Goal: Task Accomplishment & Management: Use online tool/utility

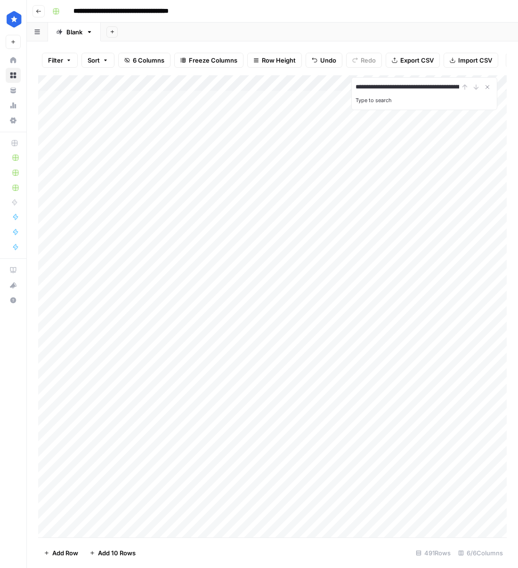
scroll to position [0, 144]
type input "**********"
click at [492, 89] on button "Close Search" at bounding box center [487, 86] width 11 height 11
click at [196, 86] on div "Add Column" at bounding box center [272, 306] width 468 height 462
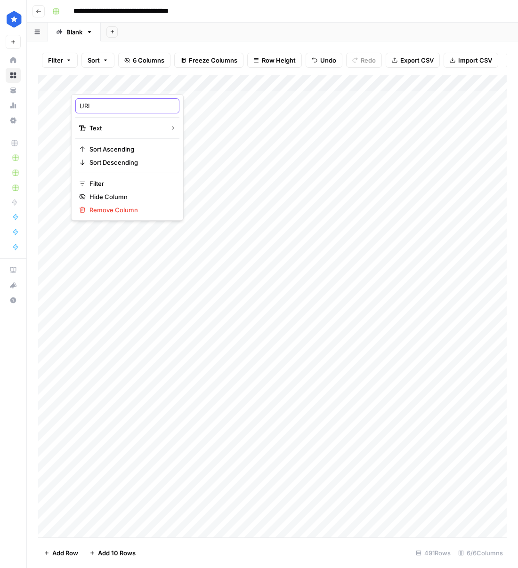
click at [111, 108] on input "URL" at bounding box center [128, 105] width 96 height 9
click at [198, 83] on div "Add Column" at bounding box center [272, 306] width 468 height 462
click at [120, 187] on span "Filter" at bounding box center [130, 183] width 82 height 9
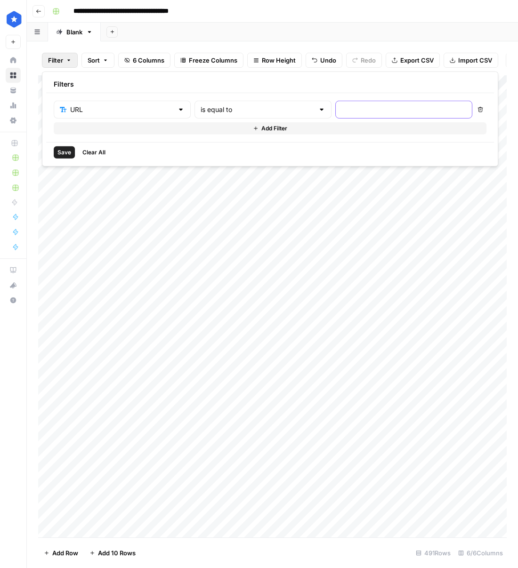
drag, startPoint x: 320, startPoint y: 105, endPoint x: 317, endPoint y: 109, distance: 5.0
click at [341, 105] on input "text" at bounding box center [403, 109] width 125 height 9
paste input "https://www.consumeraffairs.com/automotive/extended-warranty-on-a-new-car.html"
type input "https://www.consumeraffairs.com/automotive/extended-warranty-on-a-new-car.html"
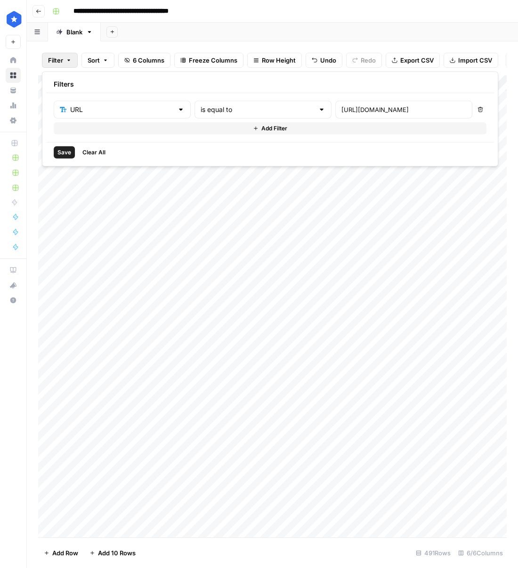
click at [70, 153] on span "Save" at bounding box center [64, 152] width 14 height 8
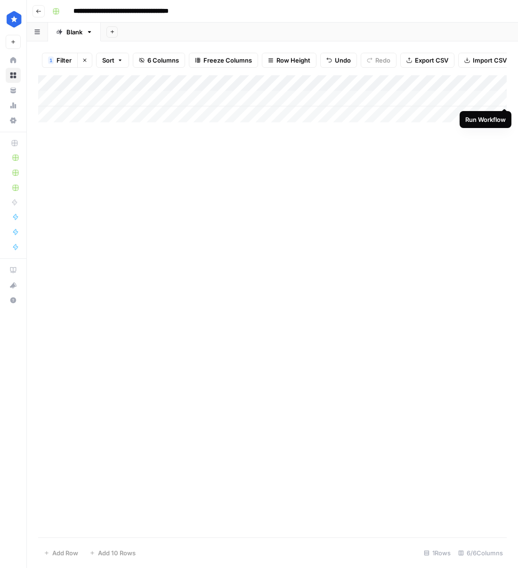
click at [505, 99] on div "Add Column" at bounding box center [272, 98] width 468 height 47
click at [281, 100] on div "Add Column" at bounding box center [272, 98] width 468 height 47
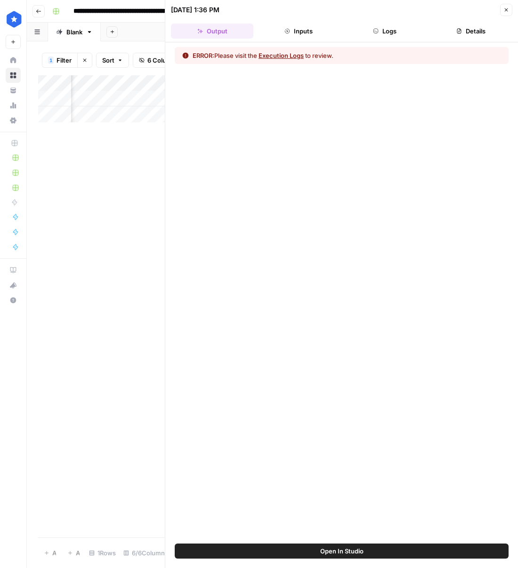
click at [293, 60] on div "ERROR: Please visit the Execution Logs to review." at bounding box center [342, 55] width 334 height 17
click at [292, 58] on button "Execution Logs" at bounding box center [280, 55] width 45 height 9
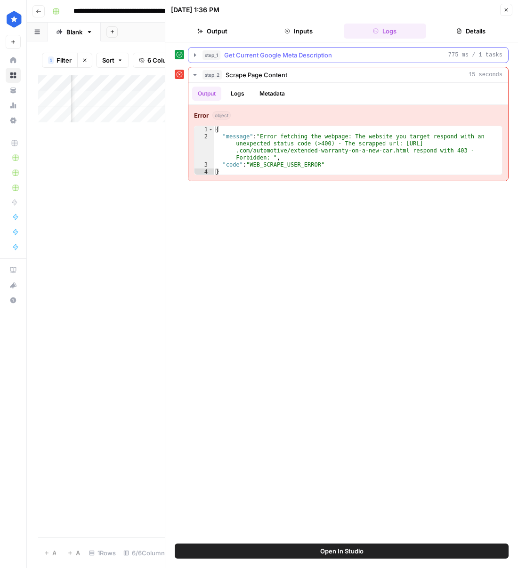
click at [292, 58] on span "Get Current Google Meta Description" at bounding box center [278, 54] width 108 height 9
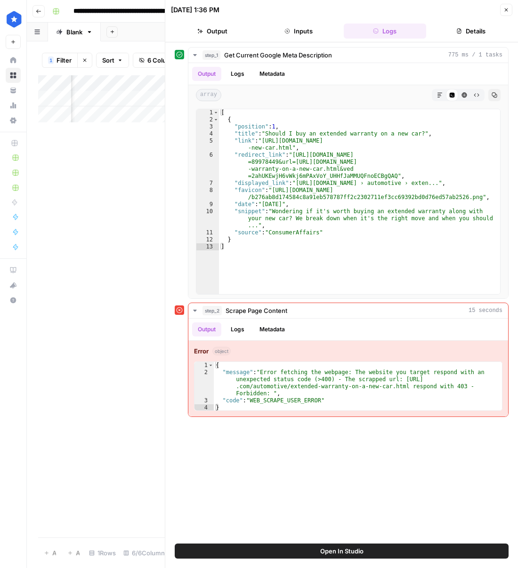
click at [506, 14] on button "Close" at bounding box center [506, 10] width 12 height 12
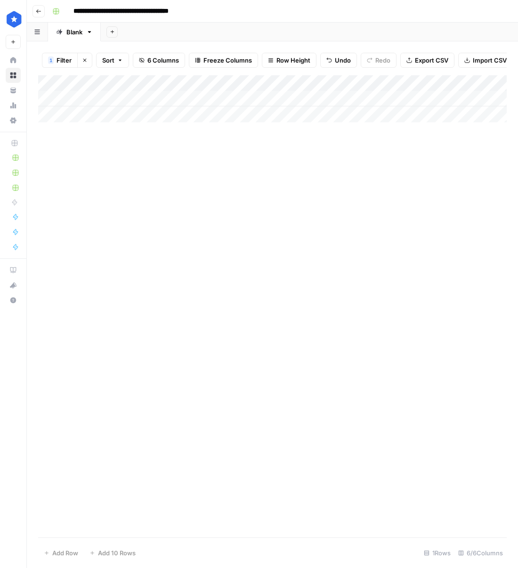
drag, startPoint x: 82, startPoint y: 60, endPoint x: 125, endPoint y: 66, distance: 42.9
click at [82, 60] on icon "button" at bounding box center [85, 60] width 6 height 6
click at [492, 83] on div "Add Column" at bounding box center [272, 306] width 468 height 462
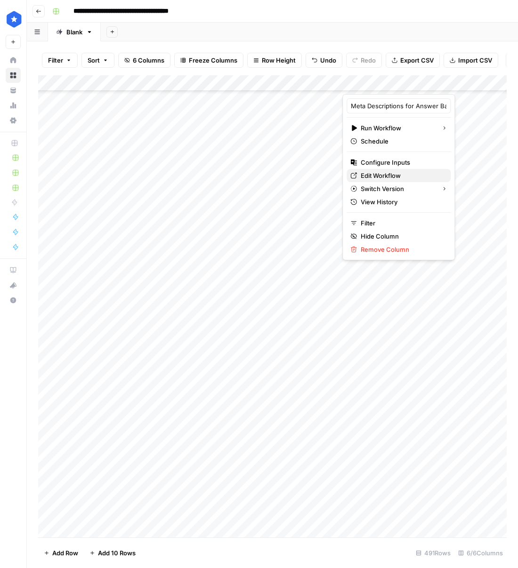
click at [404, 177] on span "Edit Workflow" at bounding box center [402, 175] width 82 height 9
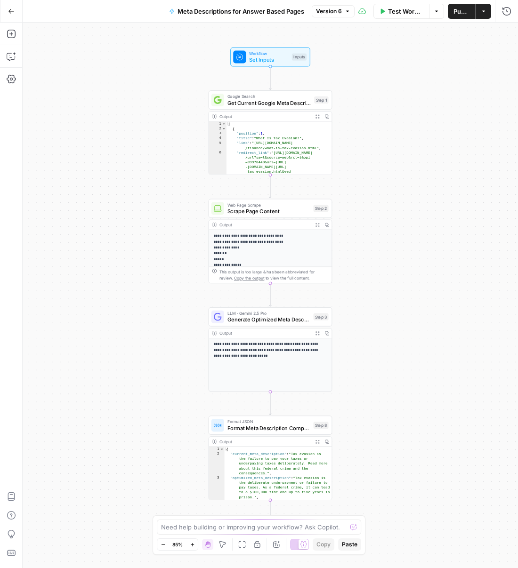
click at [380, 10] on icon "button" at bounding box center [382, 11] width 6 height 6
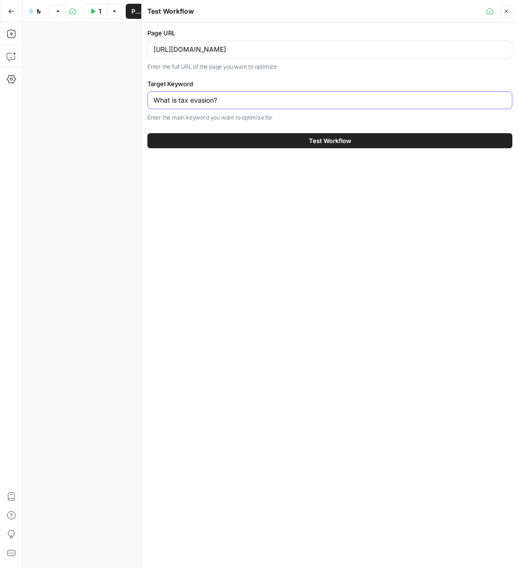
click at [278, 100] on input "What is tax evasion?" at bounding box center [329, 100] width 353 height 9
paste input "Should I buy an extended warranty on a new car"
type input "Should I buy an extended warranty on a new car?"
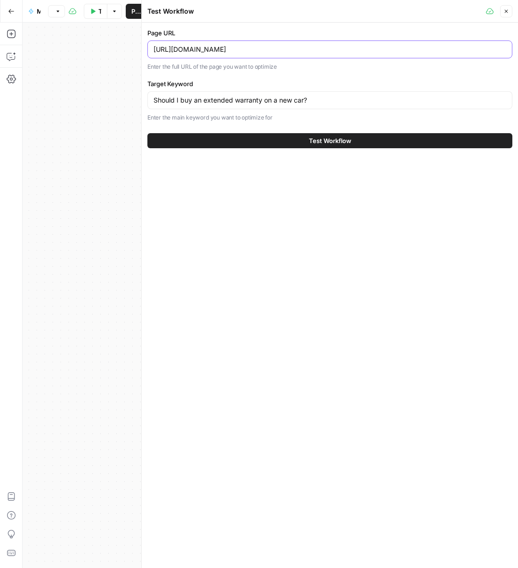
click at [431, 48] on input "https://www.consumeraffairs.com/finance/what-is-tax-evasion.html" at bounding box center [329, 49] width 353 height 9
paste input "Buying an extended warranty on a new car may be worth it if you plan to own it …"
paste input "automotive/extended-warranty-on-a-new-car"
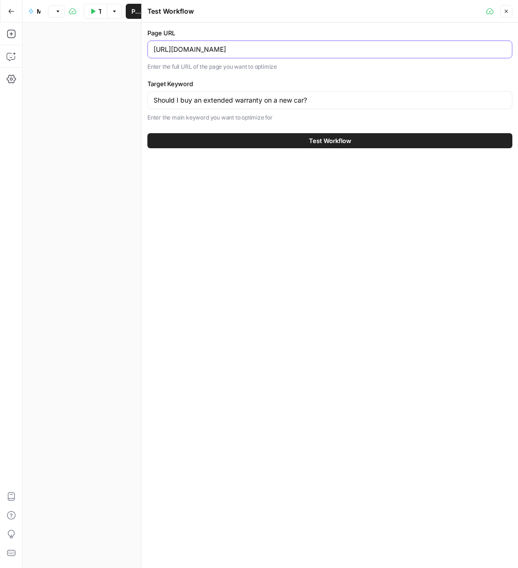
type input "https://www.consumeraffairs.com/automotive/extended-warranty-on-a-new-car.html"
click at [354, 148] on div "Test Workflow" at bounding box center [329, 141] width 365 height 26
click at [358, 145] on button "Test Workflow" at bounding box center [329, 140] width 365 height 15
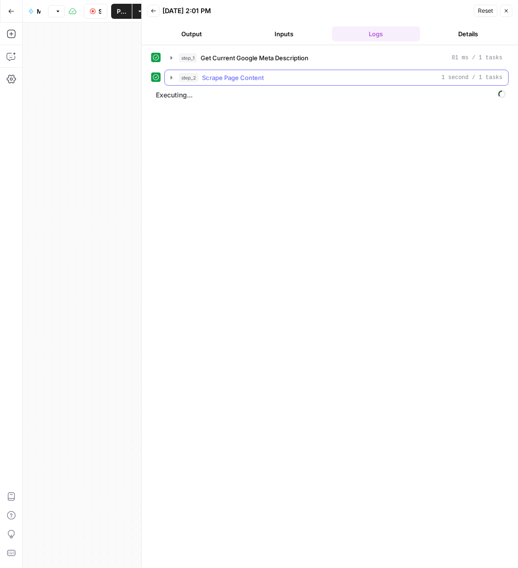
click at [174, 76] on icon "button" at bounding box center [172, 78] width 8 height 8
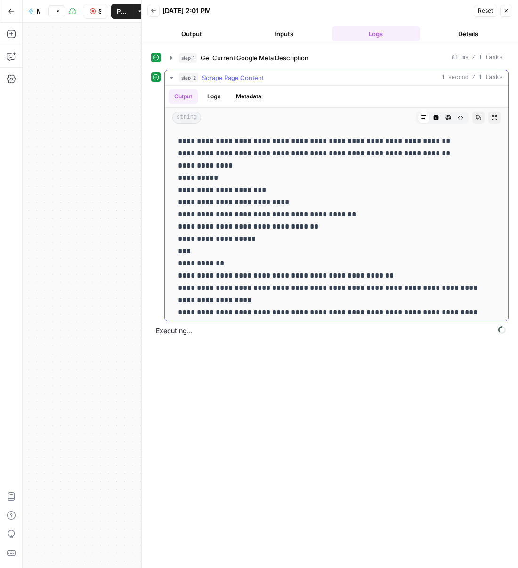
click at [171, 75] on icon "button" at bounding box center [172, 78] width 8 height 8
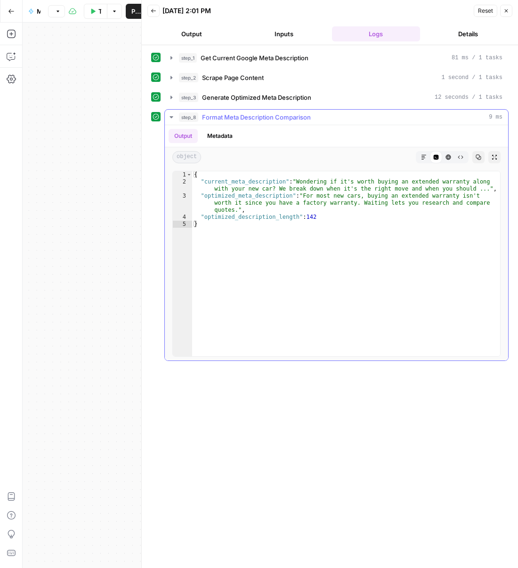
click at [462, 210] on div "{ "current_meta_description" : "Wondering if it's worth buying an extended warr…" at bounding box center [346, 270] width 308 height 199
click at [452, 190] on div "{ "current_meta_description" : "Wondering if it's worth buying an extended warr…" at bounding box center [346, 270] width 308 height 199
click at [238, 211] on div "{ "current_meta_description" : "Wondering if it's worth buying an extended warr…" at bounding box center [346, 270] width 308 height 199
type textarea "**********"
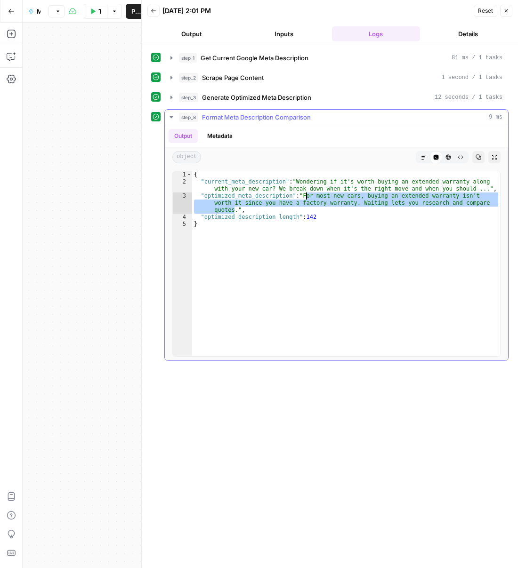
drag, startPoint x: 235, startPoint y: 212, endPoint x: 306, endPoint y: 197, distance: 72.2
click at [306, 197] on div "{ "current_meta_description" : "Wondering if it's worth buying an extended warr…" at bounding box center [346, 270] width 308 height 199
click at [486, 11] on span "Reset" at bounding box center [485, 11] width 15 height 8
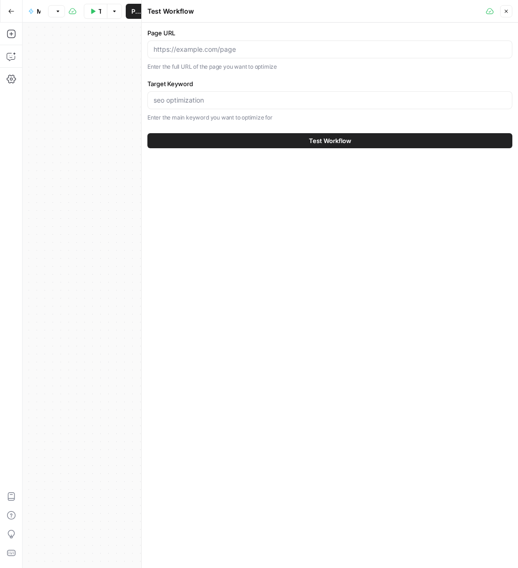
drag, startPoint x: 268, startPoint y: 40, endPoint x: 257, endPoint y: 49, distance: 14.4
click at [267, 40] on div at bounding box center [329, 49] width 365 height 18
click at [253, 52] on input "Page URL" at bounding box center [329, 49] width 353 height 9
paste input "https://www.consumeraffairs.com/automotive/extended-auto-warranty-on-a-used-car…"
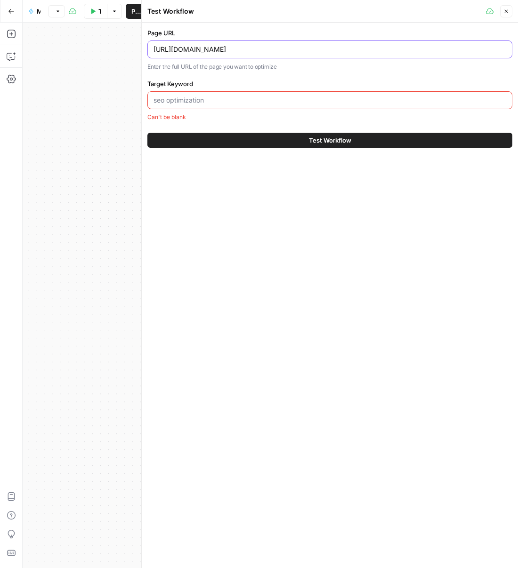
type input "https://www.consumeraffairs.com/automotive/extended-auto-warranty-on-a-used-car…"
click at [341, 105] on div at bounding box center [329, 100] width 365 height 18
paste input "Should I buy an extended auto warranty on a used car?"
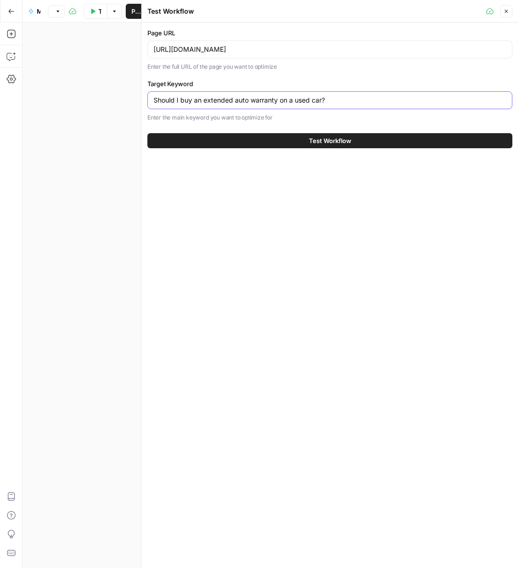
type input "Should I buy an extended auto warranty on a used car?"
click at [343, 137] on span "Test Workflow" at bounding box center [330, 140] width 42 height 9
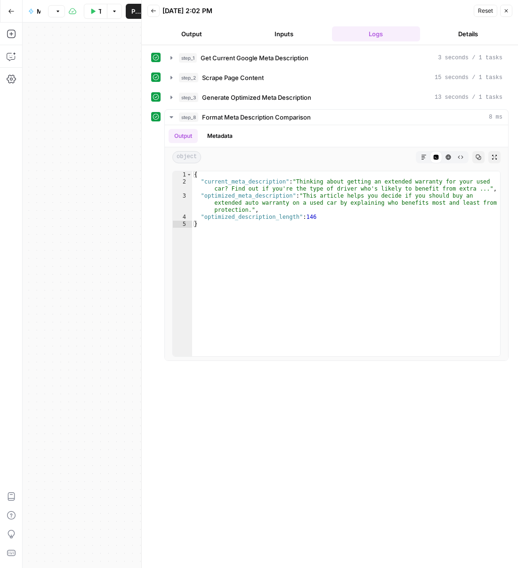
click at [182, 31] on button "Output" at bounding box center [191, 33] width 89 height 15
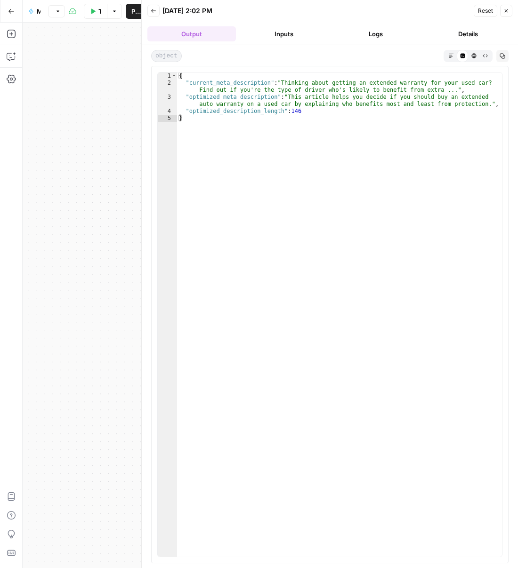
click at [393, 35] on button "Logs" at bounding box center [376, 33] width 89 height 15
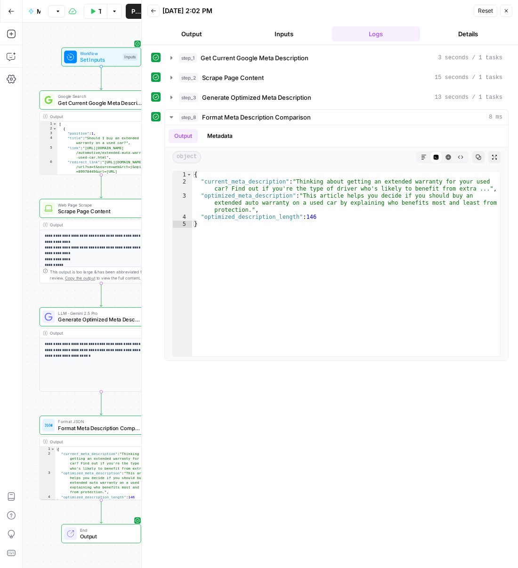
click at [95, 317] on span "Generate Optimized Meta Description" at bounding box center [99, 320] width 83 height 8
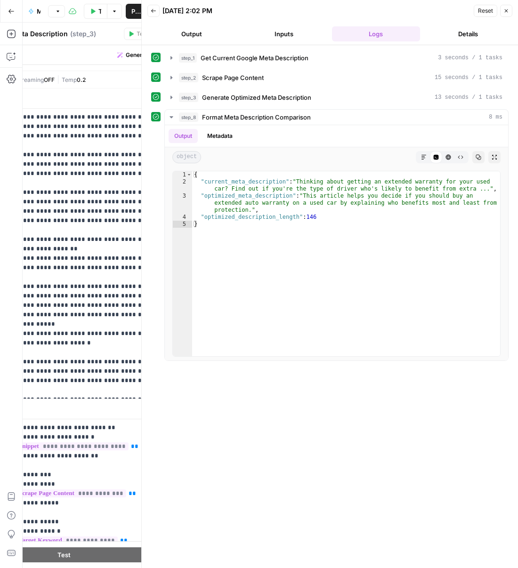
click at [507, 14] on button "Close" at bounding box center [506, 11] width 12 height 12
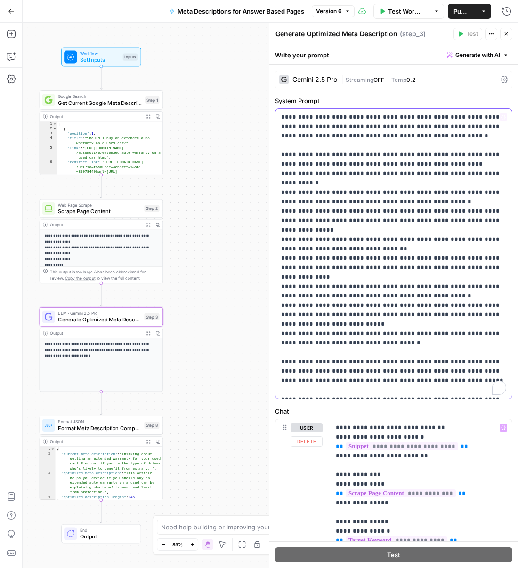
click at [408, 384] on p "**********" at bounding box center [393, 254] width 225 height 282
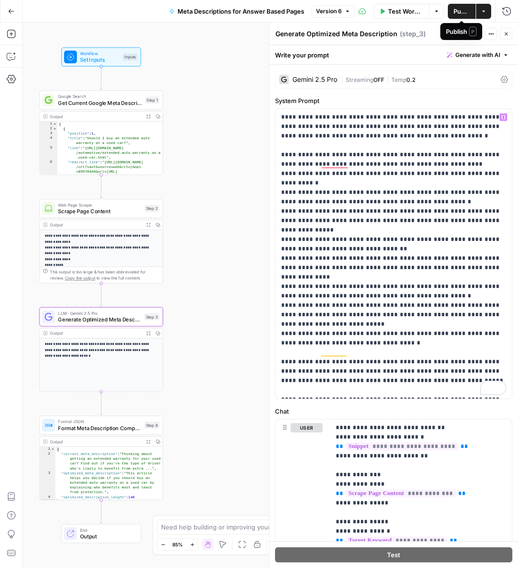
click at [462, 35] on div "Publish P" at bounding box center [461, 31] width 31 height 9
click at [497, 39] on button "Actions" at bounding box center [491, 34] width 12 height 12
click at [495, 37] on button "Actions" at bounding box center [491, 34] width 12 height 12
click at [142, 347] on p "**********" at bounding box center [101, 350] width 113 height 17
click at [400, 4] on button "Test Workflow" at bounding box center [401, 11] width 56 height 15
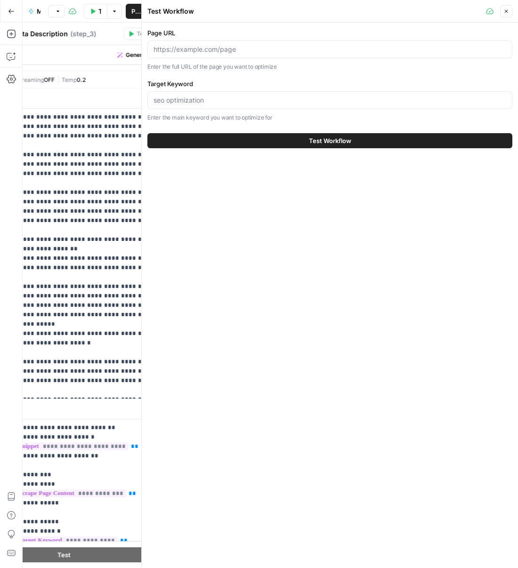
click at [371, 58] on div at bounding box center [329, 49] width 365 height 18
paste input "Should I buy an extended auto warranty on a used car?"
type input "Should I buy an extended auto warranty on a used car?"
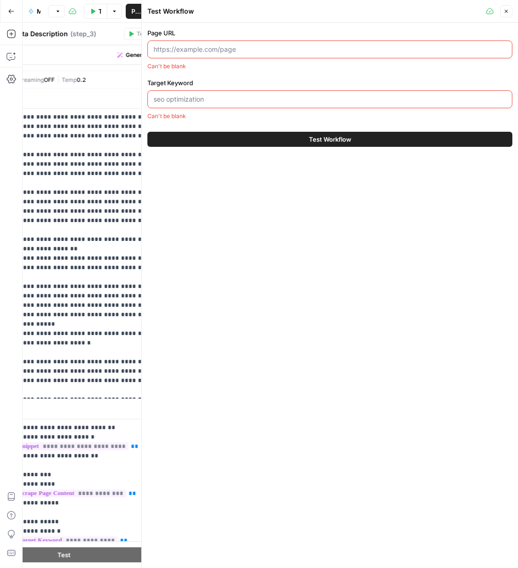
click at [305, 95] on input "Target Keyword" at bounding box center [329, 99] width 353 height 9
paste input "Should I buy an extended auto warranty on a used car?"
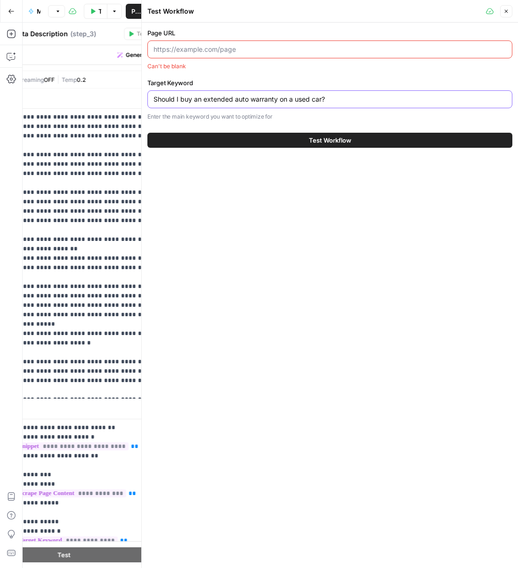
paste input "https://www.consumeraffairs.com/automotive/extended-auto-warranty-on-a-used-car…"
type input "Should I buy an extended auto warranty on a used car?"
click at [316, 49] on input "Page URL" at bounding box center [329, 49] width 353 height 9
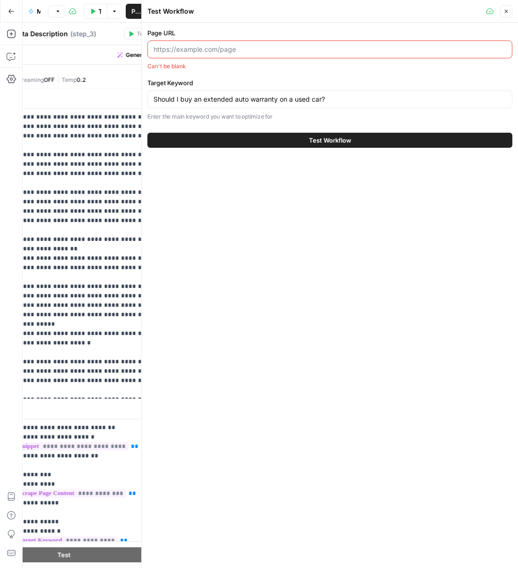
paste input "https://www.consumeraffairs.com/automotive/extended-auto-warranty-on-a-used-car…"
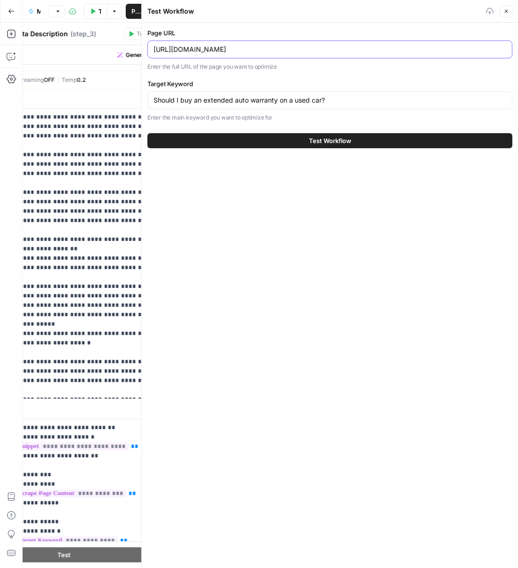
type input "https://www.consumeraffairs.com/automotive/extended-auto-warranty-on-a-used-car…"
click at [325, 144] on span "Test Workflow" at bounding box center [330, 140] width 42 height 9
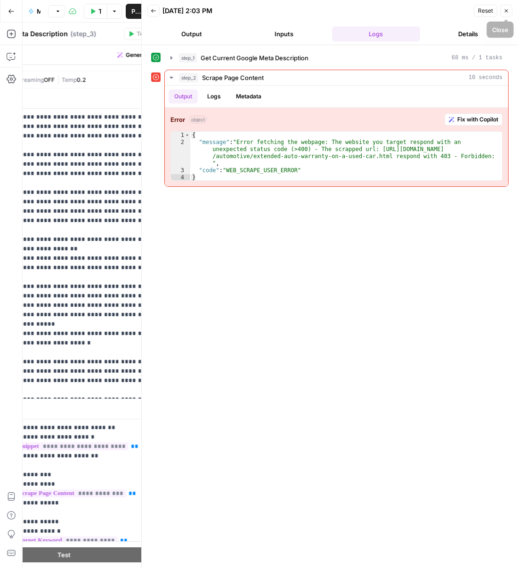
click at [506, 9] on icon "button" at bounding box center [506, 11] width 6 height 6
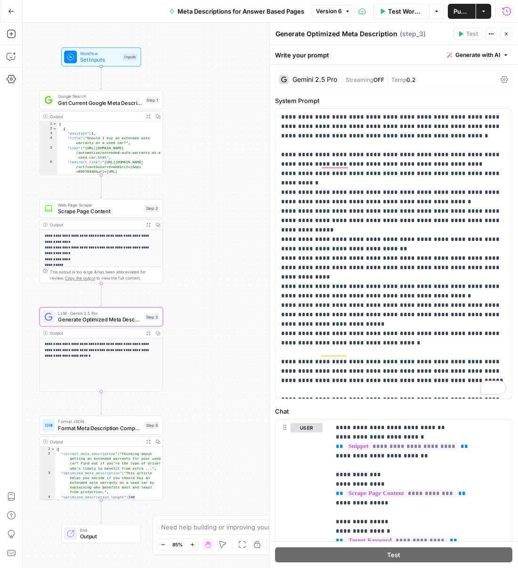
click at [507, 11] on icon "button" at bounding box center [506, 11] width 8 height 8
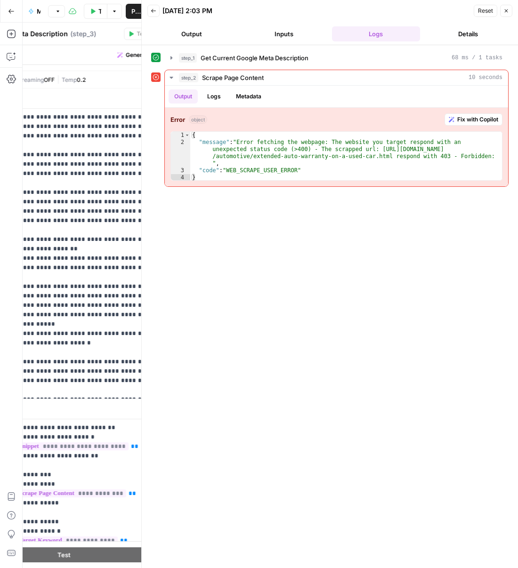
click at [213, 39] on button "Output" at bounding box center [191, 33] width 89 height 15
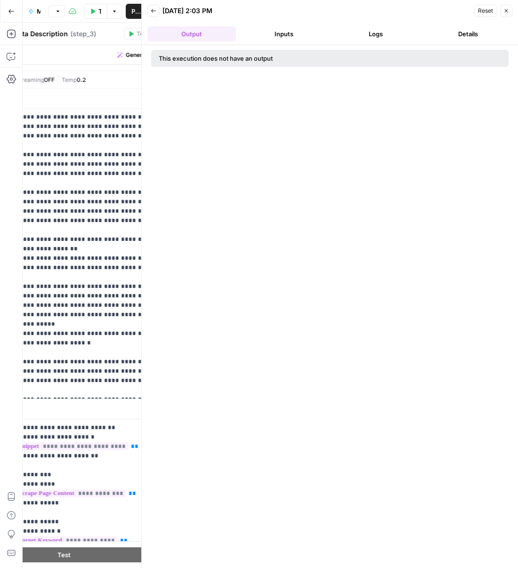
click at [152, 8] on icon "button" at bounding box center [154, 11] width 6 height 6
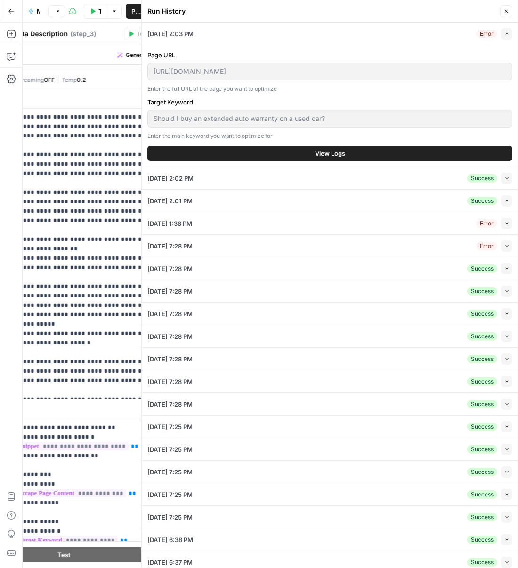
click at [504, 202] on icon "button" at bounding box center [506, 200] width 5 height 5
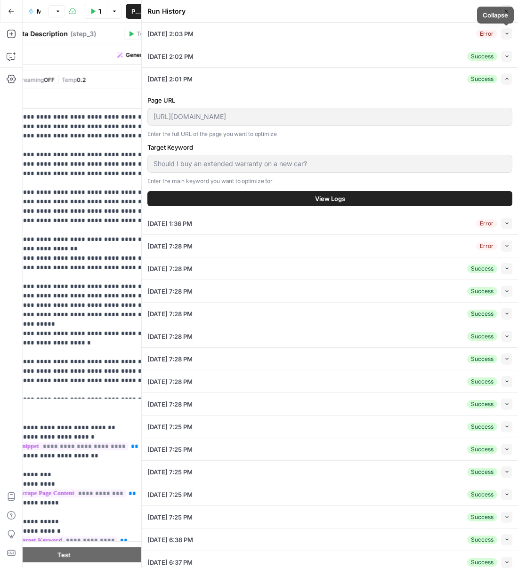
click at [505, 58] on icon "button" at bounding box center [506, 56] width 5 height 5
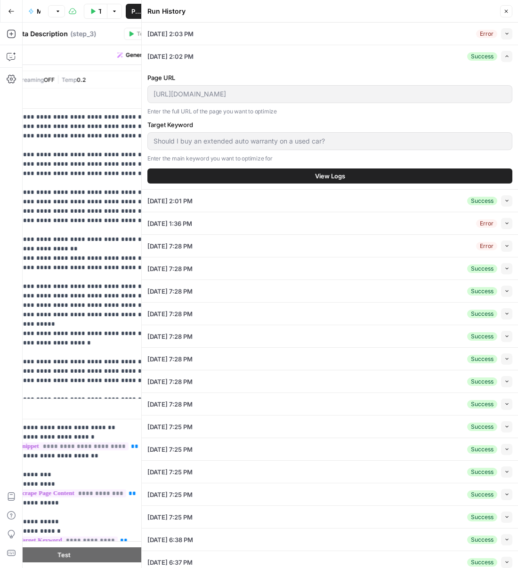
click at [287, 171] on button "View Logs" at bounding box center [329, 176] width 365 height 15
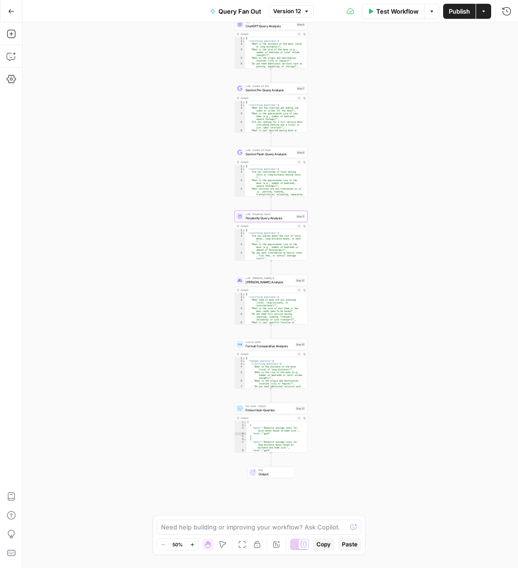
click at [515, 16] on div "Test Workflow Options Publish Actions Run History" at bounding box center [416, 11] width 204 height 22
click at [511, 16] on button "Run History" at bounding box center [506, 11] width 15 height 15
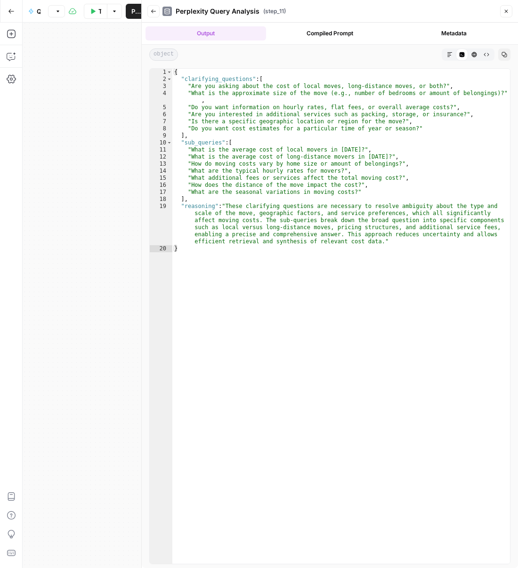
click at [477, 28] on button "Metadata" at bounding box center [454, 33] width 121 height 14
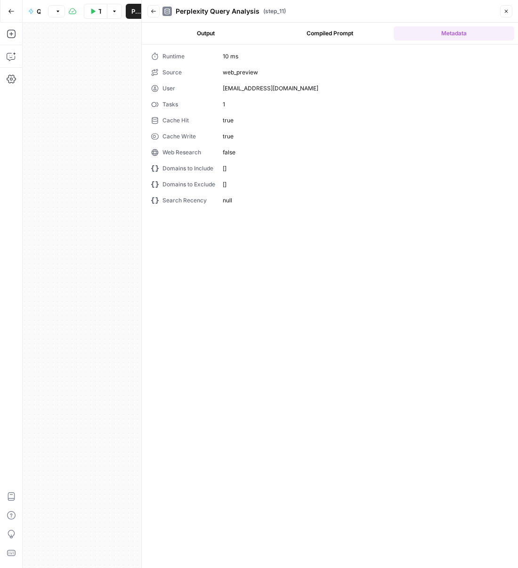
click at [341, 29] on button "Compiled Prompt" at bounding box center [330, 33] width 121 height 14
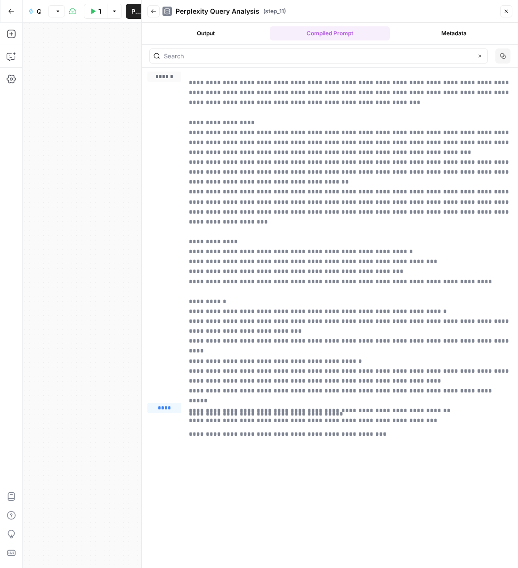
click at [200, 40] on div "Output Compiled Prompt Metadata" at bounding box center [330, 34] width 376 height 22
click at [205, 36] on button "Output" at bounding box center [205, 33] width 121 height 14
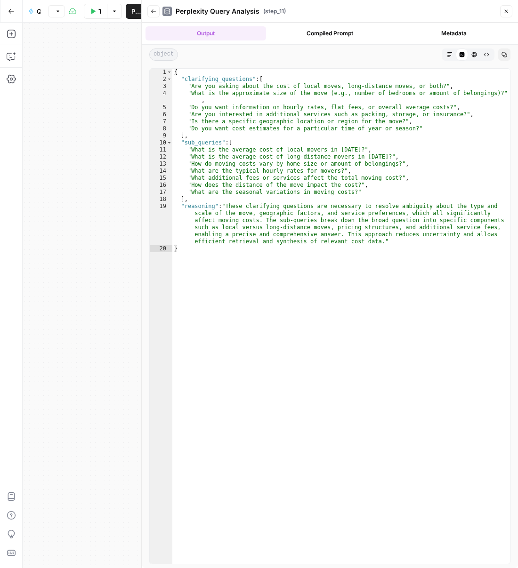
drag, startPoint x: 161, startPoint y: 14, endPoint x: 148, endPoint y: 10, distance: 13.6
click at [161, 13] on div "Back Perplexity Query Analysis ( step_11 ) Close" at bounding box center [329, 11] width 365 height 15
click at [148, 10] on button "Back" at bounding box center [153, 11] width 12 height 12
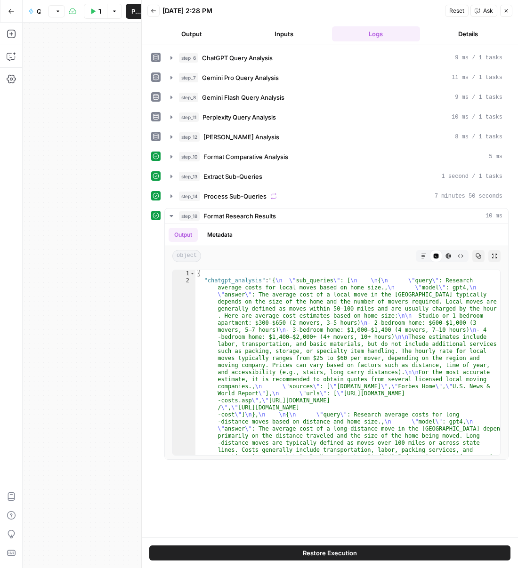
click at [0, 0] on div "[DATE] 2:28 PM" at bounding box center [0, 0] width 0 height 0
click at [158, 12] on button "Back" at bounding box center [153, 11] width 12 height 12
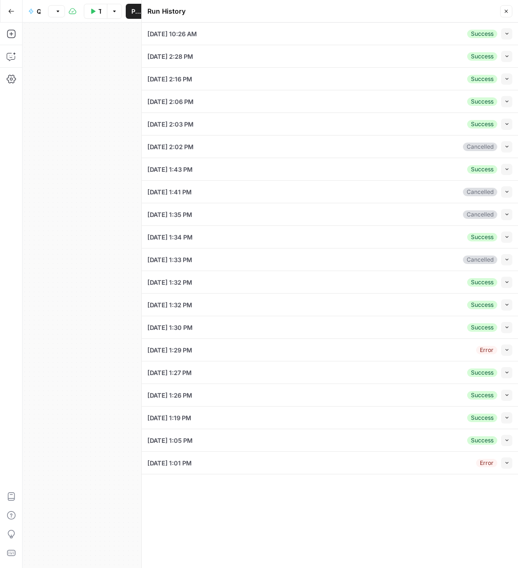
click at [503, 79] on button "Collapse" at bounding box center [506, 78] width 11 height 11
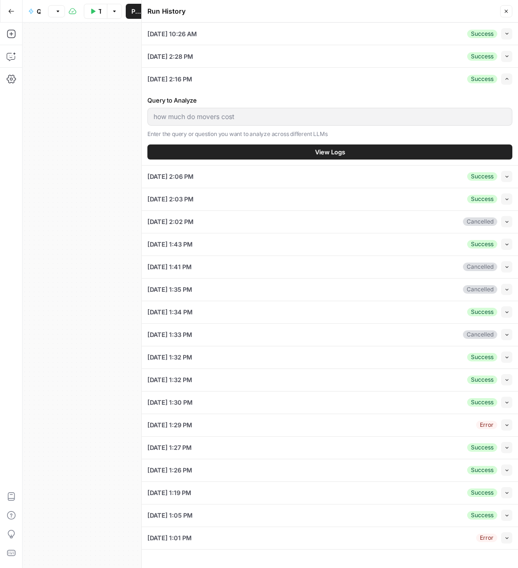
click at [503, 79] on button "Expand" at bounding box center [506, 78] width 11 height 11
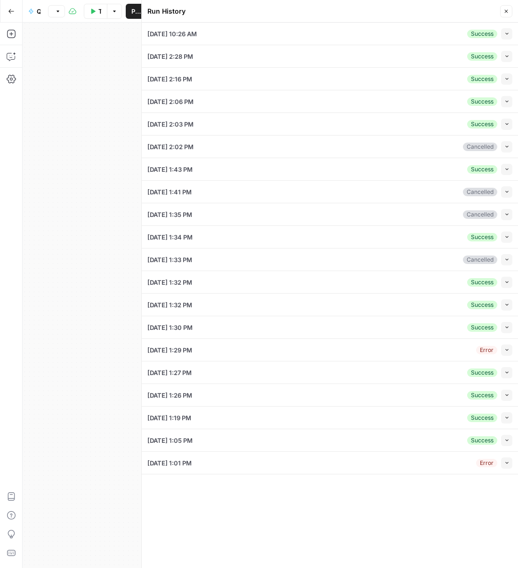
click at [432, 81] on div "[DATE] 2:16 PM Success Collapse" at bounding box center [329, 79] width 365 height 22
click at [504, 84] on div "[DATE] 2:16 PM Success Collapse" at bounding box center [329, 79] width 365 height 22
click at [504, 83] on button "Collapse" at bounding box center [506, 78] width 11 height 11
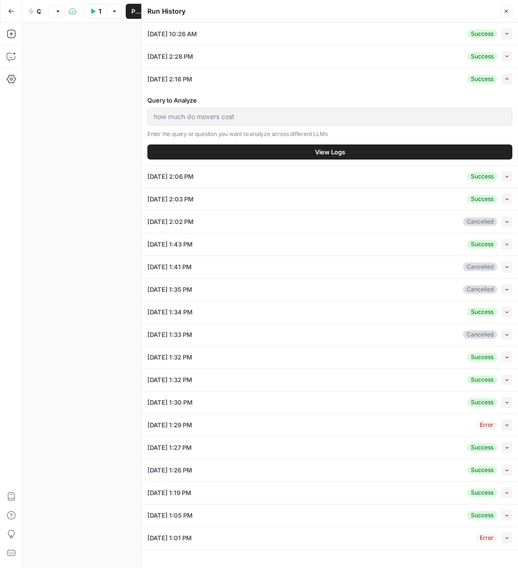
click at [312, 147] on button "View Logs" at bounding box center [329, 152] width 365 height 15
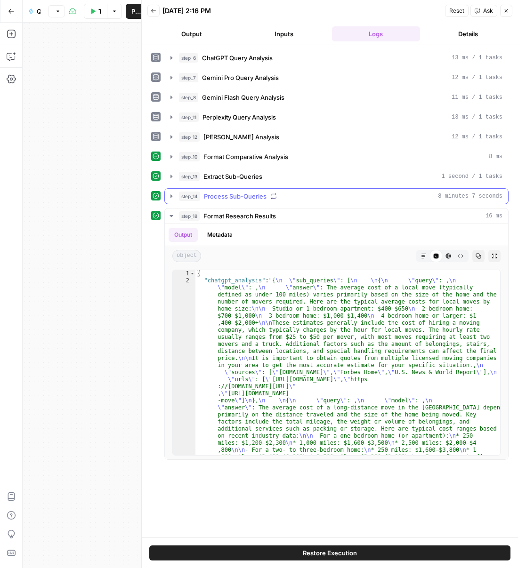
click at [171, 194] on icon "button" at bounding box center [172, 197] width 8 height 8
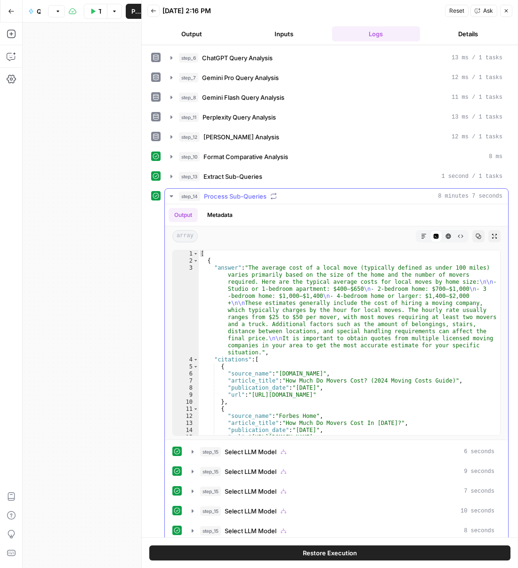
scroll to position [68, 0]
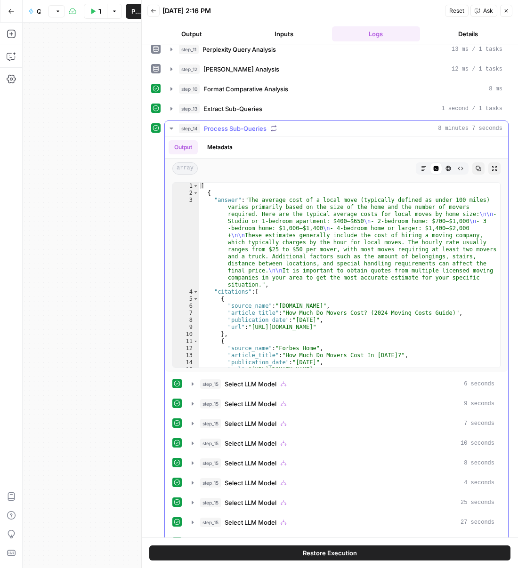
click at [220, 144] on button "Metadata" at bounding box center [220, 147] width 37 height 14
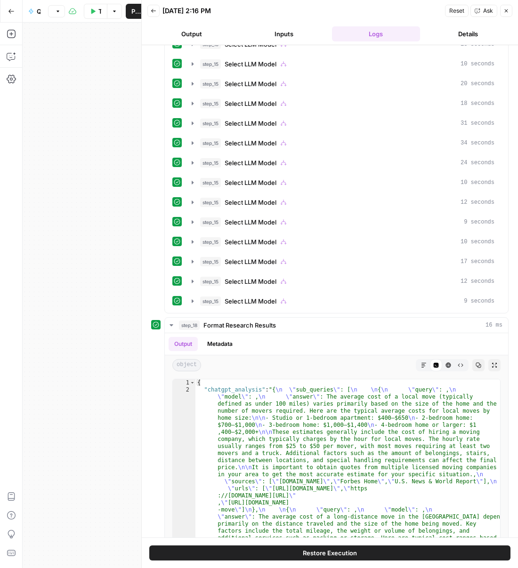
scroll to position [548, 0]
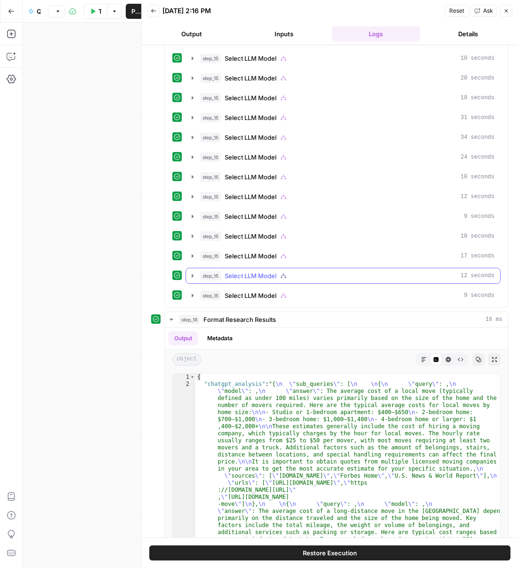
click at [191, 273] on icon "button" at bounding box center [193, 276] width 8 height 8
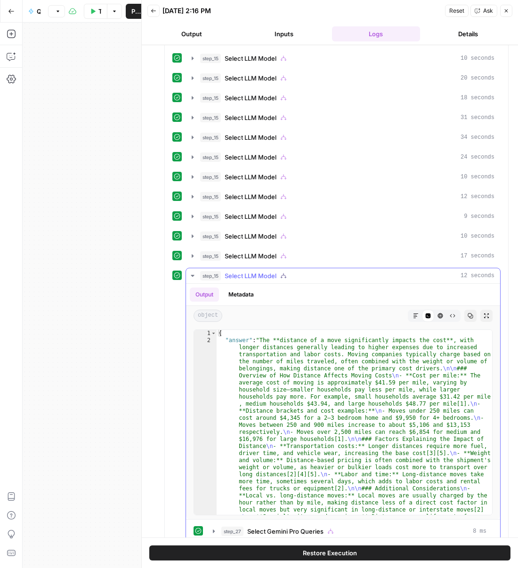
click at [248, 289] on button "Metadata" at bounding box center [241, 295] width 37 height 14
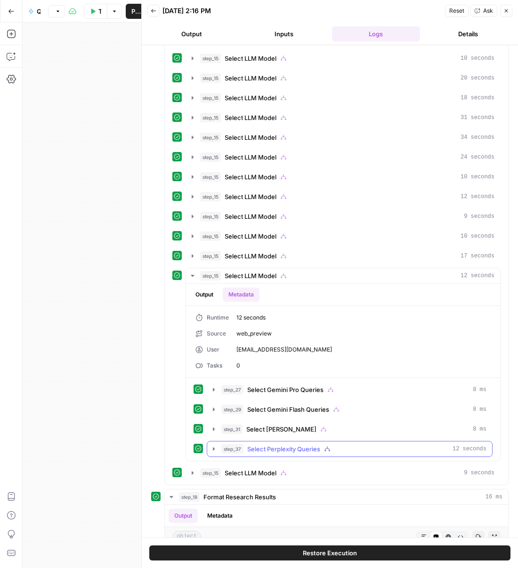
click at [207, 444] on div "step_37 Select Perplexity Queries 12 seconds" at bounding box center [350, 449] width 286 height 16
click at [212, 445] on icon "button" at bounding box center [214, 449] width 8 height 8
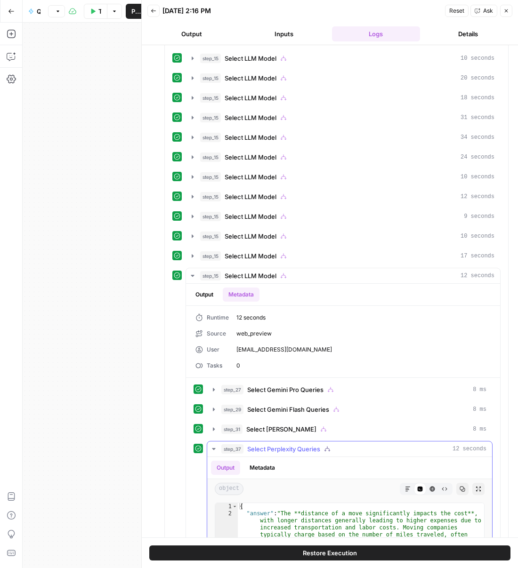
click at [254, 465] on button "Metadata" at bounding box center [262, 468] width 37 height 14
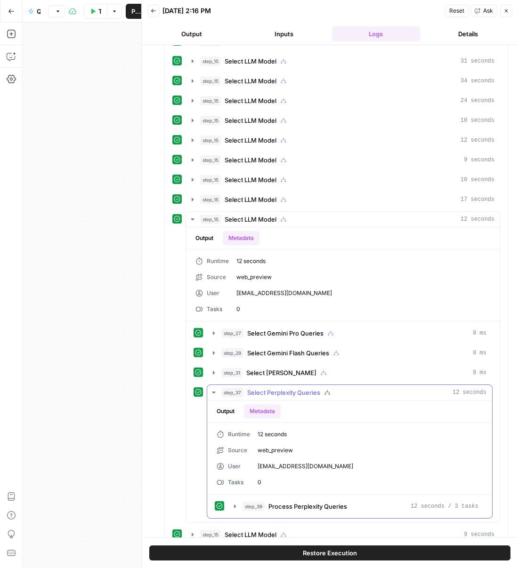
scroll to position [606, 0]
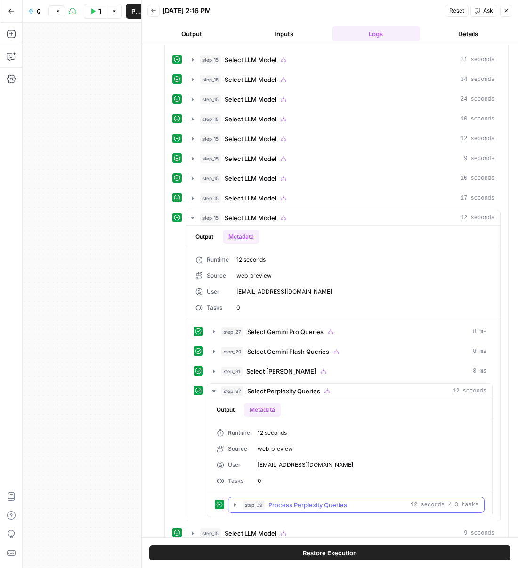
click at [231, 498] on button "step_39 Process Perplexity Queries 12 seconds / 3 tasks" at bounding box center [356, 505] width 256 height 15
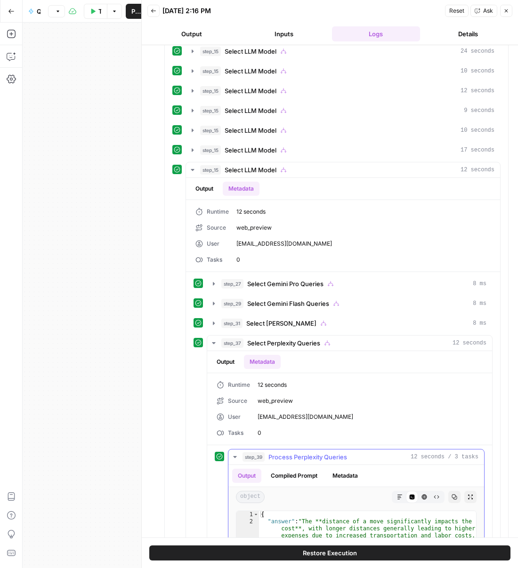
scroll to position [746, 0]
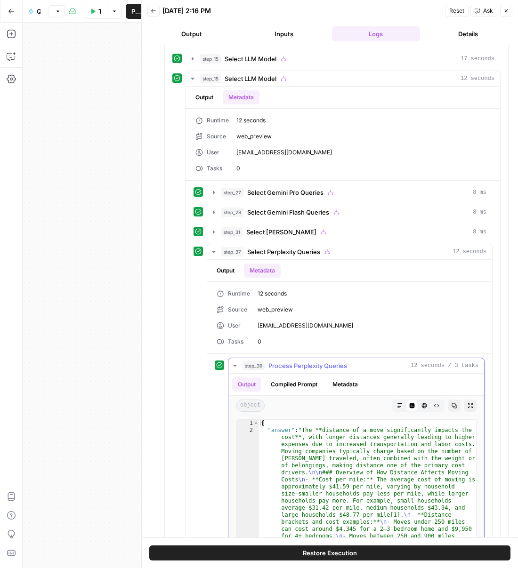
click at [346, 374] on div "Output Compiled Prompt Metadata" at bounding box center [356, 385] width 256 height 22
click at [345, 378] on button "Metadata" at bounding box center [345, 385] width 37 height 14
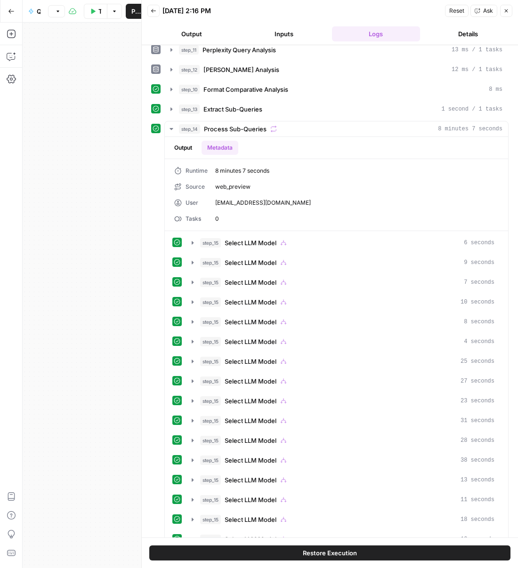
scroll to position [0, 0]
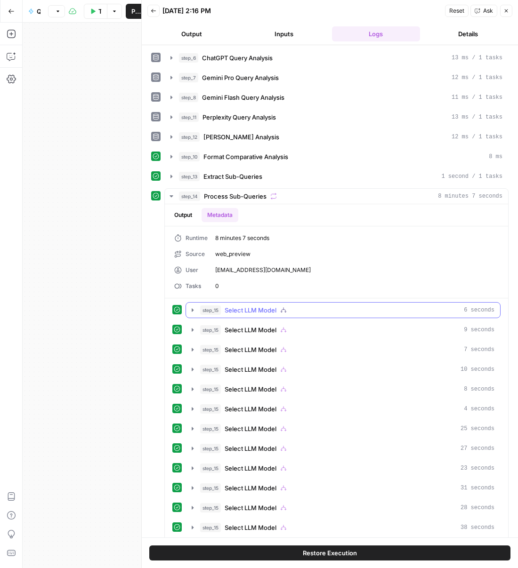
click at [189, 307] on icon "button" at bounding box center [193, 310] width 8 height 8
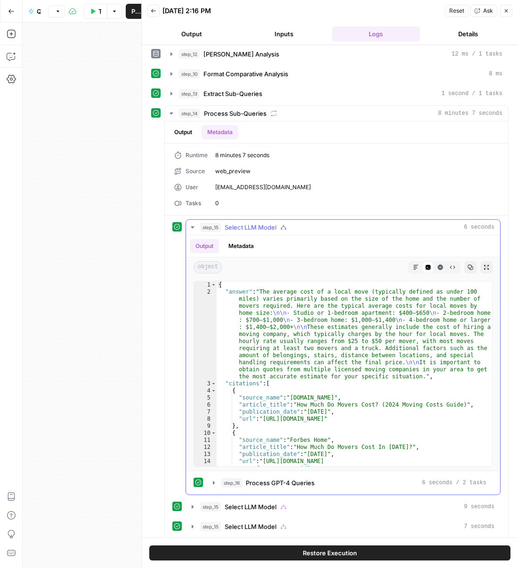
scroll to position [101, 0]
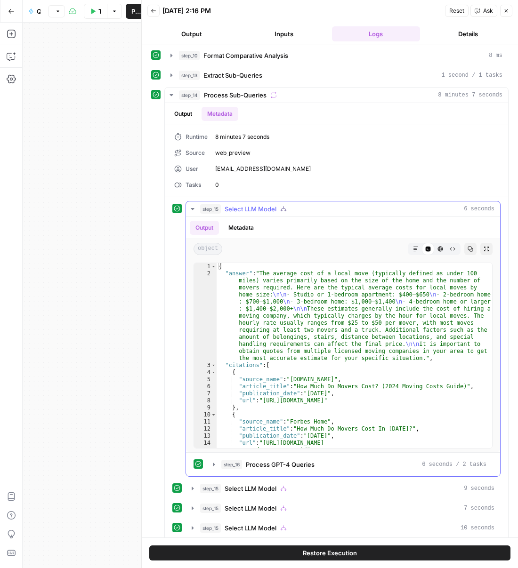
click at [250, 233] on button "Metadata" at bounding box center [241, 228] width 37 height 14
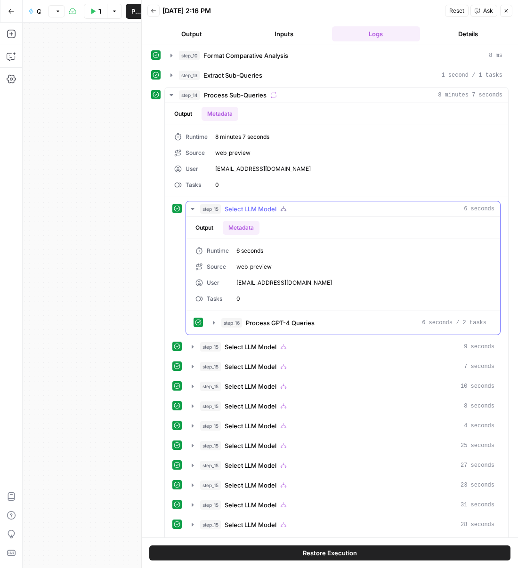
scroll to position [104, 0]
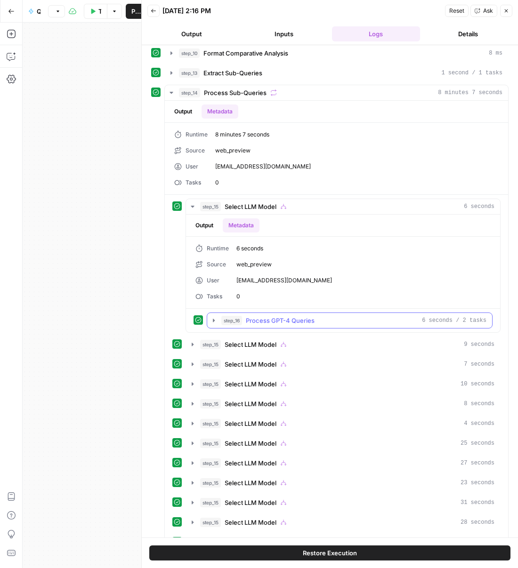
click at [208, 317] on button "step_16 Process GPT-4 Queries 6 seconds / 2 tasks" at bounding box center [349, 320] width 285 height 15
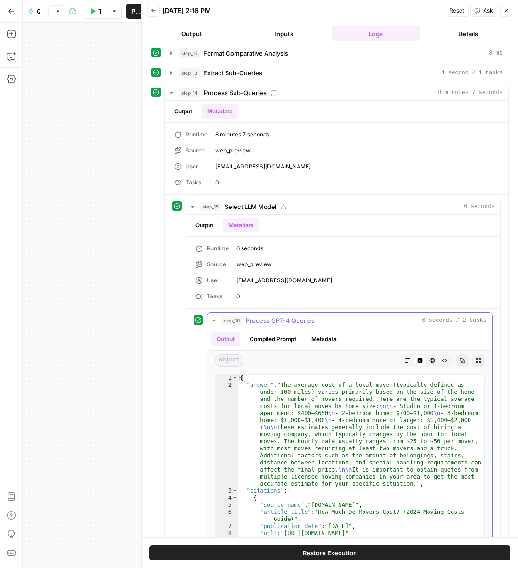
click at [325, 351] on div "object Markdown Code Editor HTML Viewer Raw Output Copy Expand Output" at bounding box center [349, 361] width 285 height 20
click at [324, 343] on button "Metadata" at bounding box center [324, 339] width 37 height 14
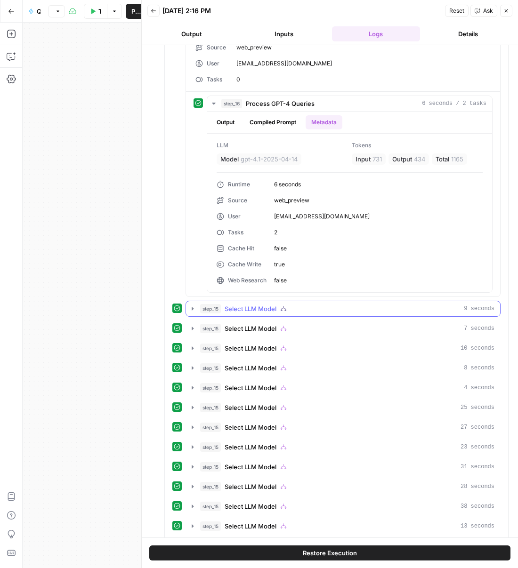
scroll to position [322, 0]
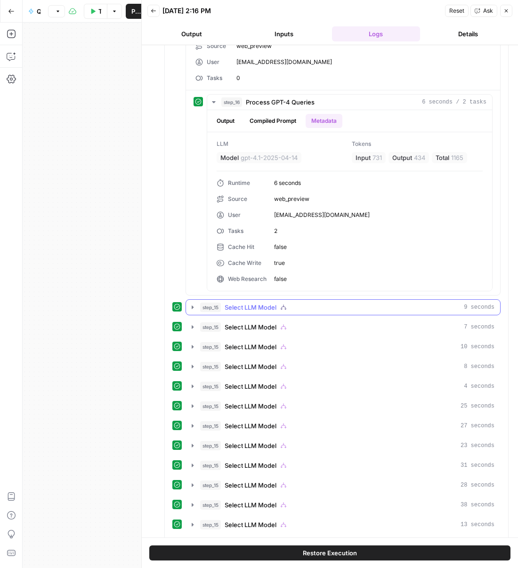
click at [193, 305] on icon "button" at bounding box center [193, 308] width 8 height 8
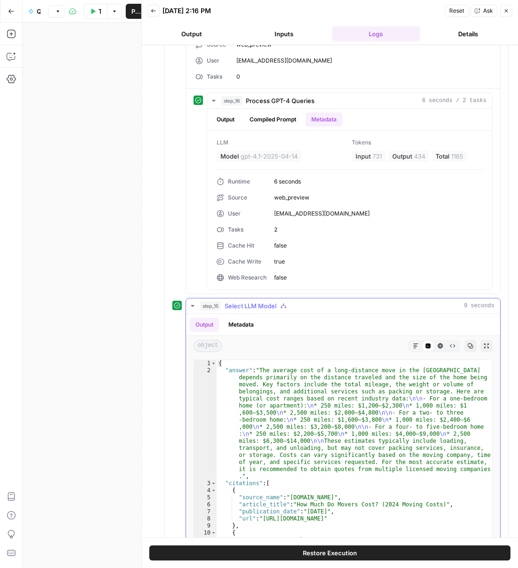
click at [255, 323] on button "Metadata" at bounding box center [241, 325] width 37 height 14
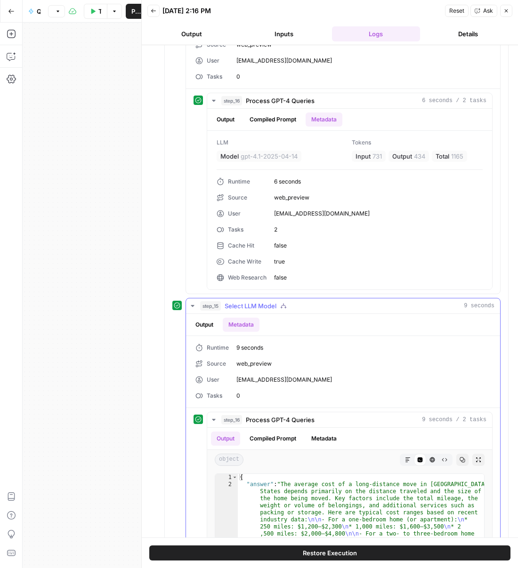
scroll to position [390, 0]
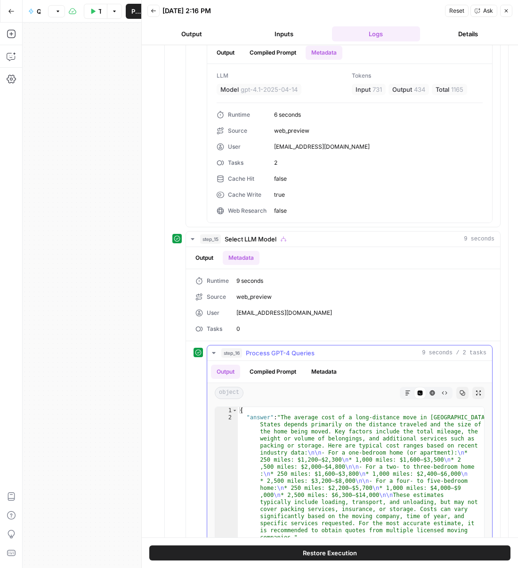
click at [335, 374] on button "Metadata" at bounding box center [324, 372] width 37 height 14
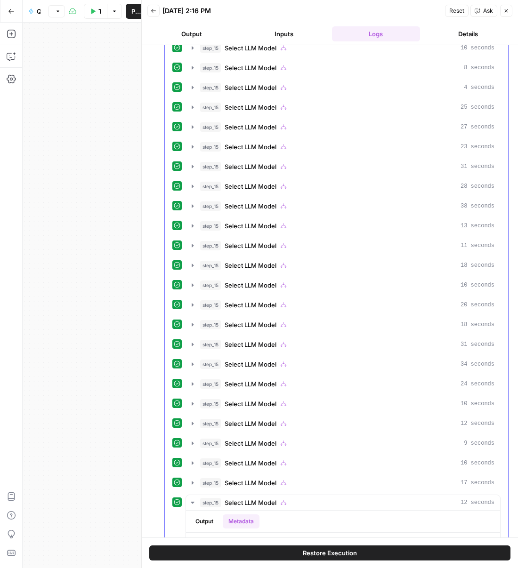
scroll to position [927, 0]
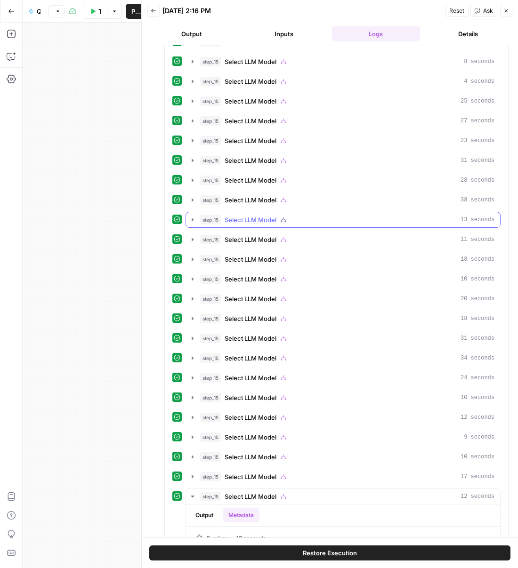
click at [197, 218] on button "step_15 Select LLM Model 13 seconds" at bounding box center [343, 219] width 314 height 15
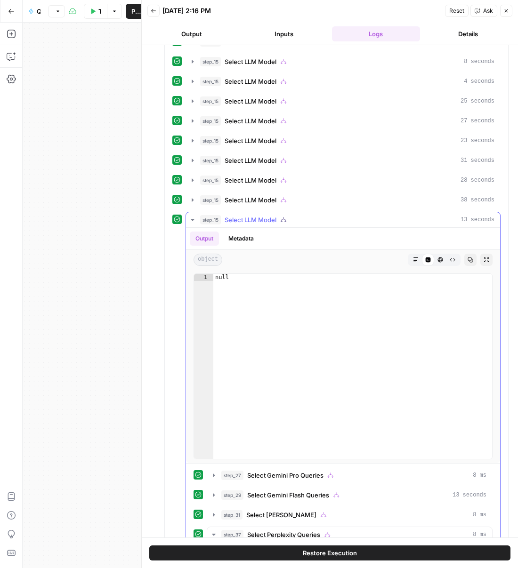
click at [229, 235] on button "Metadata" at bounding box center [241, 239] width 37 height 14
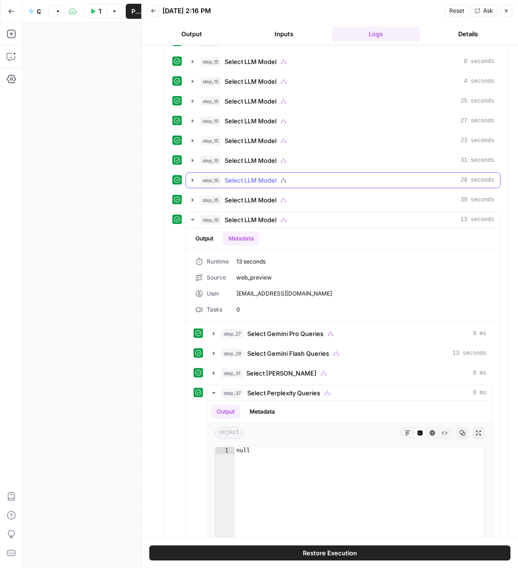
click at [189, 179] on icon "button" at bounding box center [193, 181] width 8 height 8
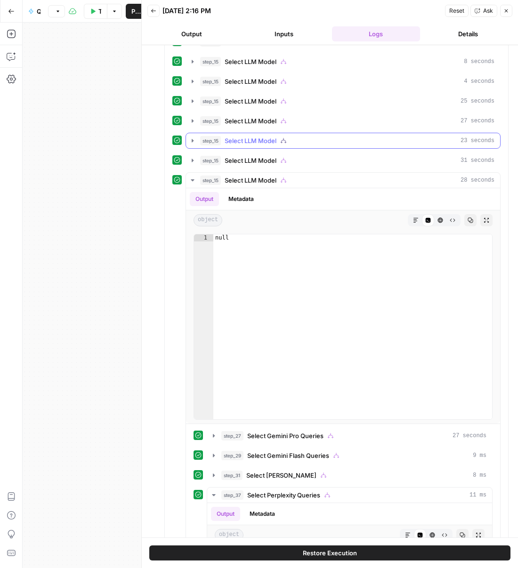
click at [189, 138] on icon "button" at bounding box center [193, 141] width 8 height 8
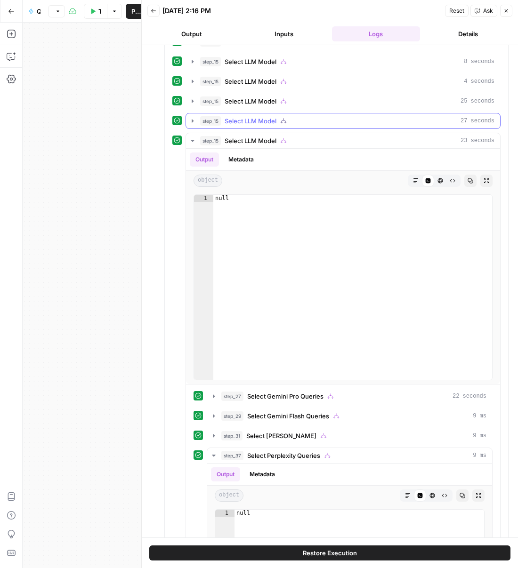
click at [188, 124] on button "step_15 Select LLM Model 27 seconds" at bounding box center [343, 120] width 314 height 15
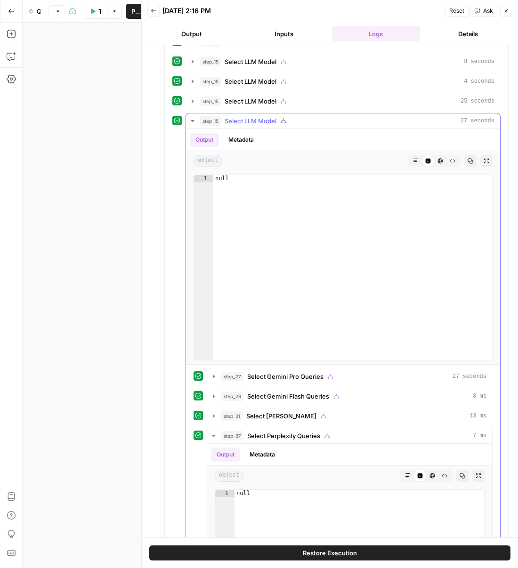
click at [189, 113] on button "step_15 Select LLM Model 27 seconds" at bounding box center [343, 120] width 314 height 15
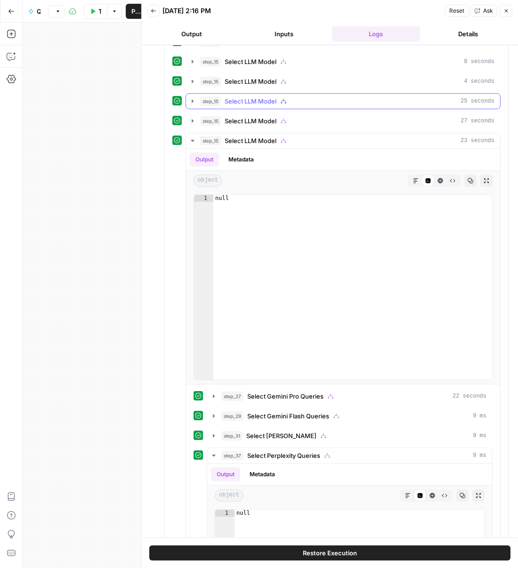
click at [190, 104] on button "step_15 Select LLM Model 25 seconds" at bounding box center [343, 101] width 314 height 15
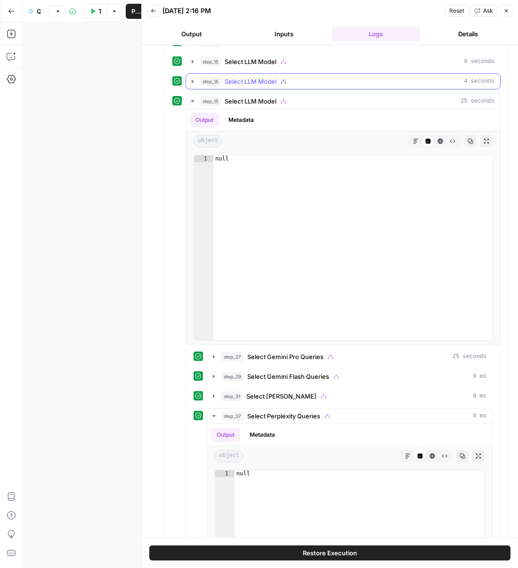
click at [189, 86] on button "step_15 Select LLM Model 4 seconds" at bounding box center [343, 81] width 314 height 15
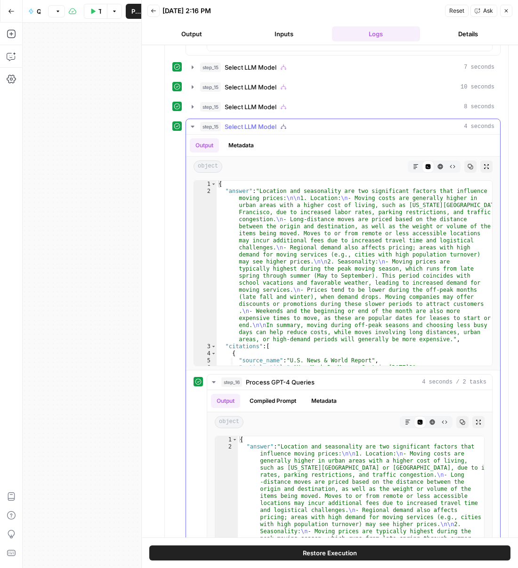
scroll to position [860, 0]
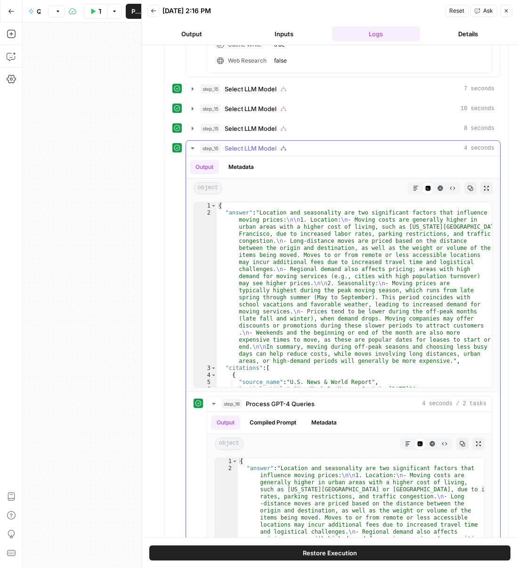
click at [235, 160] on button "Metadata" at bounding box center [241, 167] width 37 height 14
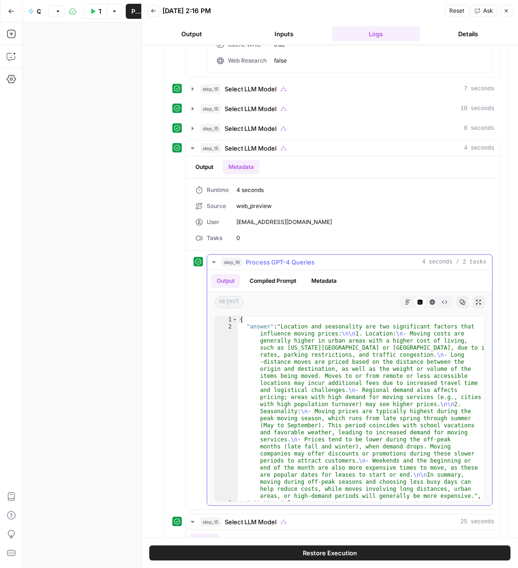
click at [328, 283] on button "Metadata" at bounding box center [324, 281] width 37 height 14
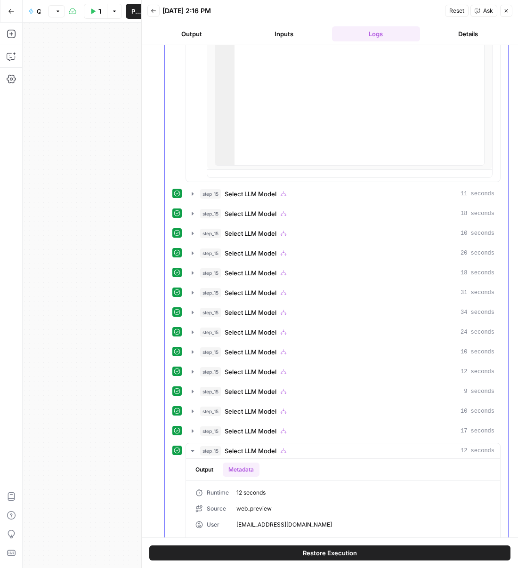
scroll to position [3384, 0]
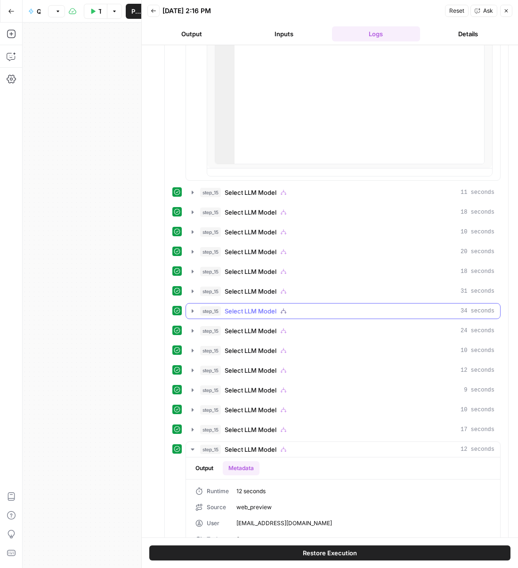
click at [203, 290] on div "step_15 Select LLM Model 31 seconds" at bounding box center [347, 291] width 294 height 9
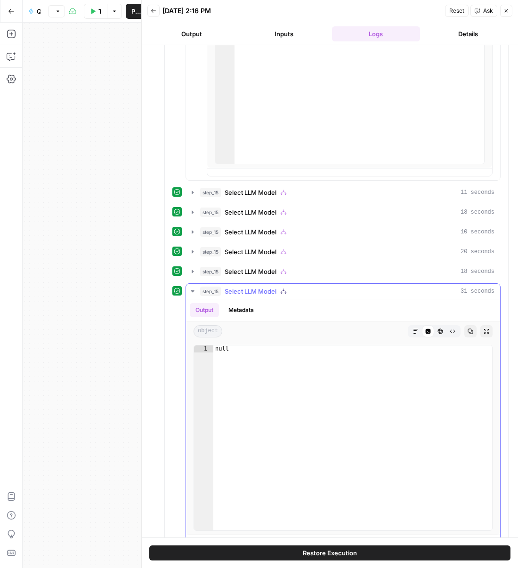
click at [258, 311] on div "Output Metadata" at bounding box center [343, 310] width 314 height 22
click at [247, 306] on button "Metadata" at bounding box center [241, 310] width 37 height 14
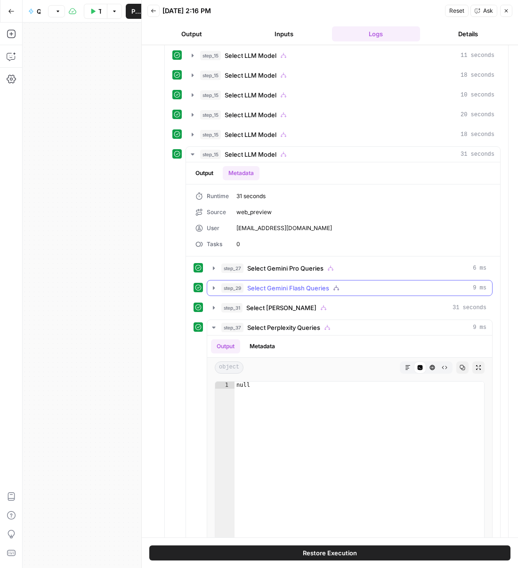
click at [234, 289] on button "step_29 Select Gemini Flash Queries 9 ms" at bounding box center [349, 288] width 285 height 15
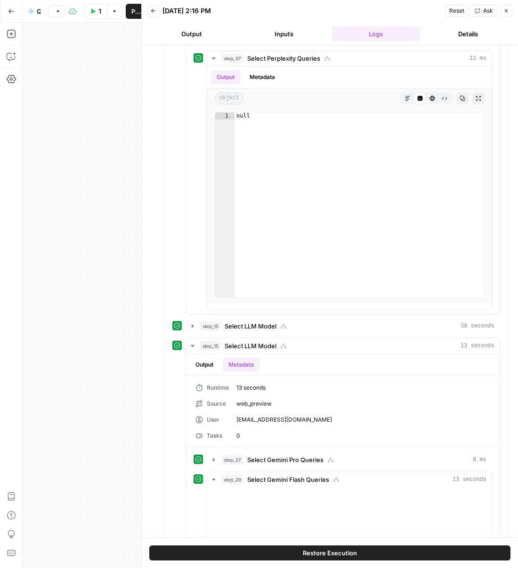
scroll to position [4512, 0]
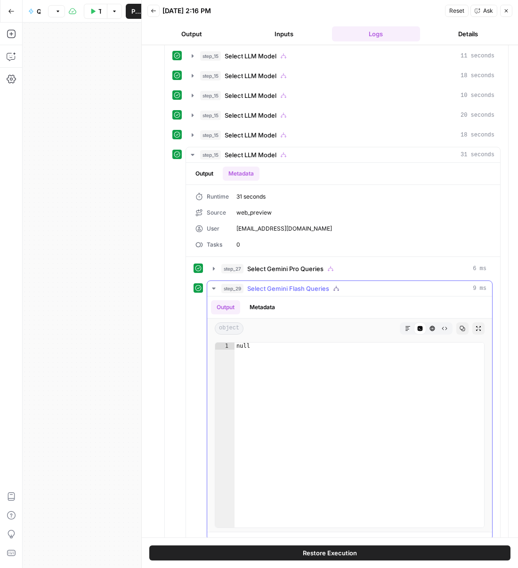
click at [234, 296] on hr at bounding box center [349, 296] width 285 height 0
click at [222, 284] on span "step_29" at bounding box center [232, 288] width 22 height 9
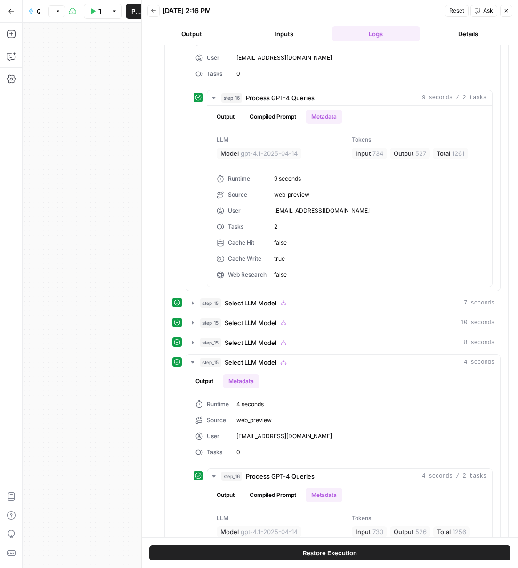
scroll to position [645, 0]
click at [195, 361] on icon "button" at bounding box center [193, 363] width 8 height 8
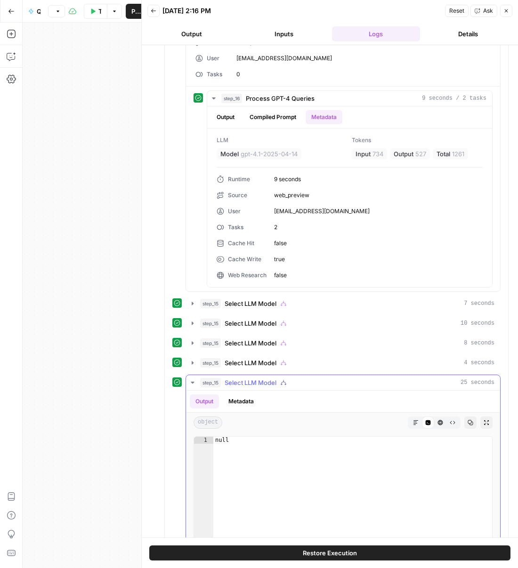
click at [196, 380] on icon "button" at bounding box center [193, 383] width 8 height 8
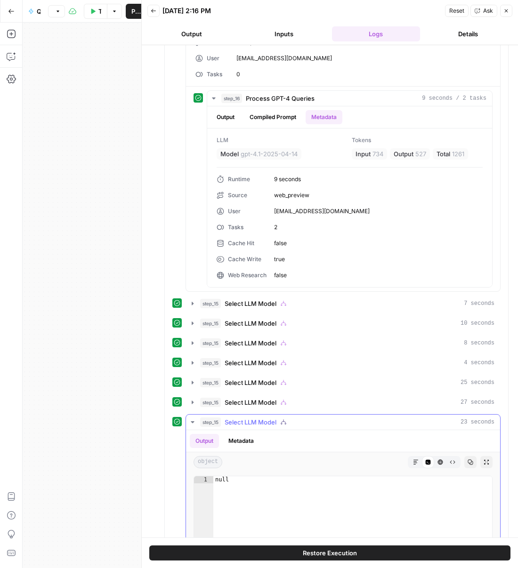
click at [193, 421] on icon "button" at bounding box center [193, 423] width 8 height 8
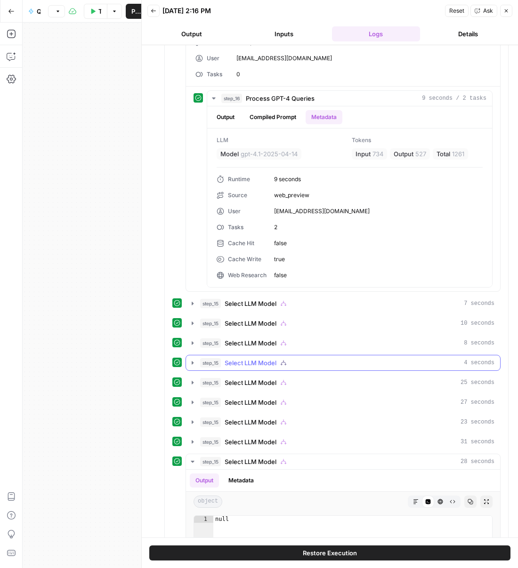
click at [194, 367] on button "step_15 Select LLM Model 4 seconds" at bounding box center [343, 362] width 314 height 15
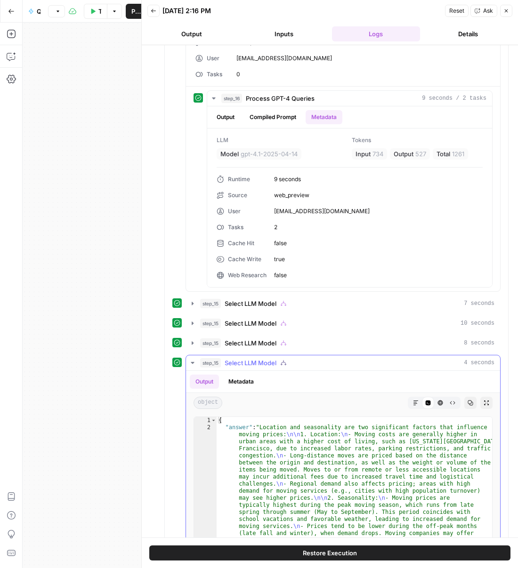
click at [231, 388] on div "Output Metadata" at bounding box center [343, 382] width 314 height 22
click at [231, 385] on button "Metadata" at bounding box center [241, 382] width 37 height 14
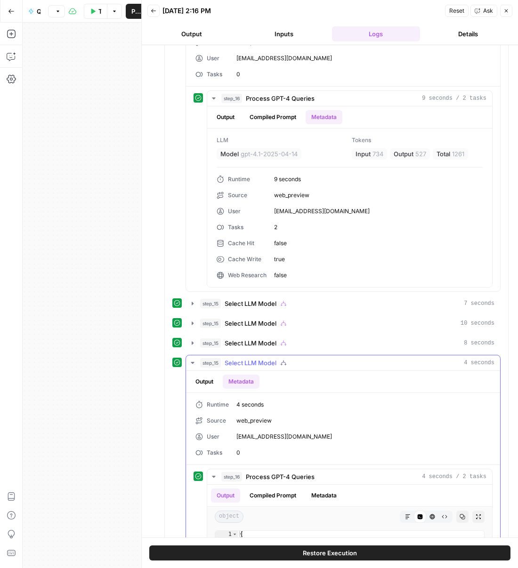
click at [208, 378] on button "Output" at bounding box center [204, 382] width 29 height 14
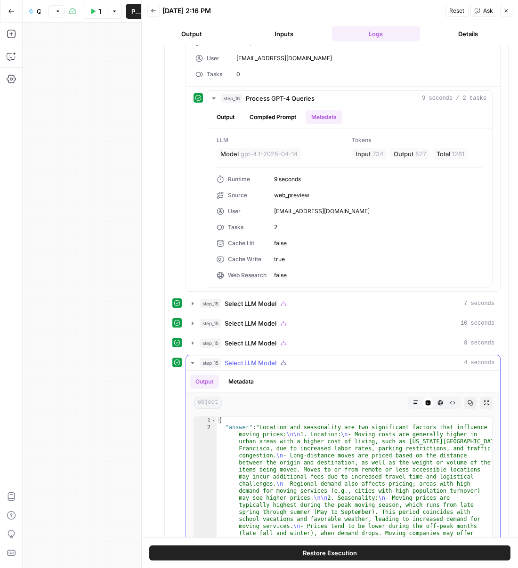
click at [191, 359] on icon "button" at bounding box center [193, 363] width 8 height 8
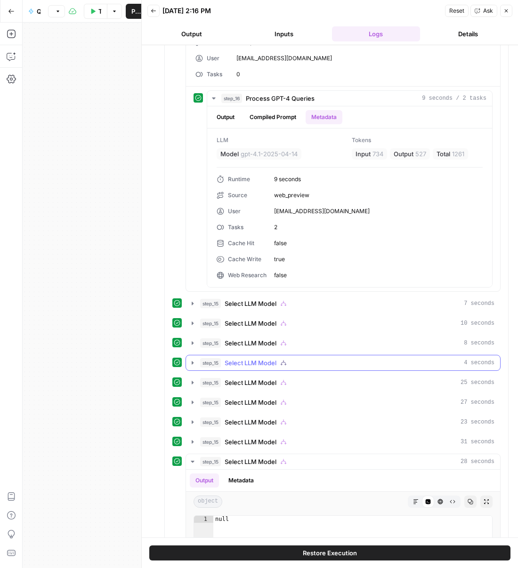
click at [200, 362] on span "step_15" at bounding box center [210, 362] width 21 height 9
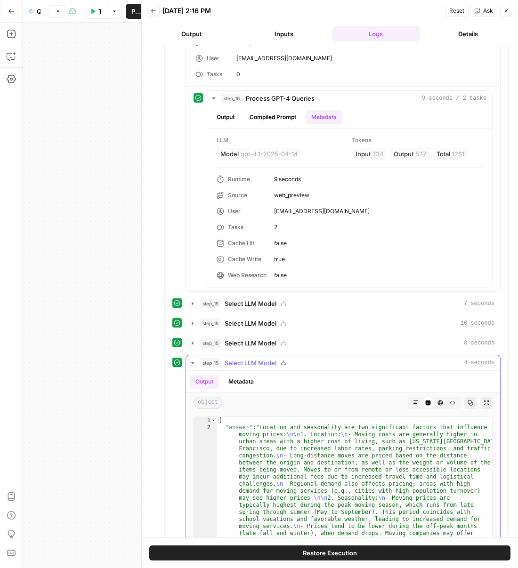
click at [236, 377] on button "Metadata" at bounding box center [241, 382] width 37 height 14
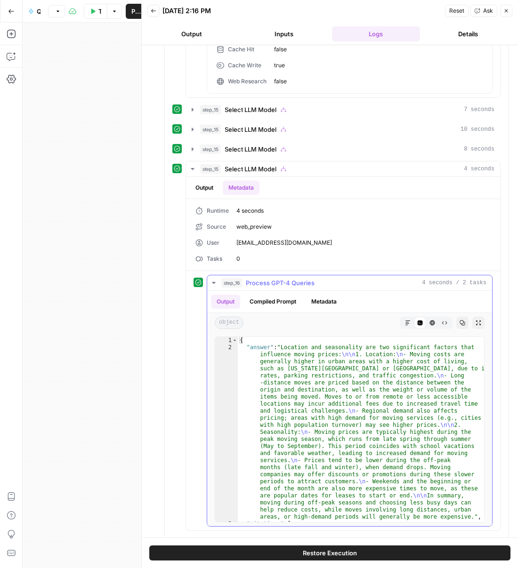
scroll to position [842, 0]
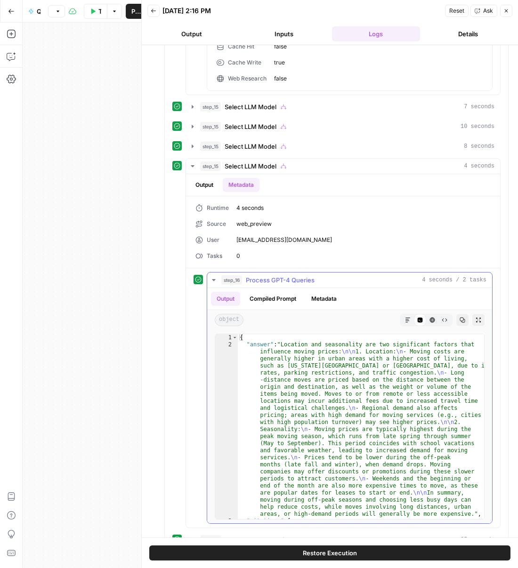
click at [212, 279] on icon "button" at bounding box center [214, 280] width 8 height 8
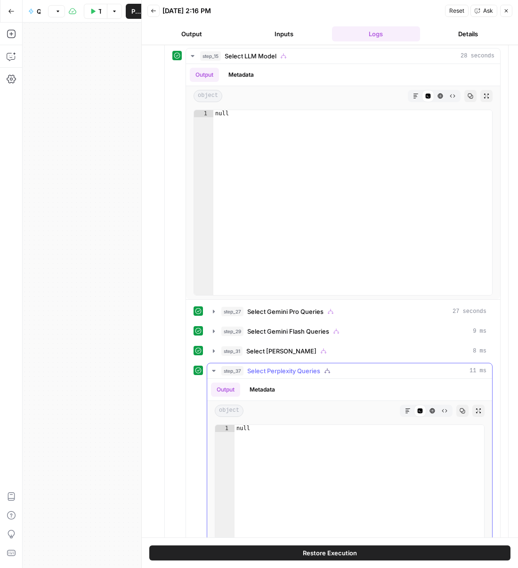
scroll to position [827, 0]
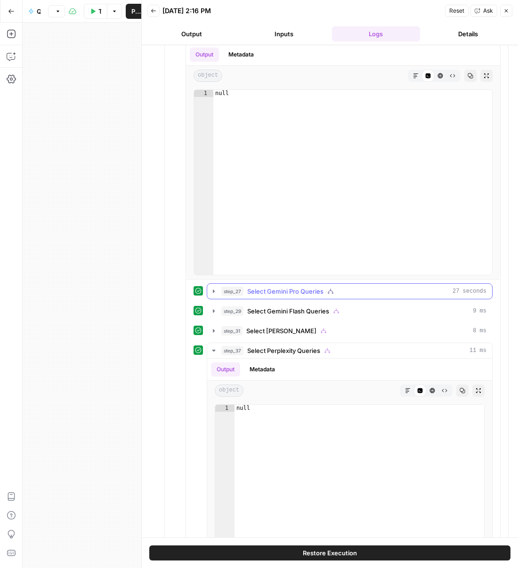
drag, startPoint x: 209, startPoint y: 284, endPoint x: 216, endPoint y: 284, distance: 7.1
click at [209, 284] on button "step_27 Select Gemini Pro Queries 27 seconds" at bounding box center [349, 291] width 285 height 15
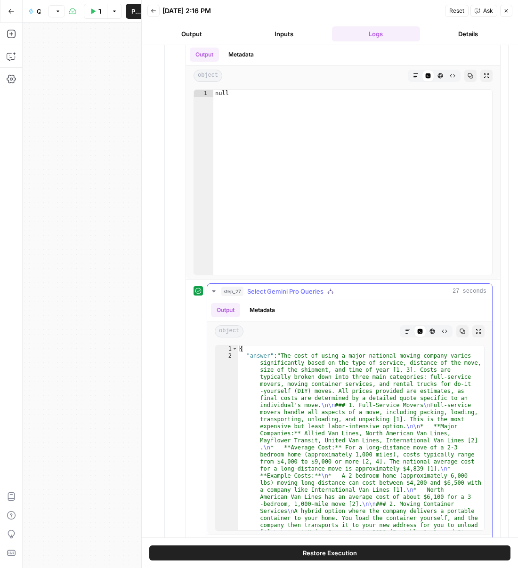
click at [258, 303] on button "Metadata" at bounding box center [262, 310] width 37 height 14
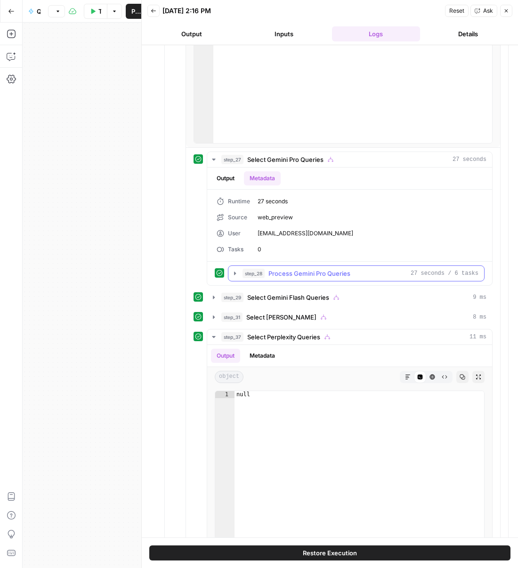
scroll to position [960, 0]
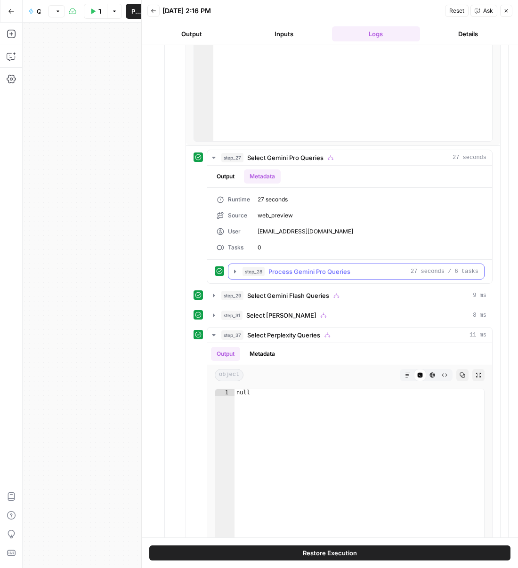
click at [242, 269] on button "step_28 Process Gemini Pro Queries 27 seconds / 6 tasks" at bounding box center [356, 271] width 256 height 15
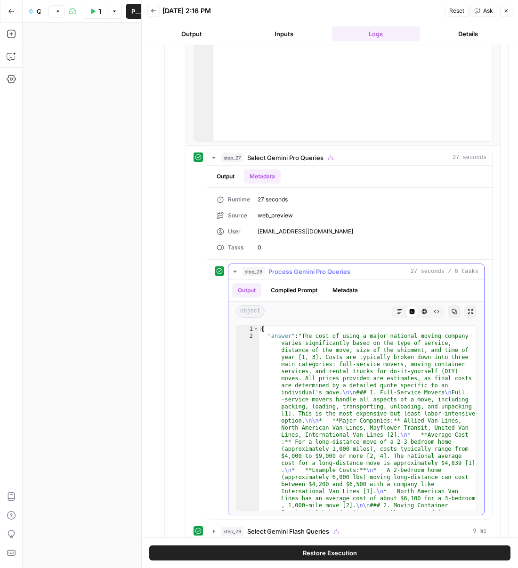
click at [242, 269] on button "step_28 Process Gemini Pro Queries 27 seconds / 6 tasks" at bounding box center [356, 271] width 256 height 15
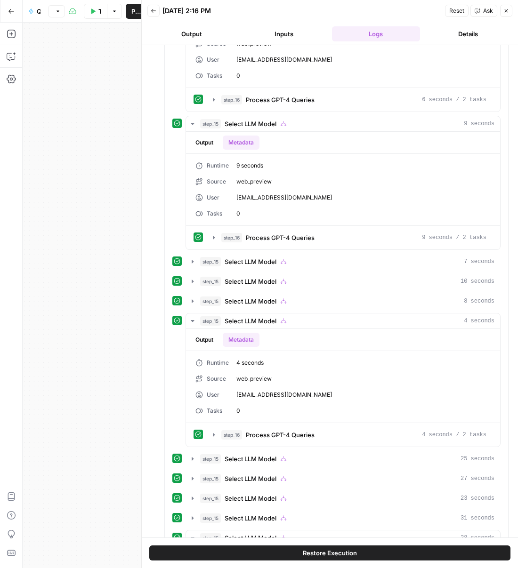
scroll to position [0, 0]
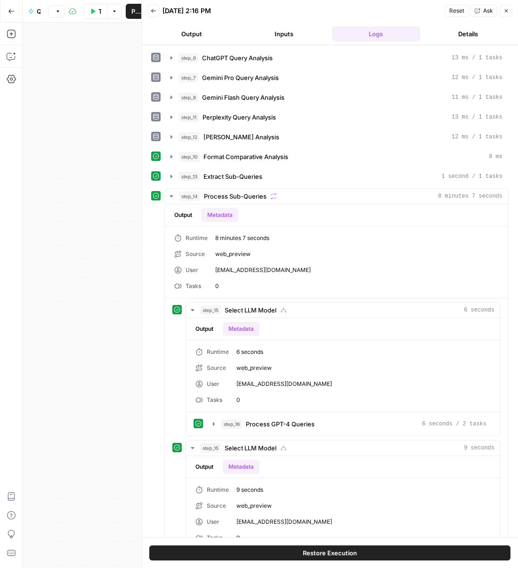
drag, startPoint x: 458, startPoint y: 21, endPoint x: 459, endPoint y: 28, distance: 7.6
click at [458, 21] on header "Back 08/08/25 at 2:16 PM Reset Ask Close Output Inputs Logs Details" at bounding box center [330, 22] width 376 height 45
click at [460, 29] on button "Details" at bounding box center [468, 33] width 89 height 15
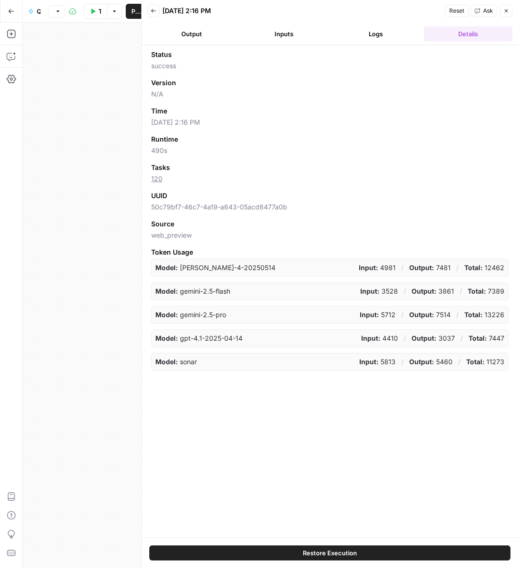
click at [160, 177] on link "120" at bounding box center [156, 179] width 11 height 8
click at [153, 16] on button "Back" at bounding box center [153, 11] width 12 height 12
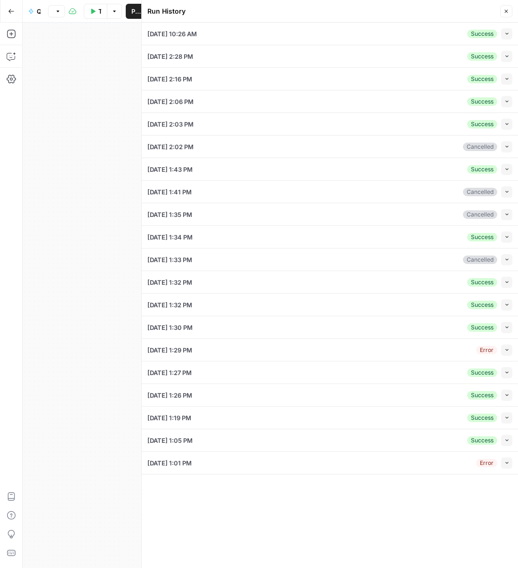
click at [348, 35] on div "08/21/25 at 10:26 AM Success Collapse" at bounding box center [329, 34] width 365 height 22
click at [504, 36] on icon "button" at bounding box center [506, 33] width 5 height 5
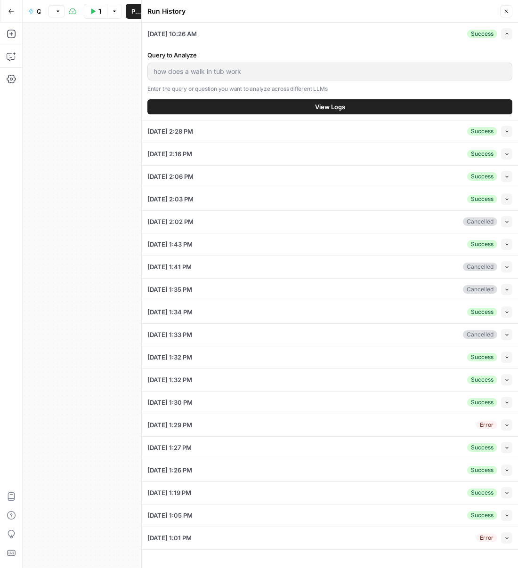
click at [365, 116] on div "Query to Analyze how does a walk in tub work Enter the query or question you wa…" at bounding box center [329, 82] width 365 height 75
click at [366, 113] on button "View Logs" at bounding box center [329, 106] width 365 height 15
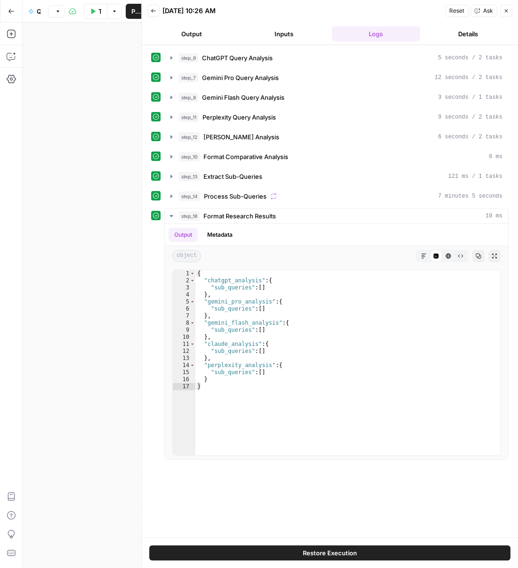
click at [448, 33] on button "Details" at bounding box center [468, 33] width 89 height 15
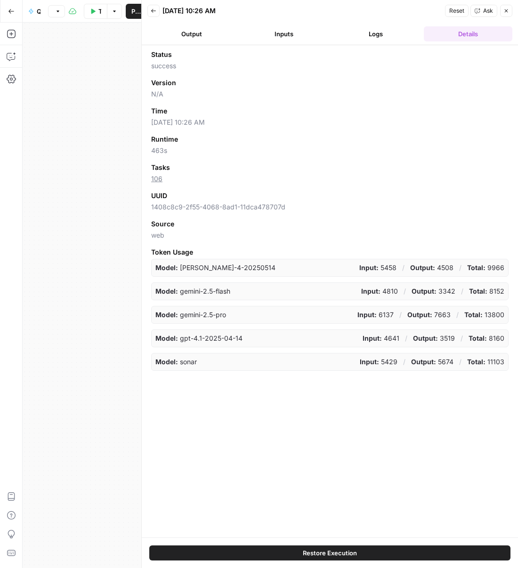
click at [153, 11] on icon "button" at bounding box center [154, 11] width 6 height 6
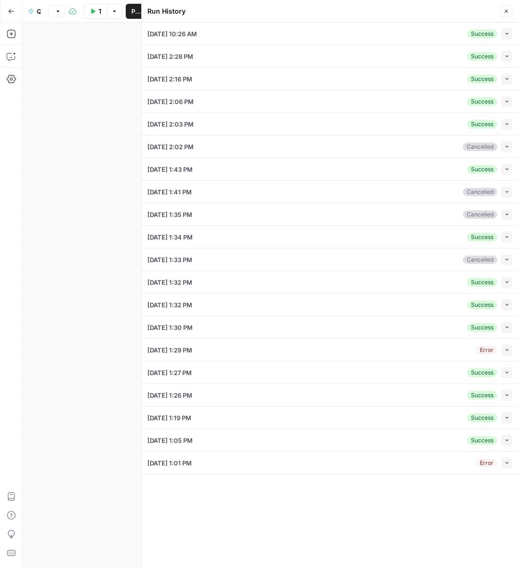
drag, startPoint x: 75, startPoint y: 61, endPoint x: 162, endPoint y: 43, distance: 89.4
click at [75, 61] on div "Workflow Set Inputs Inputs LLM · GPT-4.1 ChatGPT Query Analysis Step 6 Output E…" at bounding box center [106, 296] width 166 height 546
click at [503, 14] on button "Close" at bounding box center [506, 11] width 12 height 12
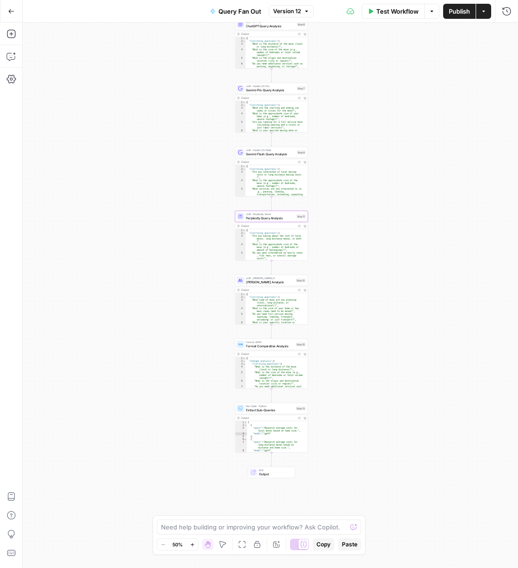
click at [275, 413] on div "Run Code · Python Extract Sub-Queries Step 13" at bounding box center [271, 408] width 73 height 11
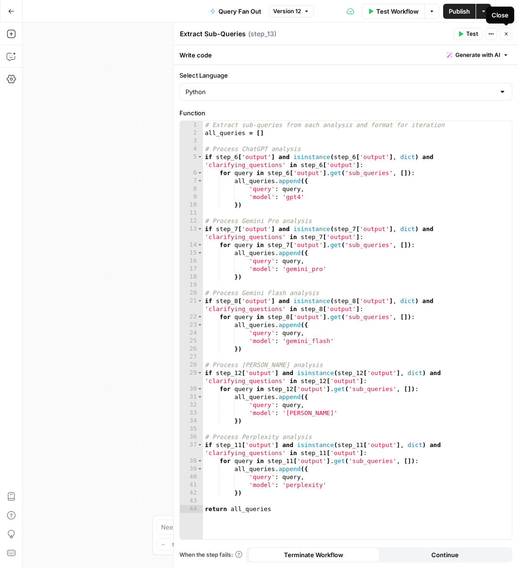
click at [508, 29] on button "Close" at bounding box center [506, 34] width 12 height 12
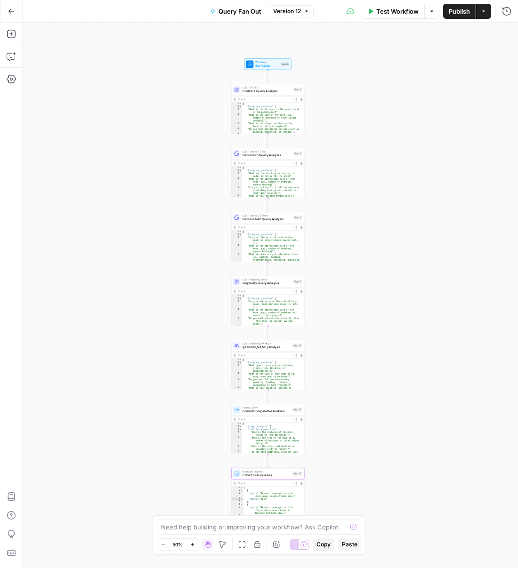
click at [275, 90] on span "ChatGPT Query Analysis" at bounding box center [266, 91] width 49 height 5
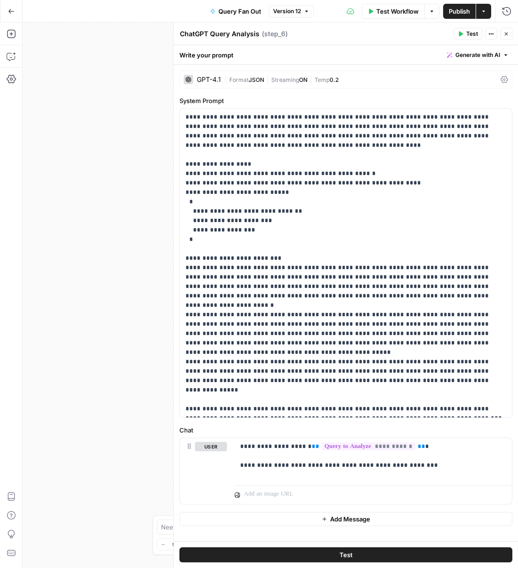
click at [211, 82] on div "GPT-4.1" at bounding box center [209, 79] width 24 height 7
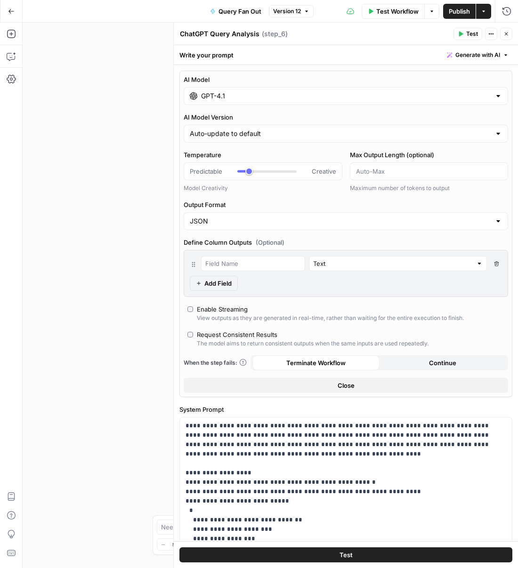
click at [348, 85] on div "AI Model GPT-4.1" at bounding box center [346, 90] width 324 height 30
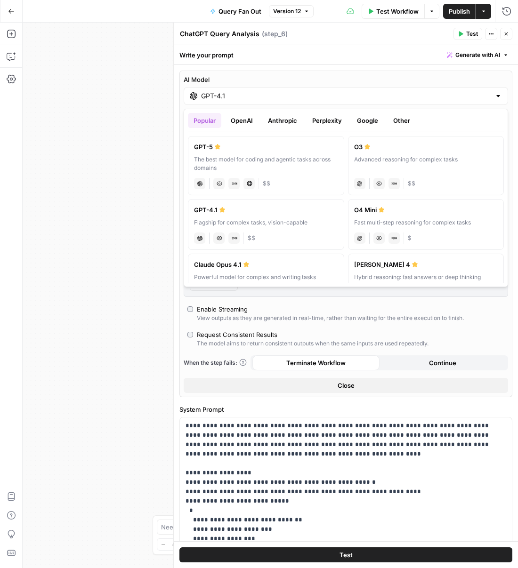
click at [238, 123] on button "OpenAI" at bounding box center [241, 120] width 33 height 15
click at [315, 231] on div "chat Vision Capabilities JSON Mode Live Web Research $" at bounding box center [266, 237] width 144 height 13
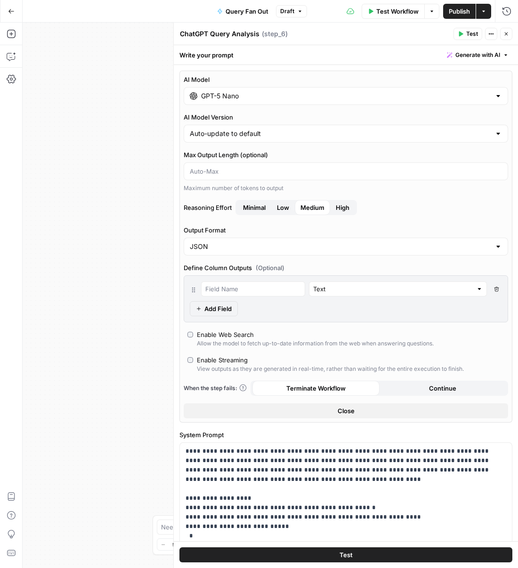
click at [373, 557] on button "Test" at bounding box center [345, 555] width 333 height 15
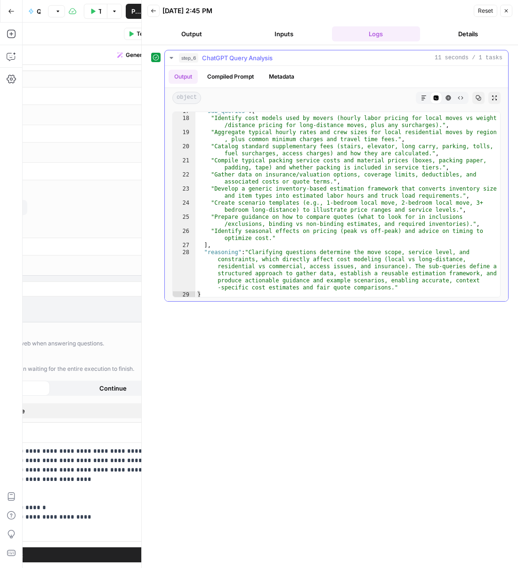
scroll to position [203, 0]
click at [503, 15] on button "Close" at bounding box center [506, 11] width 12 height 12
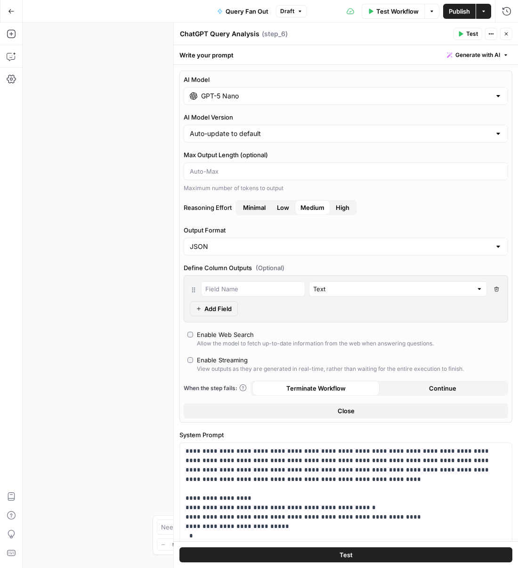
click at [238, 97] on input "GPT-5 Nano" at bounding box center [346, 95] width 290 height 9
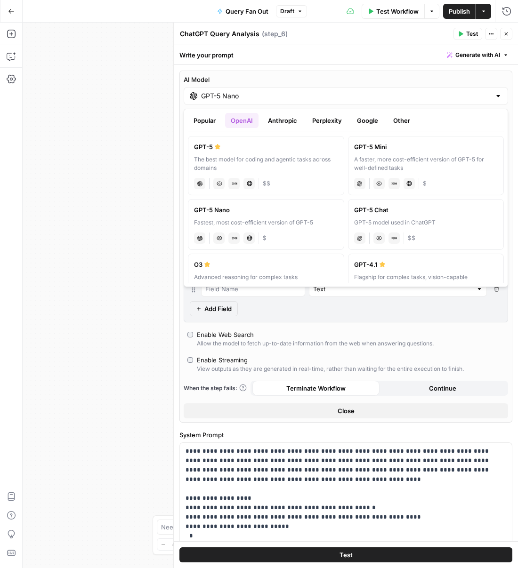
click at [464, 162] on div "A faster, more cost-efficient version of GPT-5 for well-defined tasks" at bounding box center [426, 163] width 144 height 17
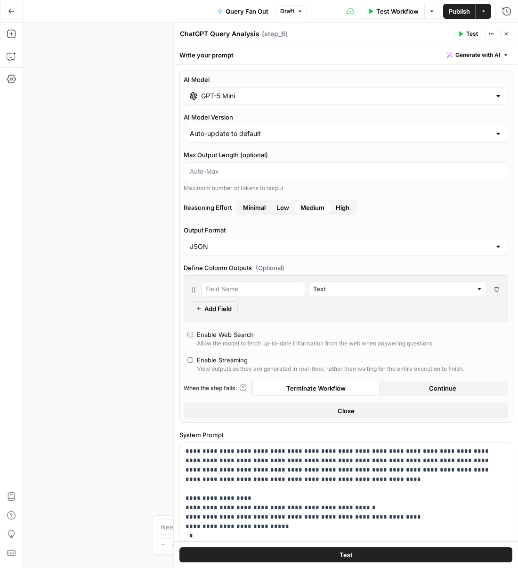
click at [460, 32] on icon "button" at bounding box center [461, 34] width 4 height 5
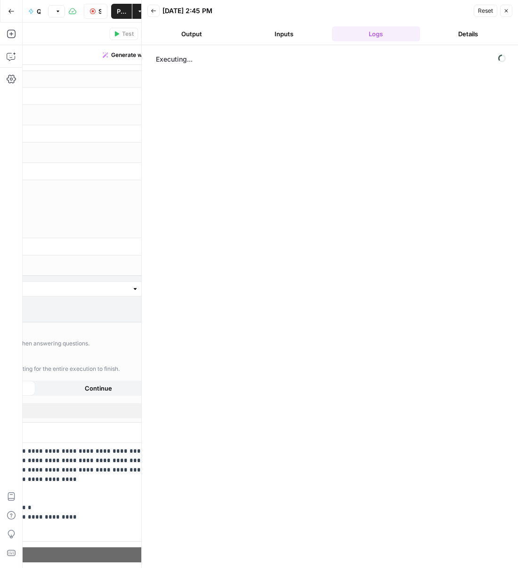
click at [289, 37] on button "Inputs" at bounding box center [284, 33] width 89 height 15
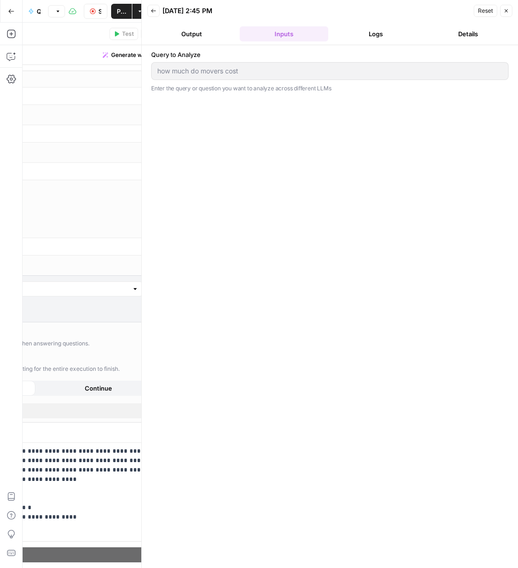
click at [382, 40] on button "Logs" at bounding box center [376, 33] width 89 height 15
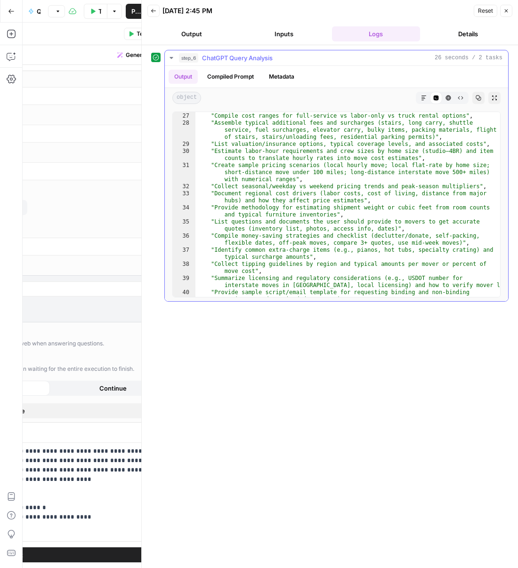
scroll to position [289, 0]
click at [188, 41] on header "Back 08/26/25 at 2:45 PM Reset Close Output Inputs Logs Details" at bounding box center [330, 22] width 376 height 45
click at [194, 37] on button "Output" at bounding box center [191, 33] width 89 height 15
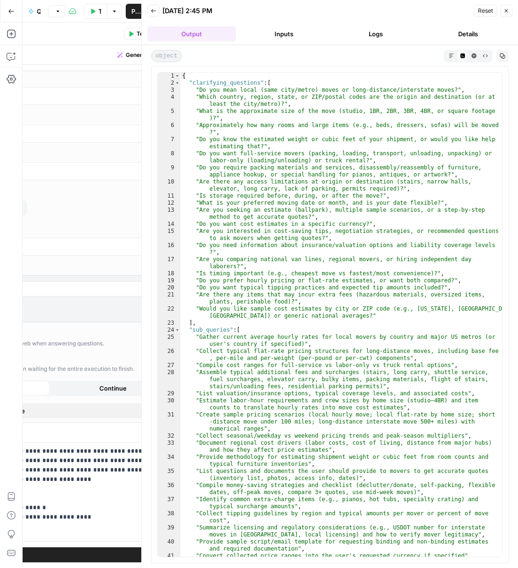
click at [295, 31] on button "Inputs" at bounding box center [284, 33] width 89 height 15
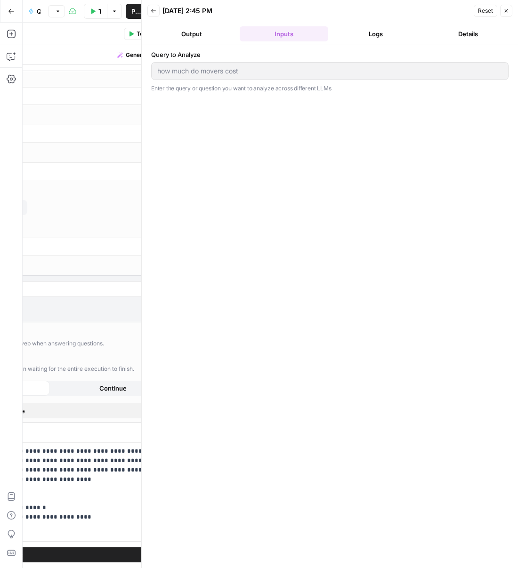
click at [504, 13] on icon "button" at bounding box center [506, 11] width 6 height 6
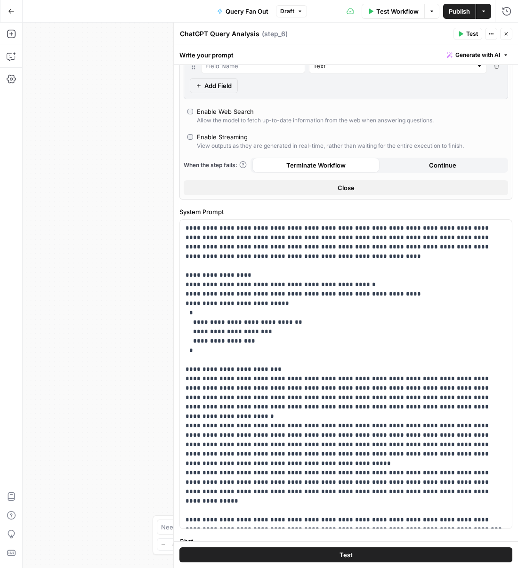
scroll to position [323, 0]
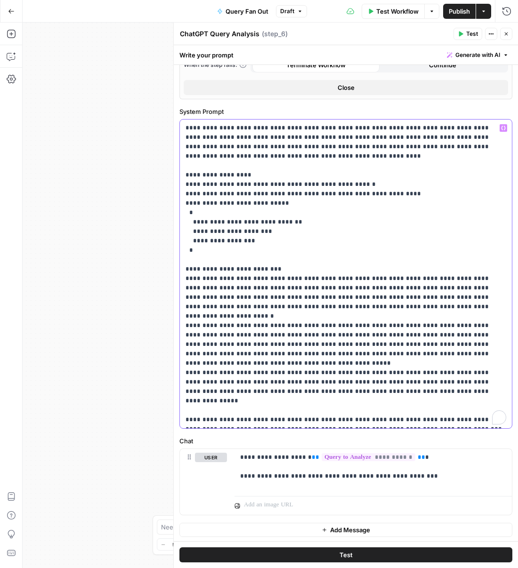
click at [223, 278] on p "**********" at bounding box center [345, 273] width 321 height 301
drag, startPoint x: 186, startPoint y: 276, endPoint x: 374, endPoint y: 296, distance: 188.9
click at [374, 296] on p "**********" at bounding box center [345, 273] width 321 height 301
drag, startPoint x: 254, startPoint y: 242, endPoint x: 249, endPoint y: 232, distance: 12.0
click at [249, 232] on p "**********" at bounding box center [345, 273] width 321 height 301
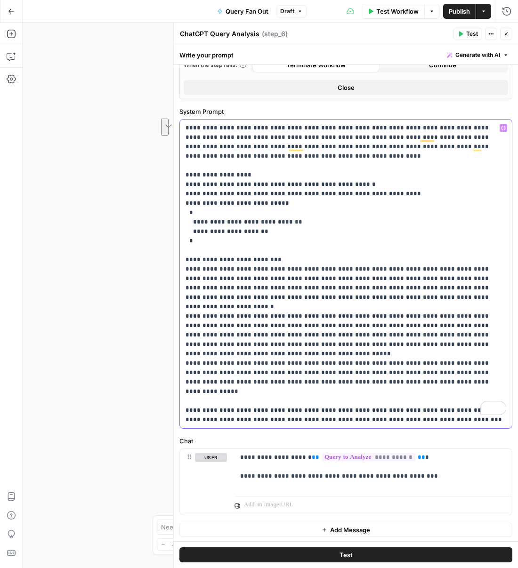
scroll to position [315, 0]
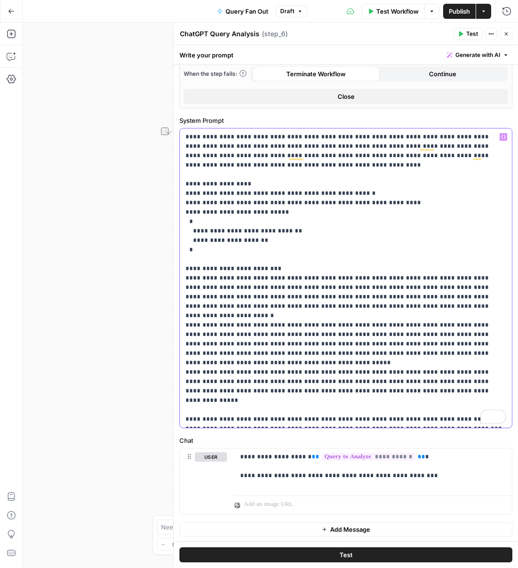
drag, startPoint x: 274, startPoint y: 228, endPoint x: 185, endPoint y: 228, distance: 88.5
click at [185, 228] on p "**********" at bounding box center [345, 278] width 321 height 292
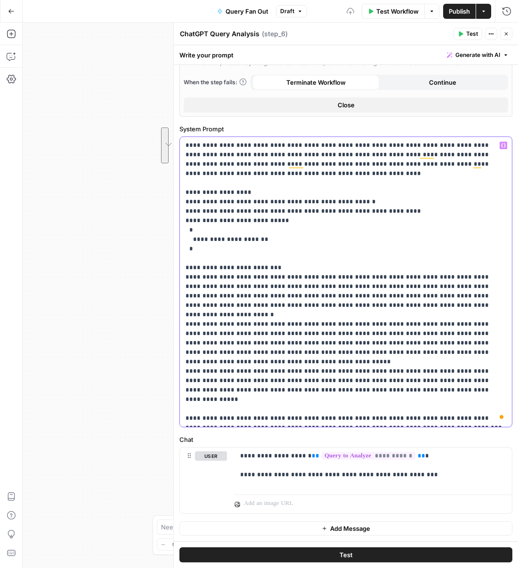
scroll to position [305, 0]
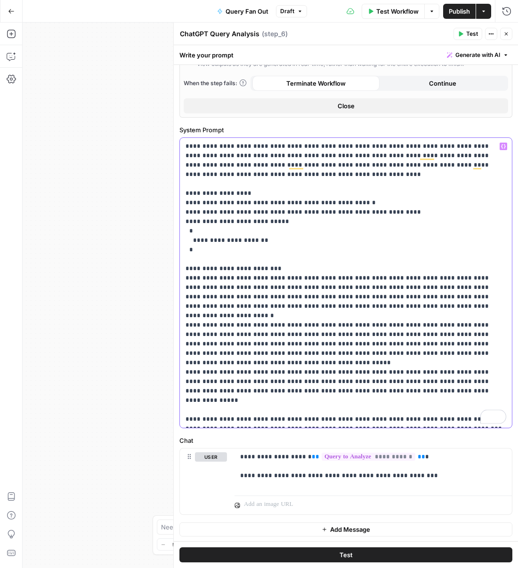
click at [389, 185] on p "**********" at bounding box center [345, 283] width 321 height 282
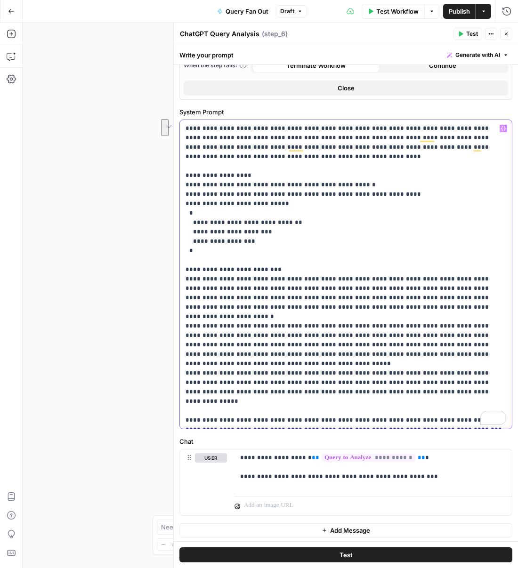
scroll to position [0, 0]
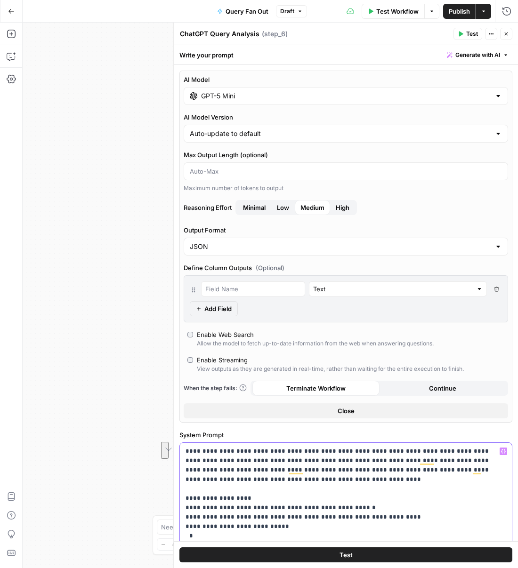
click at [323, 100] on div "GPT-5 Mini" at bounding box center [346, 96] width 324 height 18
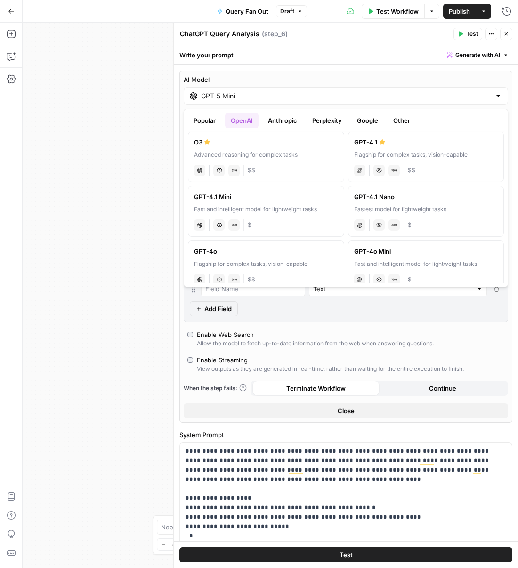
click at [307, 215] on label "GPT-4.1 Mini Fast and intelligent model for lightweight tasks chat Vision Capab…" at bounding box center [266, 211] width 156 height 51
type input "GPT-4.1 Mini"
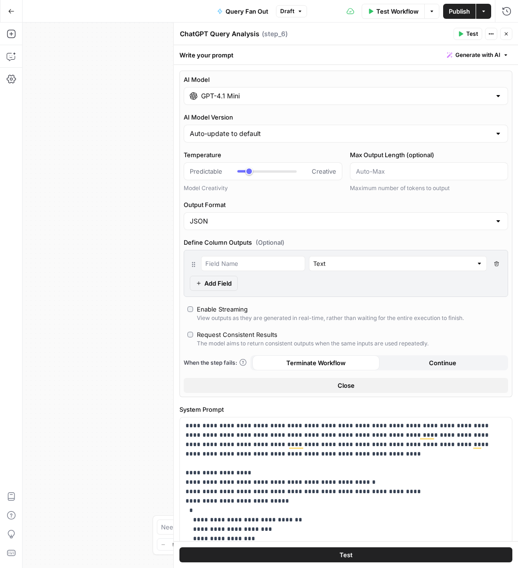
click at [479, 34] on button "Test" at bounding box center [467, 34] width 29 height 12
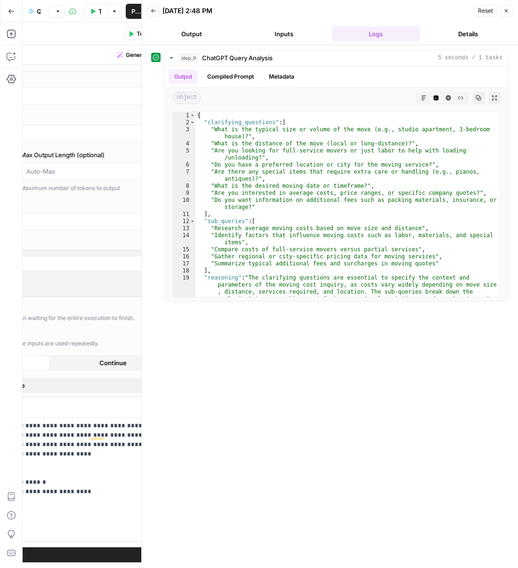
click at [129, 12] on button "Publish" at bounding box center [136, 11] width 21 height 15
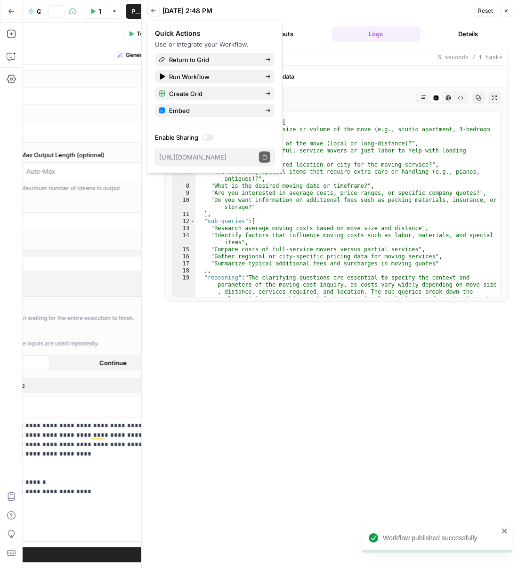
click at [157, 12] on button "Back" at bounding box center [153, 11] width 12 height 12
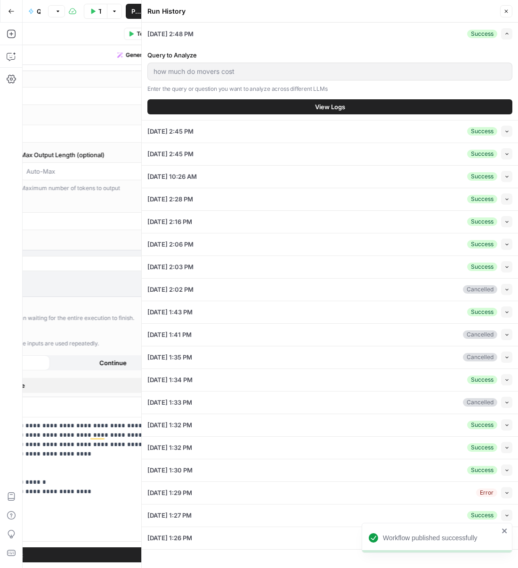
click at [500, 11] on div "Run History Close" at bounding box center [329, 11] width 365 height 12
click at [502, 11] on button "Close" at bounding box center [506, 11] width 12 height 12
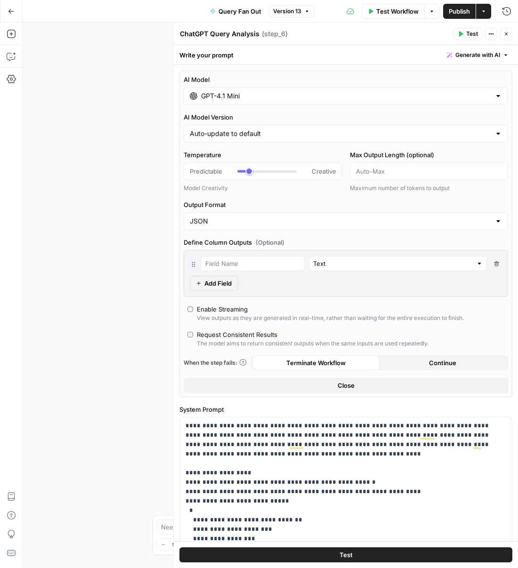
drag, startPoint x: 513, startPoint y: 34, endPoint x: 507, endPoint y: 35, distance: 6.6
click at [513, 34] on header "ChatGPT Query Analysis ChatGPT Query Analysis ( step_6 ) Test Actions Close" at bounding box center [346, 34] width 344 height 23
click at [507, 35] on icon "button" at bounding box center [506, 34] width 6 height 6
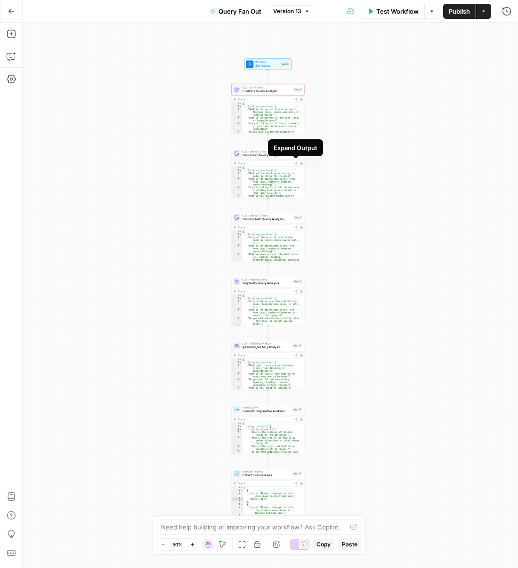
click at [270, 153] on div "Expand Output" at bounding box center [295, 147] width 55 height 17
click at [258, 154] on span "Gemini Pro Query Analysis" at bounding box center [266, 155] width 49 height 5
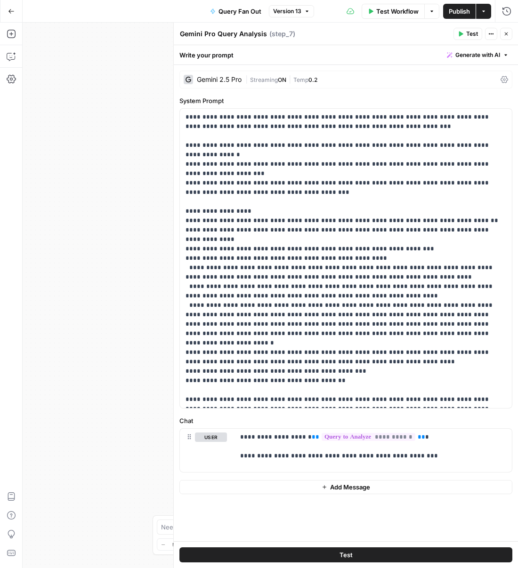
click at [241, 56] on div "Write your prompt Generate with AI" at bounding box center [346, 54] width 344 height 19
click at [236, 84] on div "Gemini 2.5 Pro | Streaming ON | Temp 0.2" at bounding box center [345, 80] width 333 height 18
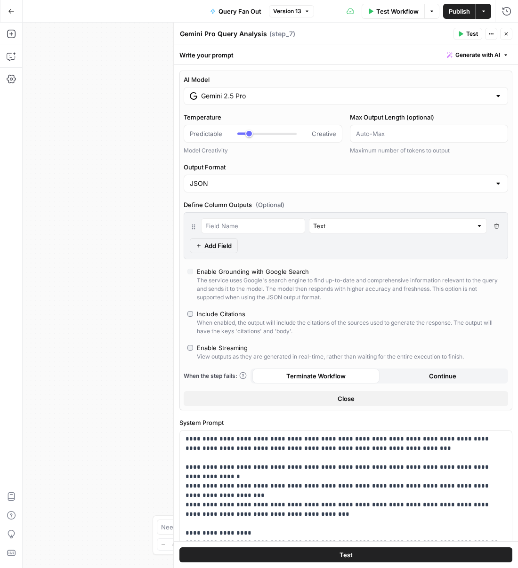
click at [304, 105] on div "Gemini 2.5 Pro" at bounding box center [346, 96] width 324 height 18
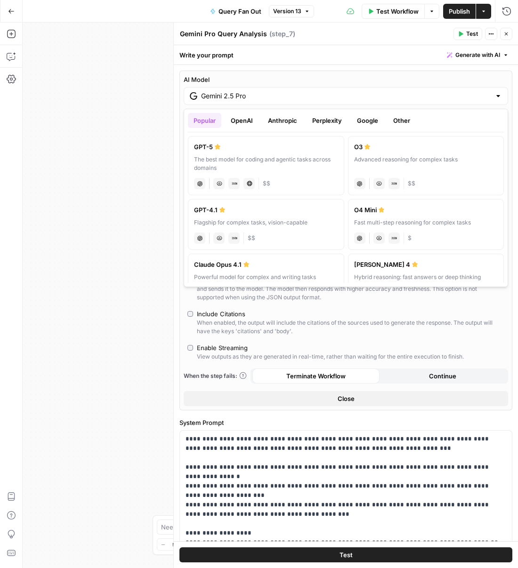
click at [356, 121] on button "Google" at bounding box center [367, 120] width 32 height 15
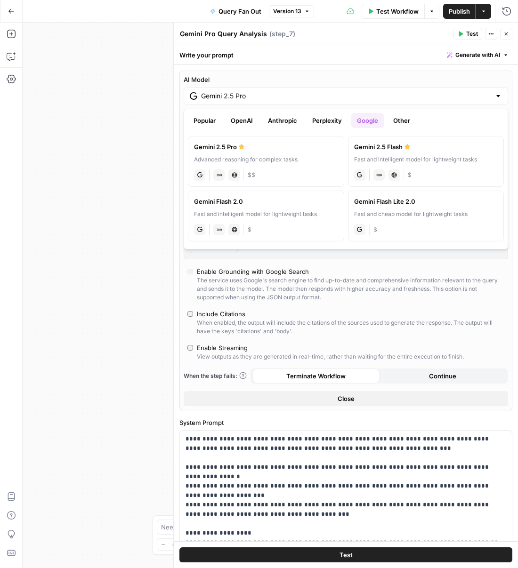
click at [508, 32] on icon "button" at bounding box center [506, 34] width 6 height 6
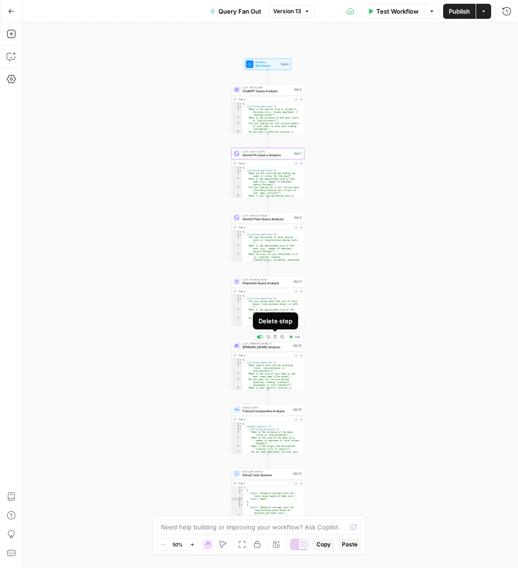
click at [275, 339] on icon "button" at bounding box center [275, 336] width 3 height 3
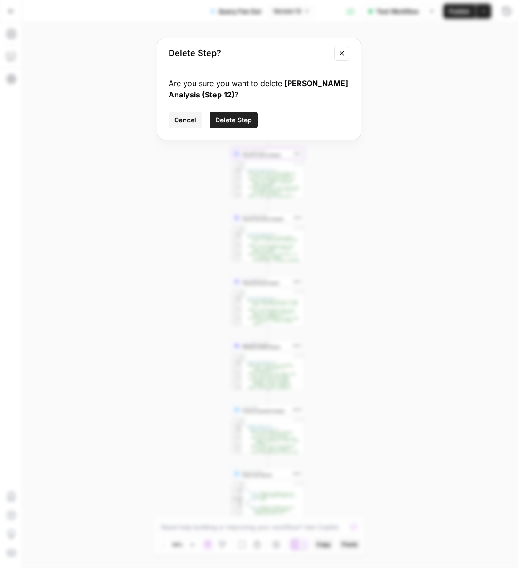
click at [238, 124] on span "Delete Step" at bounding box center [233, 119] width 37 height 9
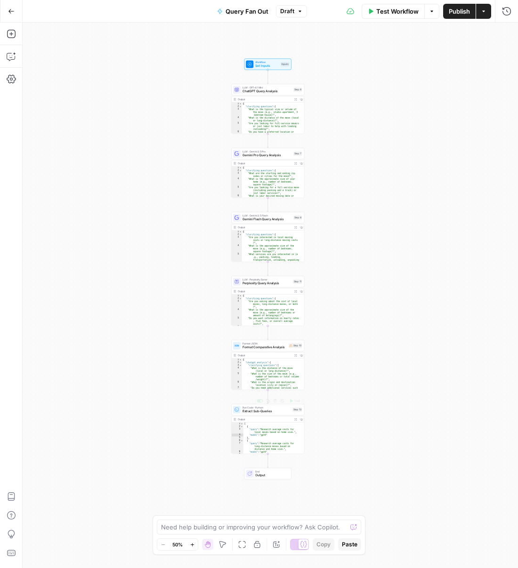
type textarea "**********"
click at [267, 315] on div "{ "clarifying_questions" : [ "Are you asking about the cost of local moves, lon…" at bounding box center [271, 315] width 59 height 43
click at [297, 289] on button "Expand Output" at bounding box center [296, 292] width 6 height 6
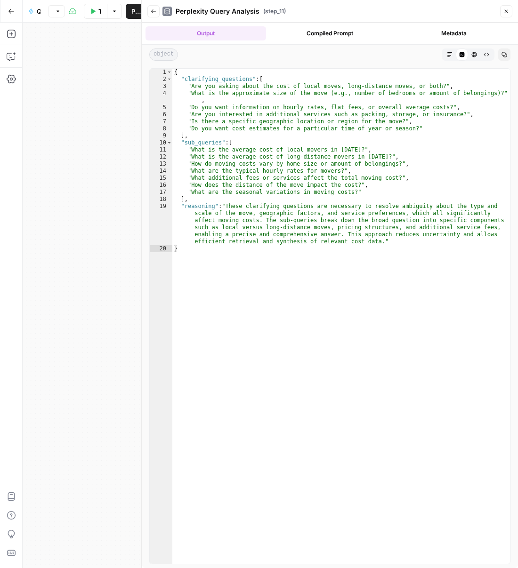
click at [505, 9] on icon "button" at bounding box center [506, 11] width 6 height 6
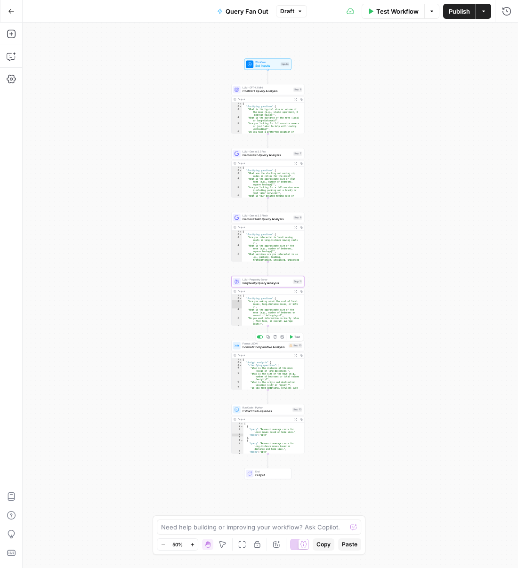
click at [280, 347] on span "Format Comparative Analysis" at bounding box center [264, 347] width 44 height 5
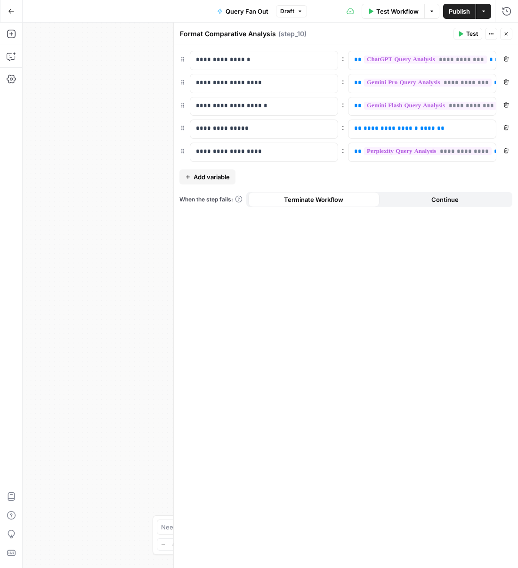
click at [503, 125] on icon "button" at bounding box center [506, 128] width 6 height 6
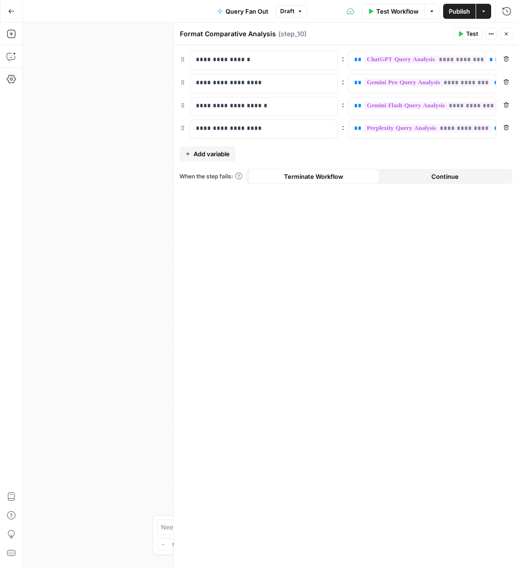
click at [498, 35] on div "Test Actions Close" at bounding box center [482, 34] width 59 height 12
click at [507, 30] on button "Close" at bounding box center [506, 34] width 12 height 12
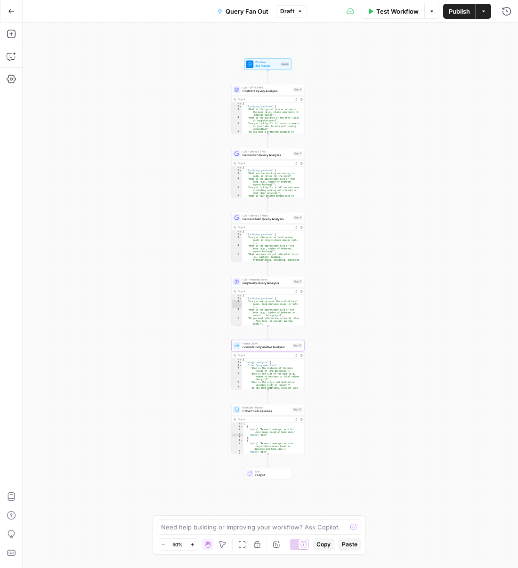
click at [295, 357] on button "Expand Output" at bounding box center [296, 356] width 6 height 6
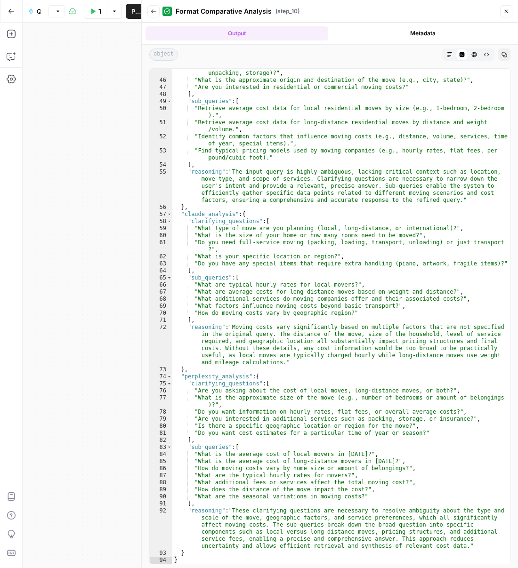
scroll to position [415, 0]
click at [504, 12] on icon "button" at bounding box center [506, 11] width 6 height 6
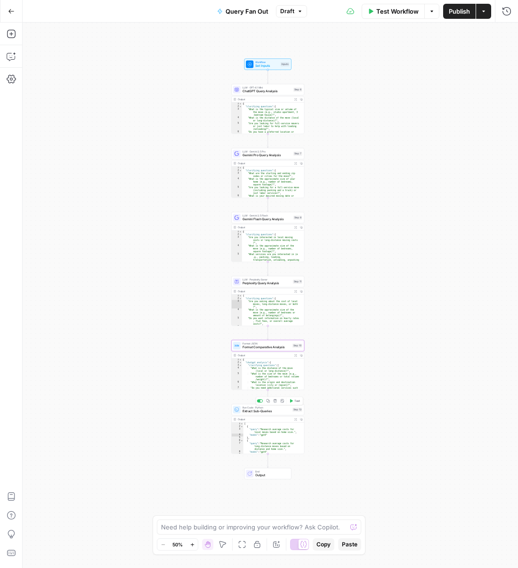
click at [284, 411] on span "Extract Sub-Queries" at bounding box center [266, 411] width 48 height 5
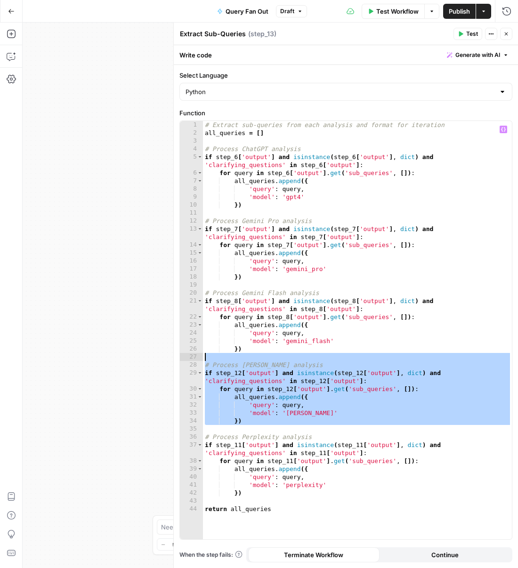
drag, startPoint x: 214, startPoint y: 429, endPoint x: 206, endPoint y: 357, distance: 72.0
click at [206, 357] on div "# Extract sub-queries from each analysis and format for iteration all_queries =…" at bounding box center [357, 338] width 309 height 435
type textarea "**********"
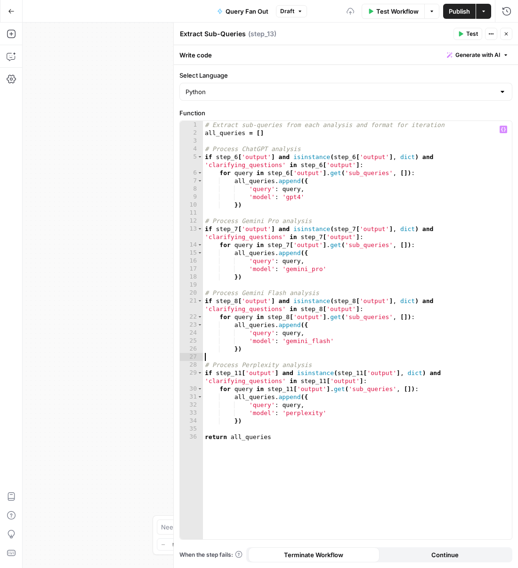
type textarea "**"
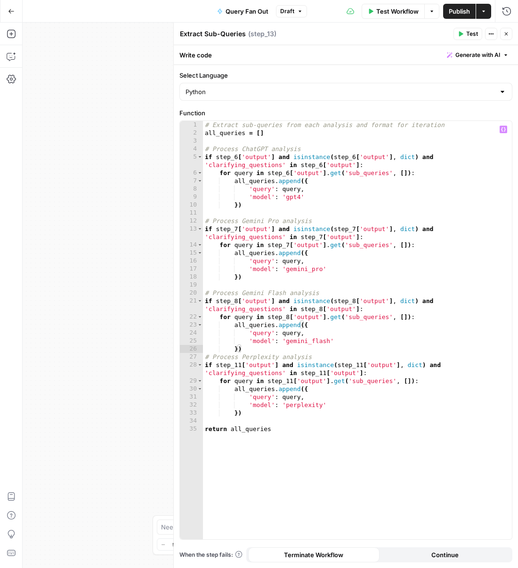
click at [500, 31] on button "Close" at bounding box center [506, 34] width 12 height 12
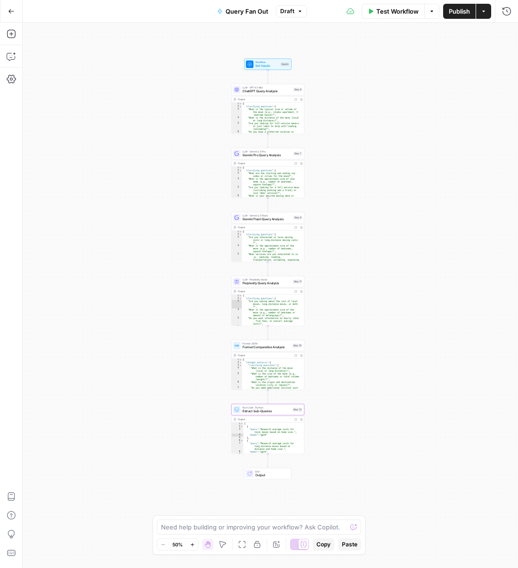
click at [293, 422] on button "Expand Output" at bounding box center [296, 420] width 6 height 6
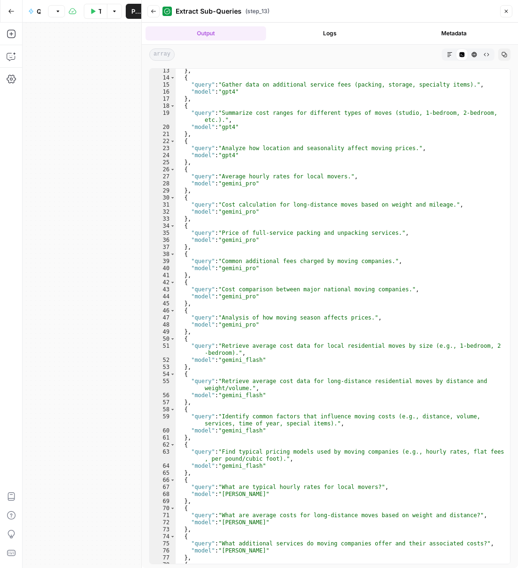
scroll to position [0, 0]
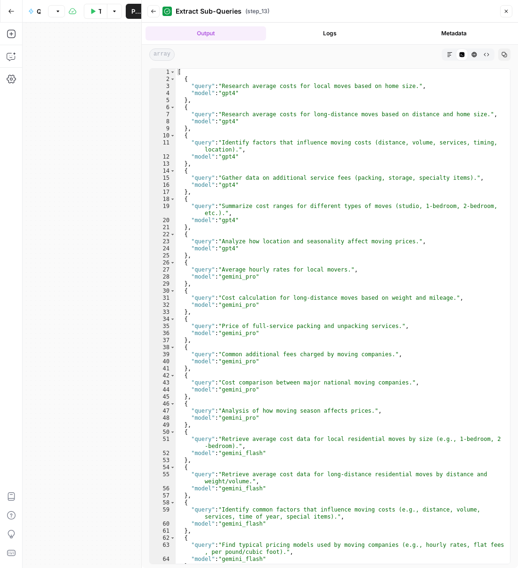
click at [508, 12] on icon "button" at bounding box center [506, 11] width 6 height 6
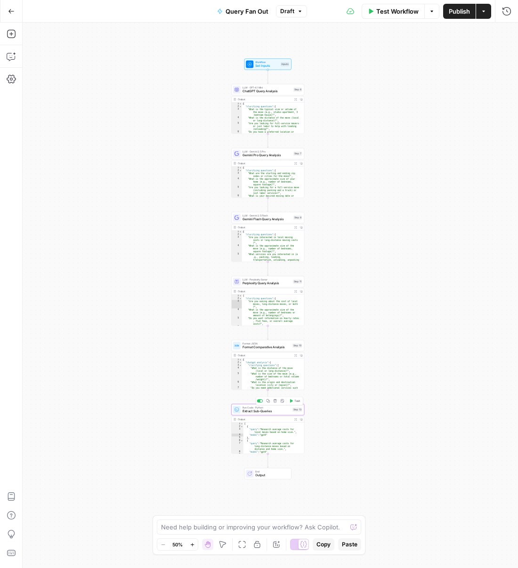
click at [275, 404] on button "Delete step" at bounding box center [275, 401] width 6 height 6
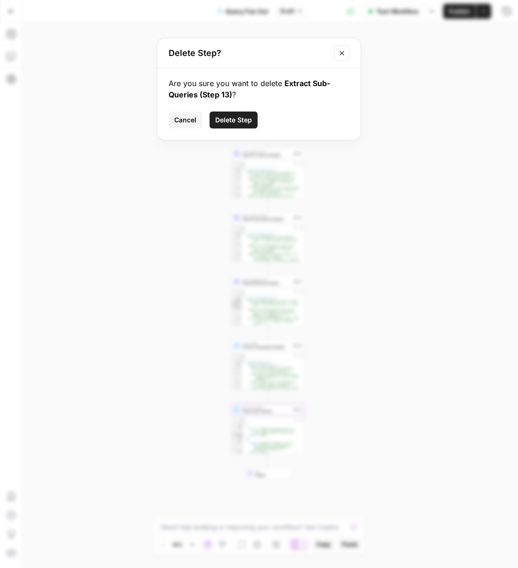
click at [234, 115] on span "Delete Step" at bounding box center [233, 119] width 37 height 9
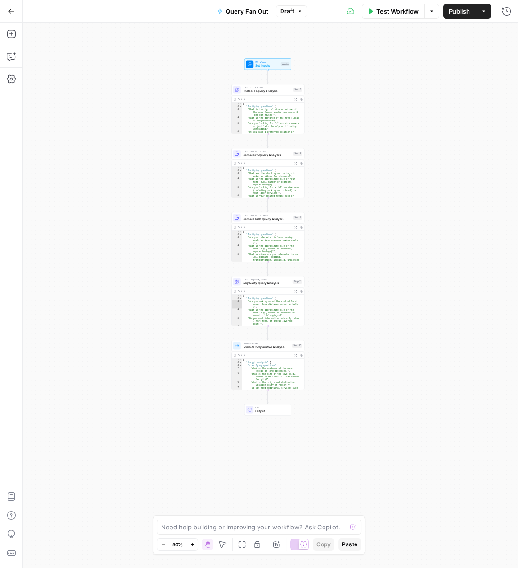
click at [255, 408] on span "End" at bounding box center [271, 408] width 32 height 4
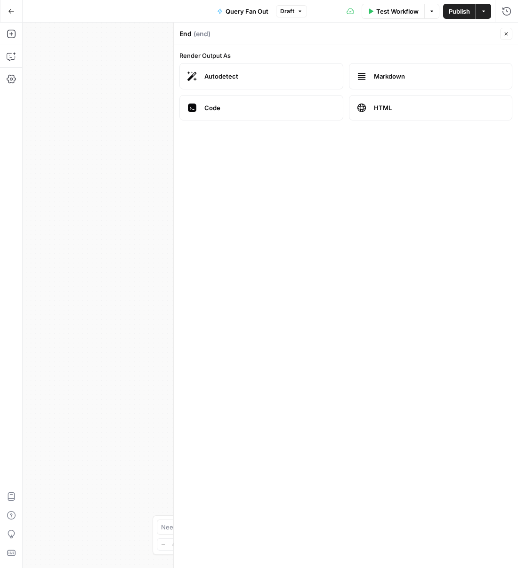
click at [508, 34] on icon "button" at bounding box center [506, 34] width 6 height 6
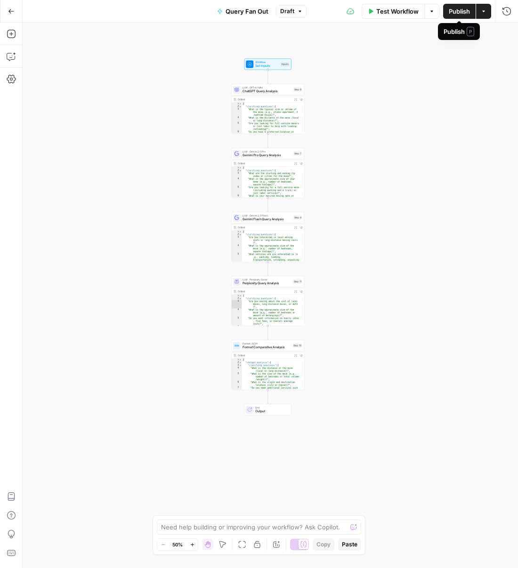
click at [454, 12] on span "Publish" at bounding box center [459, 11] width 21 height 9
click at [265, 65] on span "Set Inputs" at bounding box center [267, 66] width 24 height 5
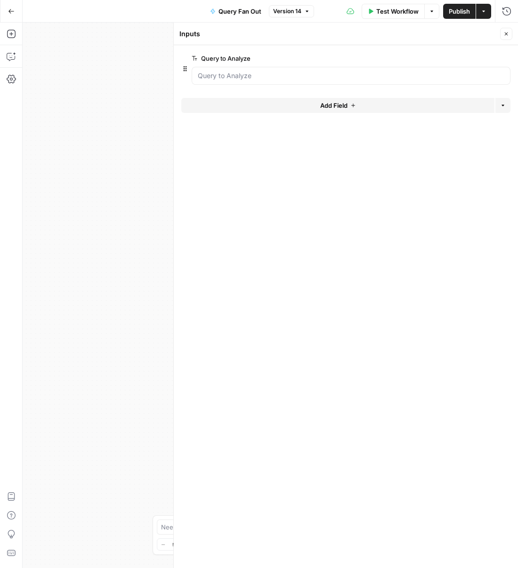
click at [501, 36] on button "Close" at bounding box center [506, 34] width 12 height 12
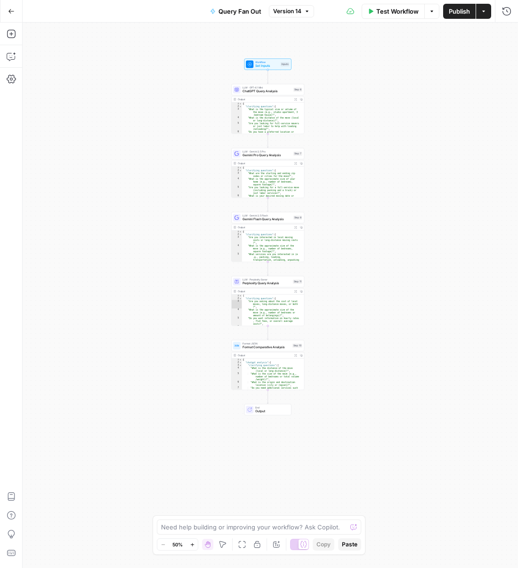
click at [1, 83] on div "Add Steps Copilot Settings AirOps Academy Help Give Feedback Shortcuts" at bounding box center [11, 296] width 23 height 546
click at [9, 77] on icon "button" at bounding box center [11, 78] width 9 height 9
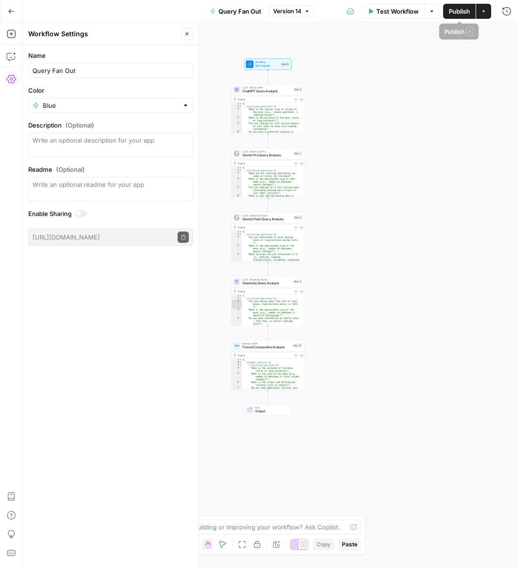
click at [461, 15] on span "Publish" at bounding box center [459, 11] width 21 height 9
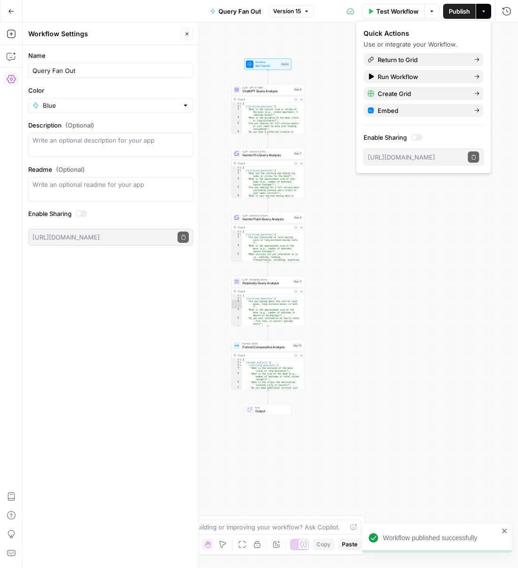
click at [280, 42] on div "Workflow Set Inputs Inputs LLM · GPT-4.1 Mini ChatGPT Query Analysis Step 6 Out…" at bounding box center [270, 296] width 495 height 546
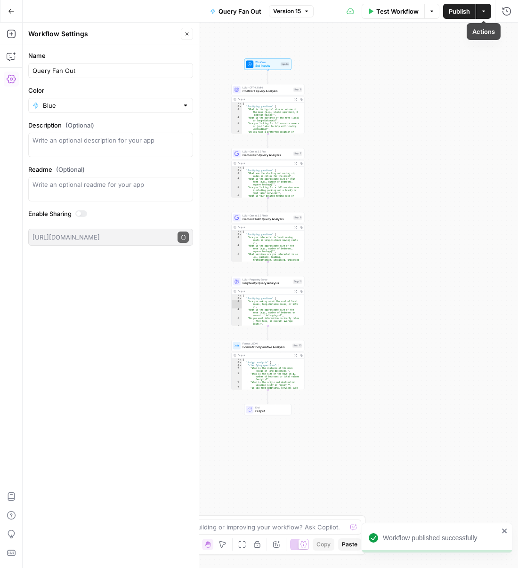
click at [477, 10] on button "Actions" at bounding box center [483, 11] width 15 height 15
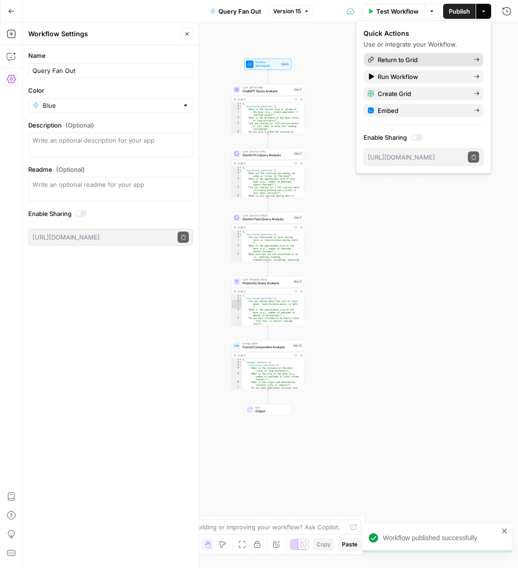
click at [405, 58] on span "Return to Grid" at bounding box center [422, 59] width 89 height 9
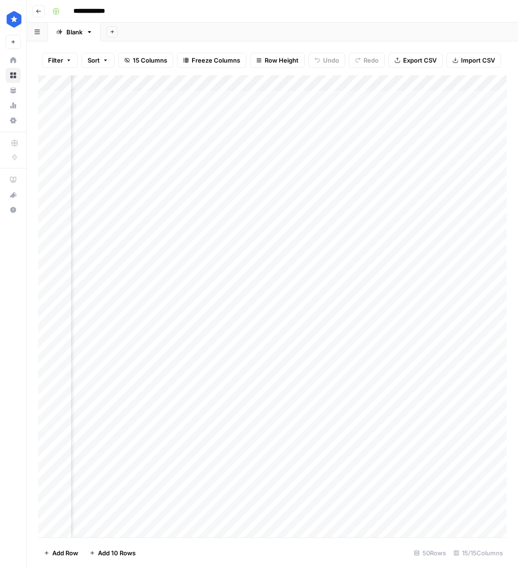
scroll to position [0, 97]
click at [393, 113] on div "Add Column" at bounding box center [272, 306] width 468 height 462
click at [339, 83] on div "Add Column" at bounding box center [272, 306] width 468 height 462
click at [285, 173] on span "Remove Column" at bounding box center [321, 175] width 82 height 9
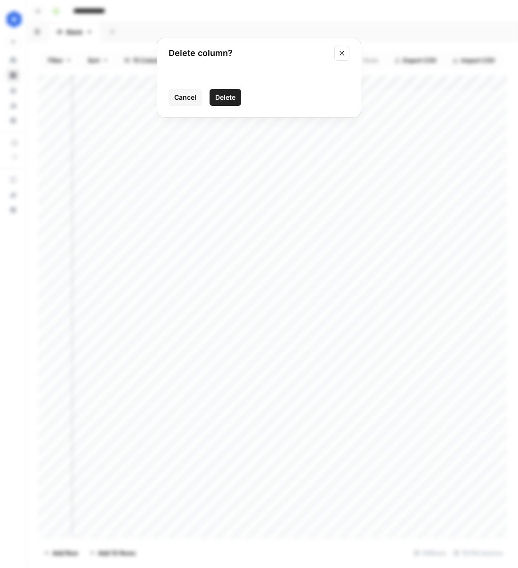
click at [237, 93] on button "Delete" at bounding box center [226, 97] width 32 height 17
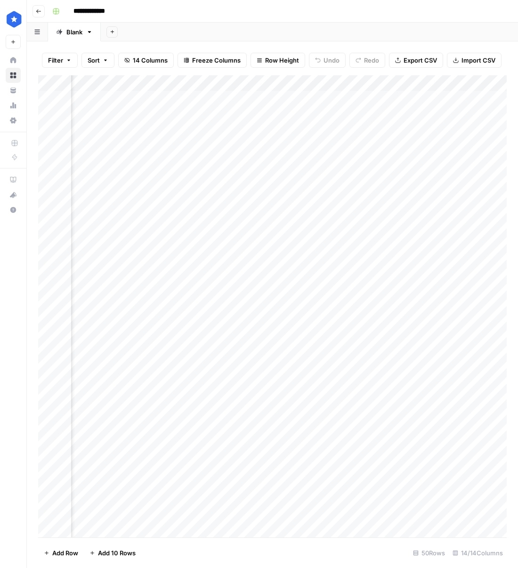
click at [220, 113] on div "Add Column" at bounding box center [272, 306] width 468 height 462
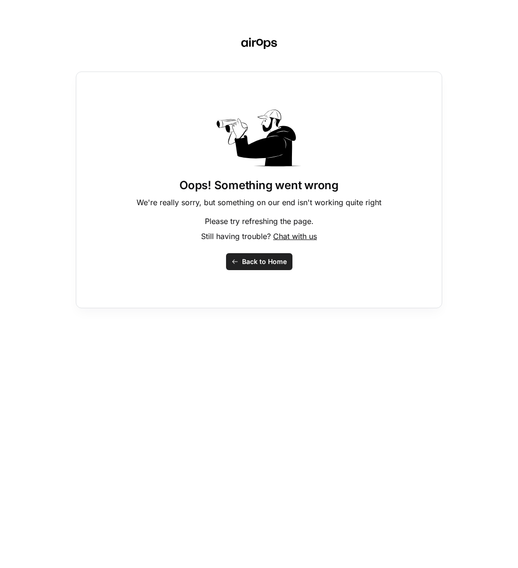
click at [328, 54] on div "Oops! Something went wrong We're really sorry, but something on our end isn't w…" at bounding box center [259, 284] width 518 height 568
click at [245, 258] on span "Back to Home" at bounding box center [264, 261] width 45 height 9
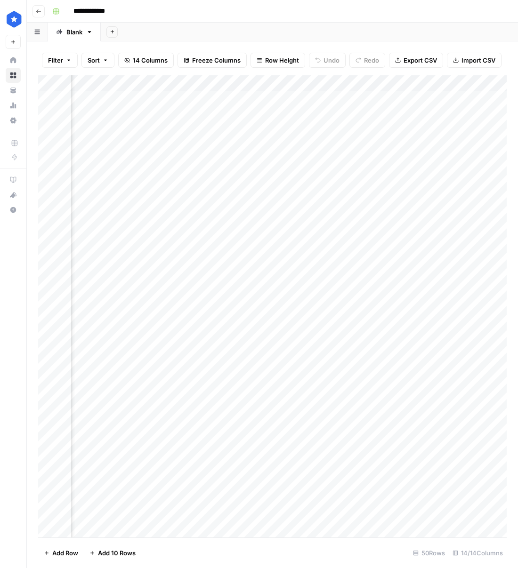
scroll to position [0, 297]
click at [229, 113] on div "Add Column" at bounding box center [272, 306] width 468 height 462
click at [230, 151] on div "Add Column" at bounding box center [272, 306] width 468 height 462
click at [226, 112] on div "Add Column" at bounding box center [272, 306] width 468 height 462
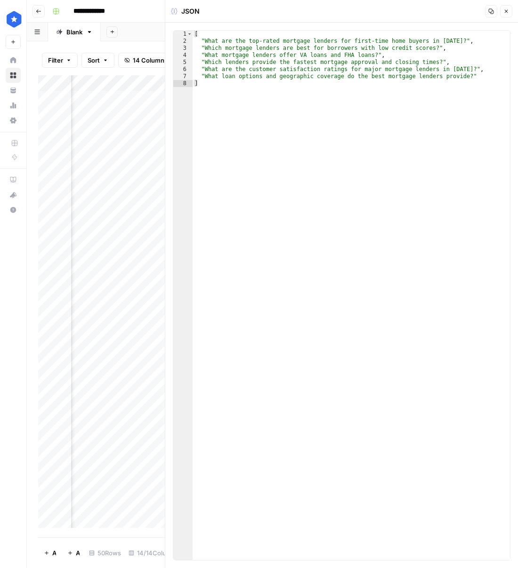
click at [503, 15] on button "Close" at bounding box center [506, 11] width 12 height 12
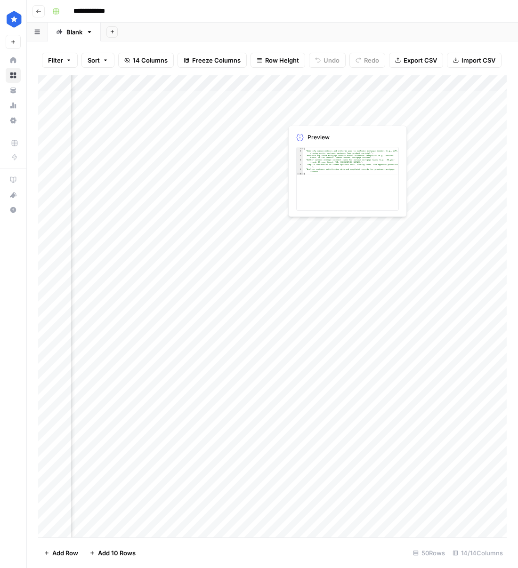
click at [336, 112] on div "Add Column" at bounding box center [272, 306] width 468 height 462
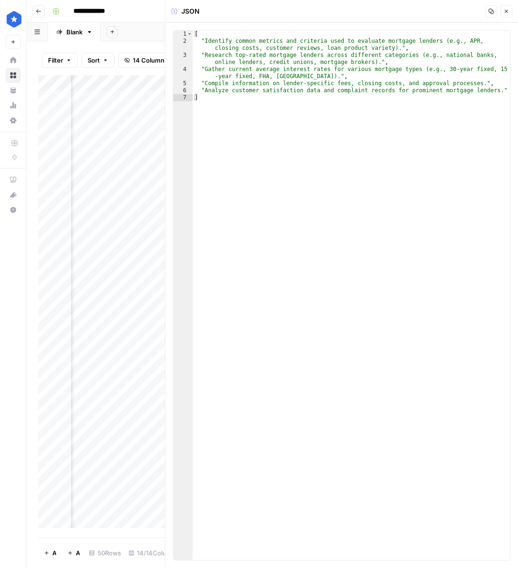
click at [504, 14] on icon "button" at bounding box center [506, 11] width 6 height 6
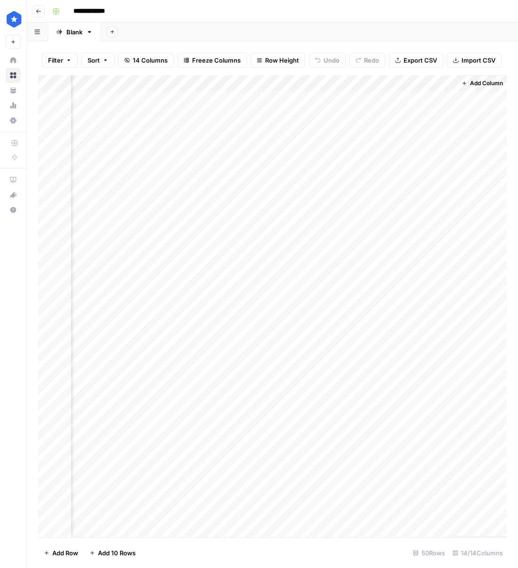
scroll to position [0, 804]
click at [363, 83] on div "Add Column" at bounding box center [272, 306] width 468 height 462
click at [315, 173] on span "Remove Column" at bounding box center [344, 175] width 82 height 9
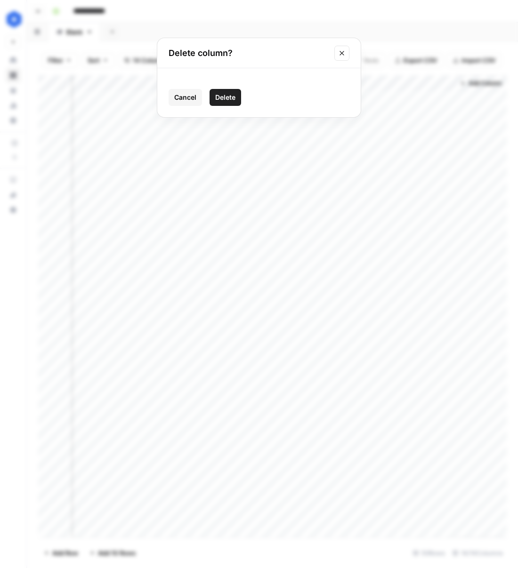
click at [233, 94] on span "Delete" at bounding box center [225, 97] width 20 height 9
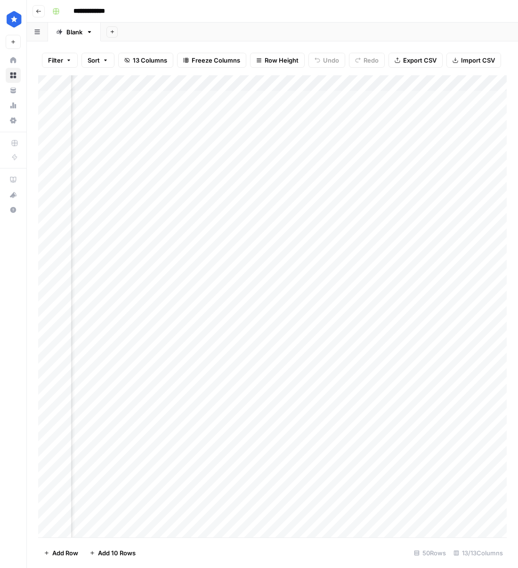
scroll to position [0, 282]
click at [169, 115] on div "Add Column" at bounding box center [272, 306] width 468 height 462
click at [194, 113] on div "Add Column" at bounding box center [272, 306] width 468 height 462
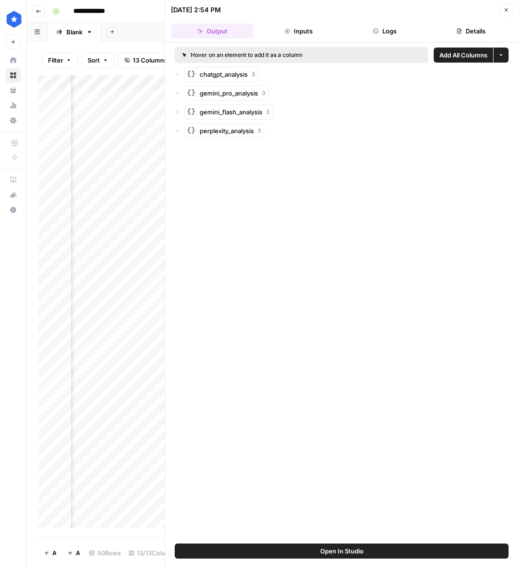
click at [406, 36] on button "Logs" at bounding box center [385, 31] width 82 height 15
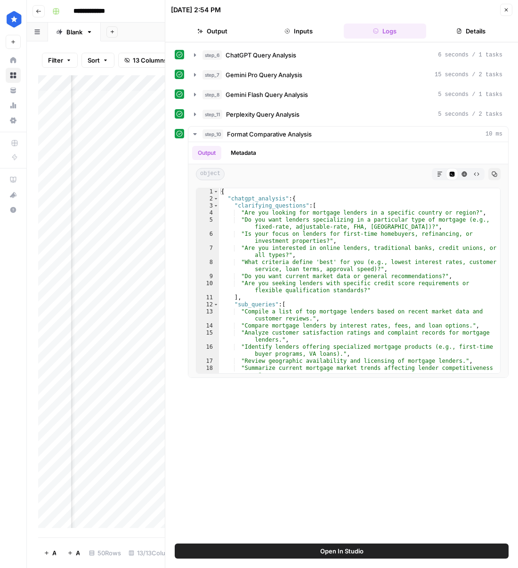
click at [446, 34] on button "Details" at bounding box center [471, 31] width 82 height 15
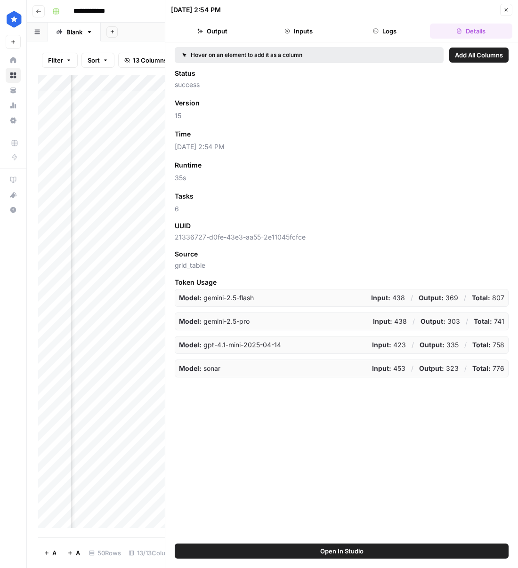
click at [176, 212] on link "6" at bounding box center [177, 209] width 4 height 8
click at [506, 13] on button "Close" at bounding box center [506, 10] width 12 height 12
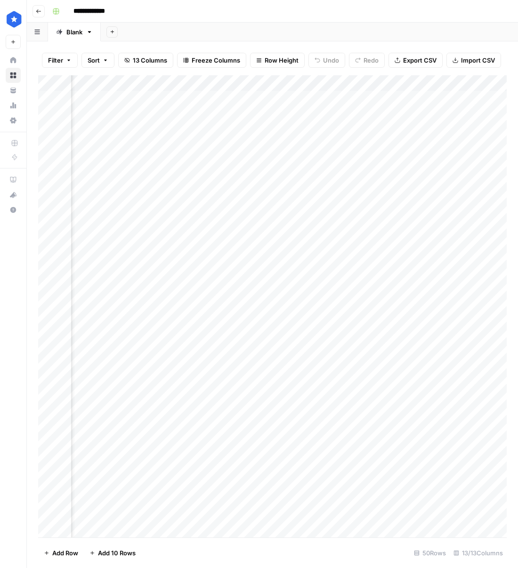
scroll to position [0, 302]
click at [405, 65] on button "Export CSV" at bounding box center [415, 60] width 54 height 15
click at [32, 12] on button "Go back" at bounding box center [38, 11] width 12 height 12
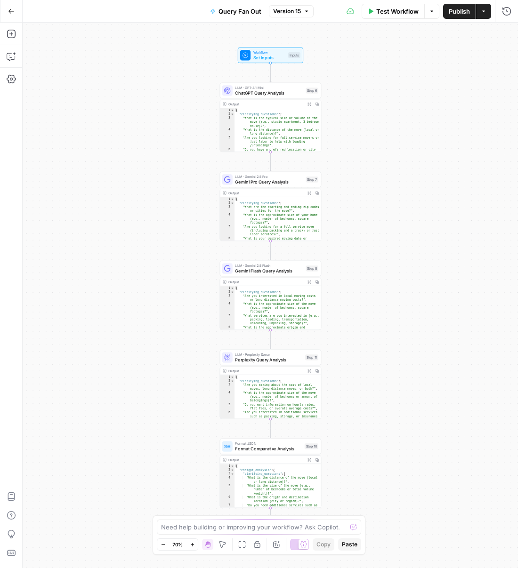
click at [22, 9] on div "Go Back" at bounding box center [11, 11] width 23 height 22
click at [10, 11] on icon "button" at bounding box center [11, 11] width 6 height 4
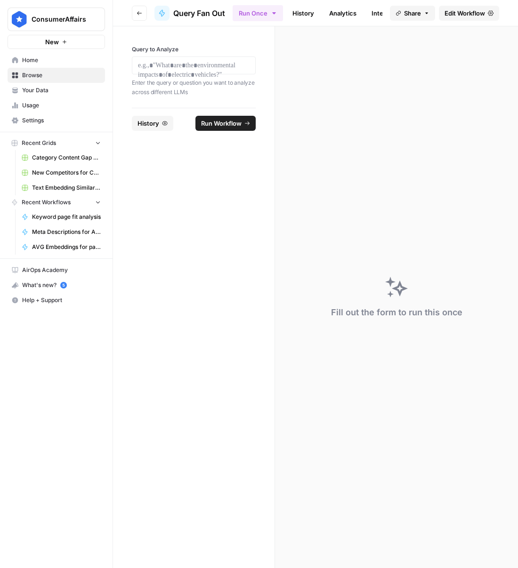
click at [42, 101] on span "Usage" at bounding box center [61, 105] width 79 height 8
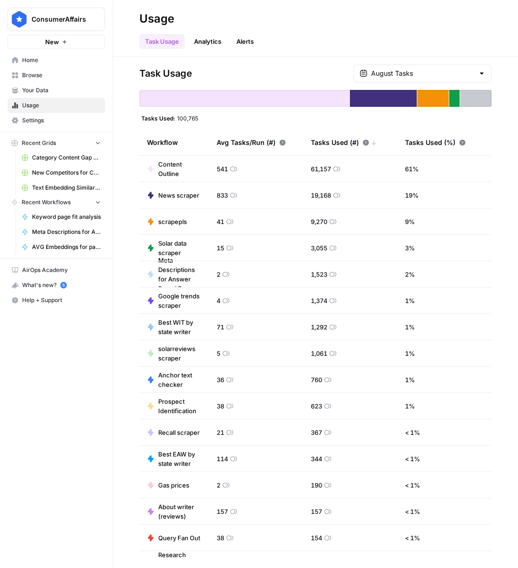
click at [170, 278] on span "Meta Descriptions for Answer Based Pages" at bounding box center [179, 275] width 43 height 38
click at [444, 73] on input "text" at bounding box center [422, 73] width 103 height 9
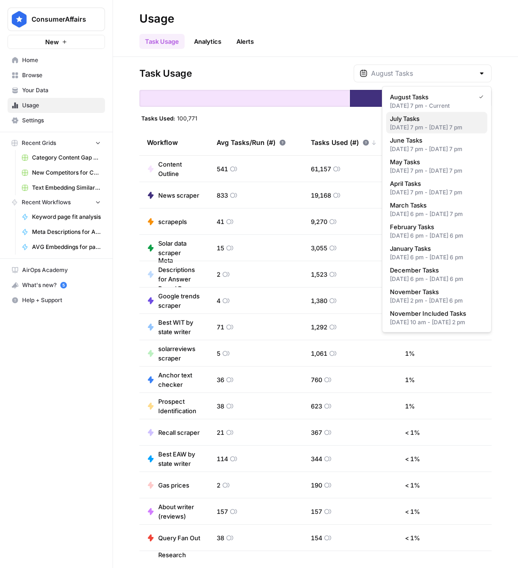
click at [434, 127] on div "Jun 30, 2025 7 pm - Jul 31, 2025 7 pm" at bounding box center [437, 127] width 94 height 8
type input "July Tasks"
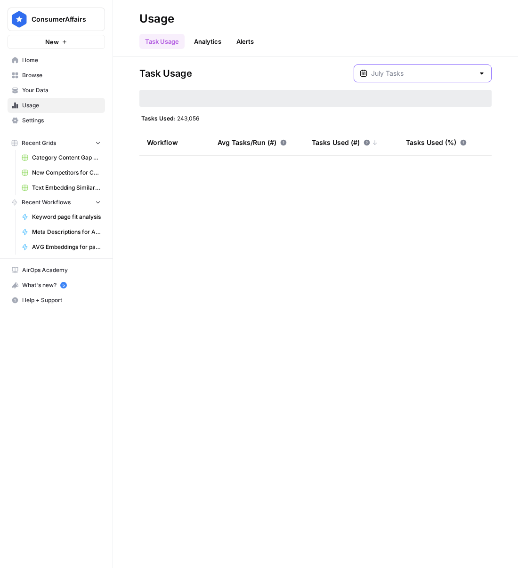
click at [410, 73] on input "text" at bounding box center [422, 73] width 103 height 9
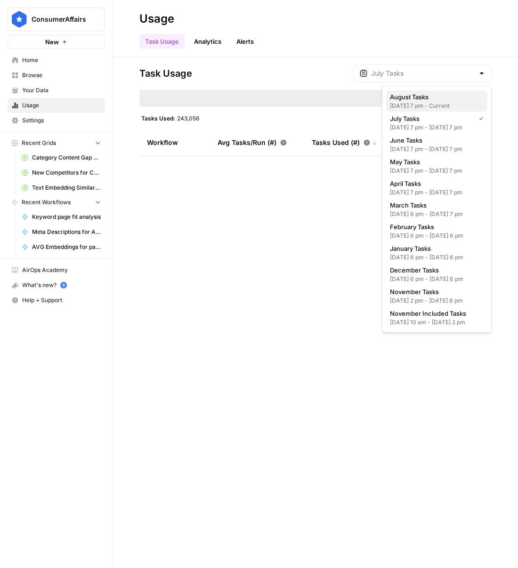
click at [425, 97] on span "August Tasks" at bounding box center [435, 96] width 90 height 9
type input "August Tasks"
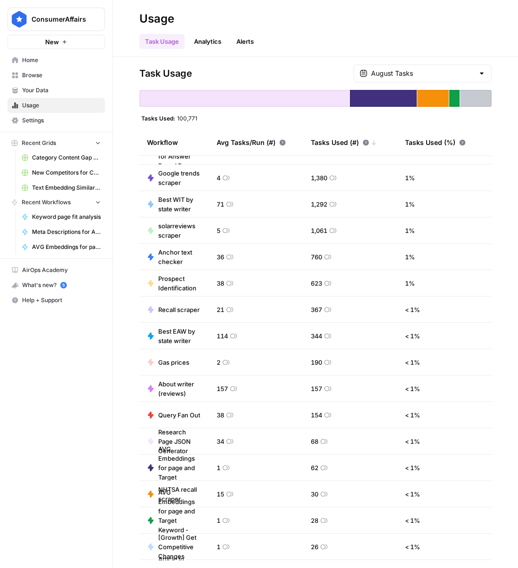
scroll to position [123, 0]
click at [428, 65] on div "scrapepls" at bounding box center [432, 66] width 29 height 8
click at [414, 72] on div "scrapepls 9,270 Tasks" at bounding box center [432, 71] width 43 height 30
click at [399, 73] on input "text" at bounding box center [422, 73] width 103 height 9
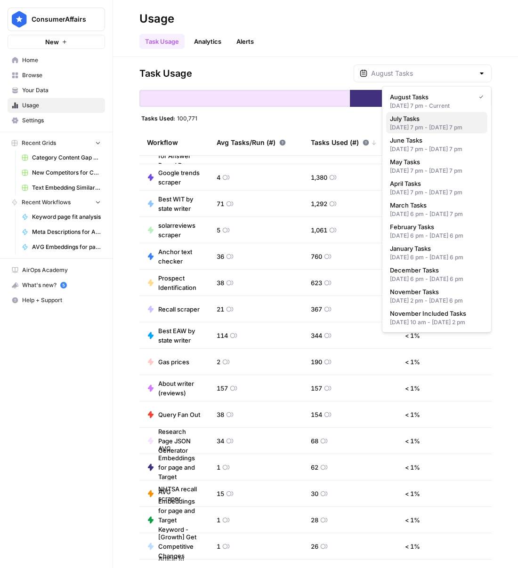
click at [432, 132] on div "Jun 30, 2025 7 pm - Jul 31, 2025 7 pm" at bounding box center [437, 127] width 94 height 8
type input "July Tasks"
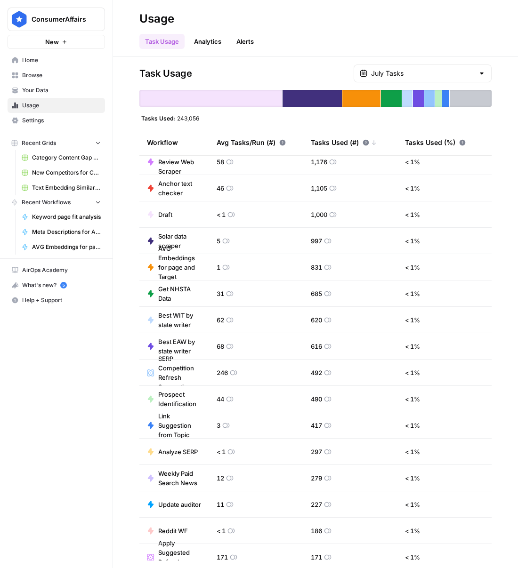
scroll to position [0, 0]
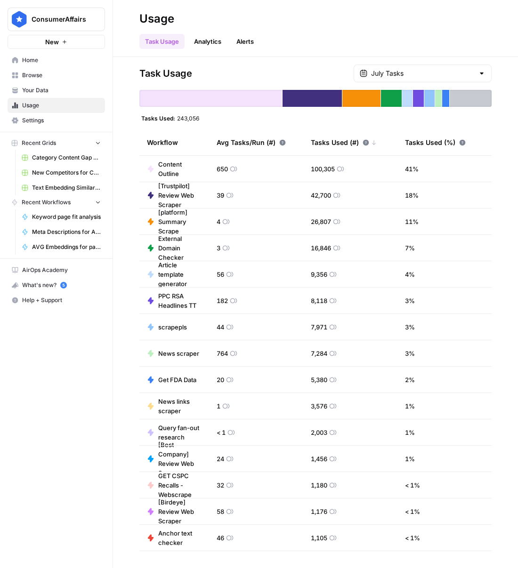
click at [450, 69] on div "Get FDA Data" at bounding box center [445, 66] width 35 height 8
click at [410, 76] on input "text" at bounding box center [422, 73] width 103 height 9
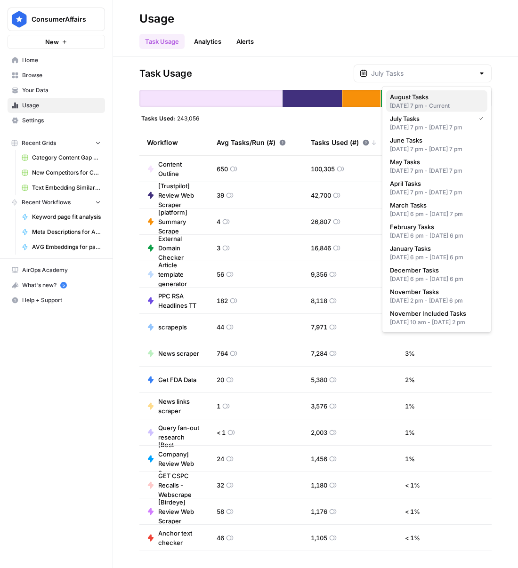
click at [423, 105] on div "Jul 31, 2025 7 pm - Current" at bounding box center [437, 106] width 94 height 8
type input "August Tasks"
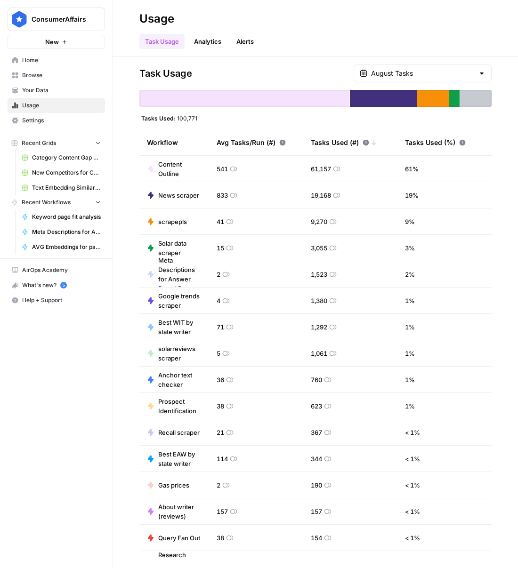
click at [34, 54] on link "Home" at bounding box center [56, 60] width 97 height 15
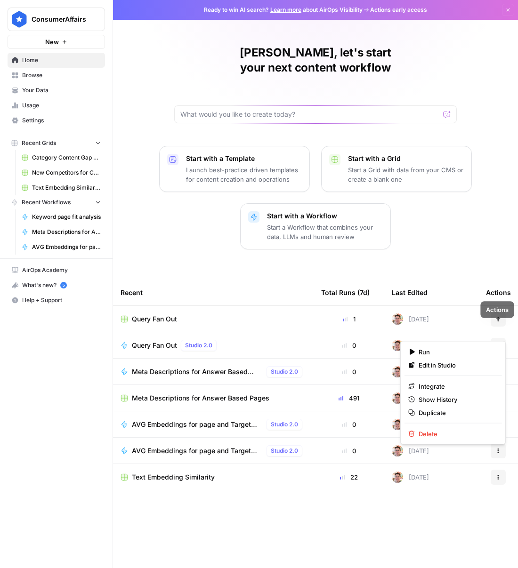
click at [493, 338] on button "Actions" at bounding box center [498, 345] width 15 height 15
click at [45, 77] on span "Browse" at bounding box center [61, 75] width 79 height 8
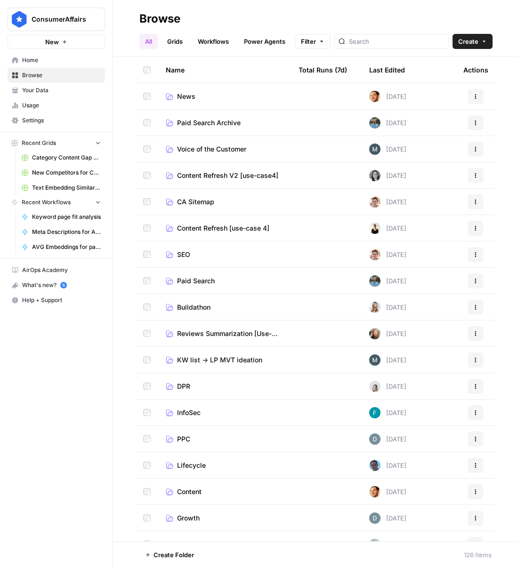
click at [175, 253] on link "SEO" at bounding box center [225, 254] width 118 height 9
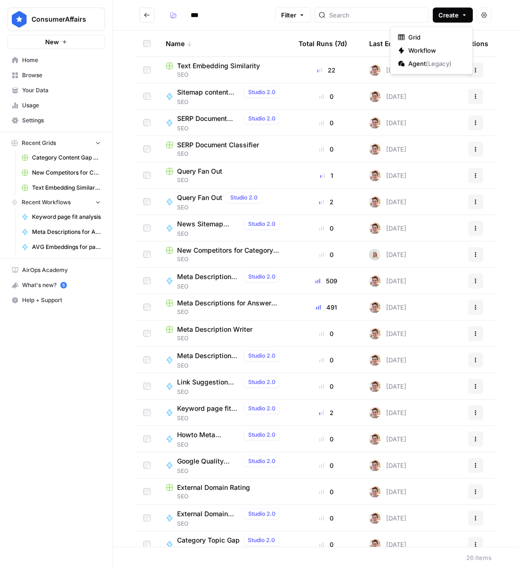
click at [461, 19] on button "Create" at bounding box center [453, 15] width 40 height 15
click at [434, 40] on span "Grid" at bounding box center [434, 36] width 53 height 9
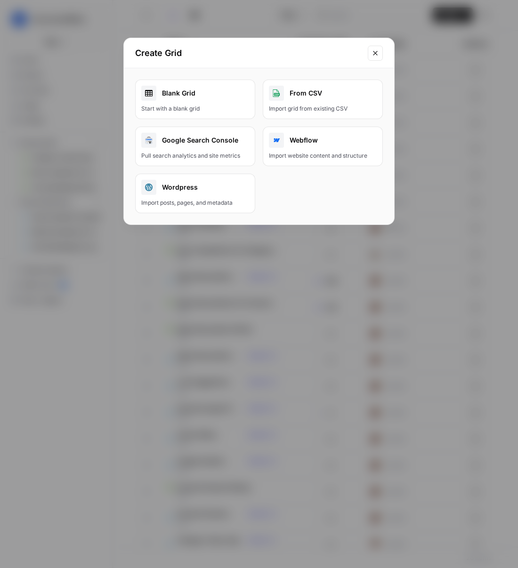
click at [244, 92] on div "Blank Grid" at bounding box center [195, 93] width 108 height 15
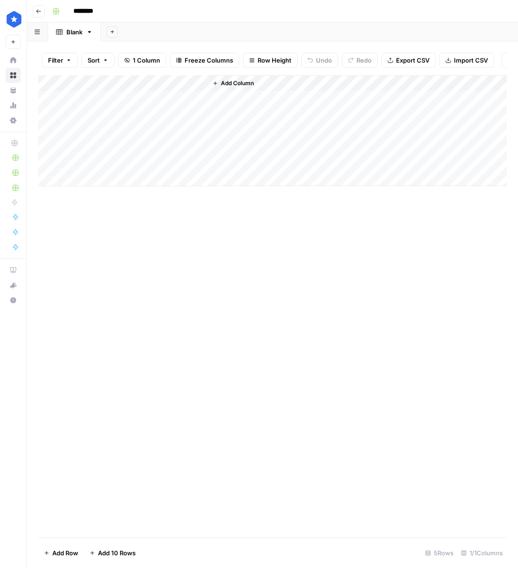
click at [100, 81] on div "Add Column" at bounding box center [272, 130] width 468 height 111
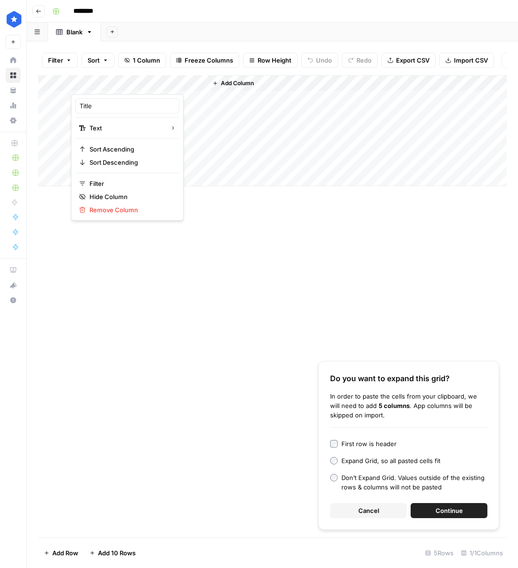
click at [348, 443] on div "First row is header" at bounding box center [368, 443] width 55 height 9
click at [375, 466] on div "Expand Grid, so all pasted cells fit" at bounding box center [390, 460] width 99 height 9
click at [421, 505] on button "Continue" at bounding box center [449, 510] width 77 height 15
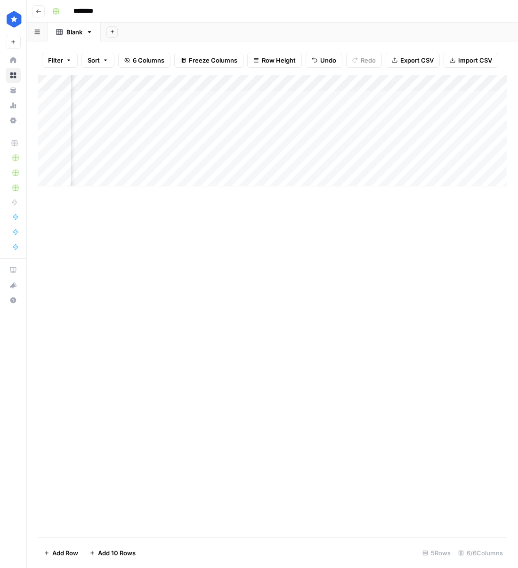
scroll to position [0, 358]
click at [438, 82] on div "Add Column" at bounding box center [272, 130] width 468 height 111
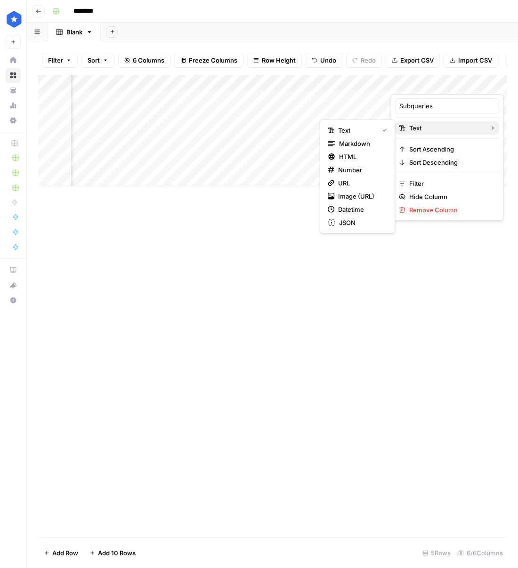
click at [447, 121] on button "Text" at bounding box center [447, 127] width 104 height 13
click at [346, 224] on span "JSON" at bounding box center [361, 222] width 44 height 9
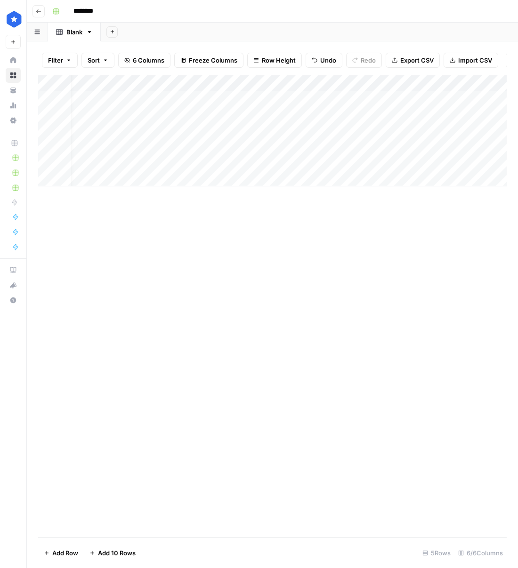
scroll to position [0, 0]
click at [132, 97] on div "Add Column" at bounding box center [272, 130] width 468 height 111
click at [131, 182] on div "Add Column" at bounding box center [272, 130] width 468 height 111
click at [131, 182] on textarea at bounding box center [146, 179] width 151 height 13
click at [127, 188] on div "Add Column" at bounding box center [272, 138] width 468 height 127
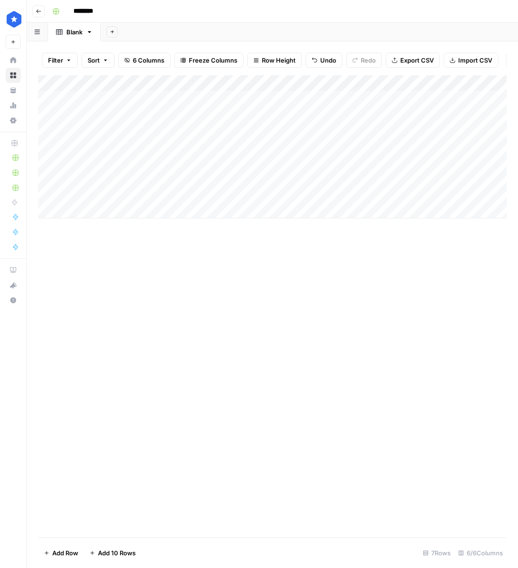
click at [129, 215] on div "Add Column" at bounding box center [272, 146] width 468 height 143
click at [130, 231] on div "Add Column" at bounding box center [272, 154] width 468 height 159
click at [121, 93] on div "Add Column" at bounding box center [272, 162] width 468 height 175
click at [424, 102] on div "Add Column" at bounding box center [272, 162] width 468 height 175
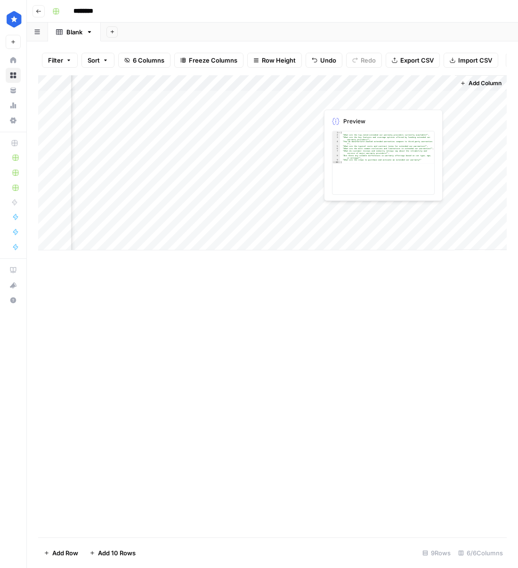
click at [424, 102] on div "Add Column" at bounding box center [272, 162] width 468 height 175
click at [424, 102] on div at bounding box center [386, 98] width 137 height 17
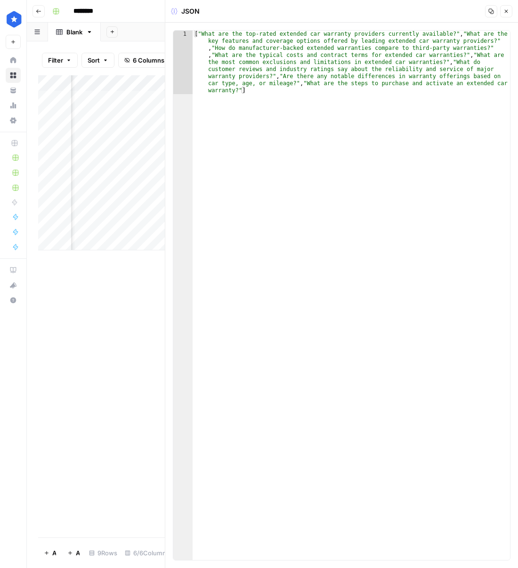
click at [505, 16] on button "Close" at bounding box center [506, 11] width 12 height 12
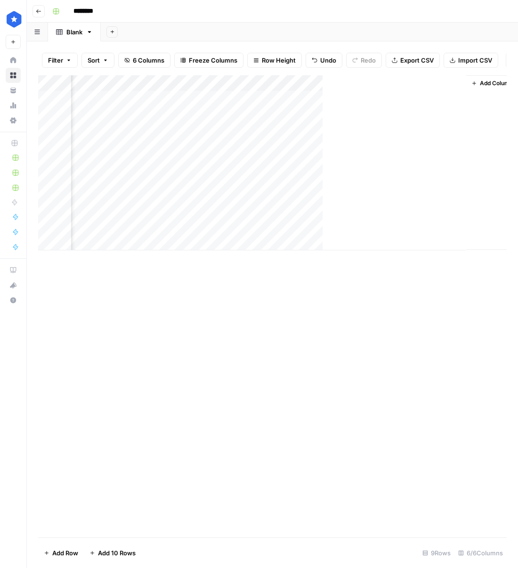
scroll to position [0, 419]
click at [351, 114] on div "Add Column" at bounding box center [272, 162] width 468 height 175
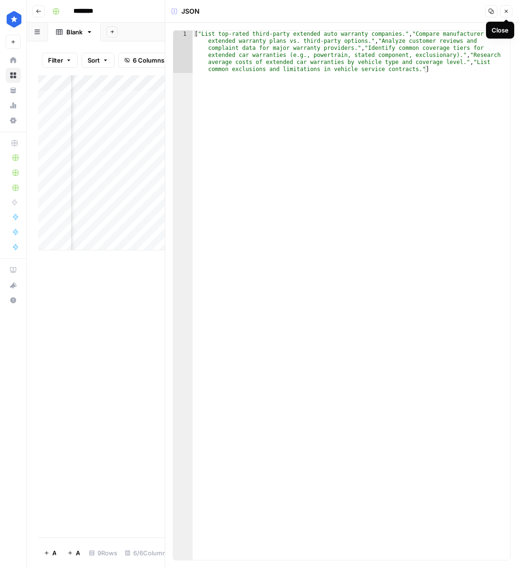
click at [502, 8] on button "Close" at bounding box center [506, 11] width 12 height 12
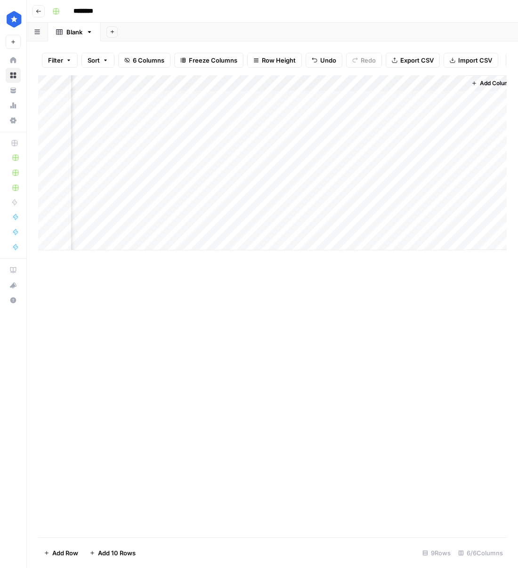
click at [480, 85] on span "Add Column" at bounding box center [496, 83] width 33 height 8
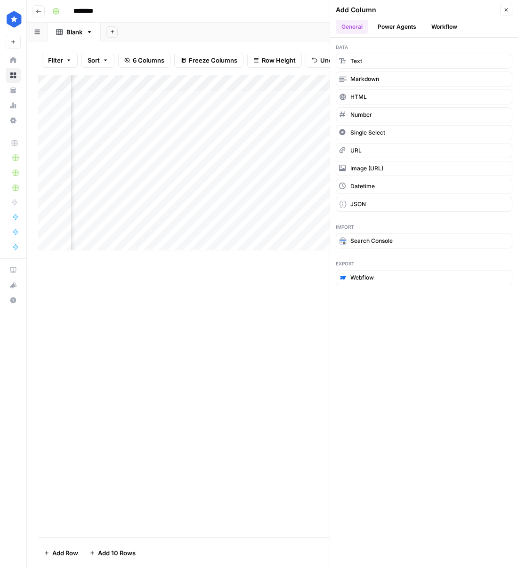
click at [453, 28] on button "Workflow" at bounding box center [444, 27] width 37 height 14
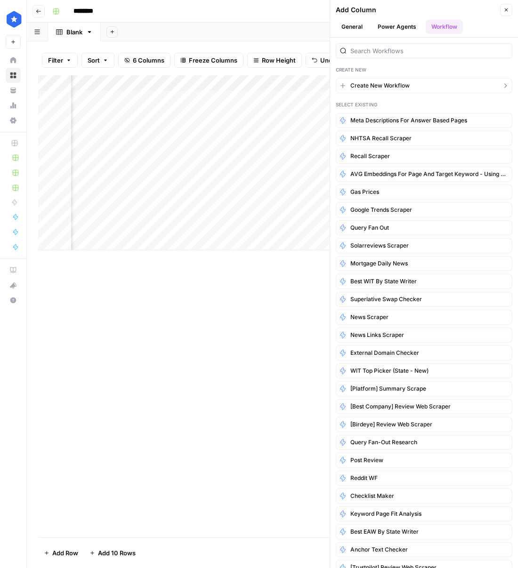
click at [430, 85] on button "Create New Workflow" at bounding box center [424, 85] width 177 height 15
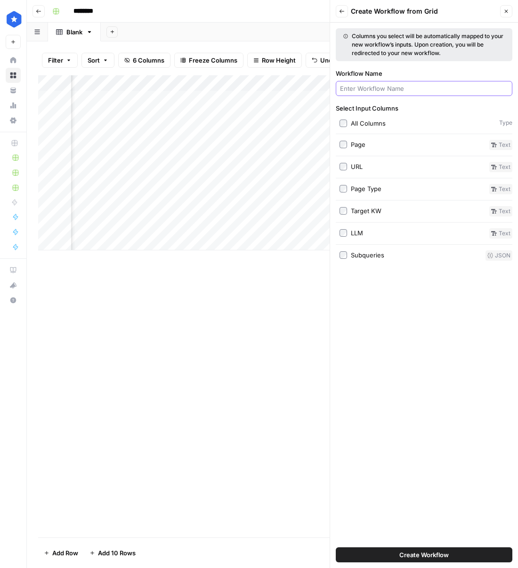
click at [430, 85] on input "Workflow Name" at bounding box center [424, 88] width 168 height 9
type input "R"
type input "S"
type input "LLM Query with Cited Results"
click at [339, 250] on label "Subqueries" at bounding box center [410, 255] width 142 height 10
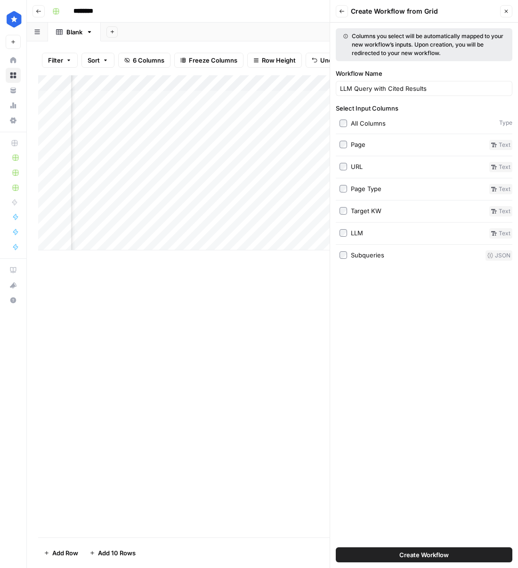
click at [420, 557] on span "Create Workflow" at bounding box center [423, 554] width 49 height 9
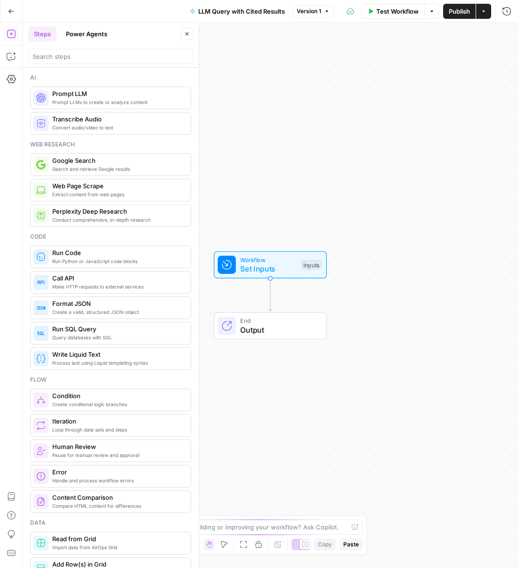
click at [317, 260] on div "Inputs" at bounding box center [311, 265] width 21 height 10
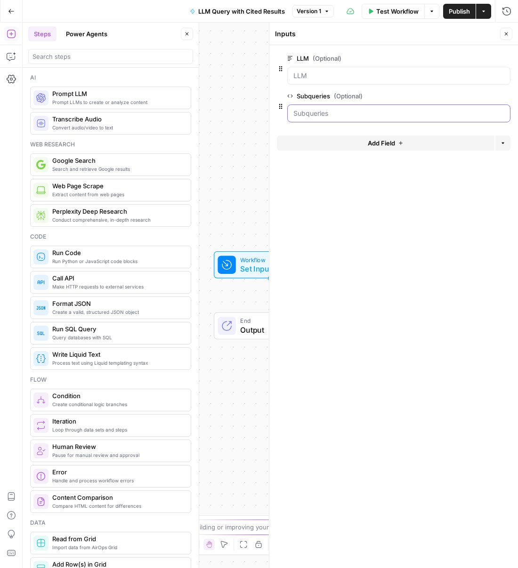
click at [413, 113] on input "Subqueries (Optional)" at bounding box center [398, 113] width 211 height 9
click at [226, 523] on textarea at bounding box center [254, 527] width 188 height 9
type textarea "For each of the provided subqueries run them without additional prompting for t…"
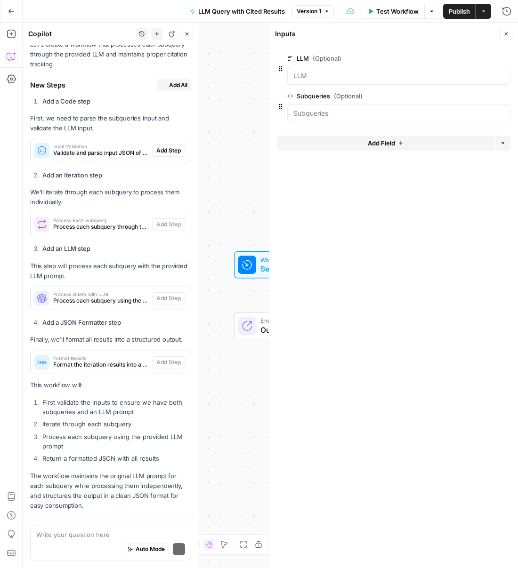
scroll to position [219, 0]
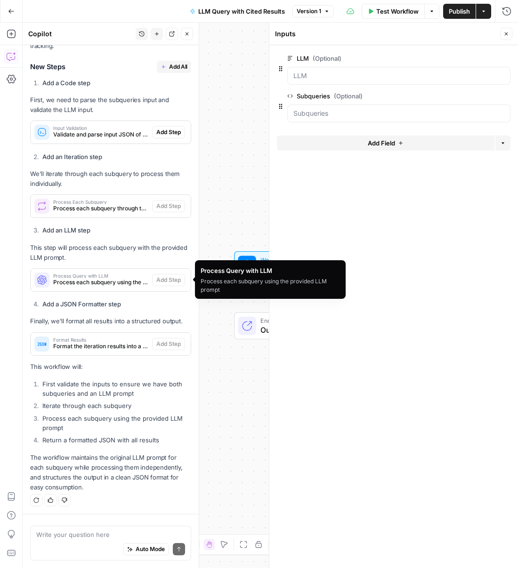
click at [113, 280] on span "Process each subquery using the provided LLM prompt" at bounding box center [100, 282] width 95 height 8
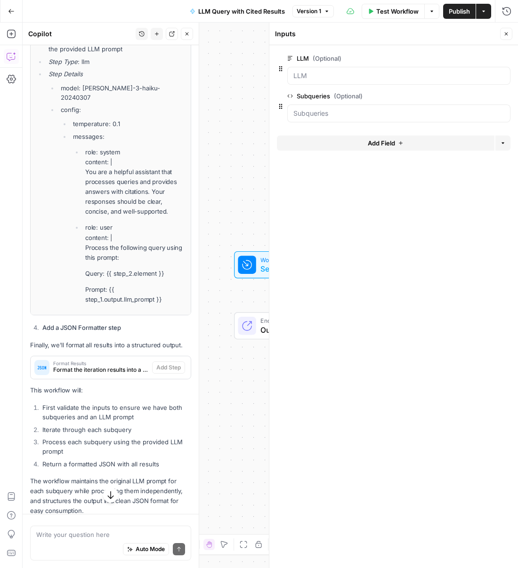
scroll to position [512, 0]
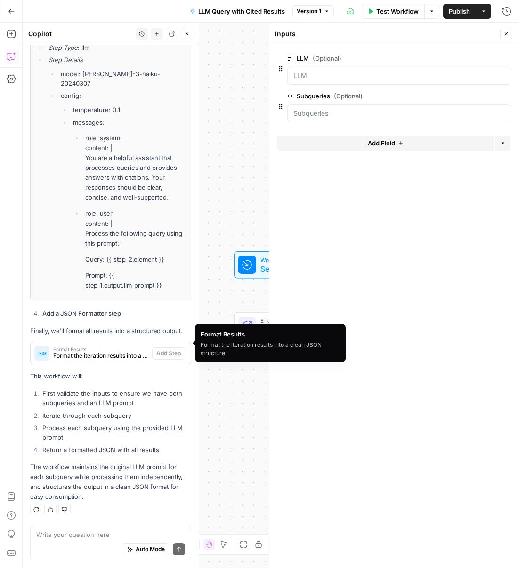
click at [123, 352] on span "Format the iteration results into a clean JSON structure" at bounding box center [100, 356] width 95 height 8
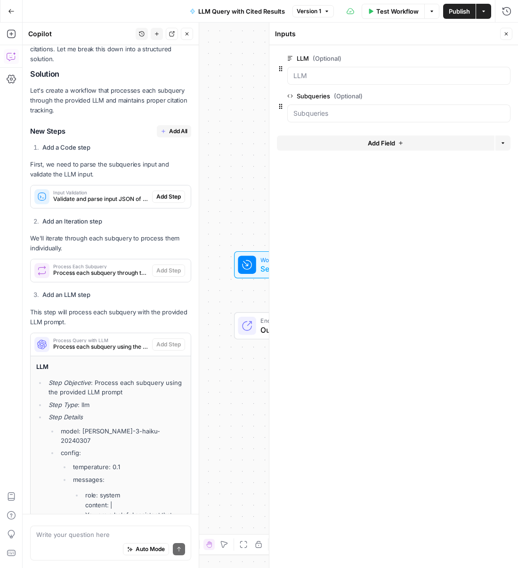
scroll to position [0, 0]
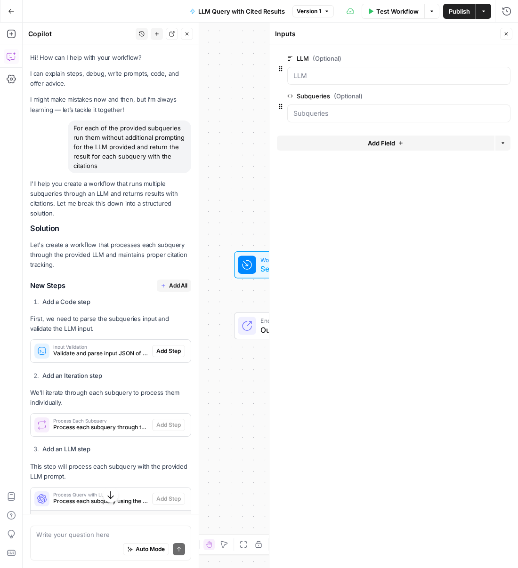
click at [503, 37] on button "Close" at bounding box center [506, 34] width 12 height 12
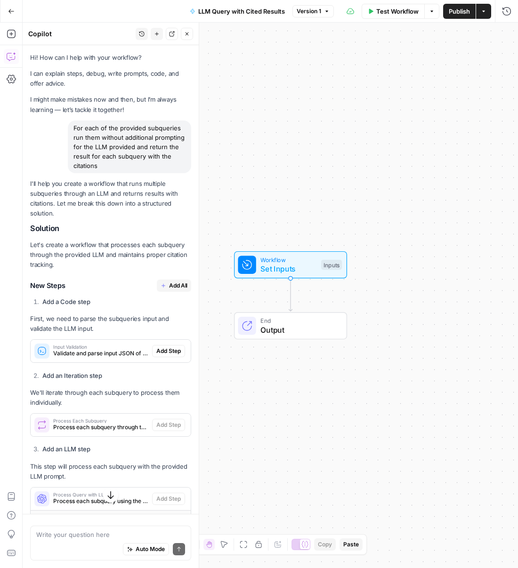
click at [204, 13] on span "LLM Query with Cited Results" at bounding box center [241, 11] width 87 height 9
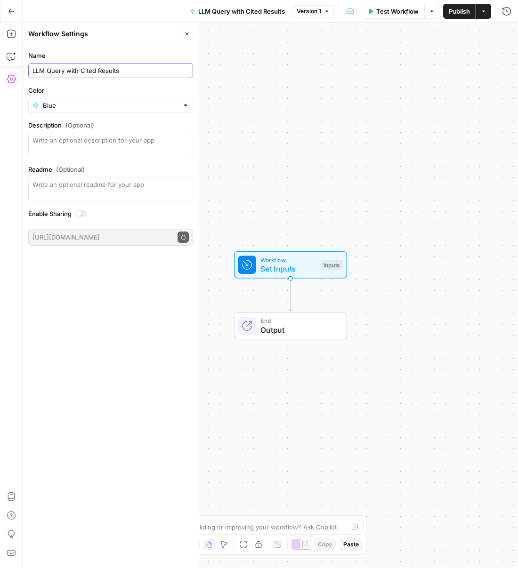
click at [43, 70] on input "LLM Query with Cited Results" at bounding box center [110, 70] width 156 height 9
drag, startPoint x: 44, startPoint y: 69, endPoint x: -5, endPoint y: 58, distance: 49.8
click at [0, 58] on html "ConsumerAffairs New Home Browse Your Data Usage Settings Recent Grids Category …" at bounding box center [259, 284] width 518 height 568
click at [48, 62] on div "Copilot C" at bounding box center [44, 56] width 41 height 16
drag, startPoint x: 44, startPoint y: 70, endPoint x: 14, endPoint y: 61, distance: 31.0
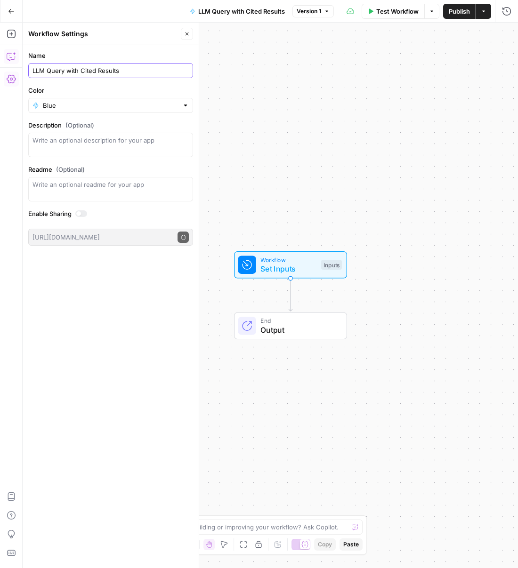
click at [14, 61] on body "ConsumerAffairs New Home Browse Your Data Usage Settings Recent Grids Category …" at bounding box center [259, 284] width 518 height 568
click at [39, 69] on input "LLM Query with Cited Results" at bounding box center [110, 70] width 156 height 9
drag, startPoint x: 43, startPoint y: 69, endPoint x: 25, endPoint y: 66, distance: 18.0
click at [25, 66] on form "Name LLM Query with Cited Results Color Blue Description (Optional) Readme (Opt…" at bounding box center [111, 148] width 176 height 206
type input "ChatGPT Query with Cited Results"
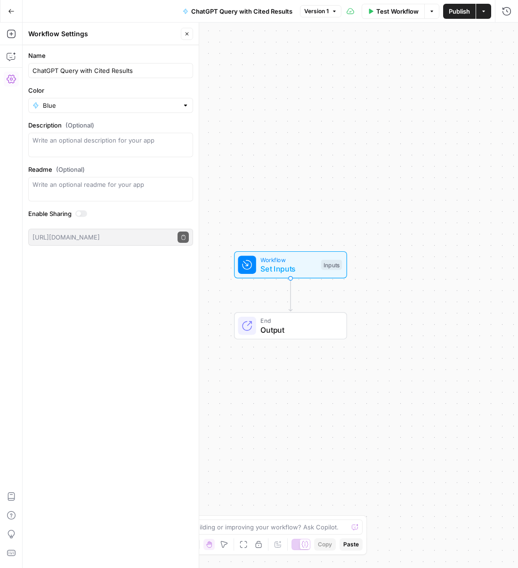
type input "Blue"
click at [315, 145] on div "Workflow Set Inputs Inputs End Output" at bounding box center [270, 296] width 495 height 546
click at [12, 36] on icon "button" at bounding box center [11, 33] width 9 height 9
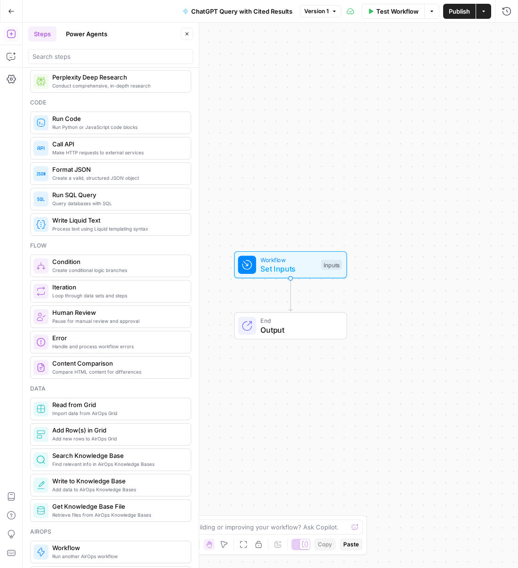
scroll to position [132, 0]
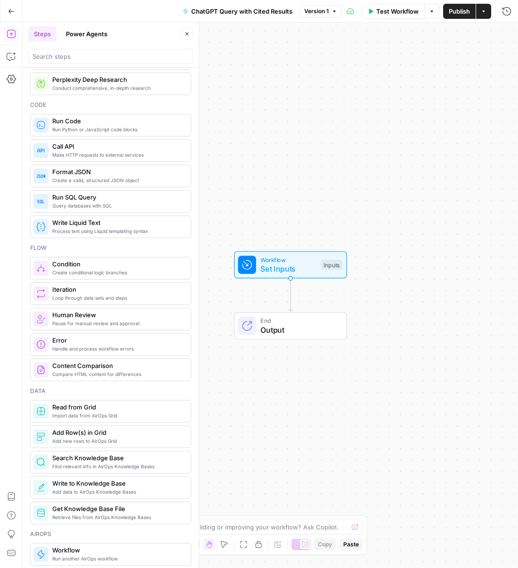
click at [8, 11] on icon "button" at bounding box center [11, 11] width 6 height 4
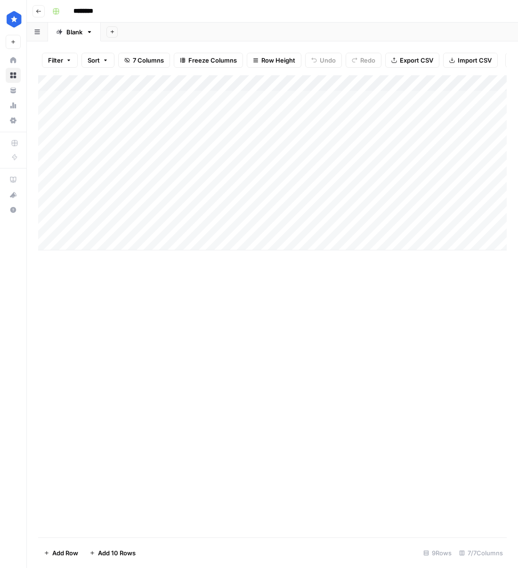
click at [177, 98] on div "Add Column" at bounding box center [272, 162] width 468 height 175
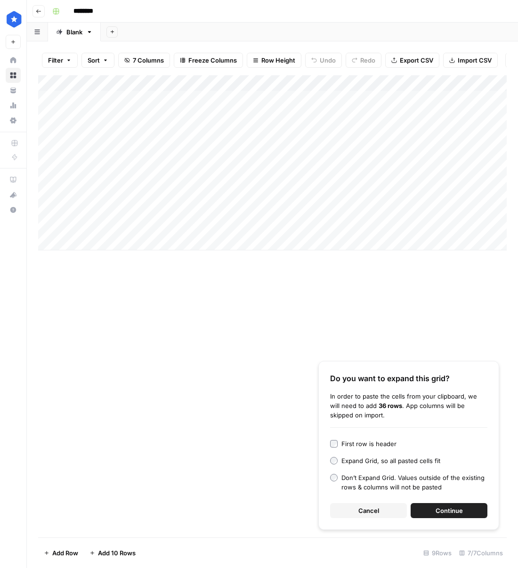
click at [431, 507] on button "Continue" at bounding box center [449, 510] width 77 height 15
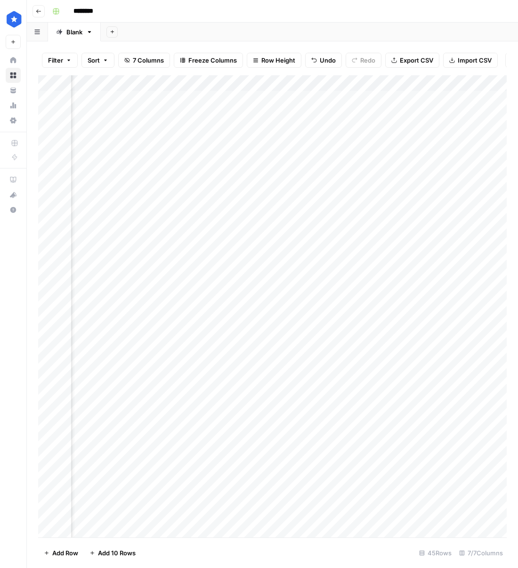
scroll to position [0, 424]
click at [411, 86] on div "Add Column" at bounding box center [272, 306] width 468 height 462
click at [375, 86] on div at bounding box center [393, 84] width 136 height 19
click at [376, 85] on div at bounding box center [393, 84] width 136 height 19
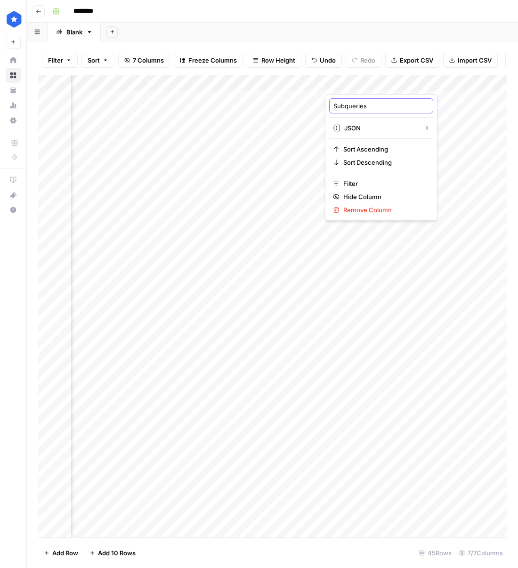
click at [364, 102] on input "Subqueries" at bounding box center [381, 105] width 96 height 9
type input "Subquery"
click at [452, 84] on div "Add Column" at bounding box center [272, 306] width 468 height 462
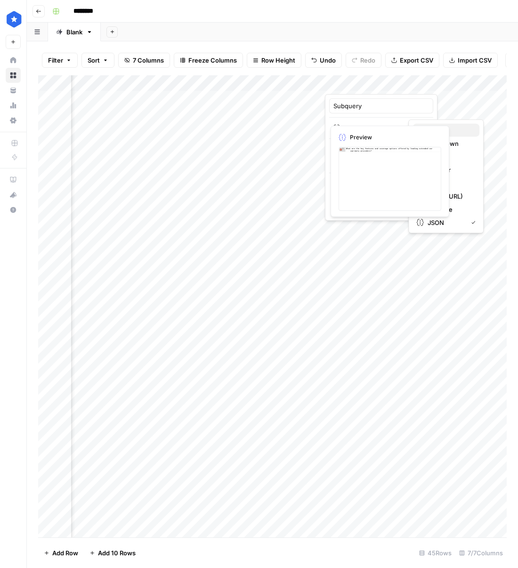
click at [467, 134] on span "Text" at bounding box center [449, 130] width 45 height 9
click at [157, 515] on div "Add Column" at bounding box center [272, 306] width 468 height 462
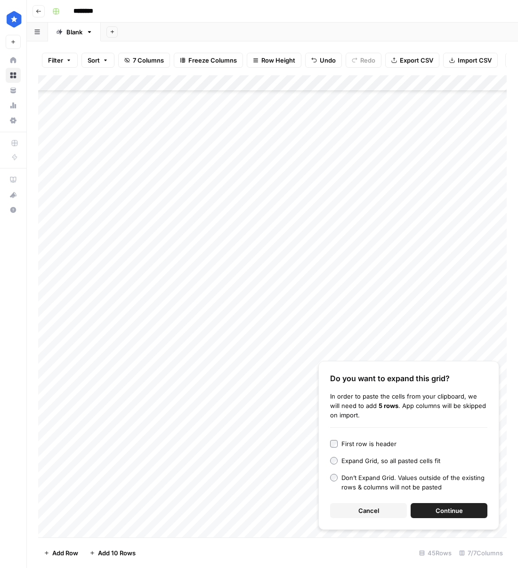
click at [444, 504] on button "Continue" at bounding box center [449, 510] width 77 height 15
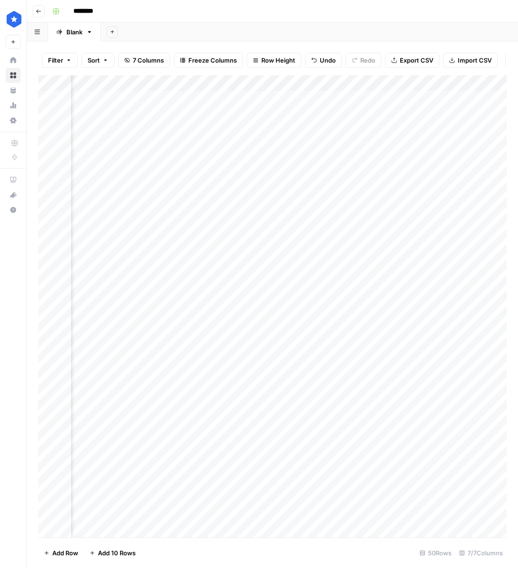
scroll to position [0, 345]
drag, startPoint x: 403, startPoint y: 77, endPoint x: 324, endPoint y: 94, distance: 80.0
click at [324, 94] on div "Add Column" at bounding box center [272, 306] width 468 height 462
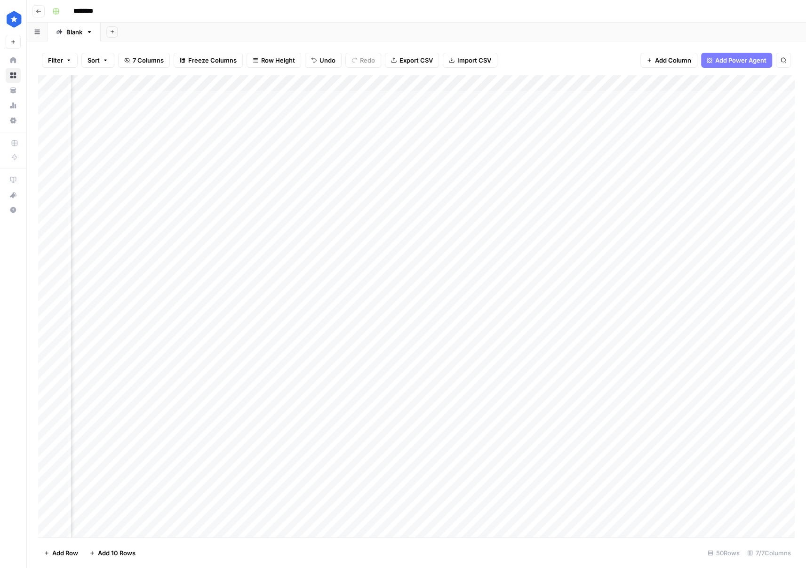
scroll to position [0, 0]
click at [95, 9] on input "********" at bounding box center [95, 11] width 53 height 15
click at [94, 9] on input "********" at bounding box center [95, 11] width 53 height 15
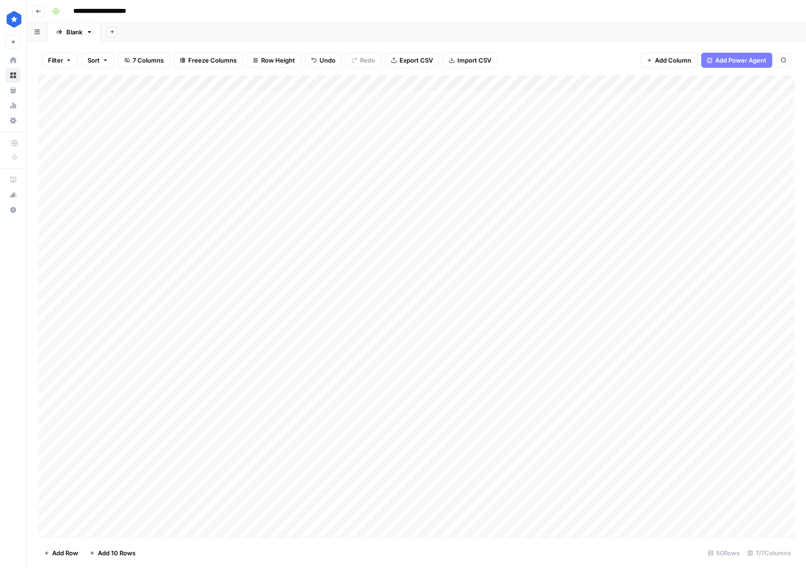
type input "**********"
click at [398, 135] on div "Add Column" at bounding box center [416, 306] width 757 height 462
drag, startPoint x: 207, startPoint y: 83, endPoint x: 168, endPoint y: 89, distance: 39.6
click at [168, 89] on div "Add Column" at bounding box center [416, 306] width 757 height 462
drag, startPoint x: 438, startPoint y: 85, endPoint x: 371, endPoint y: 96, distance: 67.7
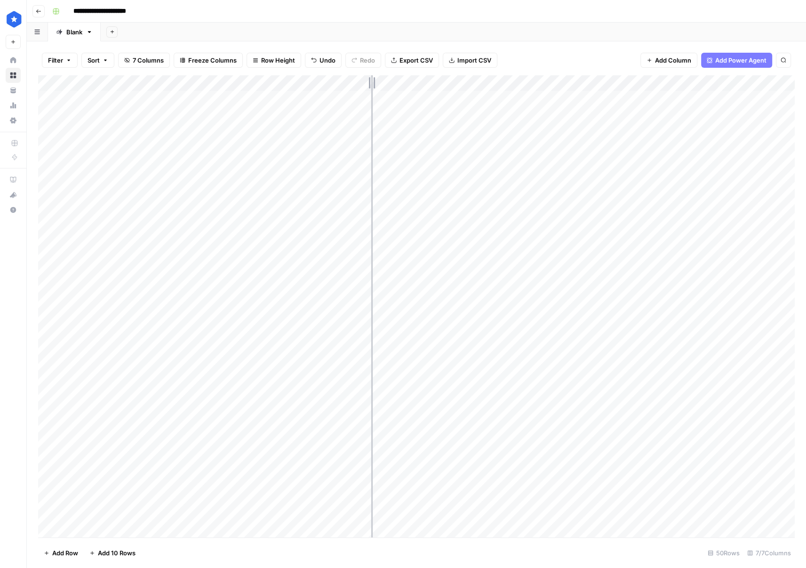
click at [371, 96] on div "Add Column" at bounding box center [416, 306] width 757 height 462
drag, startPoint x: 506, startPoint y: 80, endPoint x: 490, endPoint y: 82, distance: 15.7
click at [490, 82] on div "Add Column" at bounding box center [416, 306] width 757 height 462
click at [504, 93] on div "Add Column" at bounding box center [416, 306] width 757 height 462
click at [517, 105] on div "Add Column" at bounding box center [416, 306] width 757 height 462
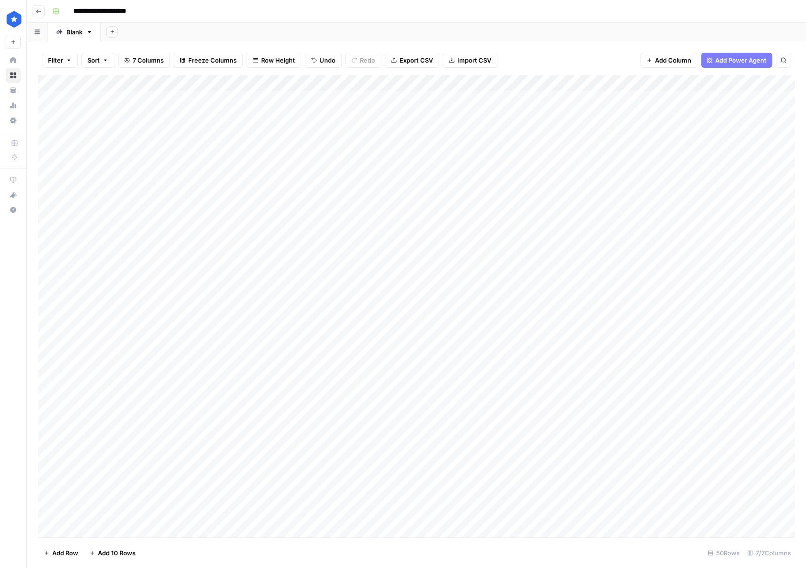
click at [517, 97] on div "Add Column" at bounding box center [416, 306] width 757 height 462
click at [517, 111] on div "Add Column" at bounding box center [416, 306] width 757 height 462
click at [512, 114] on div "Add Column" at bounding box center [416, 306] width 757 height 462
click at [517, 117] on div "Add Column" at bounding box center [416, 306] width 757 height 462
click at [517, 130] on div "Add Column" at bounding box center [416, 306] width 757 height 462
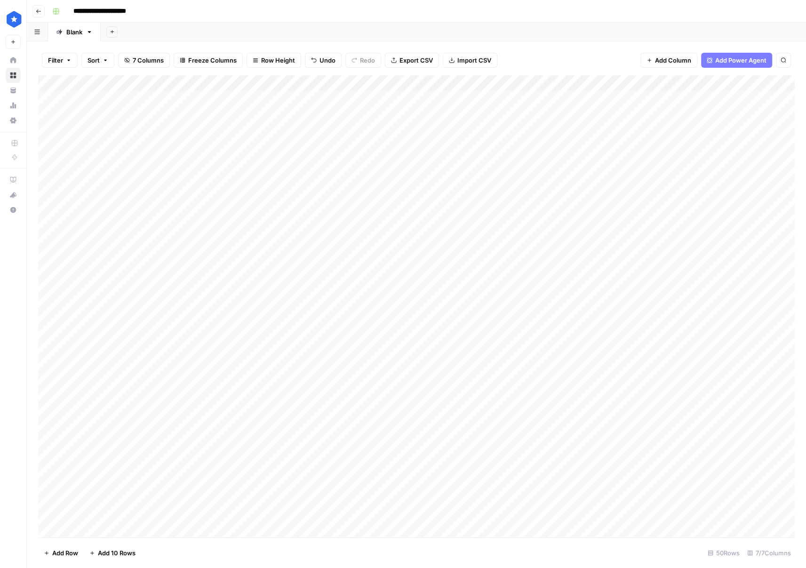
click at [517, 134] on div "Add Column" at bounding box center [416, 306] width 757 height 462
drag, startPoint x: 510, startPoint y: 143, endPoint x: 535, endPoint y: 153, distance: 26.8
click at [510, 143] on div "Add Column" at bounding box center [416, 306] width 757 height 462
click at [517, 157] on div "Add Column" at bounding box center [416, 306] width 757 height 462
drag, startPoint x: 528, startPoint y: 93, endPoint x: 505, endPoint y: 199, distance: 107.9
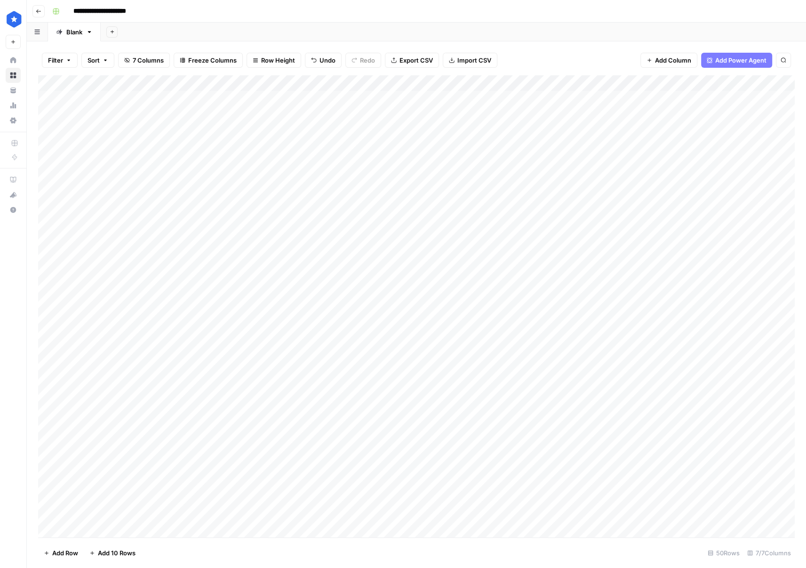
click at [499, 207] on div "Add Column" at bounding box center [416, 306] width 757 height 462
click at [517, 99] on div "Add Column" at bounding box center [416, 306] width 757 height 462
click at [517, 153] on div "Add Column" at bounding box center [416, 306] width 757 height 462
click at [517, 223] on div "Add Column" at bounding box center [416, 306] width 757 height 462
drag, startPoint x: 608, startPoint y: 99, endPoint x: 608, endPoint y: 106, distance: 7.1
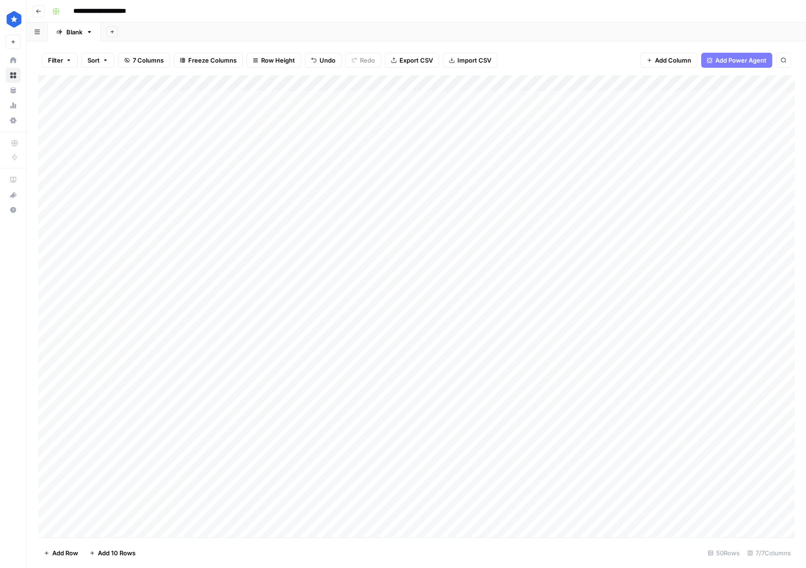
click at [517, 100] on div "Add Column" at bounding box center [416, 306] width 757 height 462
drag, startPoint x: 607, startPoint y: 134, endPoint x: 605, endPoint y: 198, distance: 64.0
click at [517, 134] on div "Add Column" at bounding box center [416, 306] width 757 height 462
click at [517, 115] on div "Add Column" at bounding box center [416, 306] width 757 height 462
drag, startPoint x: 576, startPoint y: 157, endPoint x: 572, endPoint y: 165, distance: 8.4
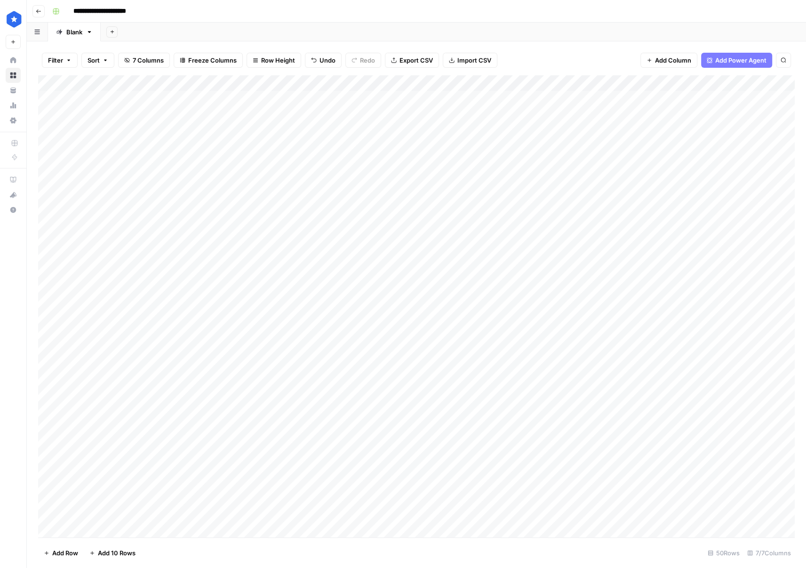
click at [517, 157] on div "Add Column" at bounding box center [416, 306] width 757 height 462
click at [517, 234] on div "Add Column" at bounding box center [416, 306] width 757 height 462
click at [516, 96] on div "Add Column" at bounding box center [416, 306] width 757 height 462
click at [517, 104] on div "Add Column" at bounding box center [416, 306] width 757 height 462
click at [517, 102] on div "Add Column" at bounding box center [416, 306] width 757 height 462
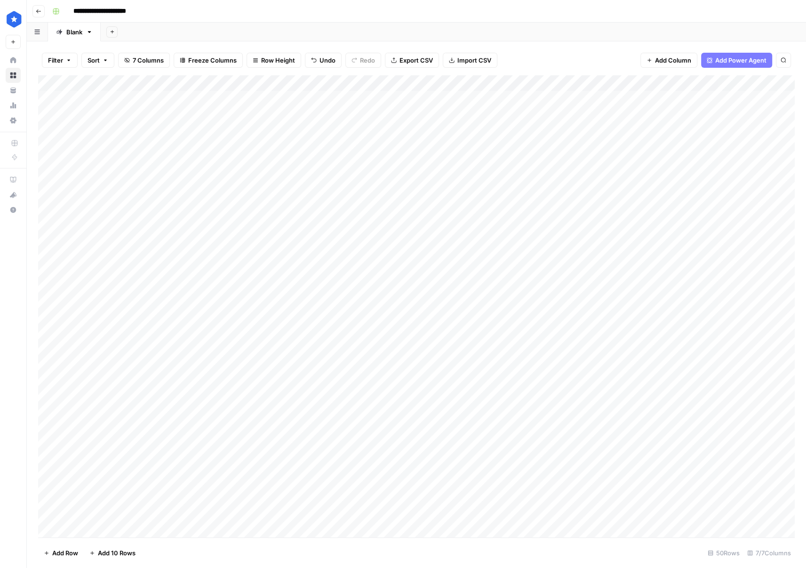
click at [517, 102] on div "Add Column" at bounding box center [416, 306] width 757 height 462
click at [517, 84] on div "Add Column" at bounding box center [416, 306] width 757 height 462
click at [517, 84] on div at bounding box center [677, 84] width 131 height 19
click at [517, 62] on span "Add Power Agent" at bounding box center [741, 60] width 51 height 9
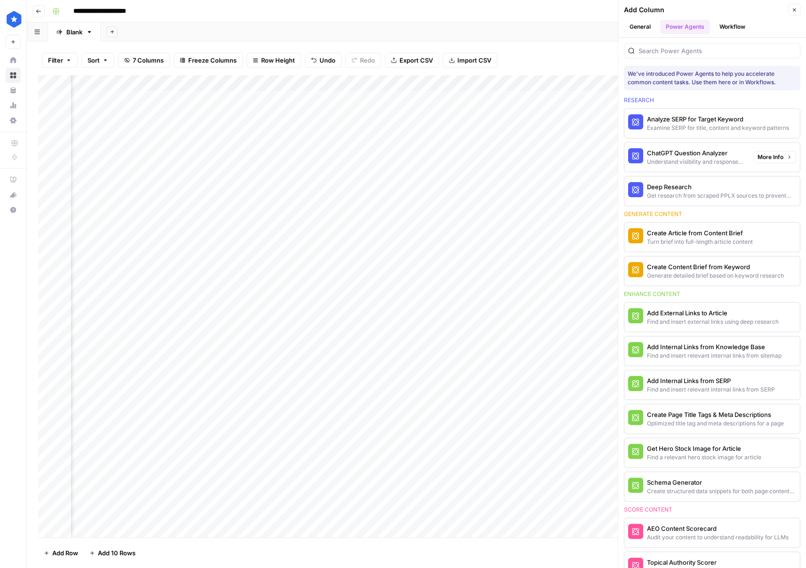
click at [517, 156] on div "ChatGPT Question Analyzer" at bounding box center [696, 152] width 99 height 9
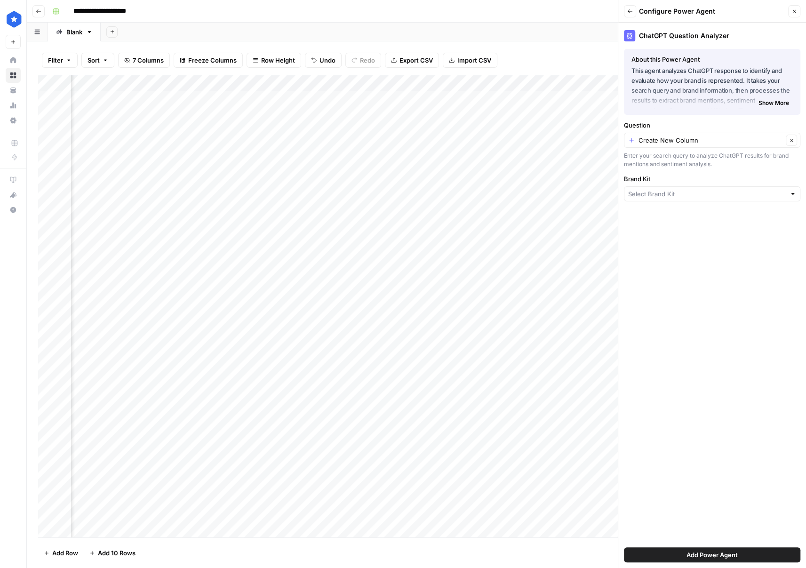
click at [517, 13] on icon "button" at bounding box center [631, 11] width 6 height 6
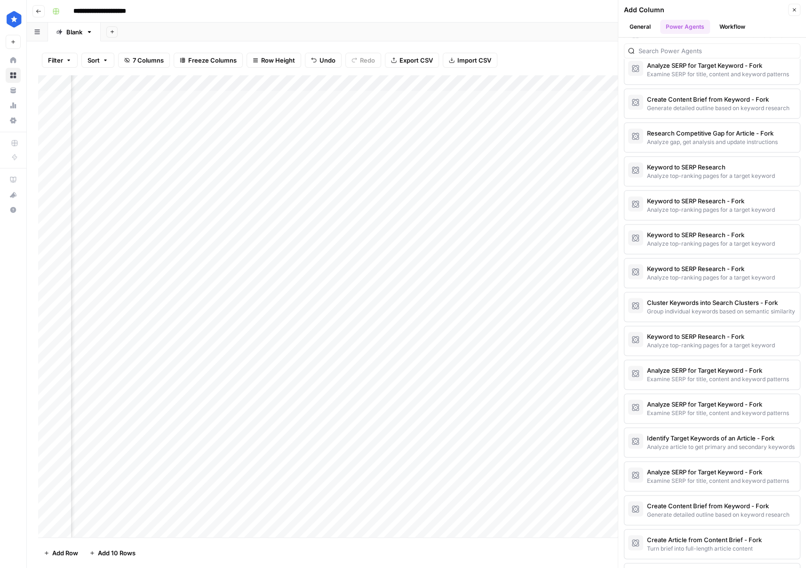
scroll to position [954, 0]
click at [517, 34] on header "Add Column Close General Power Agents Workflow" at bounding box center [713, 19] width 188 height 38
click at [517, 31] on button "General" at bounding box center [640, 27] width 32 height 14
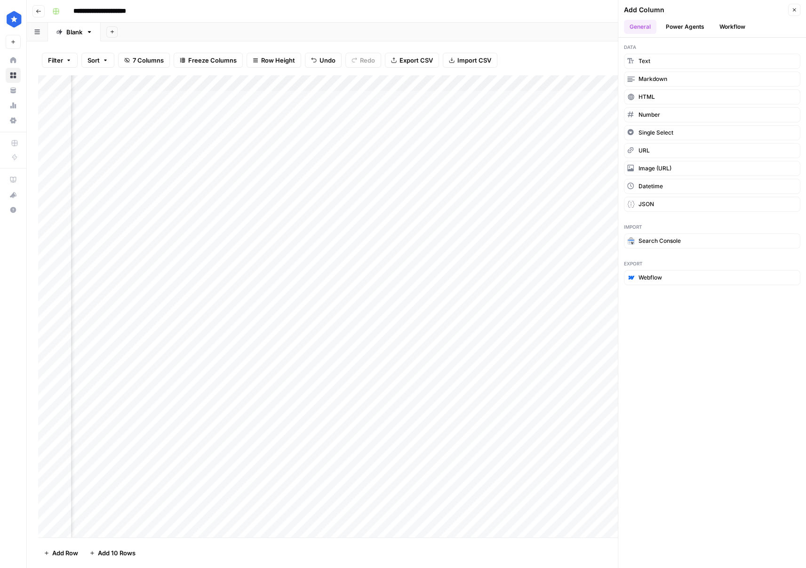
click at [517, 16] on header "Add Column Close General Power Agents Workflow" at bounding box center [713, 19] width 188 height 38
click at [517, 14] on button "Close" at bounding box center [795, 10] width 12 height 12
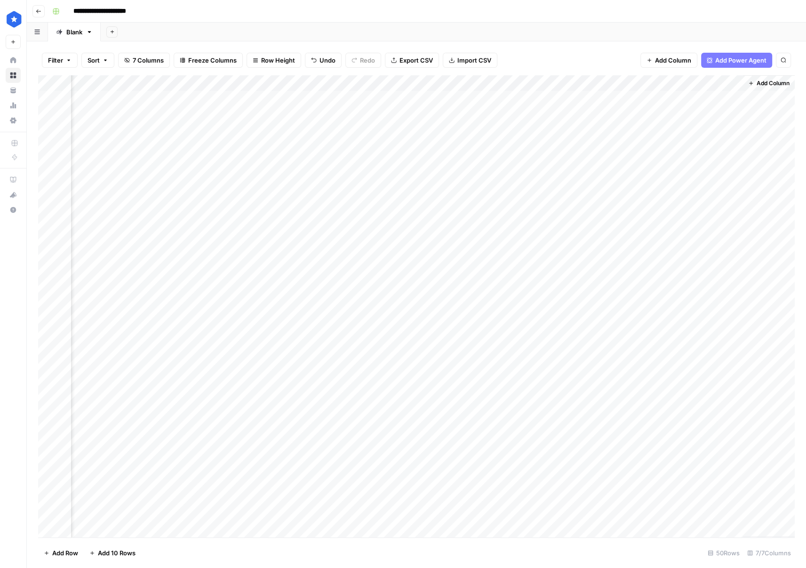
click at [517, 81] on div "Add Column" at bounding box center [416, 306] width 757 height 462
click at [517, 37] on div "Add Sheet" at bounding box center [454, 32] width 706 height 19
click at [442, 75] on div "Add Column" at bounding box center [416, 306] width 757 height 462
click at [445, 81] on div "Add Column" at bounding box center [416, 306] width 757 height 462
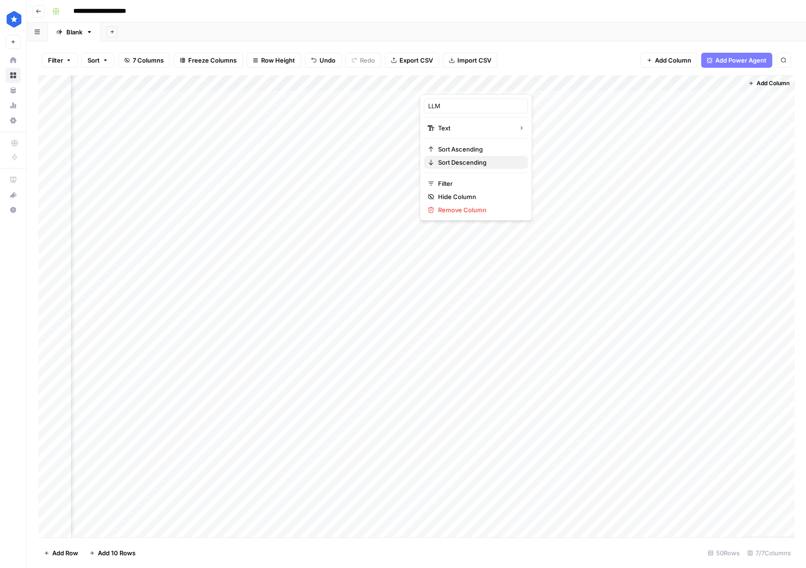
click at [452, 163] on span "Sort Descending" at bounding box center [479, 162] width 82 height 9
click at [448, 86] on div "Add Column" at bounding box center [416, 306] width 757 height 462
click at [444, 150] on span "Sort Ascending" at bounding box center [479, 149] width 82 height 9
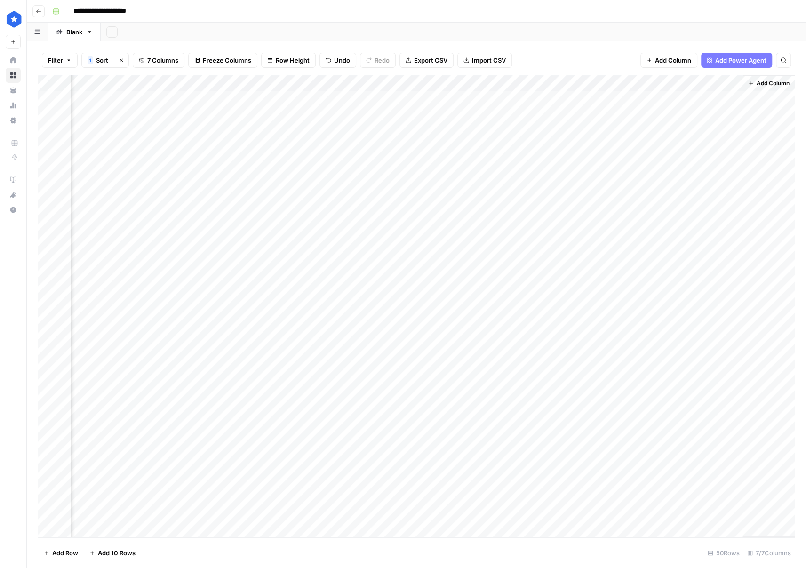
click at [517, 83] on div "Add Column" at bounding box center [416, 306] width 757 height 462
click at [517, 177] on span "Edit Workflow" at bounding box center [671, 175] width 82 height 9
click at [517, 81] on span "Add Column" at bounding box center [773, 83] width 33 height 8
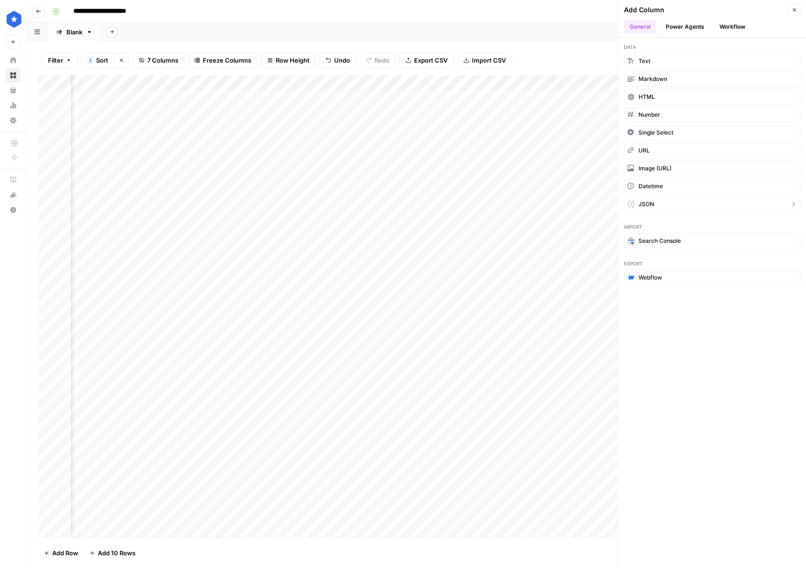
click at [517, 200] on button "JSON" at bounding box center [712, 204] width 177 height 15
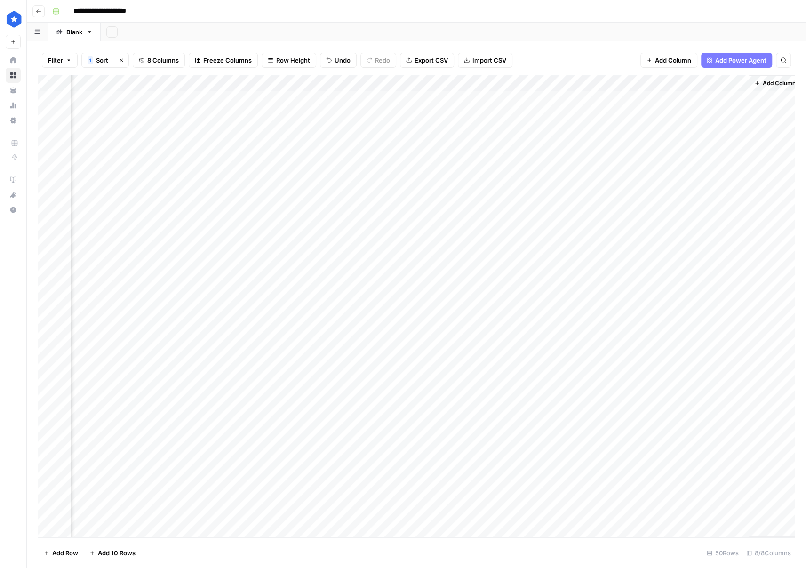
scroll to position [0, 206]
click at [517, 97] on div "Add Column" at bounding box center [416, 306] width 757 height 462
click at [517, 99] on div "Add Column" at bounding box center [416, 306] width 757 height 462
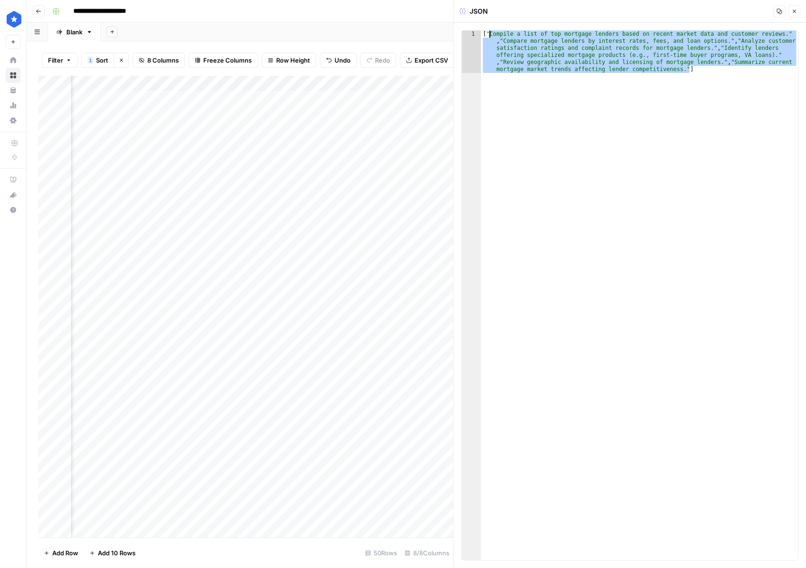
drag, startPoint x: 689, startPoint y: 71, endPoint x: 489, endPoint y: 36, distance: 203.6
click at [489, 36] on div "[ "Compile a list of top mortgage lenders based on recent market data and custo…" at bounding box center [639, 338] width 317 height 614
click at [489, 36] on div "[ "Compile a list of top mortgage lenders based on recent market data and custo…" at bounding box center [639, 296] width 317 height 530
type textarea "**********"
drag, startPoint x: 486, startPoint y: 33, endPoint x: 689, endPoint y: 66, distance: 205.0
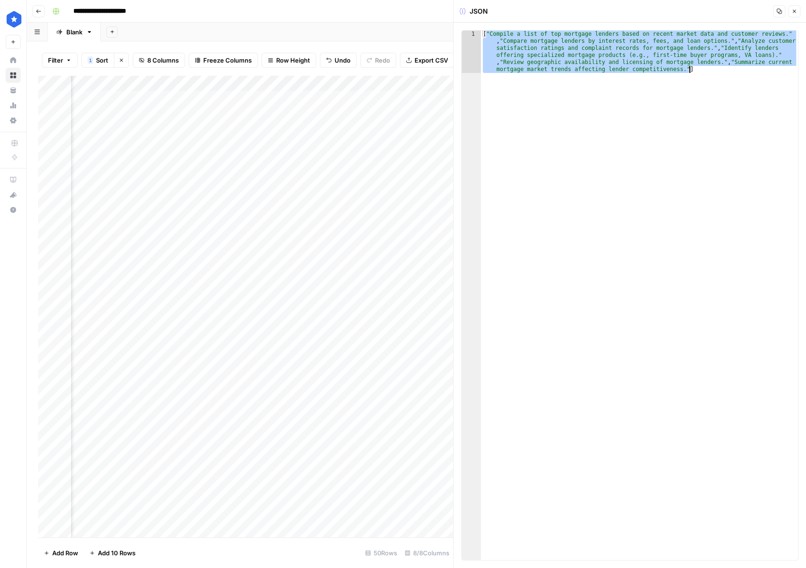
click at [517, 66] on div "[ "Compile a list of top mortgage lenders based on recent market data and custo…" at bounding box center [639, 338] width 317 height 614
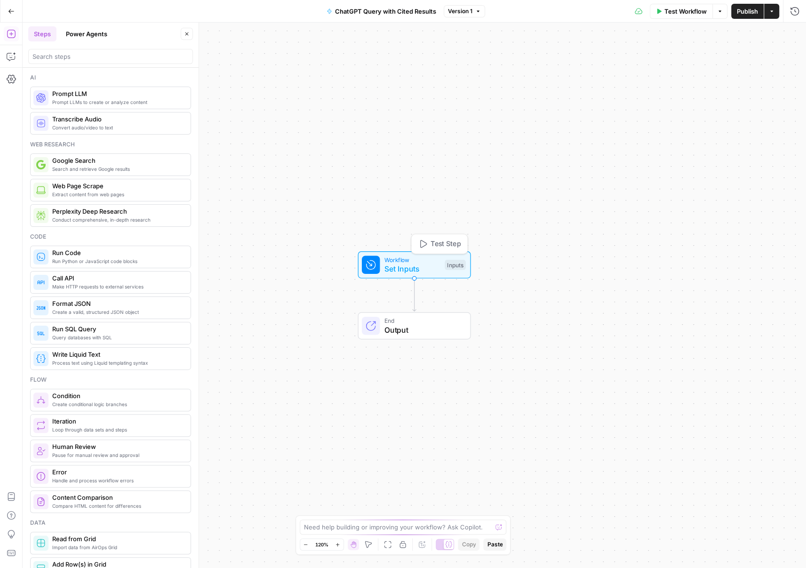
click at [418, 263] on span "Workflow" at bounding box center [413, 259] width 56 height 9
click at [639, 117] on input "Subqueries (Optional)" at bounding box center [687, 113] width 211 height 9
click at [769, 96] on span "edit field" at bounding box center [763, 96] width 21 height 8
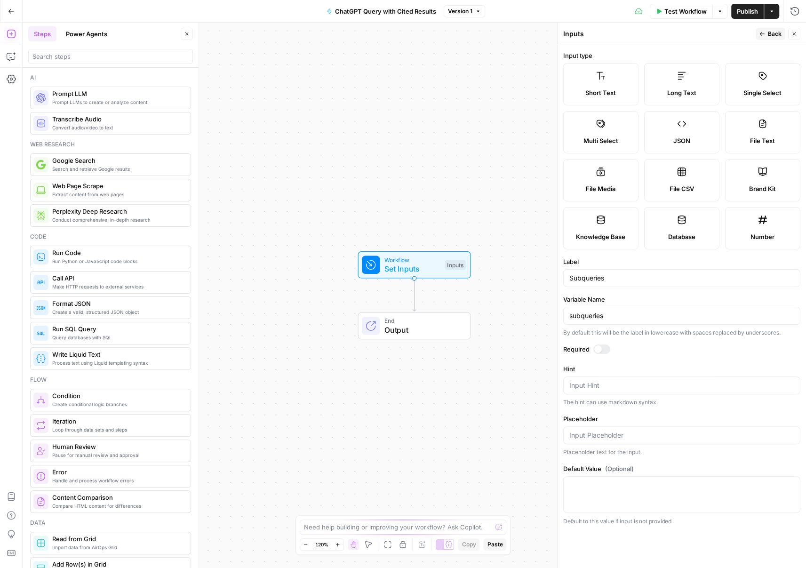
click at [615, 77] on label "Short Text" at bounding box center [601, 84] width 75 height 42
click at [613, 315] on input "subqueries" at bounding box center [682, 315] width 225 height 9
click at [609, 280] on input "Subqueries" at bounding box center [682, 278] width 225 height 9
type input "Subquery"
click at [611, 308] on div "subqueries" at bounding box center [682, 316] width 237 height 18
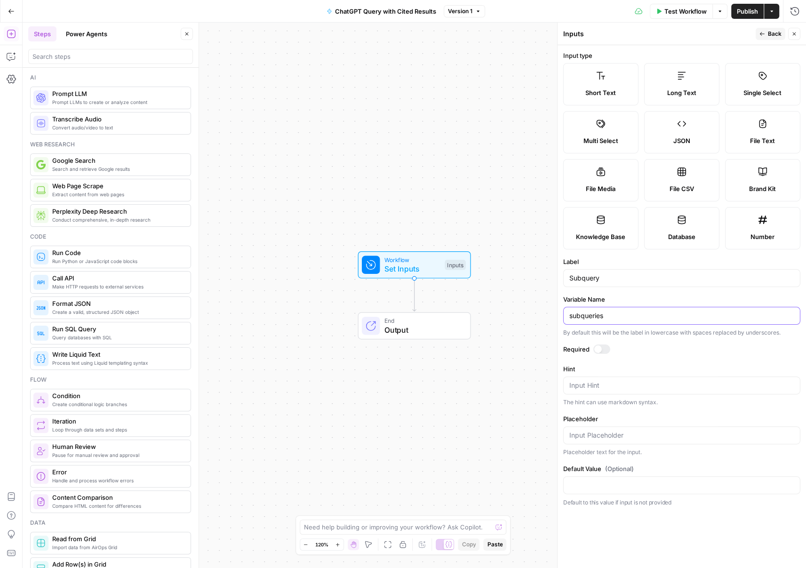
click at [612, 313] on input "subqueries" at bounding box center [682, 315] width 225 height 9
type input "subquery"
click at [798, 35] on button "Close" at bounding box center [795, 34] width 12 height 12
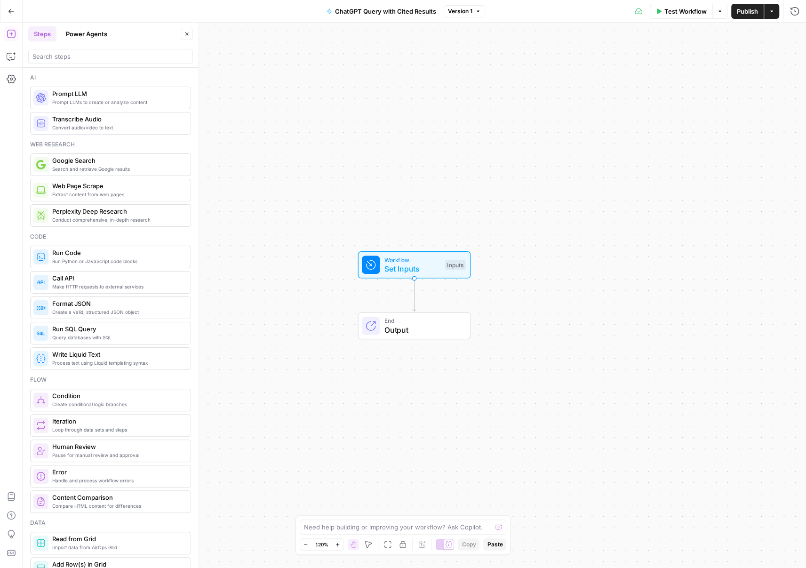
click at [128, 90] on span "Prompt LLM" at bounding box center [117, 93] width 131 height 9
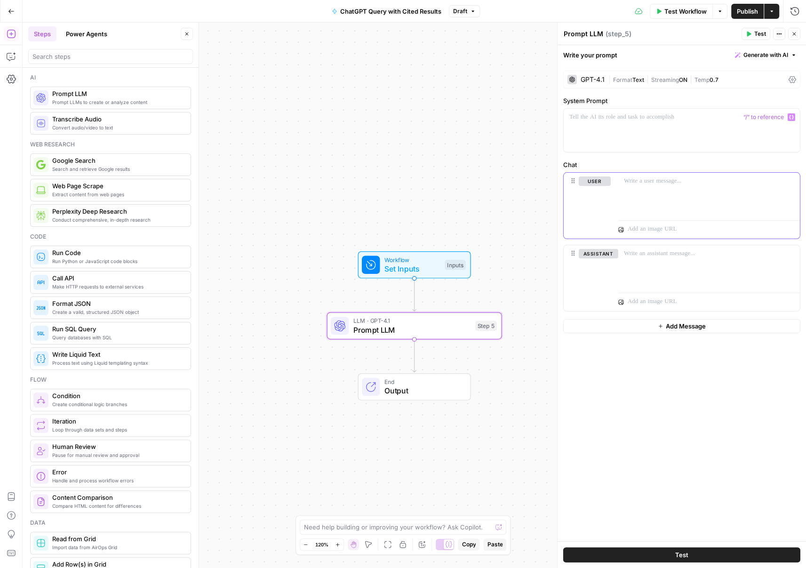
click at [693, 204] on div at bounding box center [710, 194] width 182 height 43
click at [749, 84] on div "GPT-4.1 | Format Text | Streaming ON | Temp 0.7" at bounding box center [682, 80] width 237 height 18
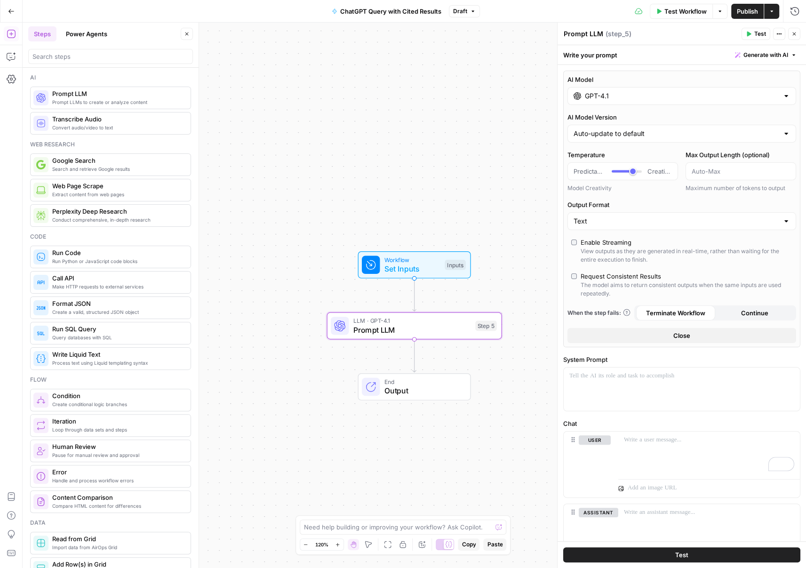
click at [654, 96] on input "GPT-4.1" at bounding box center [682, 95] width 194 height 9
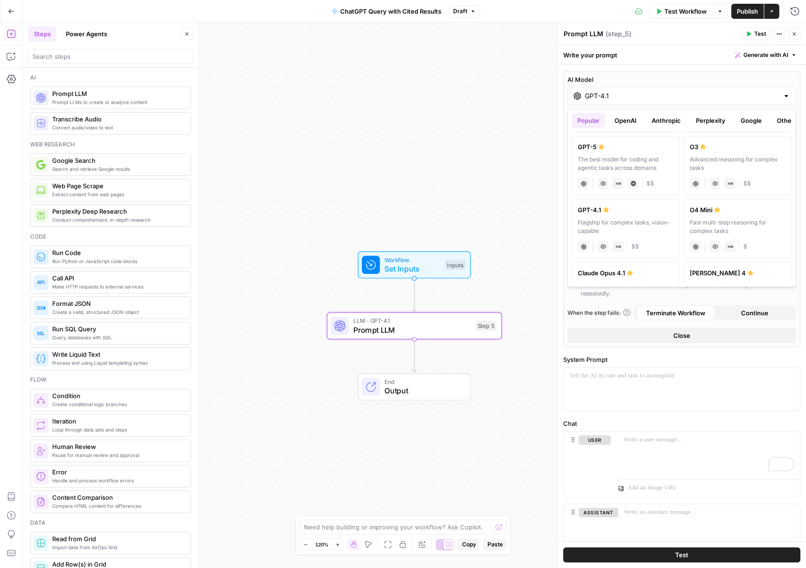
click at [631, 114] on button "OpenAI" at bounding box center [625, 120] width 33 height 15
click at [776, 177] on div "chat Vision Capabilities JSON Mode Live Web Research $" at bounding box center [738, 182] width 96 height 13
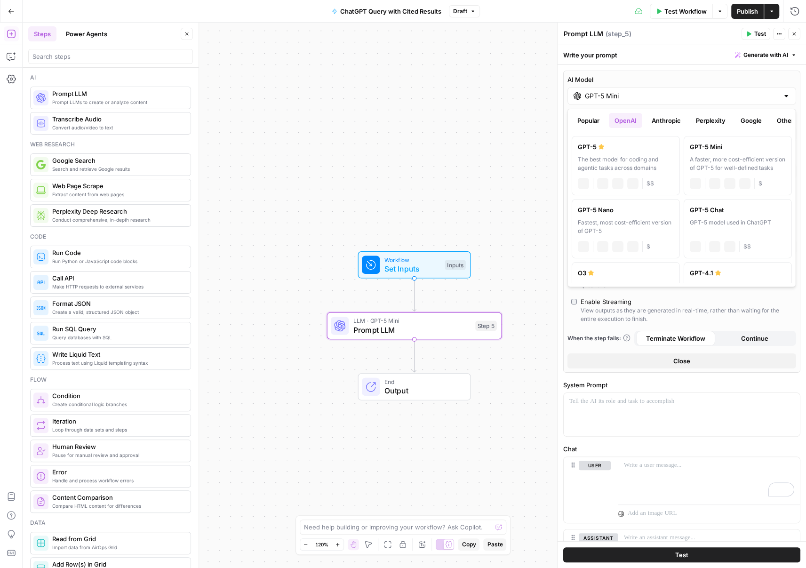
click at [662, 98] on input "GPT-5 Mini" at bounding box center [682, 95] width 194 height 9
click at [648, 221] on div "Fastest, most cost-efficient version of GPT-5" at bounding box center [626, 226] width 96 height 17
type input "GPT-5 Nano"
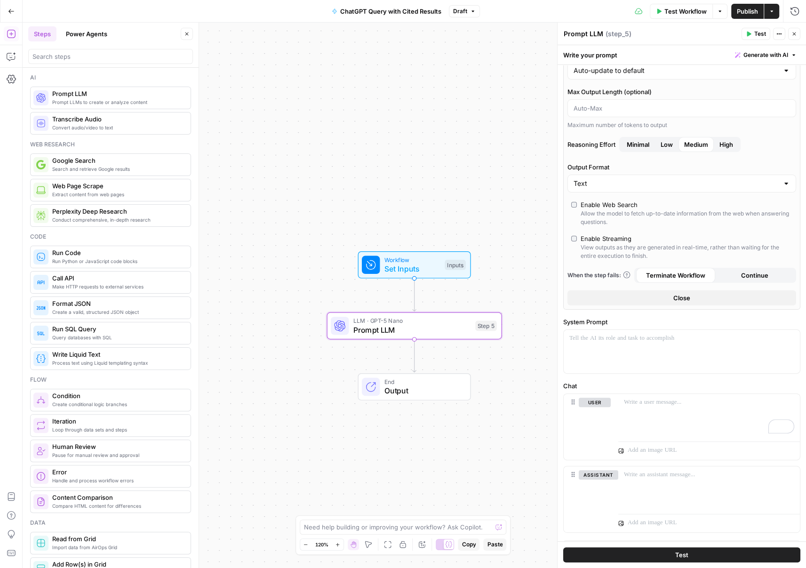
scroll to position [81, 0]
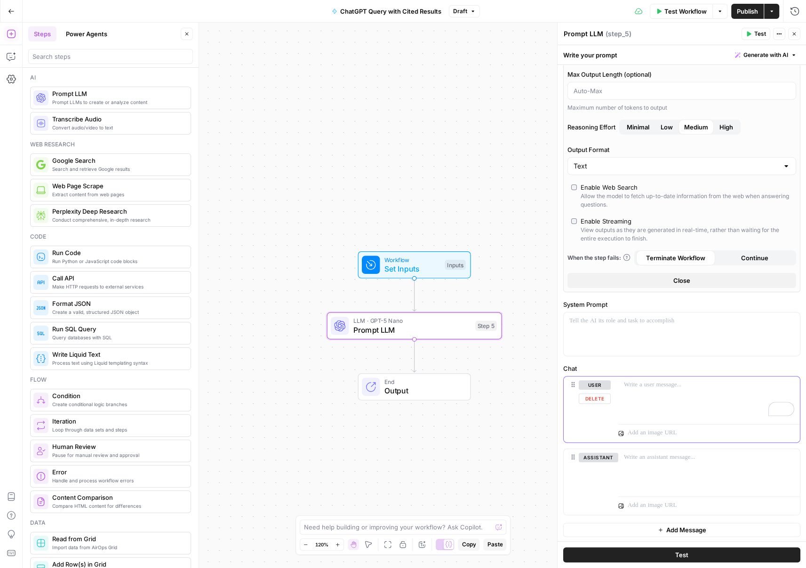
click at [664, 393] on div "To enrich screen reader interactions, please activate Accessibility in Grammarl…" at bounding box center [710, 398] width 182 height 43
click at [793, 383] on icon "button" at bounding box center [792, 385] width 5 height 4
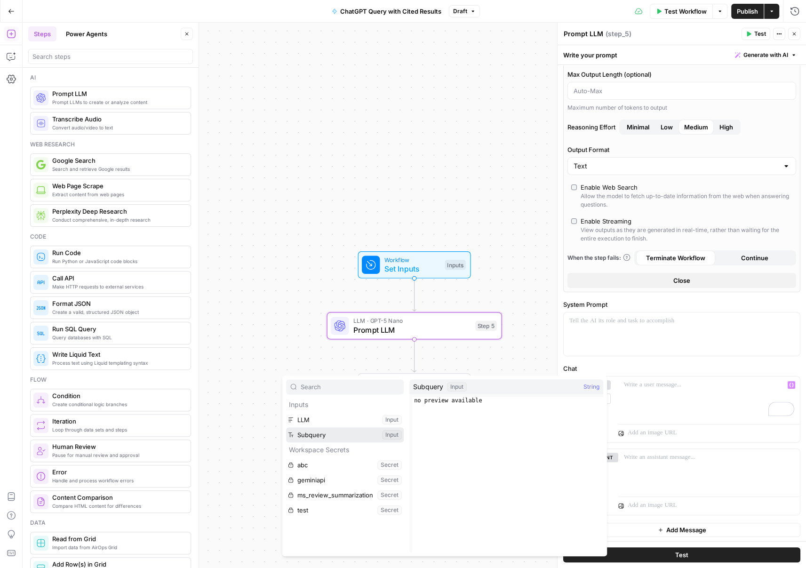
click at [353, 437] on button "Select variable Subquery" at bounding box center [345, 434] width 118 height 15
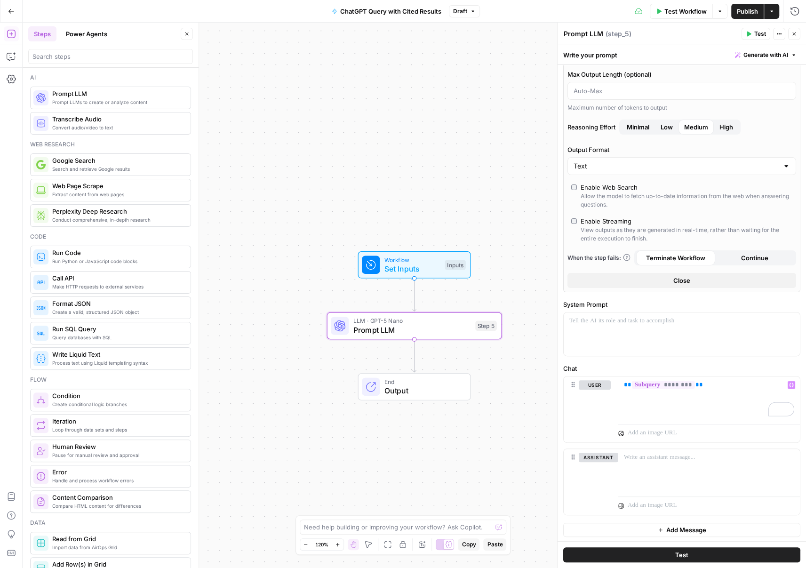
click at [684, 554] on span "Test" at bounding box center [682, 554] width 13 height 9
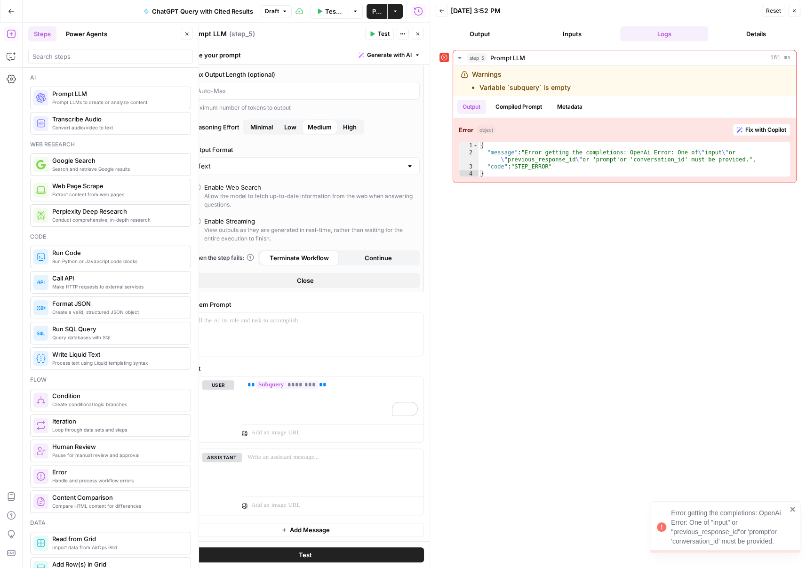
click at [339, 13] on span "Test Workflow" at bounding box center [333, 11] width 17 height 9
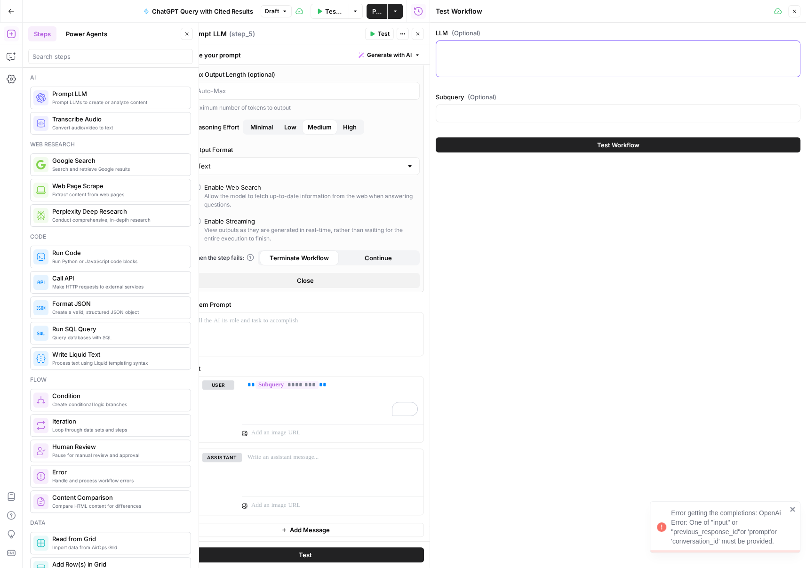
click at [501, 50] on textarea "LLM (Optional)" at bounding box center [618, 49] width 353 height 9
click at [536, 109] on input "Subquery (Optional)" at bounding box center [618, 113] width 353 height 9
paste input "What are the top-rated extended car warranty providers currently available?"
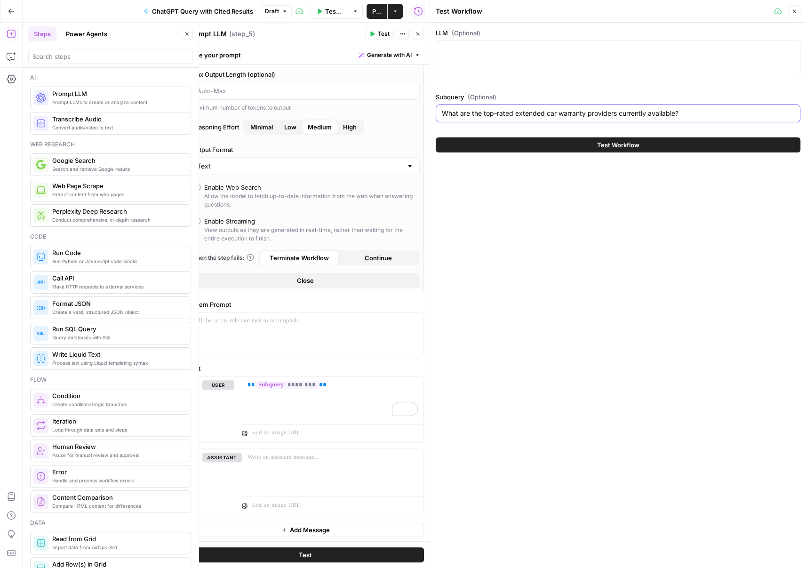
type input "What are the top-rated extended car warranty providers currently available?"
click at [574, 144] on button "Test Workflow" at bounding box center [618, 144] width 365 height 15
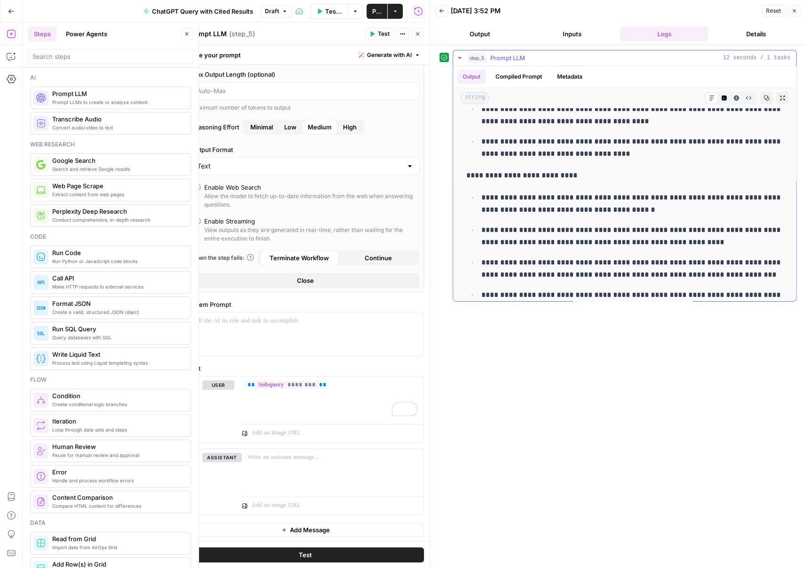
scroll to position [581, 0]
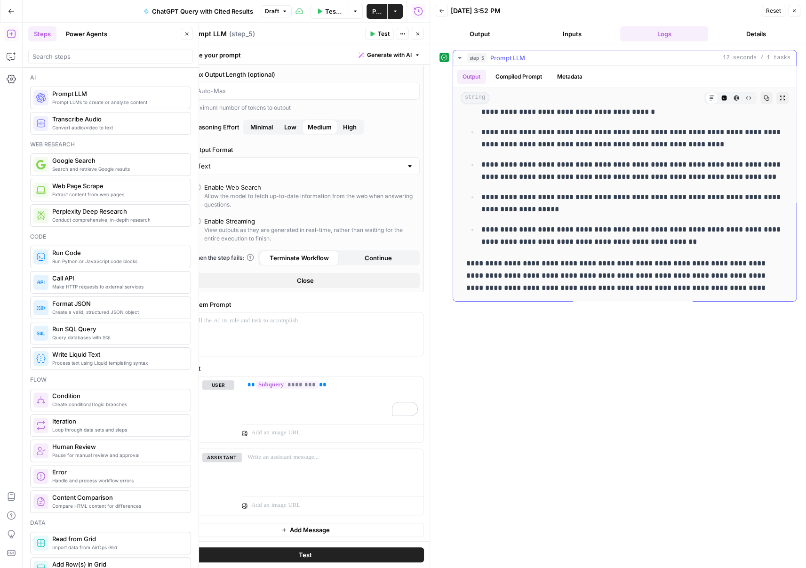
click at [504, 70] on button "Compiled Prompt" at bounding box center [519, 77] width 58 height 14
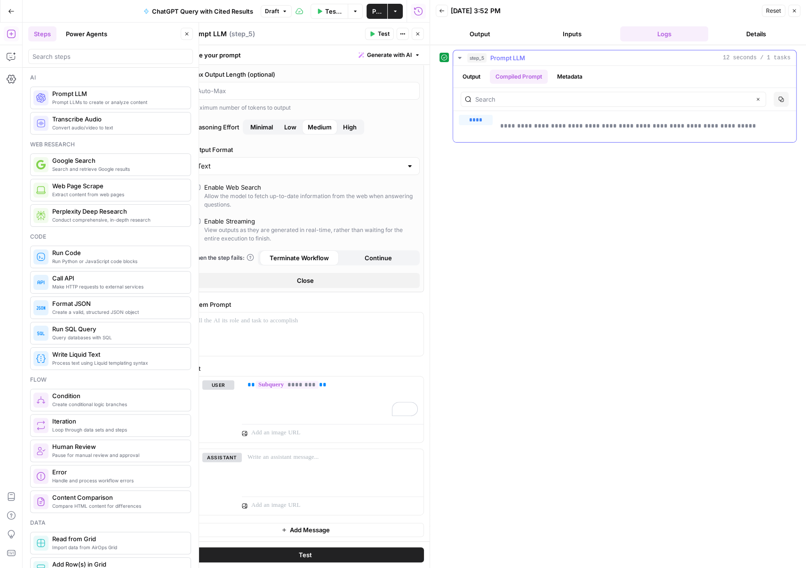
click at [561, 77] on button "Metadata" at bounding box center [570, 77] width 37 height 14
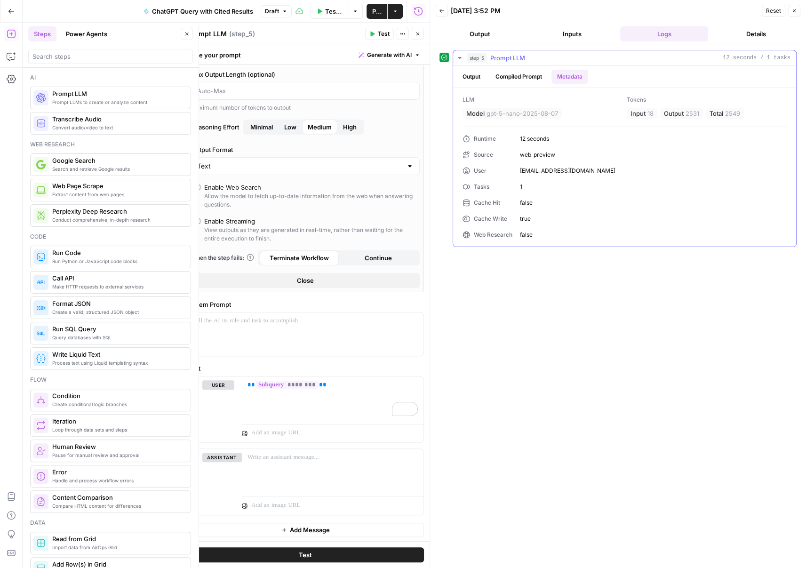
click at [469, 69] on div "Output Compiled Prompt Metadata" at bounding box center [624, 77] width 343 height 22
click at [469, 73] on button "Output" at bounding box center [471, 77] width 29 height 14
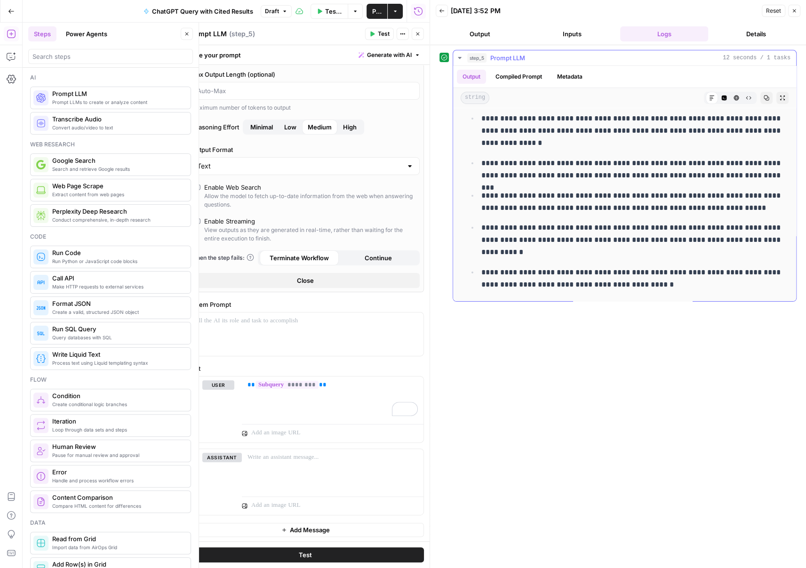
scroll to position [65, 0]
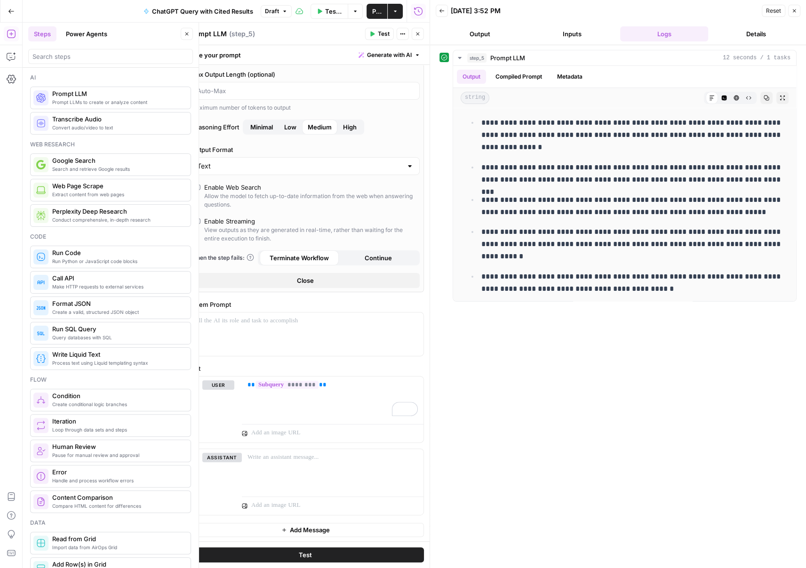
drag, startPoint x: 277, startPoint y: 179, endPoint x: 281, endPoint y: 174, distance: 6.7
click at [278, 178] on div "AI Model GPT-5 Nano AI Model Version Auto-update to default Max Output Length (…" at bounding box center [305, 141] width 237 height 302
click at [287, 165] on input "Output Format" at bounding box center [299, 165] width 205 height 9
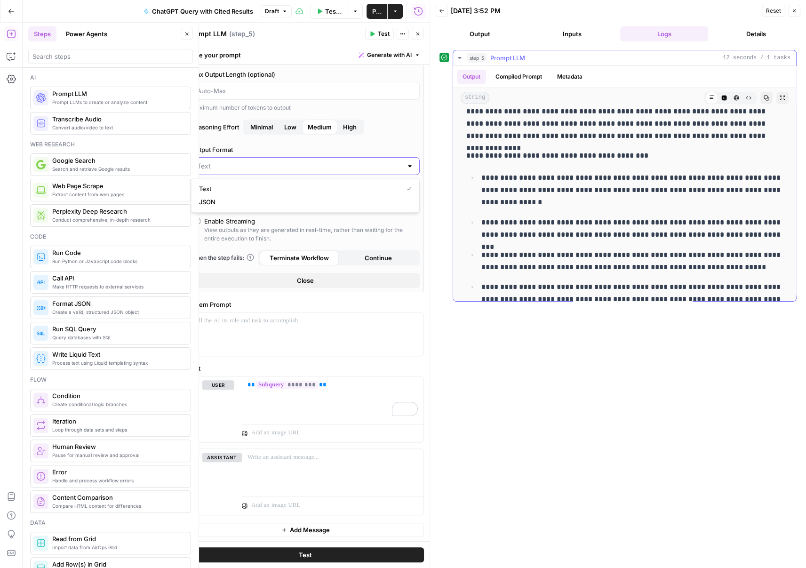
scroll to position [0, 0]
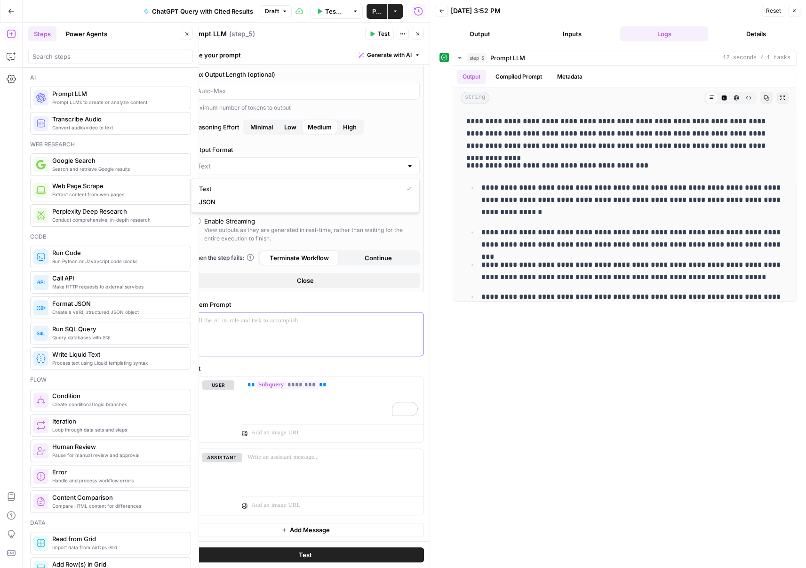
type input "Text"
drag, startPoint x: 324, startPoint y: 314, endPoint x: 347, endPoint y: 325, distance: 25.9
click at [323, 314] on div "To enrich screen reader interactions, please activate Accessibility in Grammarl…" at bounding box center [305, 334] width 236 height 43
drag, startPoint x: 319, startPoint y: 321, endPoint x: 325, endPoint y: 323, distance: 6.4
click at [320, 321] on p "To enrich screen reader interactions, please activate Accessibility in Grammarl…" at bounding box center [305, 320] width 225 height 9
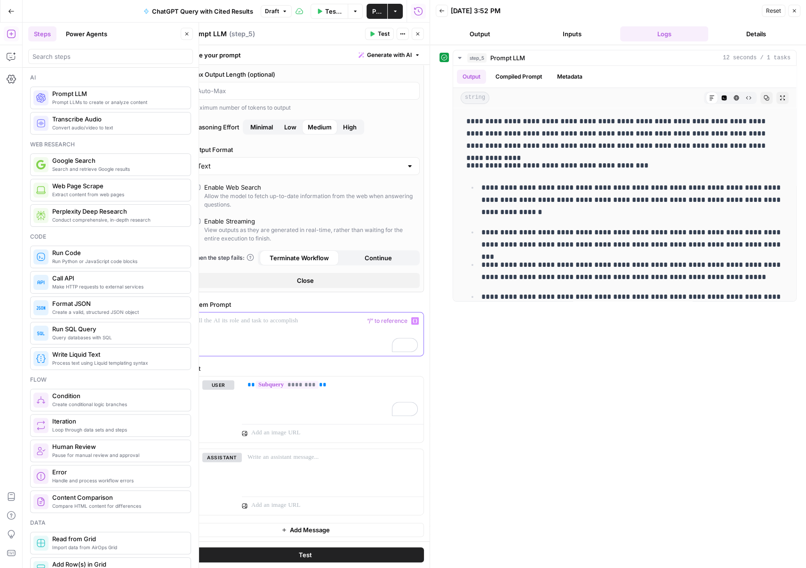
scroll to position [81, 0]
click at [365, 270] on div "AI Model GPT-5 Nano AI Model Version Auto-update to default Max Output Length (…" at bounding box center [305, 141] width 237 height 302
click at [558, 68] on div "Output Compiled Prompt Metadata" at bounding box center [624, 77] width 343 height 22
click at [564, 71] on button "Metadata" at bounding box center [570, 77] width 37 height 14
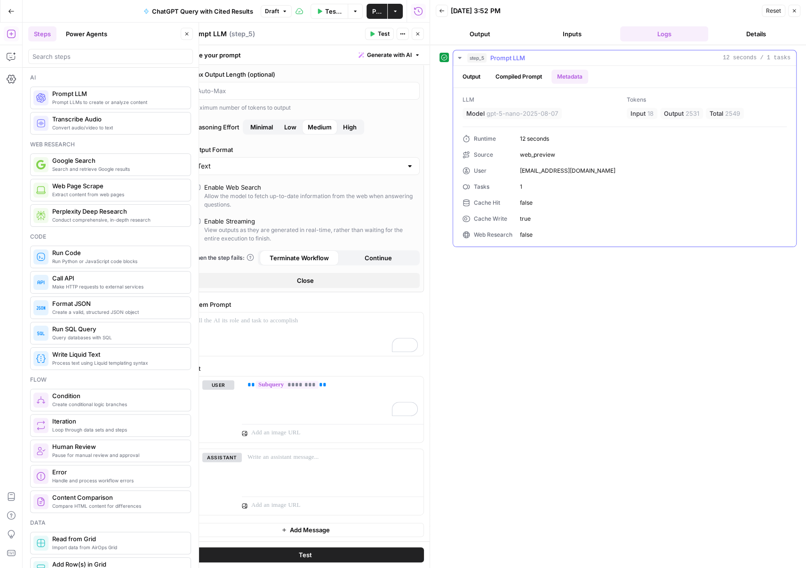
click at [512, 80] on button "Compiled Prompt" at bounding box center [519, 77] width 58 height 14
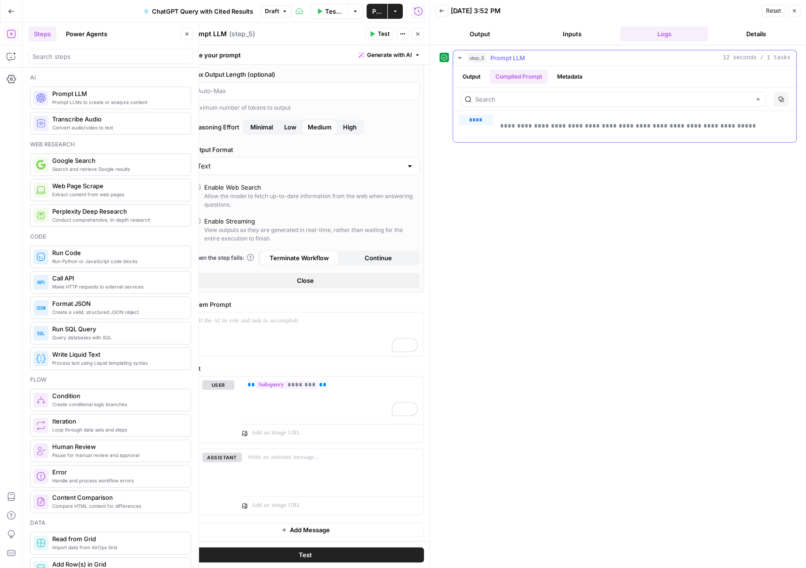
click at [467, 78] on button "Output" at bounding box center [471, 77] width 29 height 14
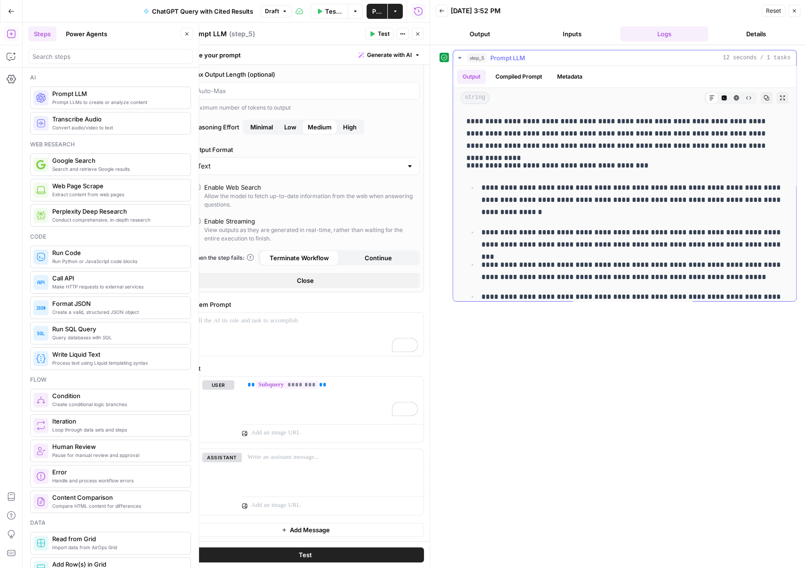
click at [729, 102] on div "Code Editor" at bounding box center [724, 98] width 12 height 12
click at [728, 100] on button "Code Editor" at bounding box center [724, 98] width 12 height 12
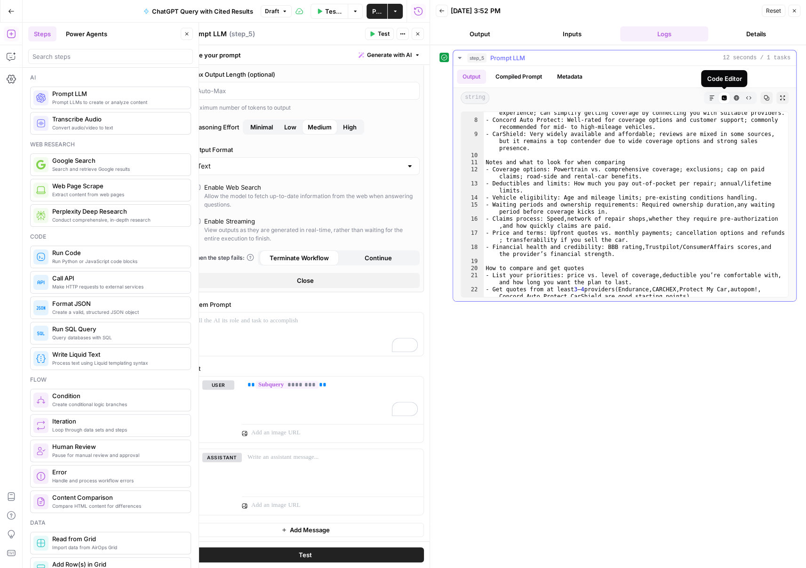
scroll to position [168, 0]
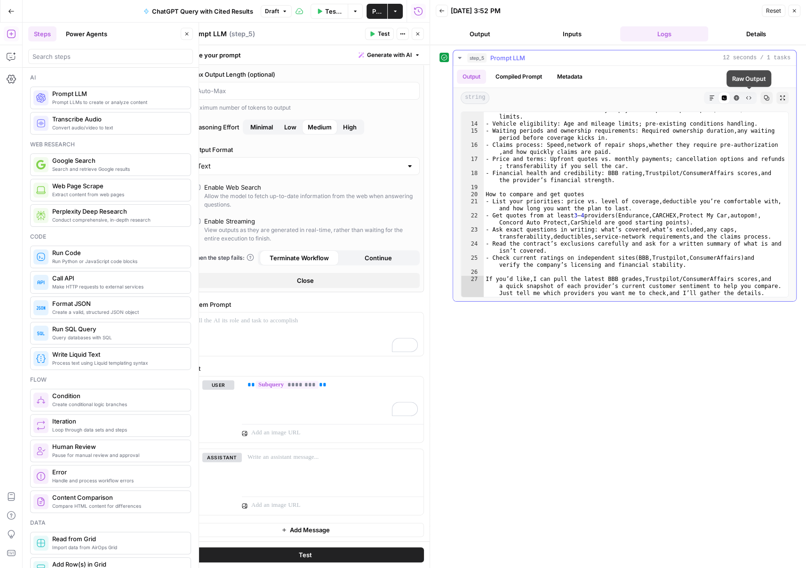
click at [741, 98] on button "HTML Viewer" at bounding box center [737, 98] width 12 height 12
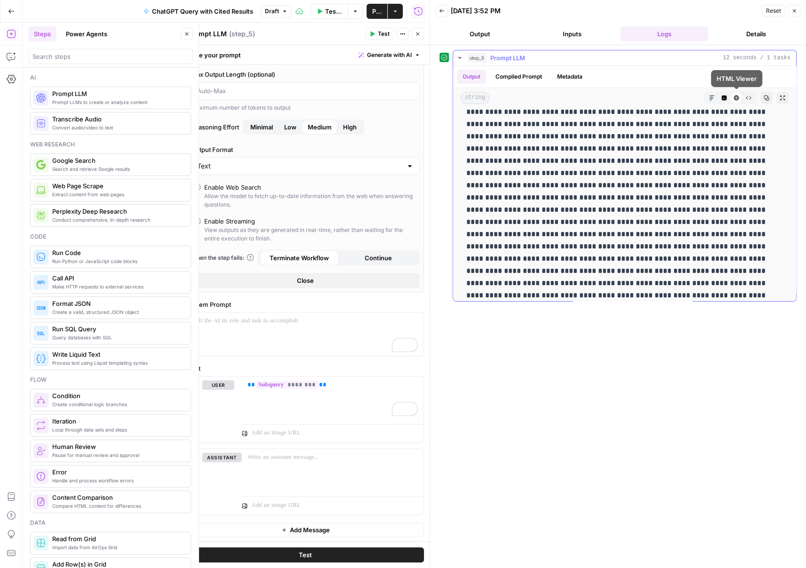
scroll to position [250, 0]
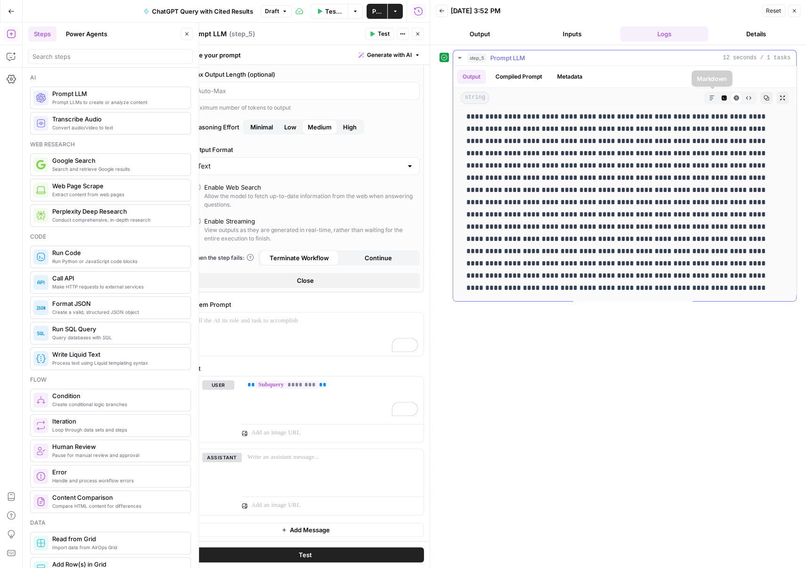
click at [716, 99] on button "Markdown" at bounding box center [712, 98] width 12 height 12
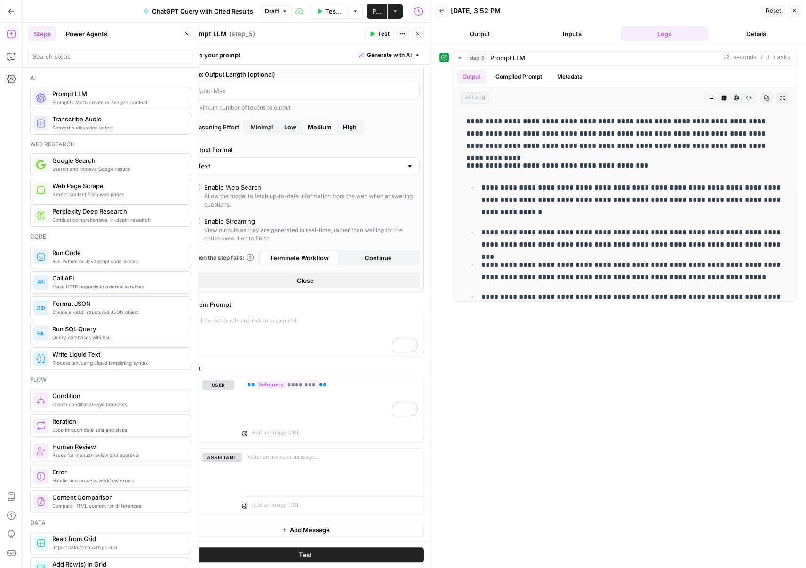
scroll to position [0, 0]
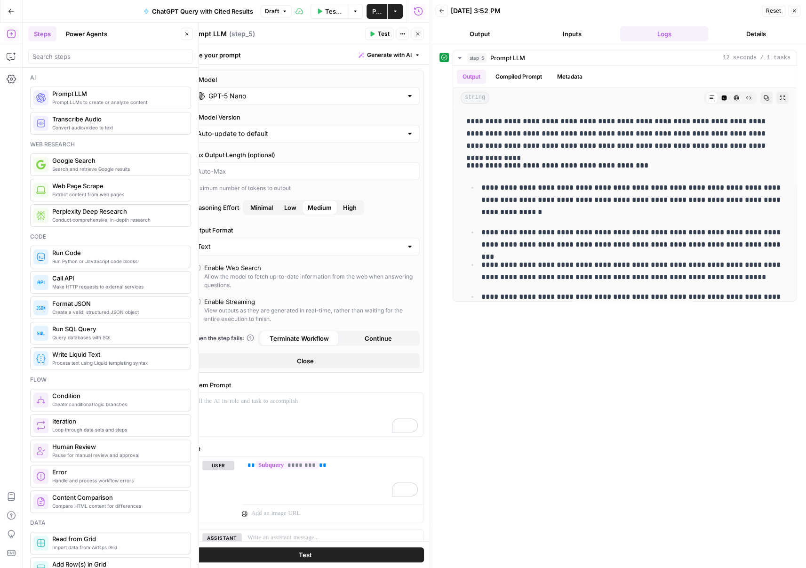
click at [290, 101] on div "GPT-5 Nano" at bounding box center [305, 96] width 229 height 18
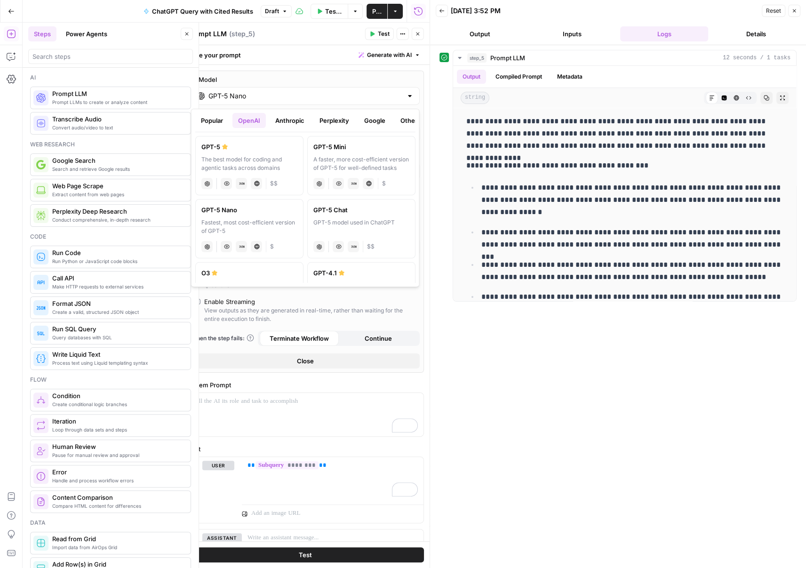
click at [362, 167] on div "A faster, more cost-efficient version of GPT-5 for well-defined tasks" at bounding box center [362, 163] width 96 height 17
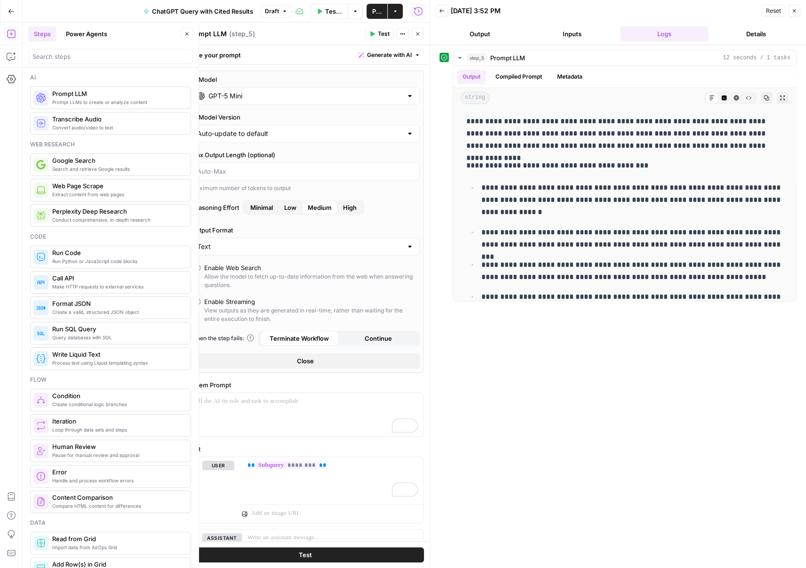
click at [300, 93] on input "GPT-5 Mini" at bounding box center [306, 95] width 194 height 9
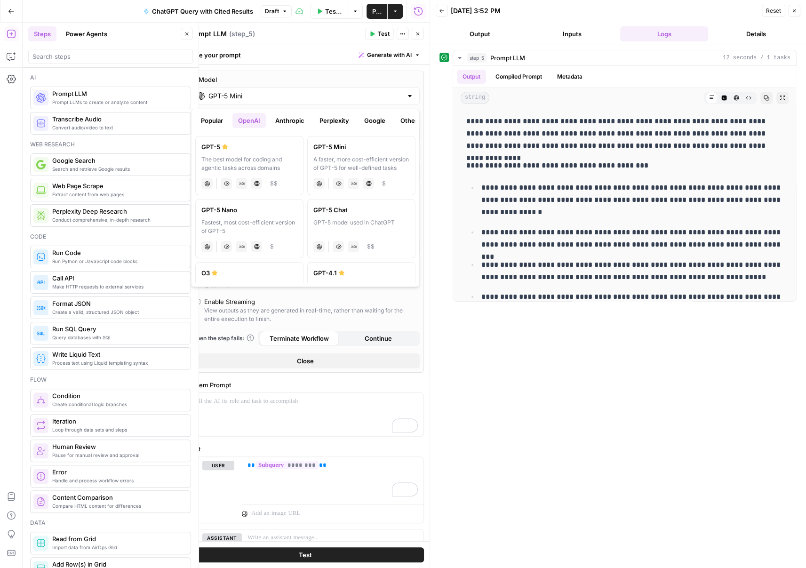
click at [231, 147] on div "GPT-5" at bounding box center [249, 146] width 96 height 9
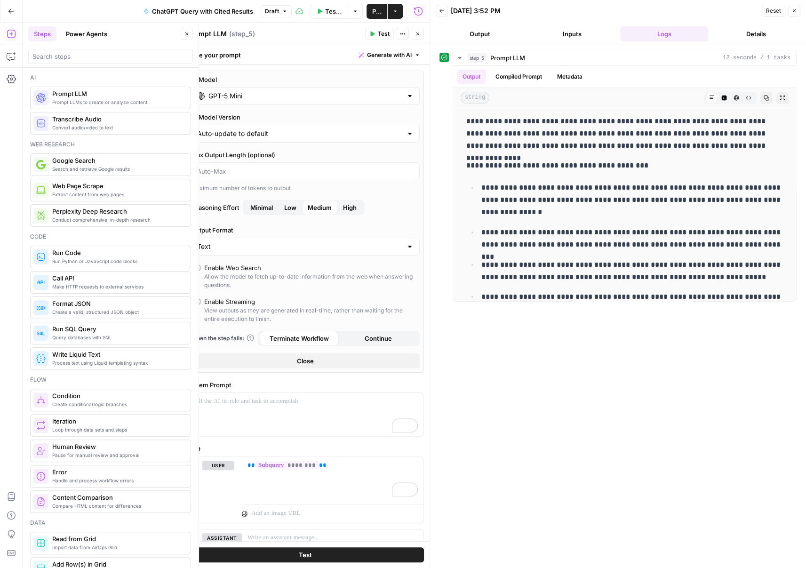
type input "GPT-5"
click at [366, 113] on label "AI Model Version" at bounding box center [305, 117] width 229 height 9
click at [366, 129] on input "Auto-update to default" at bounding box center [299, 133] width 205 height 9
type input "Auto-update to default"
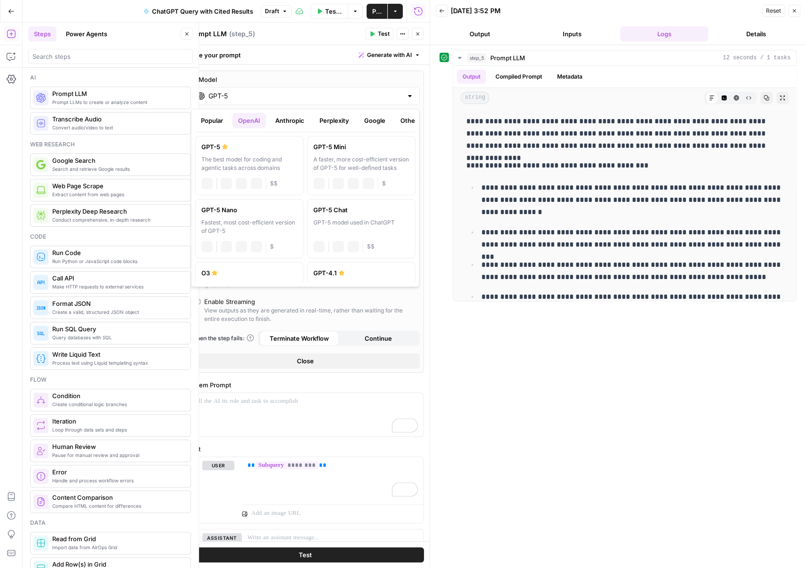
click at [369, 101] on div "GPT-5" at bounding box center [305, 96] width 229 height 18
click at [295, 232] on div "Fastest, most cost-efficient version of GPT-5" at bounding box center [249, 226] width 96 height 17
type input "GPT-5 Nano"
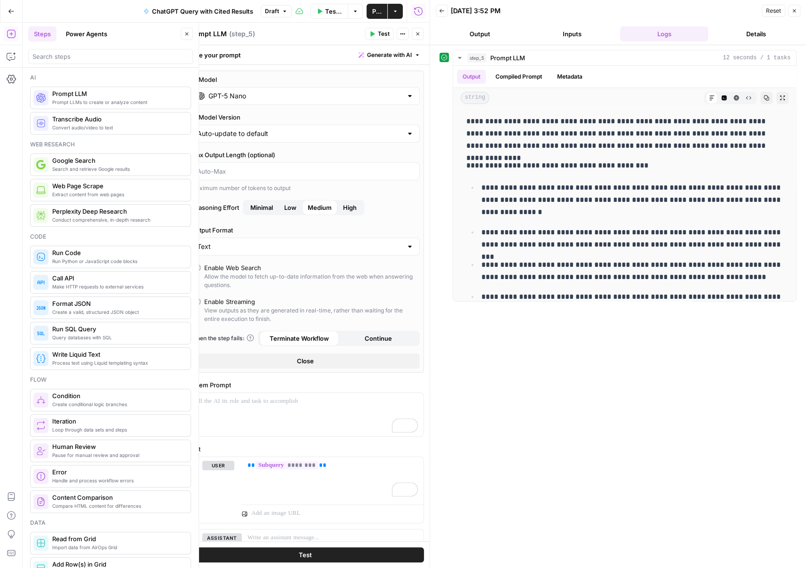
click at [313, 145] on div "AI Model GPT-5 Nano AI Model Version Auto-update to default Max Output Length (…" at bounding box center [305, 222] width 237 height 302
click at [317, 138] on div "Auto-update to default" at bounding box center [305, 134] width 229 height 18
click at [307, 139] on div at bounding box center [305, 134] width 229 height 18
type input "Auto-update to default"
click at [319, 119] on label "AI Model Version" at bounding box center [305, 117] width 229 height 9
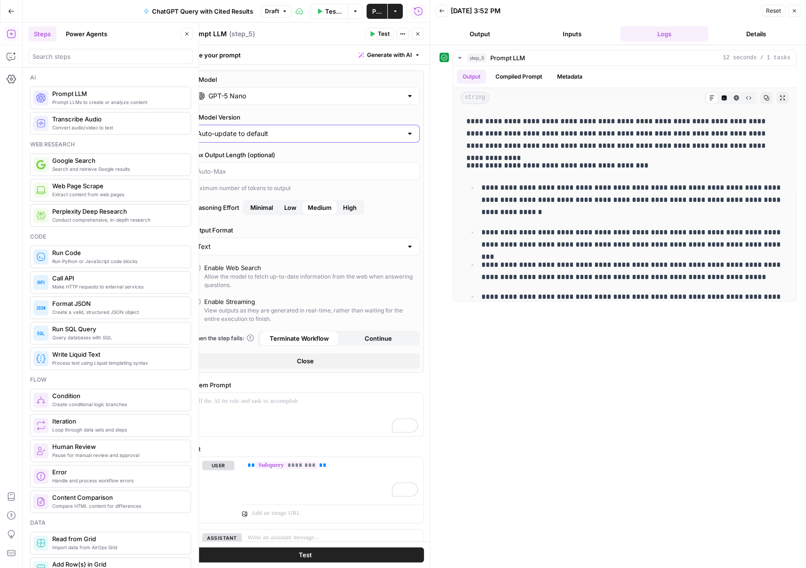
click at [319, 129] on input "Auto-update to default" at bounding box center [299, 133] width 205 height 9
type input "Auto-update to default"
click at [319, 119] on label "AI Model Version" at bounding box center [305, 117] width 229 height 9
click at [319, 129] on input "Auto-update to default" at bounding box center [299, 133] width 205 height 9
type input "Auto-update to default"
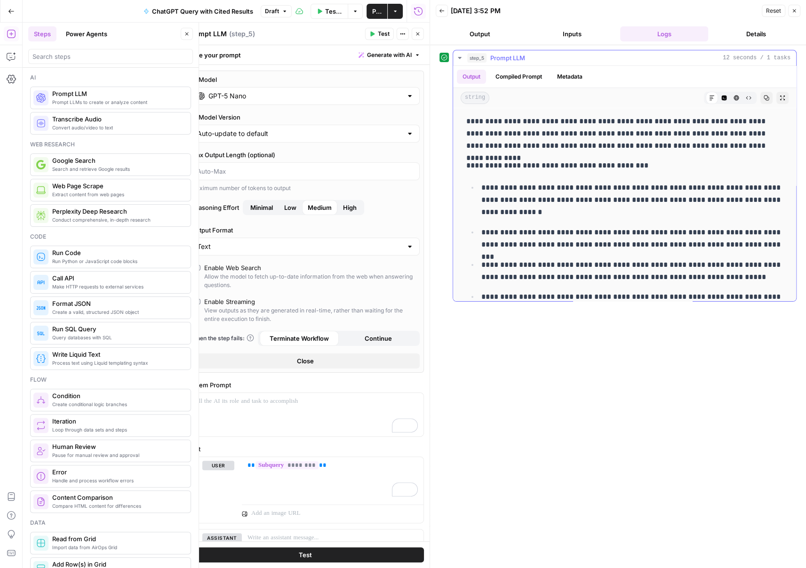
click at [591, 75] on div "Output Compiled Prompt Metadata" at bounding box center [624, 77] width 343 height 22
click at [577, 77] on button "Metadata" at bounding box center [570, 77] width 37 height 14
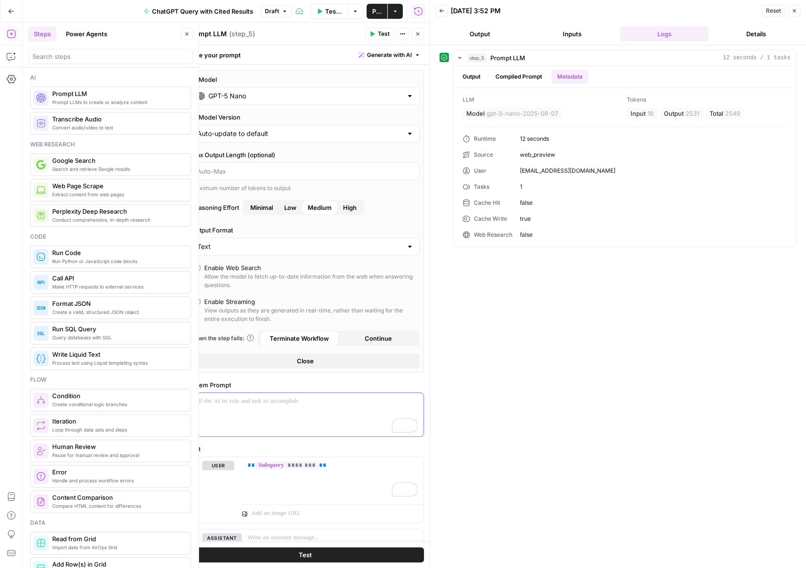
drag, startPoint x: 315, startPoint y: 393, endPoint x: 339, endPoint y: 395, distance: 24.6
click at [315, 393] on div "To enrich screen reader interactions, please activate Accessibility in Grammarl…" at bounding box center [305, 414] width 236 height 43
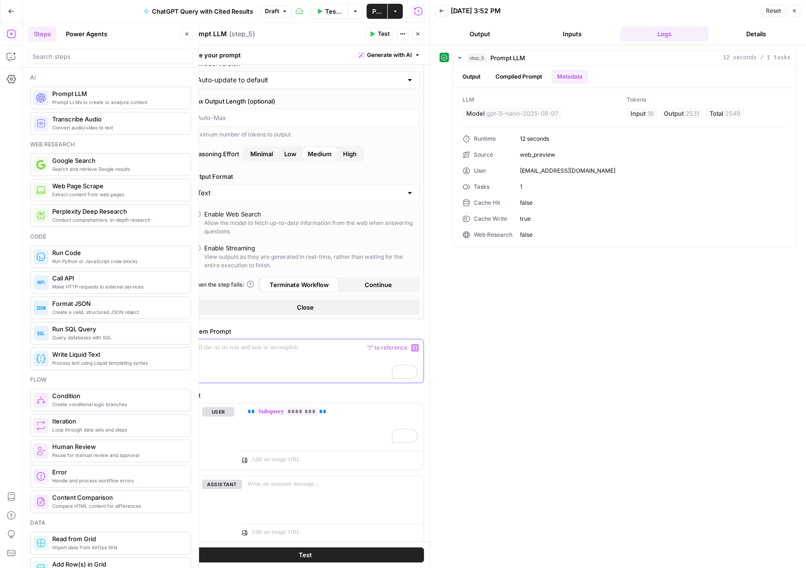
scroll to position [81, 0]
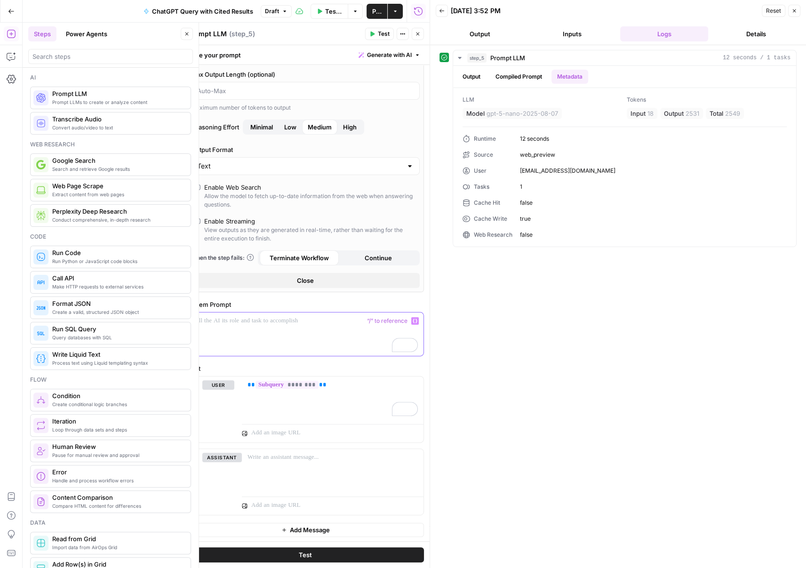
click at [314, 334] on div "To enrich screen reader interactions, please activate Accessibility in Grammarl…" at bounding box center [305, 334] width 236 height 43
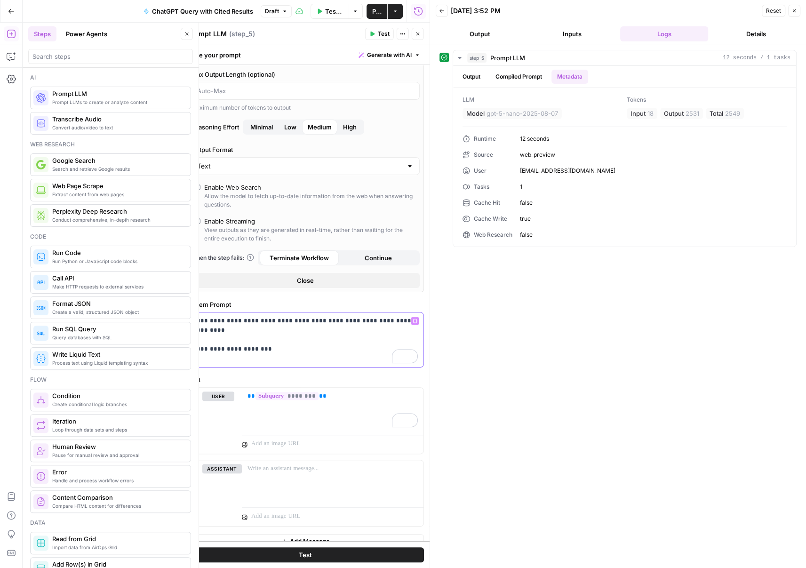
drag, startPoint x: 301, startPoint y: 346, endPoint x: 248, endPoint y: 358, distance: 54.5
click at [221, 340] on p "**********" at bounding box center [305, 339] width 225 height 47
click at [262, 362] on p "**********" at bounding box center [305, 339] width 225 height 47
drag, startPoint x: 224, startPoint y: 367, endPoint x: 286, endPoint y: 403, distance: 72.4
click at [0, 0] on form "**********" at bounding box center [0, 0] width 0 height 0
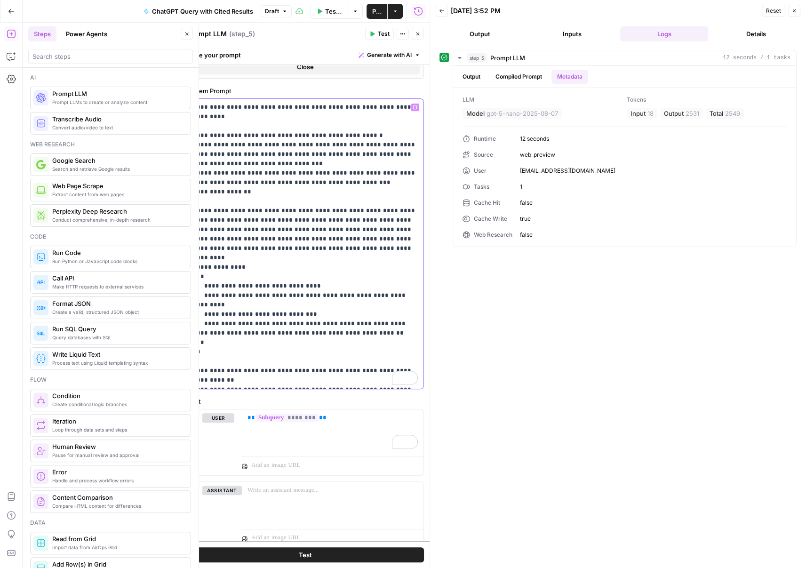
scroll to position [0, 0]
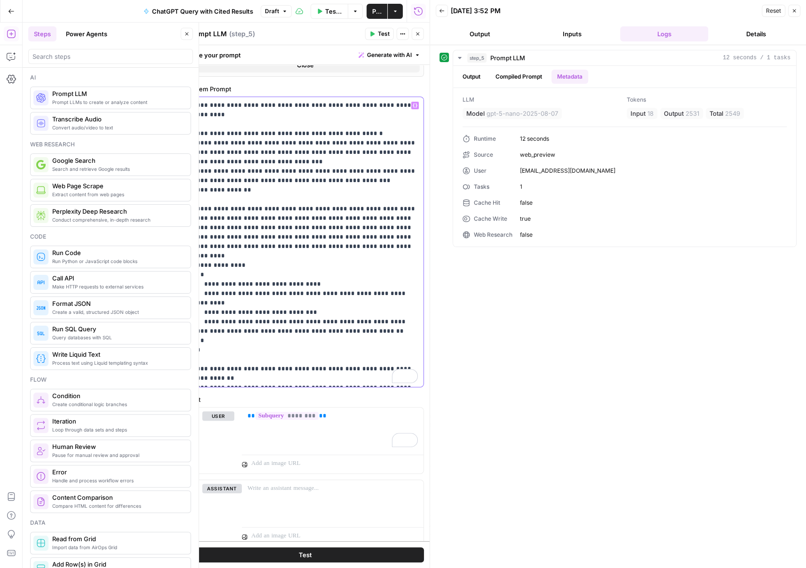
click at [324, 127] on p "**********" at bounding box center [305, 242] width 225 height 282
click at [332, 121] on p "**********" at bounding box center [305, 242] width 225 height 282
click at [194, 134] on p "**********" at bounding box center [305, 242] width 225 height 282
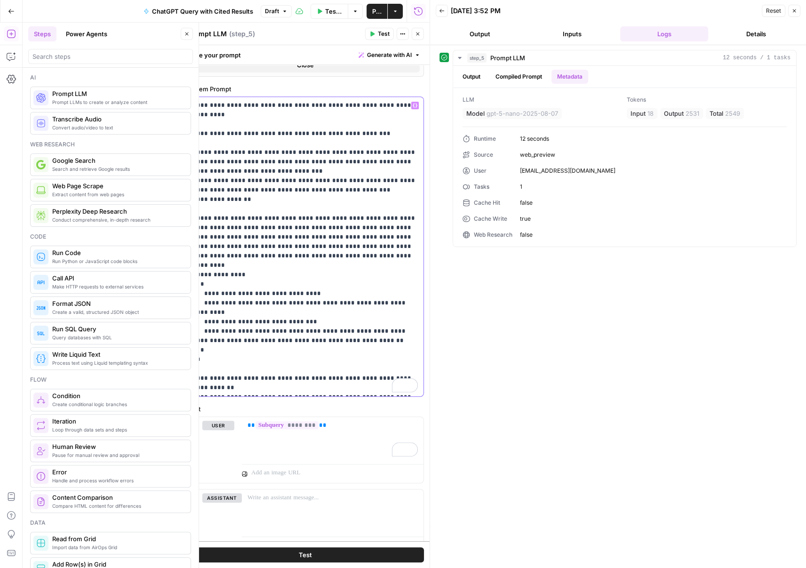
click at [199, 131] on p "**********" at bounding box center [305, 247] width 225 height 292
click at [194, 200] on p "**********" at bounding box center [305, 247] width 225 height 292
drag, startPoint x: 247, startPoint y: 282, endPoint x: 398, endPoint y: 284, distance: 150.7
click at [398, 284] on p "**********" at bounding box center [305, 247] width 225 height 292
copy p "**********"
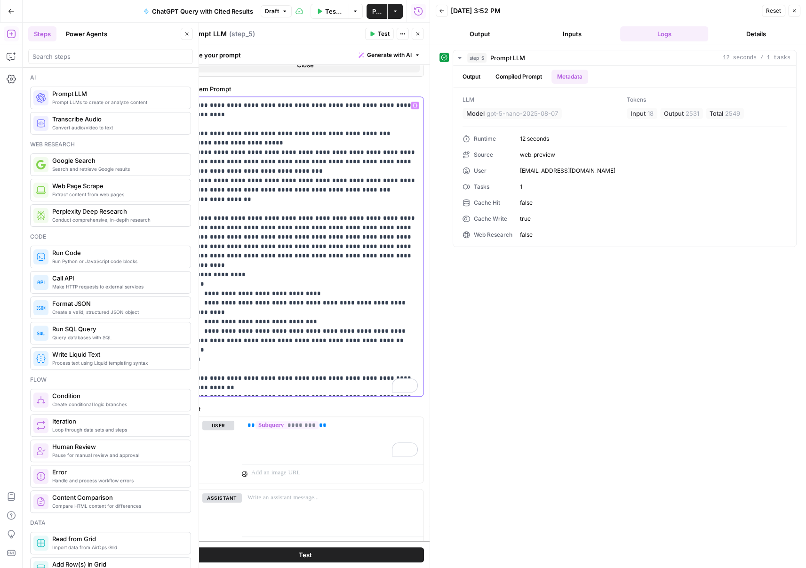
click at [226, 201] on p "**********" at bounding box center [305, 247] width 225 height 292
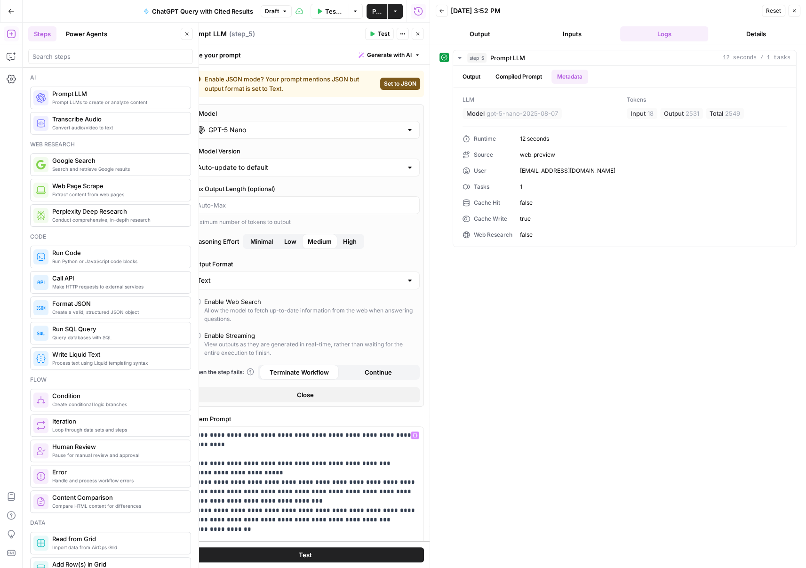
click at [400, 78] on button "Set to JSON" at bounding box center [400, 84] width 40 height 12
type input "JSON"
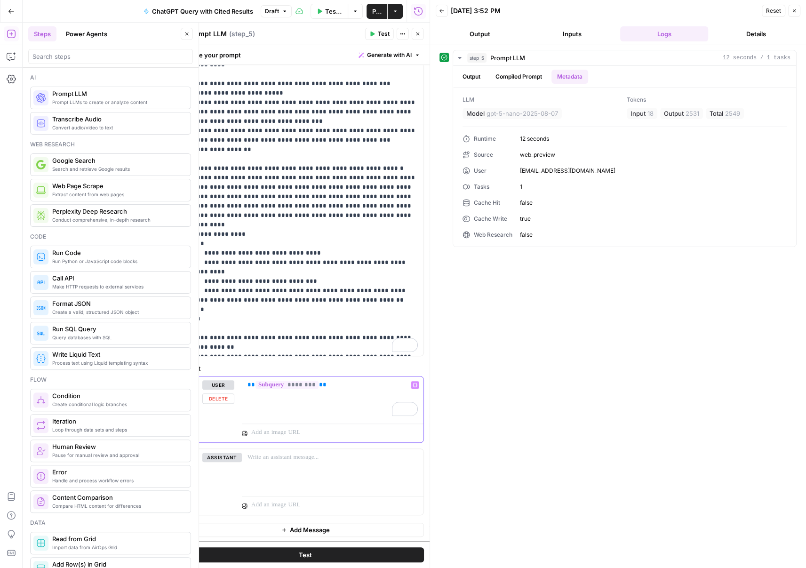
click at [362, 392] on div "** ******** **" at bounding box center [333, 398] width 182 height 43
click at [417, 383] on icon "button" at bounding box center [415, 385] width 5 height 4
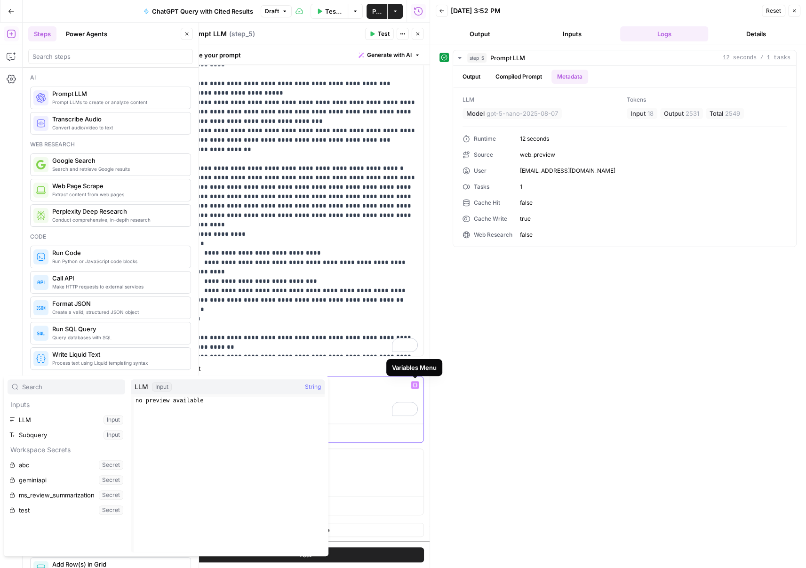
click at [417, 383] on icon "button" at bounding box center [415, 385] width 5 height 4
click at [363, 391] on div "To enrich screen reader interactions, please activate Accessibility in Grammarl…" at bounding box center [333, 398] width 182 height 43
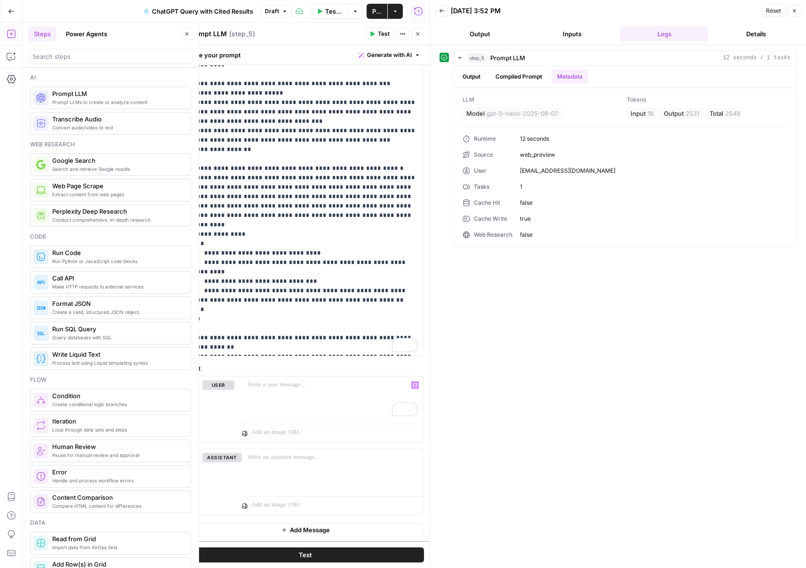
click at [801, 11] on header "Back 08/26/25 at 3:52 PM Reset Close Output Inputs Logs Details" at bounding box center [618, 22] width 376 height 45
click at [797, 12] on icon "button" at bounding box center [795, 11] width 6 height 6
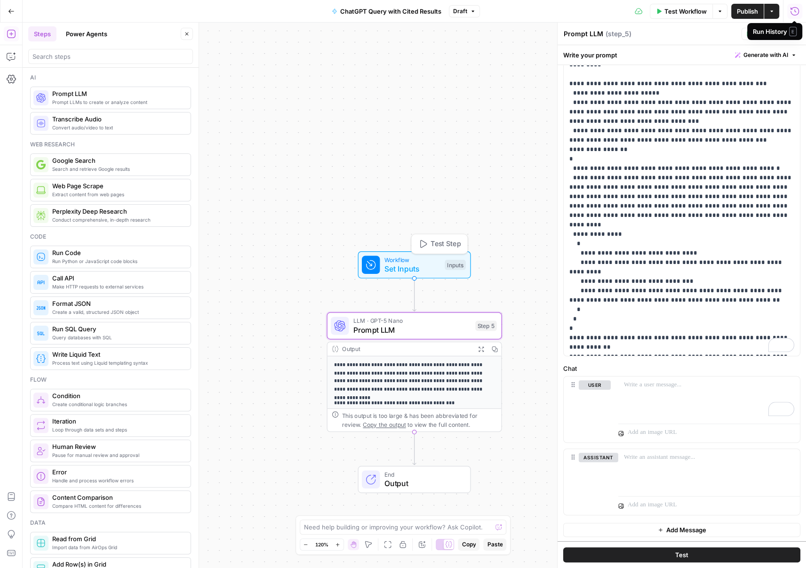
click at [430, 262] on span "Workflow" at bounding box center [413, 259] width 56 height 9
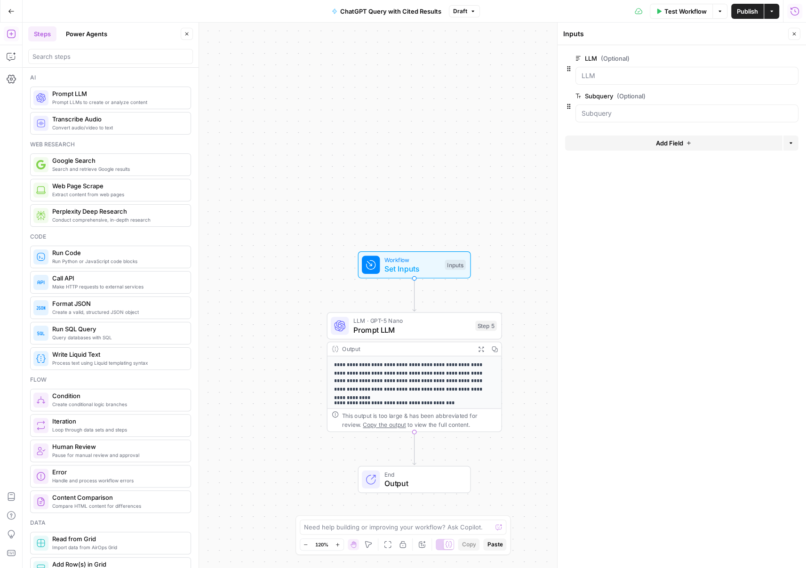
click at [768, 98] on span "edit field" at bounding box center [763, 96] width 21 height 8
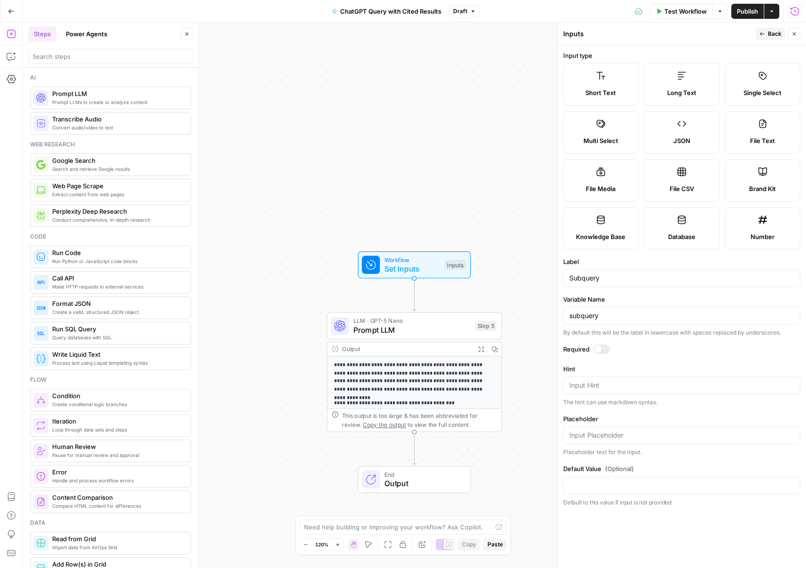
click at [683, 130] on label "JSON" at bounding box center [682, 132] width 75 height 42
click at [795, 39] on button "Close" at bounding box center [795, 34] width 12 height 12
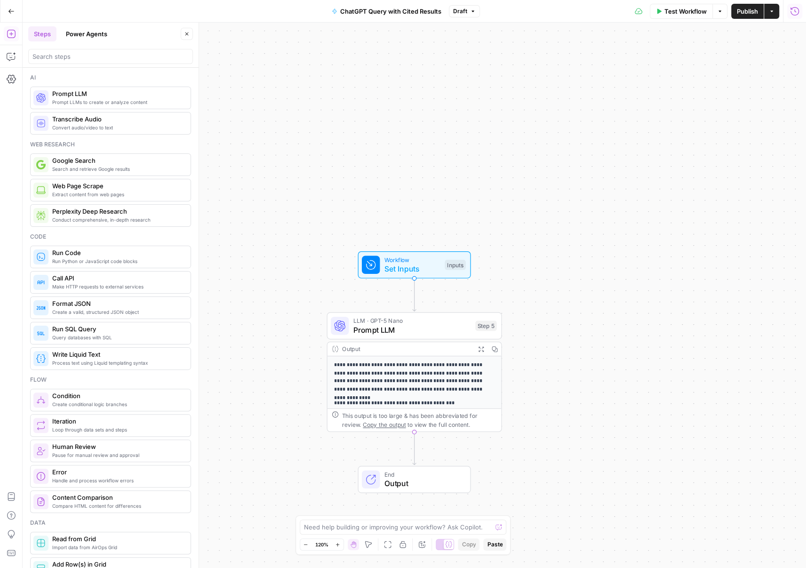
click at [428, 260] on span "Workflow" at bounding box center [413, 259] width 56 height 9
click at [428, 259] on span "Workflow" at bounding box center [412, 259] width 56 height 9
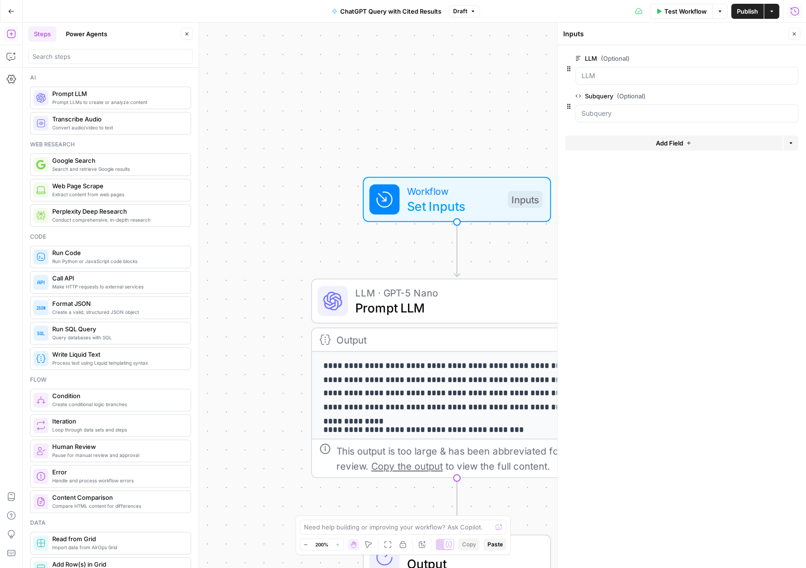
click at [451, 314] on span "Prompt LLM" at bounding box center [453, 307] width 196 height 19
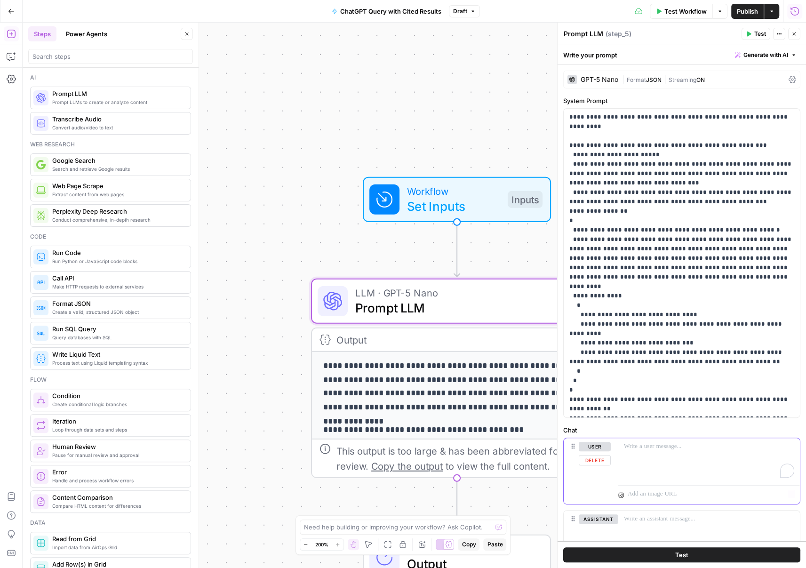
click at [652, 451] on p "To enrich screen reader interactions, please activate Accessibility in Grammarl…" at bounding box center [709, 446] width 170 height 9
click at [621, 448] on div "**********" at bounding box center [710, 459] width 182 height 43
drag, startPoint x: 741, startPoint y: 447, endPoint x: 767, endPoint y: 460, distance: 29.5
click at [743, 447] on p "**********" at bounding box center [709, 456] width 170 height 28
click at [673, 467] on p "**********" at bounding box center [709, 456] width 170 height 28
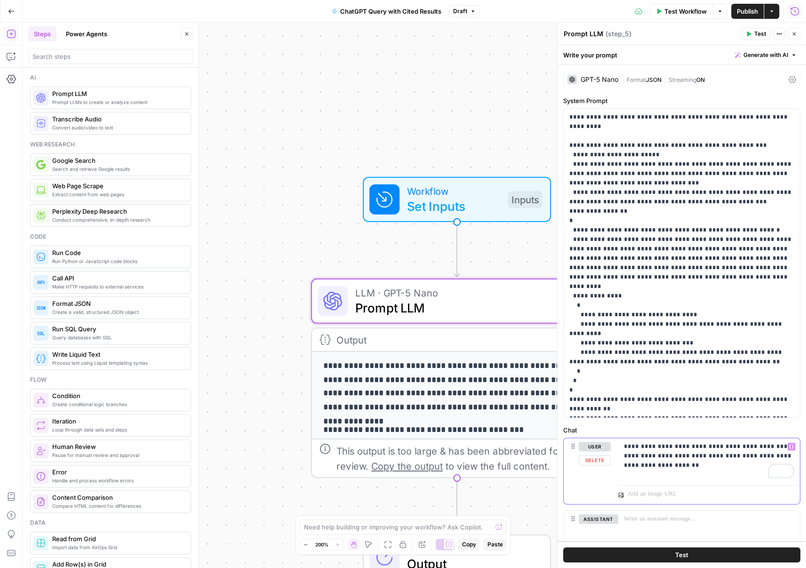
click at [765, 459] on p "**********" at bounding box center [709, 456] width 170 height 28
drag, startPoint x: 760, startPoint y: 457, endPoint x: 777, endPoint y: 471, distance: 21.7
click at [777, 471] on div "**********" at bounding box center [710, 459] width 182 height 43
click at [792, 444] on icon "button" at bounding box center [792, 446] width 5 height 5
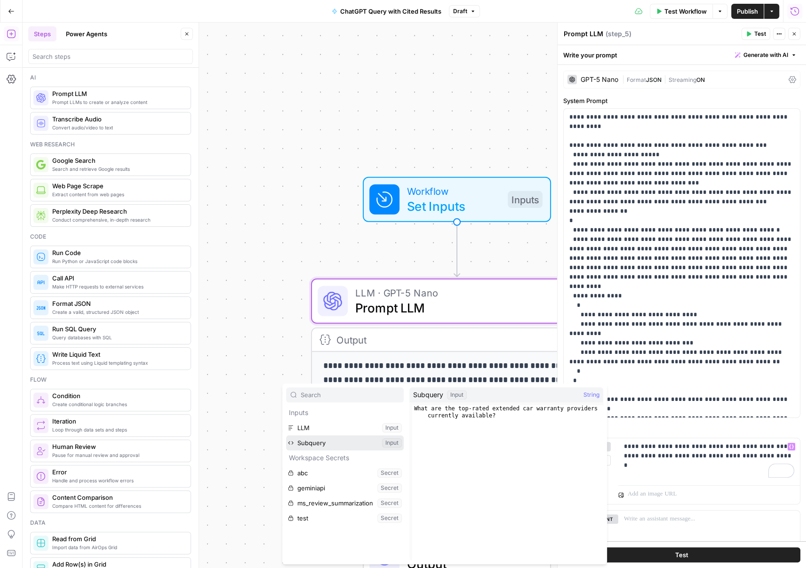
click at [382, 444] on button "Select variable Subquery" at bounding box center [345, 442] width 118 height 15
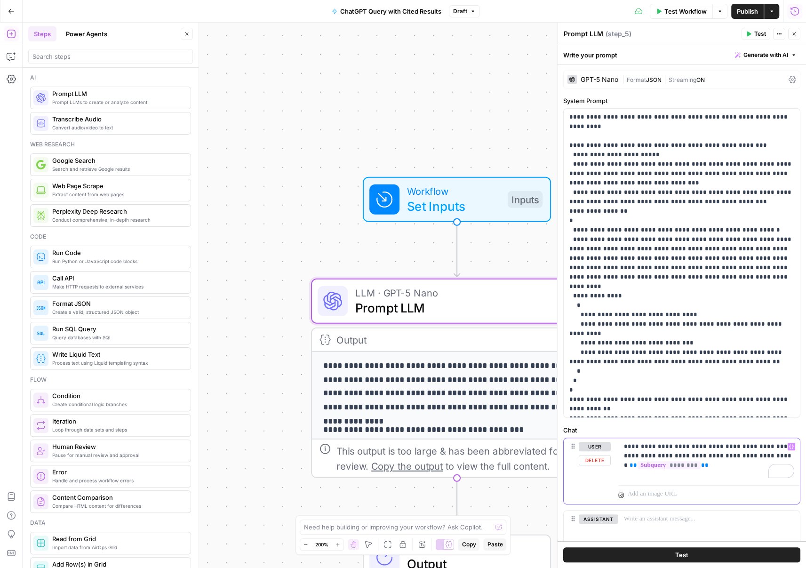
click at [766, 460] on p "**********" at bounding box center [709, 456] width 170 height 28
click at [780, 453] on p "**********" at bounding box center [709, 456] width 170 height 28
click at [452, 203] on span "Set Inputs" at bounding box center [453, 206] width 93 height 19
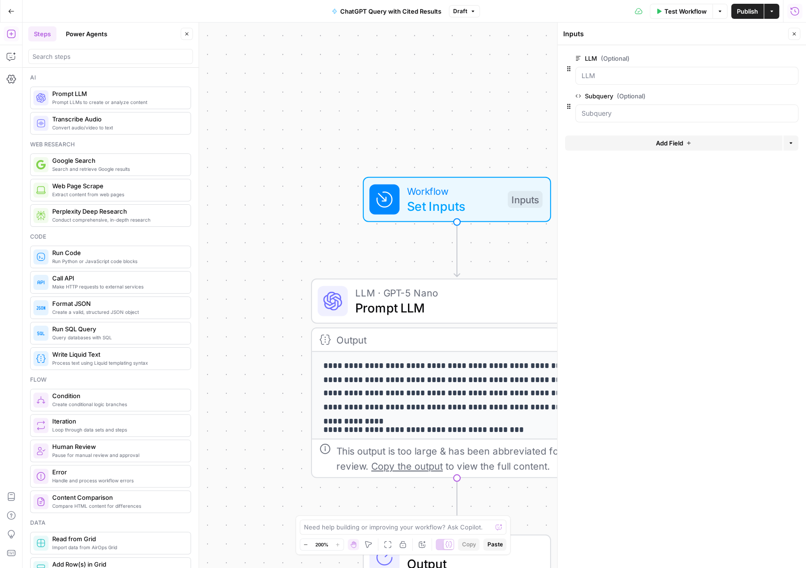
click at [609, 96] on label "Subquery (Optional)" at bounding box center [661, 95] width 170 height 9
click at [609, 109] on input "Subquery (Optional)" at bounding box center [687, 113] width 211 height 9
click at [609, 96] on label "Subquery (Optional)" at bounding box center [661, 95] width 170 height 9
click at [609, 109] on input "Subquery (Optional)" at bounding box center [687, 113] width 211 height 9
click at [609, 96] on label "Subquery (Optional)" at bounding box center [661, 95] width 170 height 9
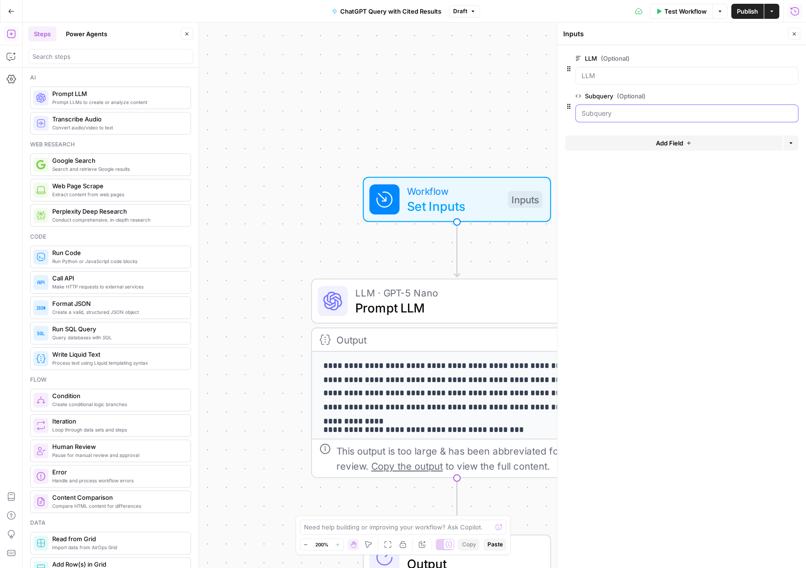
click at [609, 109] on input "Subquery (Optional)" at bounding box center [687, 113] width 211 height 9
click at [623, 97] on span "(Optional)" at bounding box center [631, 95] width 29 height 9
click at [623, 109] on input "Subquery (Optional)" at bounding box center [687, 113] width 211 height 9
click at [750, 95] on button "edit field" at bounding box center [768, 95] width 36 height 11
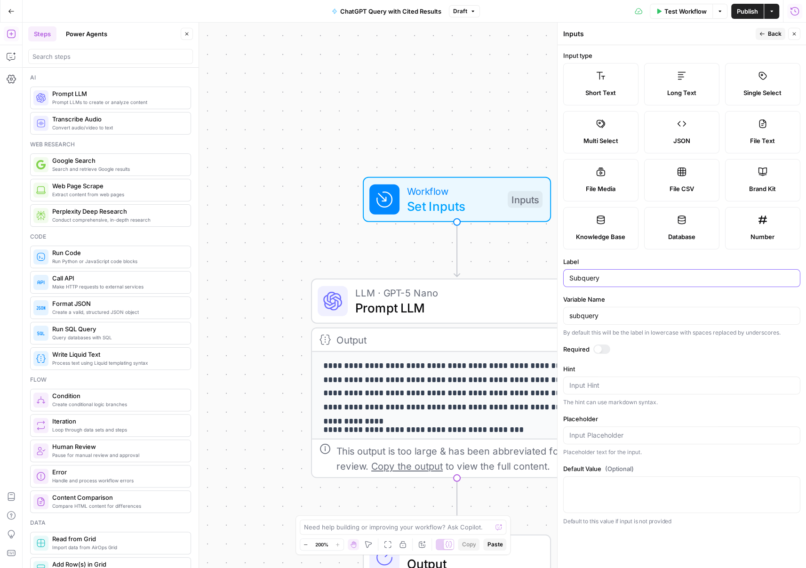
click at [597, 276] on input "Subquery" at bounding box center [682, 278] width 225 height 9
type input "Subqueries"
drag, startPoint x: 597, startPoint y: 318, endPoint x: 623, endPoint y: 323, distance: 27.3
click at [623, 323] on div "subquery" at bounding box center [682, 316] width 237 height 18
type input "subqueries"
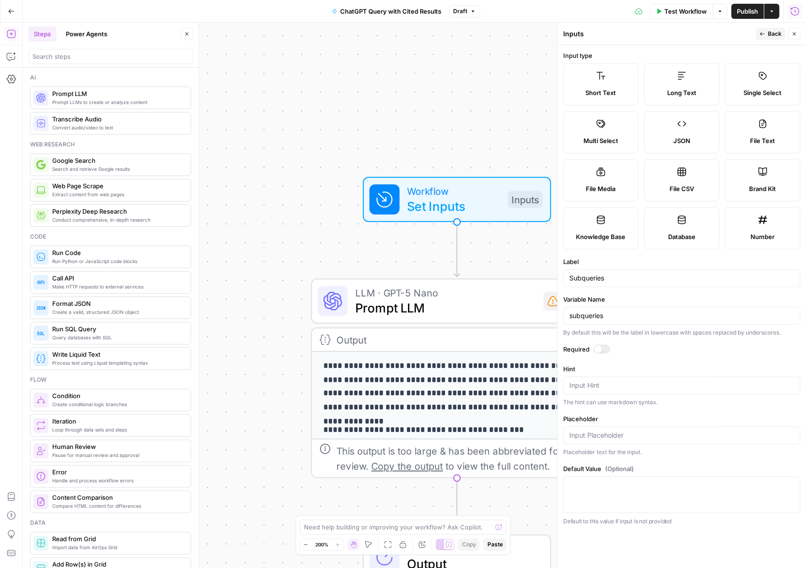
click at [432, 309] on span "Prompt LLM" at bounding box center [445, 307] width 181 height 19
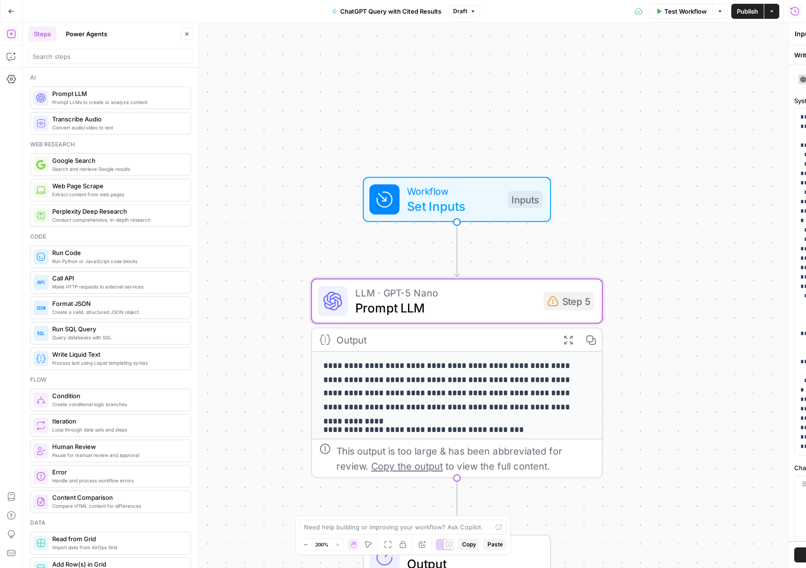
type textarea "Prompt LLM"
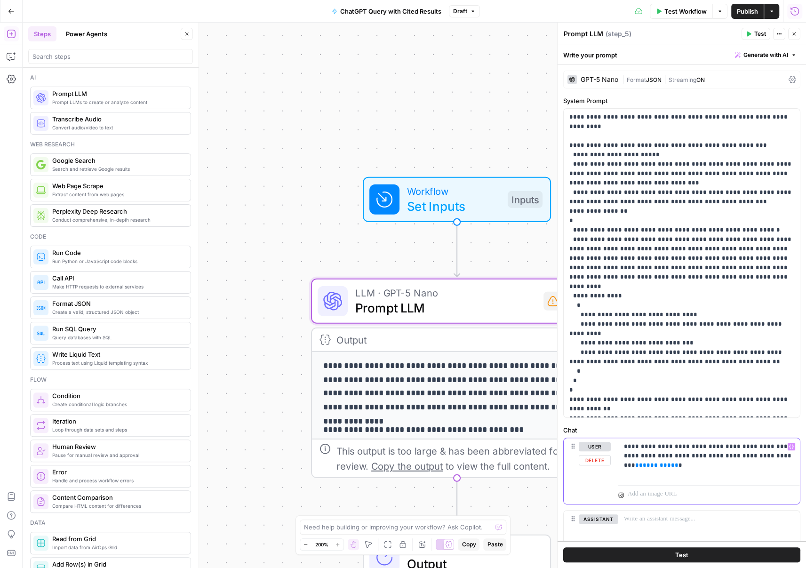
click at [645, 468] on div "**********" at bounding box center [710, 459] width 182 height 43
click at [654, 467] on span "********" at bounding box center [657, 465] width 28 height 6
click at [677, 16] on button "Test Workflow" at bounding box center [681, 11] width 63 height 15
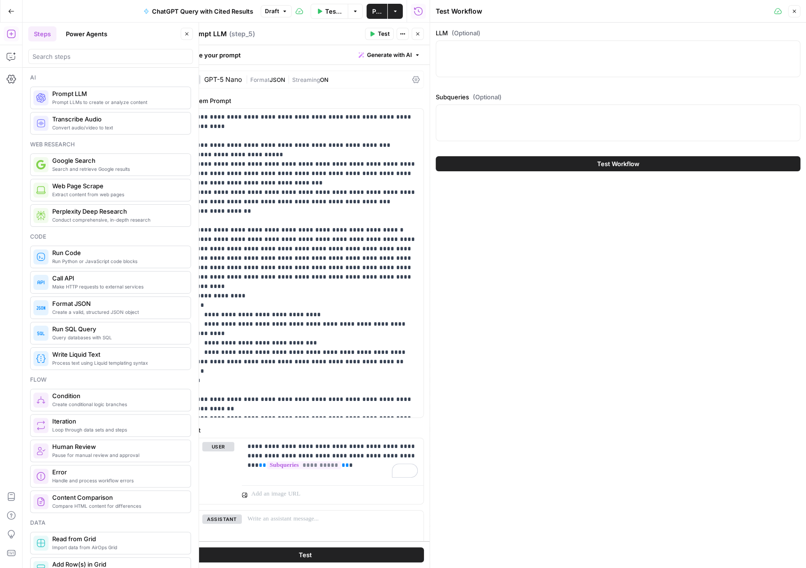
click at [500, 126] on div at bounding box center [618, 123] width 365 height 37
paste textarea "["Compile a list of top mortgage lenders based on recent market data and custom…"
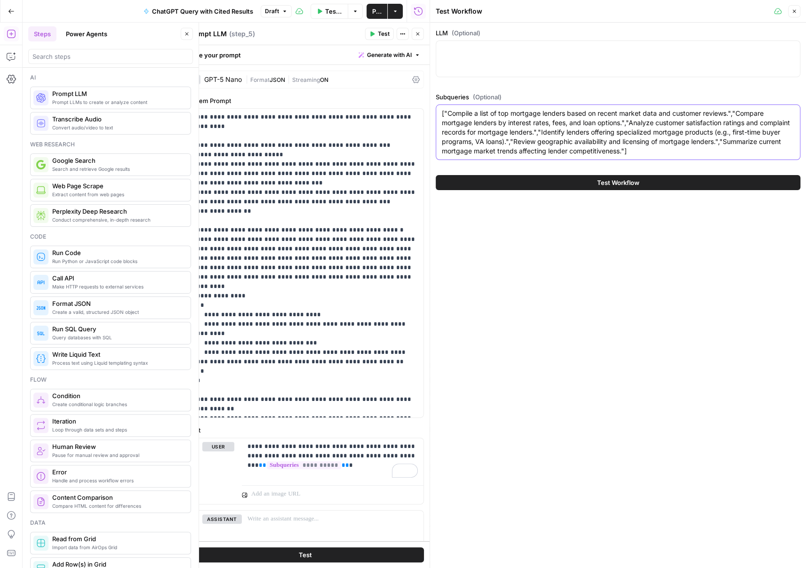
type textarea "["Compile a list of top mortgage lenders based on recent market data and custom…"
click at [624, 185] on span "Test Workflow" at bounding box center [618, 182] width 42 height 9
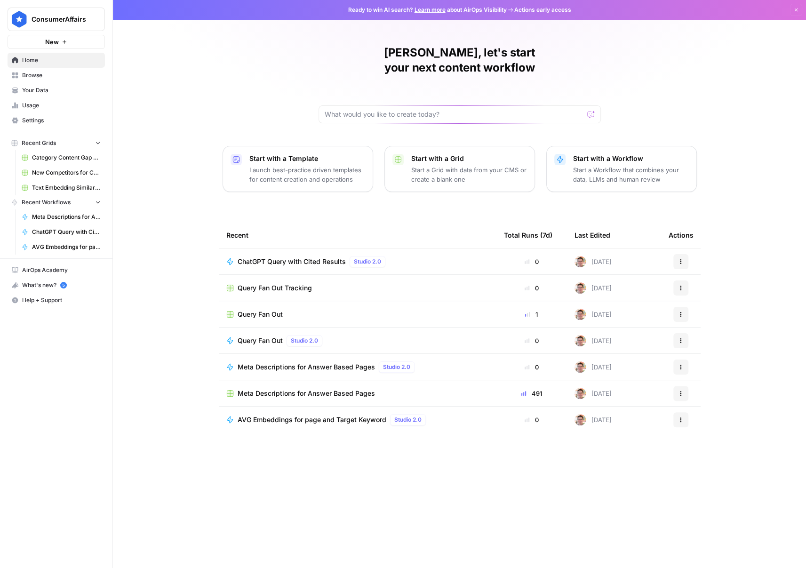
click at [333, 328] on td "Query Fan Out Studio 2.0" at bounding box center [358, 341] width 278 height 26
click at [336, 335] on div "Query Fan Out Studio 2.0" at bounding box center [357, 340] width 263 height 11
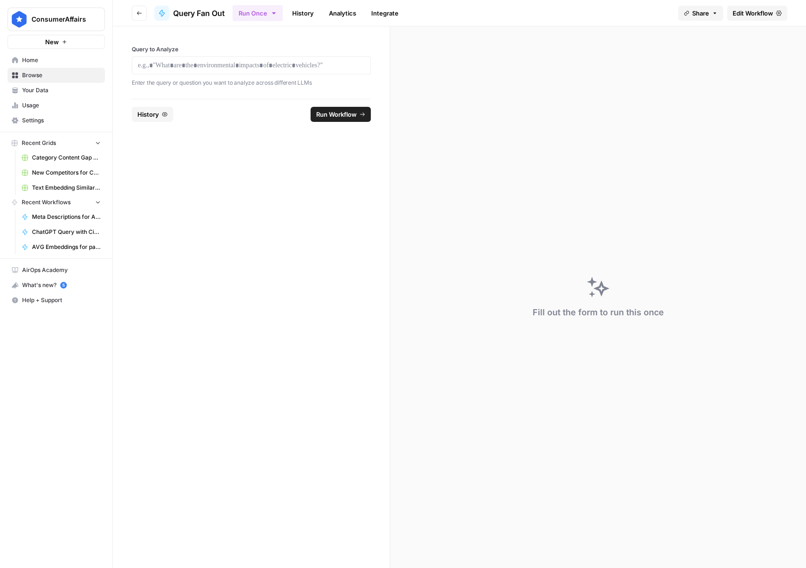
click at [747, 15] on span "Edit Workflow" at bounding box center [753, 12] width 40 height 9
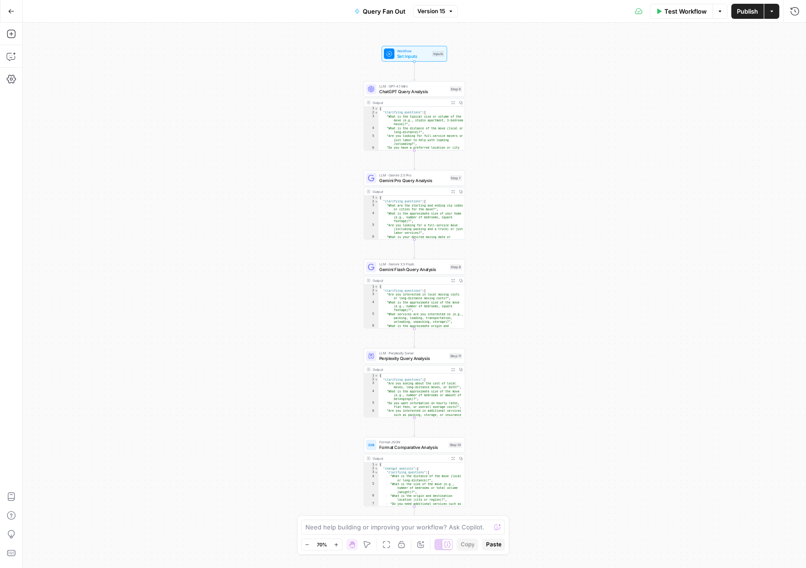
click at [411, 454] on div "Output Expand Output Copy 1 2 3 4 5 6 7 8 { "chatgpt_analysis" : { "clarifying_…" at bounding box center [414, 480] width 101 height 52
click at [406, 184] on div "LLM · Gemini 2.5 Pro Gemini Pro Query Analysis Step 7 Copy step Delete step Add…" at bounding box center [414, 178] width 101 height 16
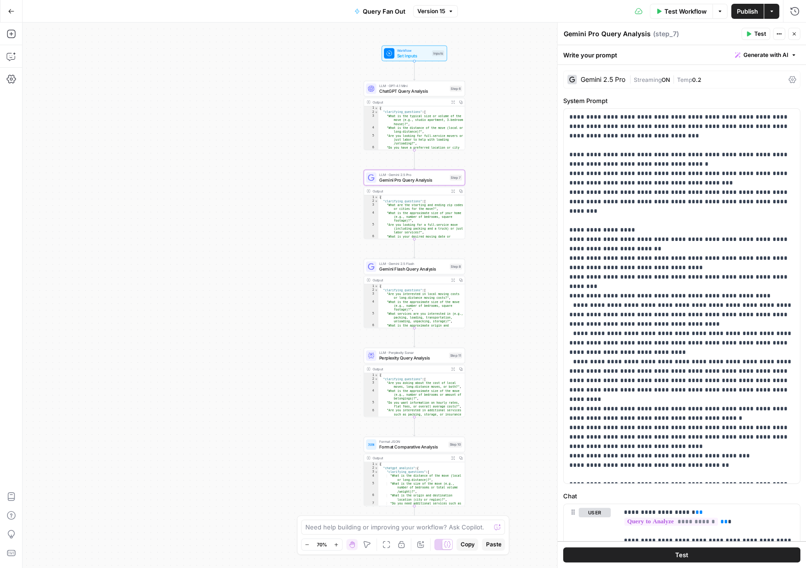
scroll to position [35, 0]
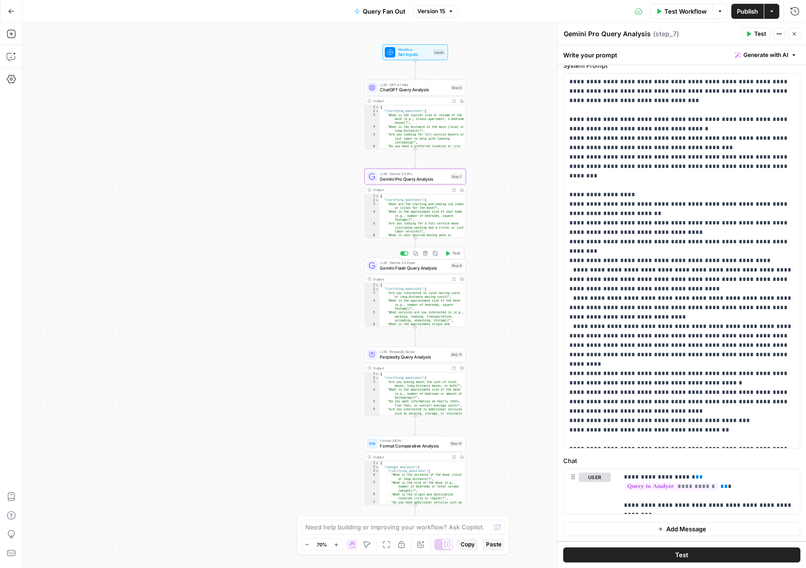
click at [435, 266] on span "Gemini Flash Query Analysis" at bounding box center [414, 268] width 68 height 7
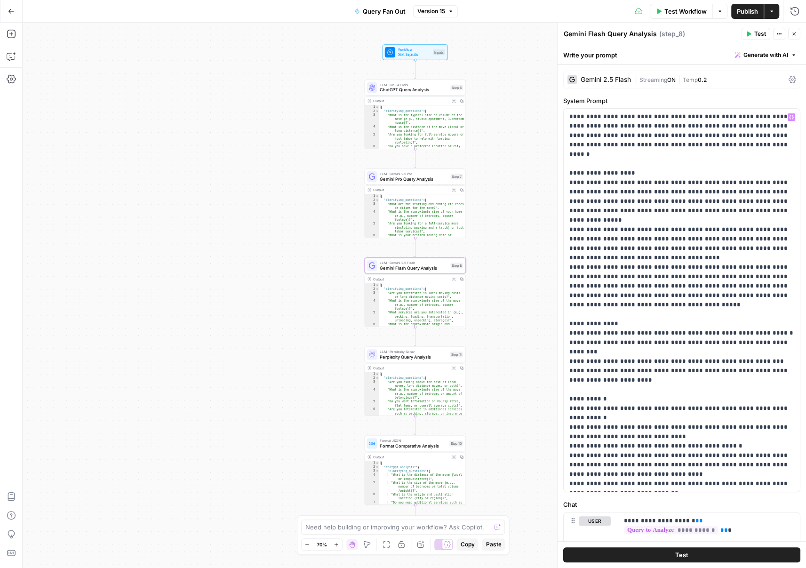
scroll to position [44, 0]
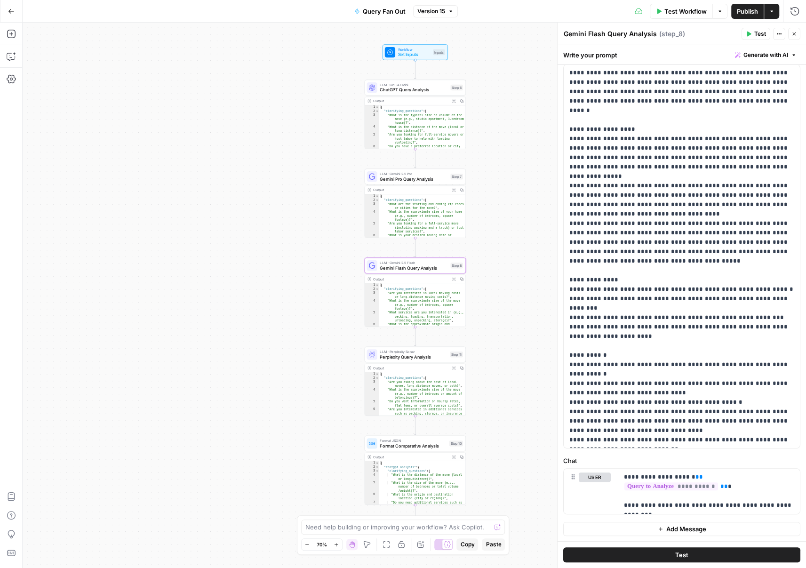
click at [439, 8] on span "Version 15" at bounding box center [432, 11] width 28 height 8
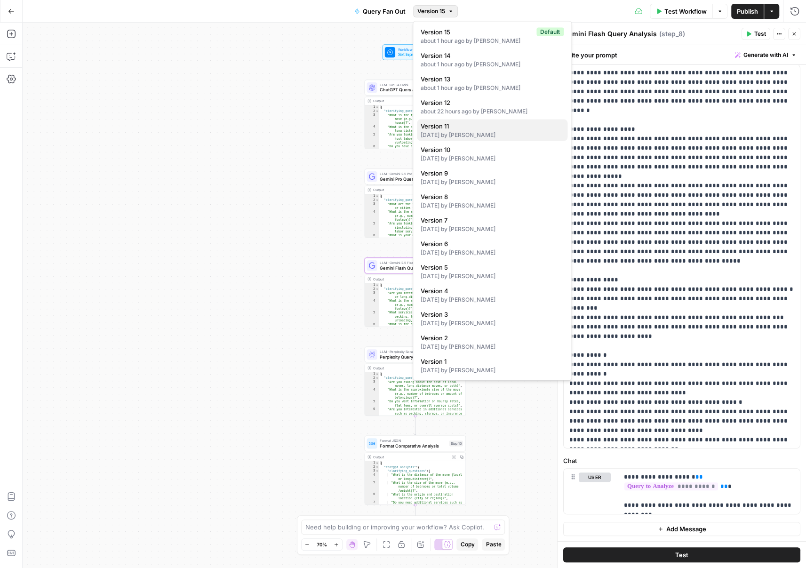
click at [482, 124] on span "Version 11" at bounding box center [490, 125] width 139 height 9
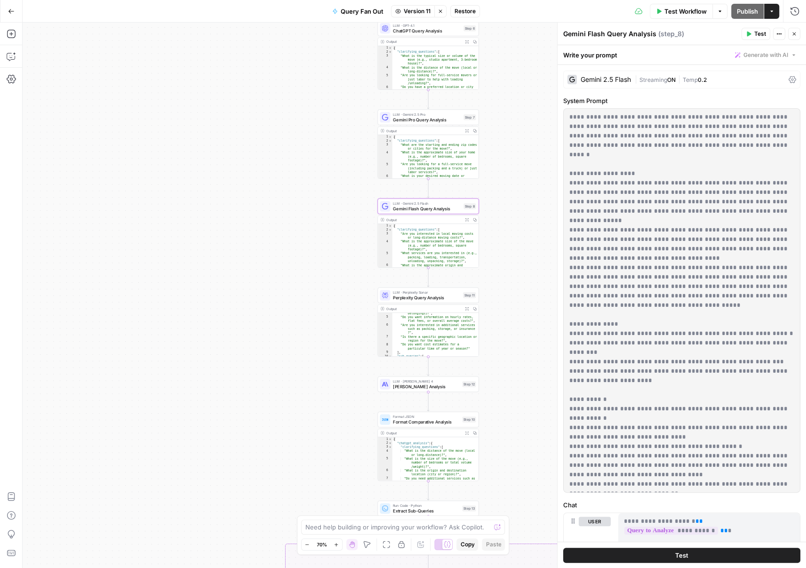
scroll to position [150, 0]
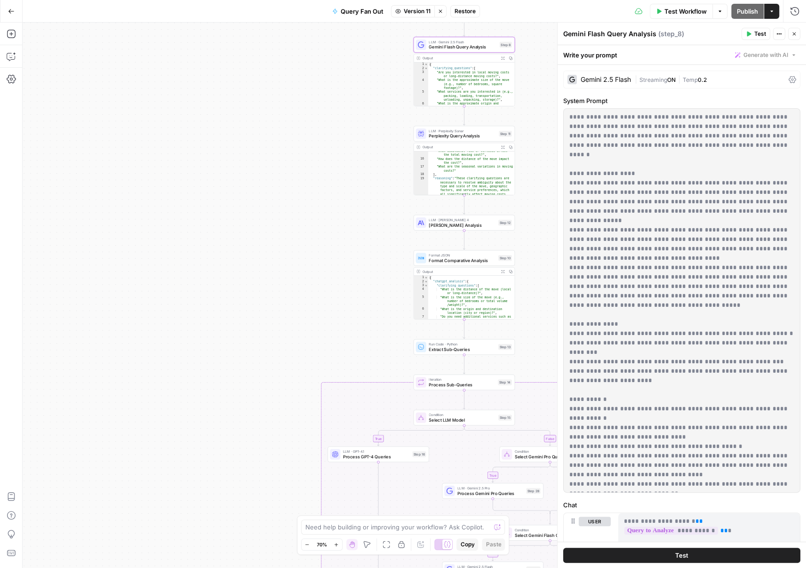
click at [385, 462] on div "LLM · GPT-4.1 Process GPT-4 Queries Step 16" at bounding box center [378, 455] width 101 height 16
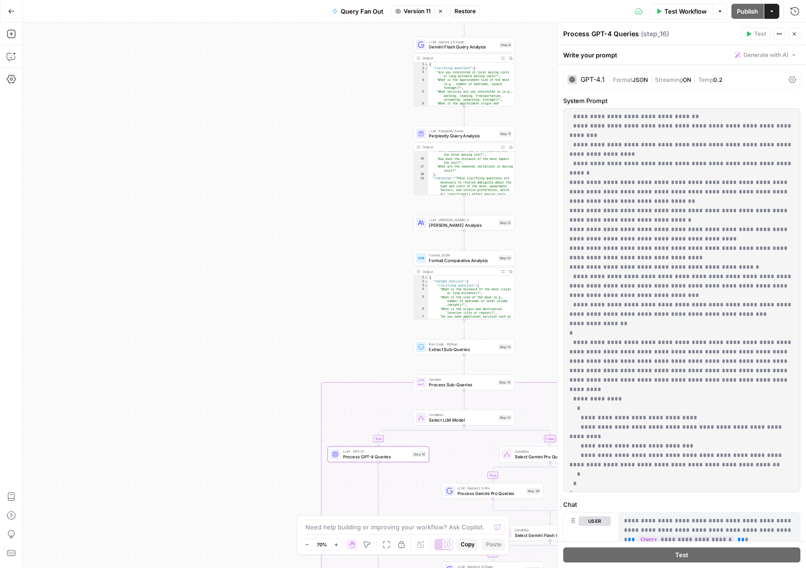
scroll to position [65, 0]
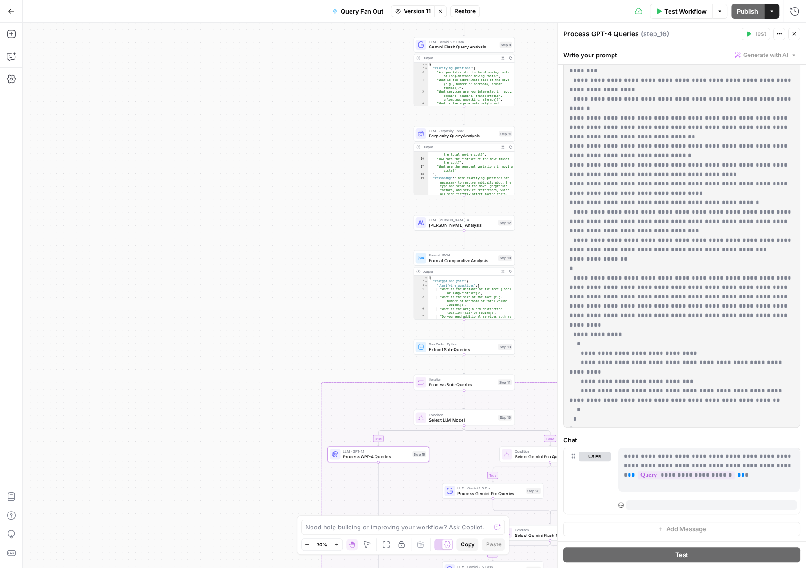
click at [591, 258] on p "**********" at bounding box center [682, 108] width 225 height 631
drag, startPoint x: 570, startPoint y: 229, endPoint x: 633, endPoint y: 370, distance: 154.5
click at [633, 370] on p "**********" at bounding box center [682, 108] width 225 height 631
click at [575, 213] on p "**********" at bounding box center [682, 108] width 225 height 631
drag, startPoint x: 565, startPoint y: 221, endPoint x: 605, endPoint y: 368, distance: 151.7
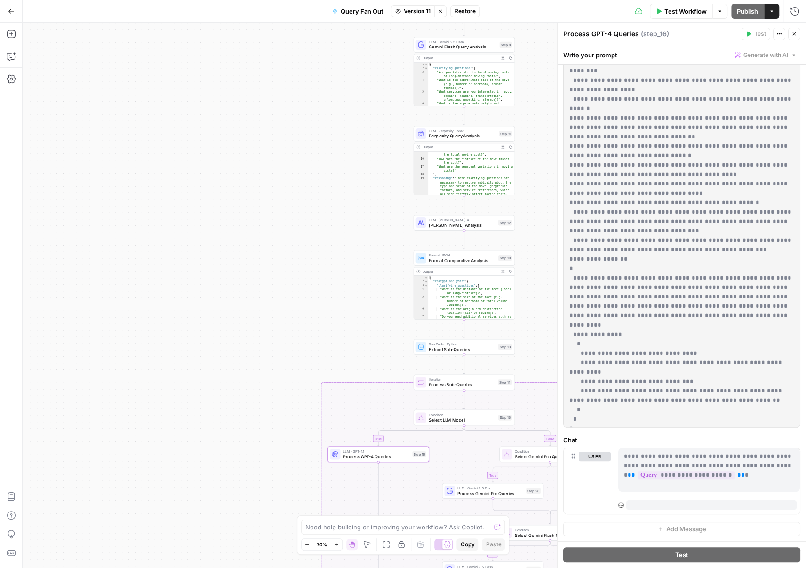
click at [605, 368] on div "**********" at bounding box center [682, 235] width 236 height 383
click at [720, 400] on p "**********" at bounding box center [682, 108] width 225 height 631
drag, startPoint x: 666, startPoint y: 421, endPoint x: 601, endPoint y: 185, distance: 244.7
click at [568, 163] on div "**********" at bounding box center [682, 235] width 236 height 383
copy p "**********"
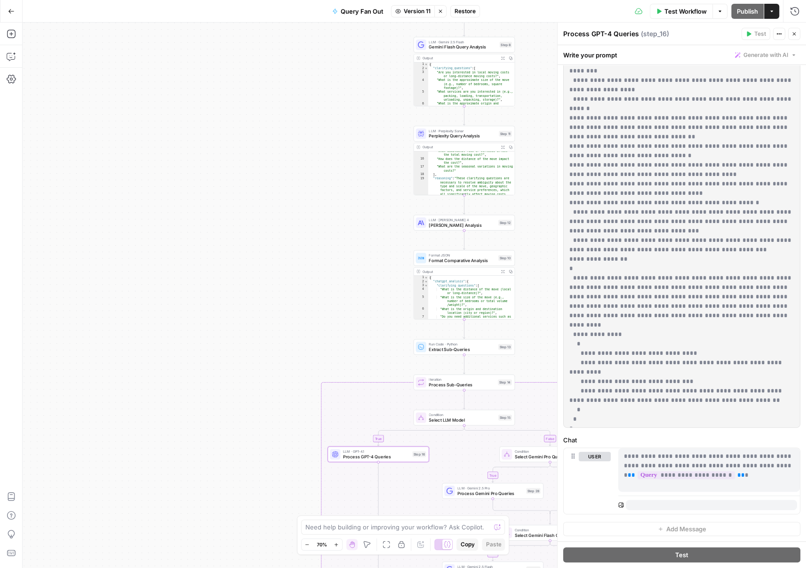
scroll to position [89, 0]
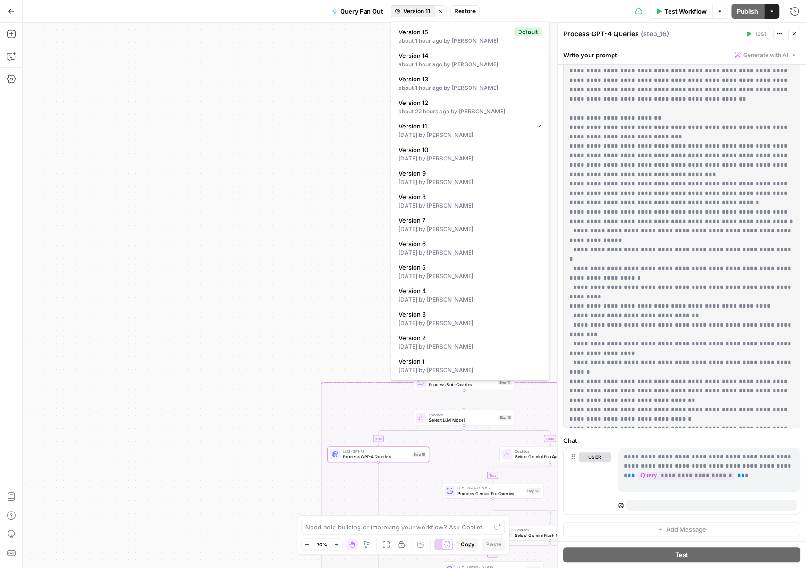
click at [425, 10] on span "Version 11" at bounding box center [416, 11] width 27 height 8
click at [429, 43] on div "about 1 hour ago by James Craig" at bounding box center [470, 41] width 143 height 8
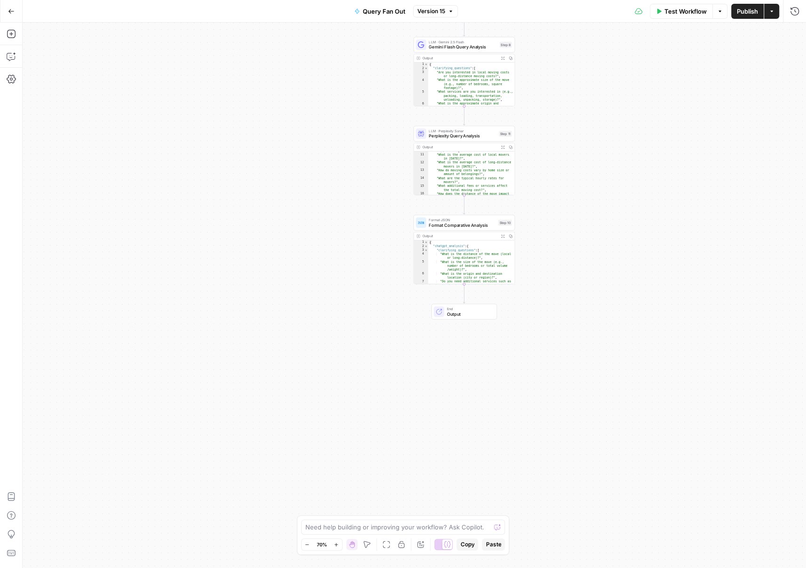
scroll to position [202, 0]
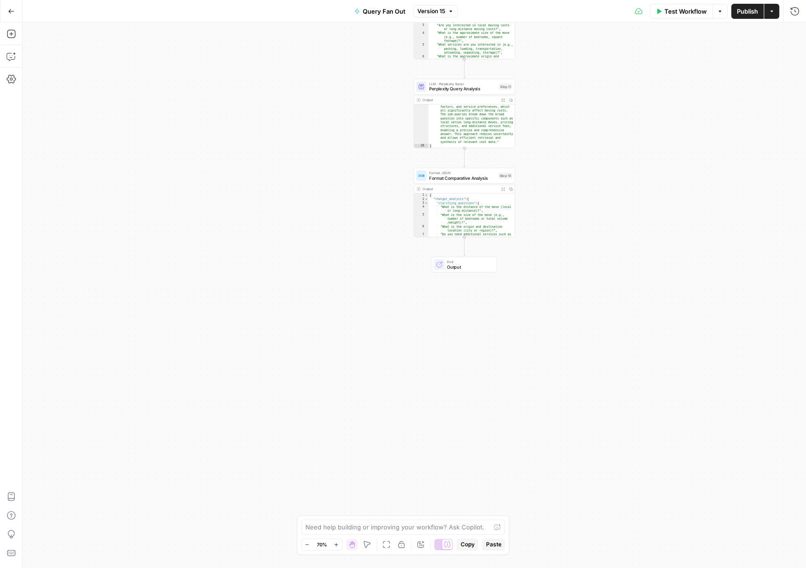
click at [449, 16] on button "Version 15" at bounding box center [435, 11] width 45 height 12
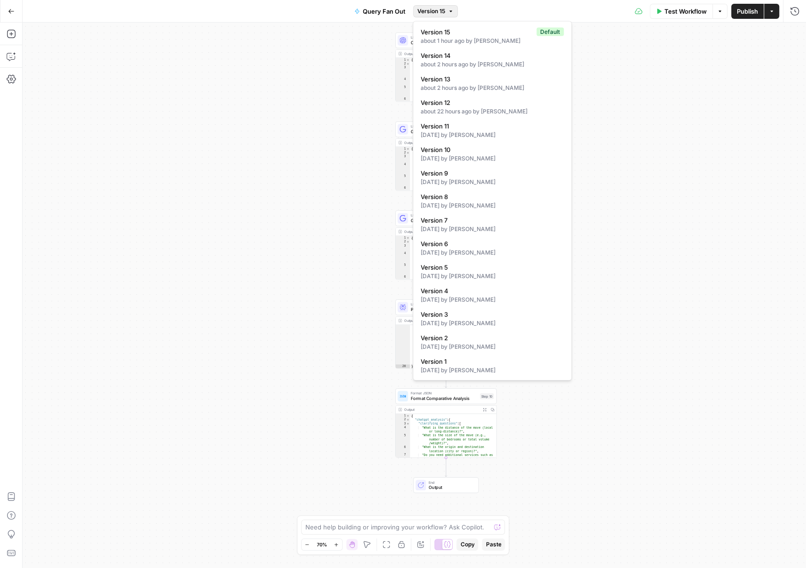
click at [429, 14] on span "Version 15" at bounding box center [432, 11] width 28 height 8
click at [468, 131] on div "18 days ago by James Craig" at bounding box center [492, 135] width 143 height 8
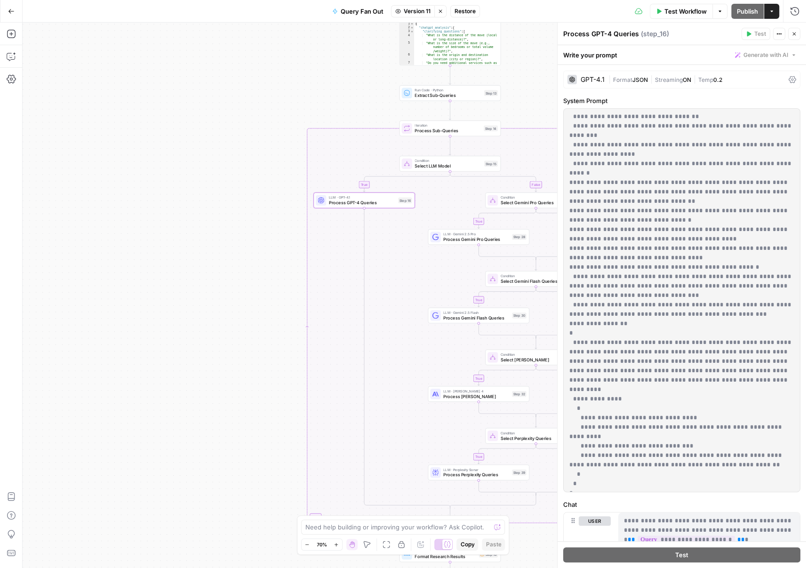
scroll to position [65, 0]
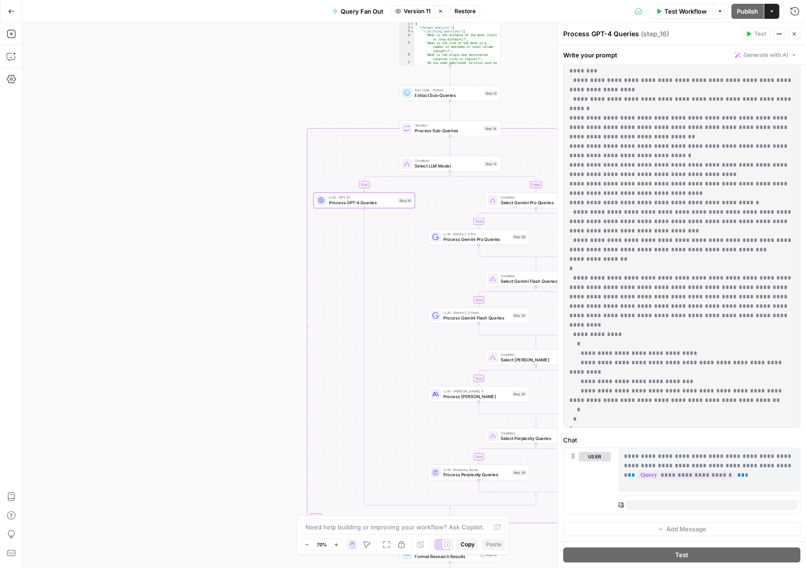
drag, startPoint x: 623, startPoint y: 457, endPoint x: 761, endPoint y: 467, distance: 138.3
click at [761, 467] on div "**********" at bounding box center [710, 469] width 182 height 43
copy p "**********"
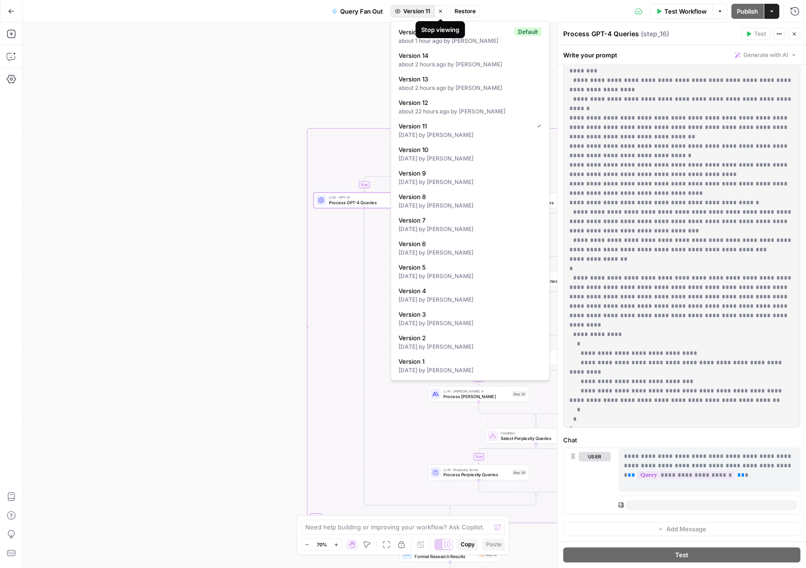
click at [424, 11] on span "Version 11" at bounding box center [416, 11] width 27 height 8
click at [432, 28] on div "Stop viewing" at bounding box center [440, 29] width 34 height 8
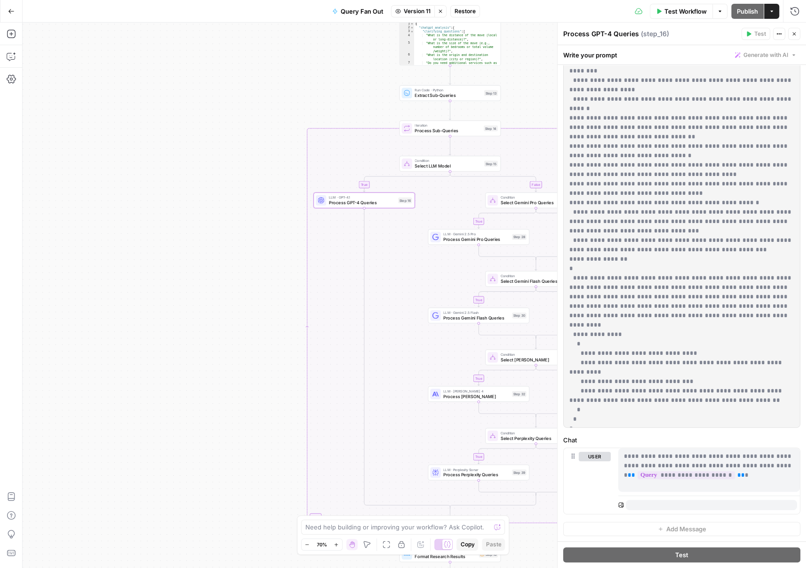
click at [425, 17] on div "Query Fan Out Version 11 Stop viewing Restore" at bounding box center [403, 11] width 153 height 15
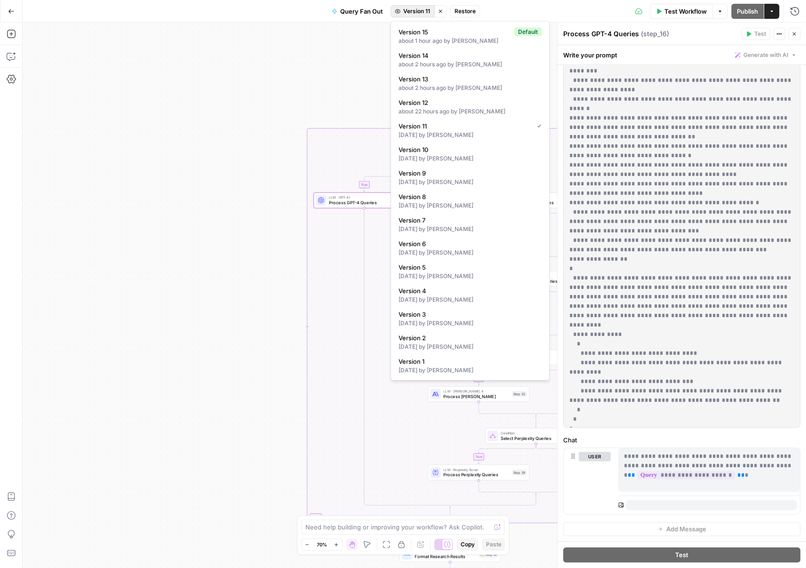
click at [419, 9] on span "Version 11" at bounding box center [416, 11] width 27 height 8
click at [411, 37] on div "about 1 hour ago by James Craig" at bounding box center [470, 41] width 143 height 8
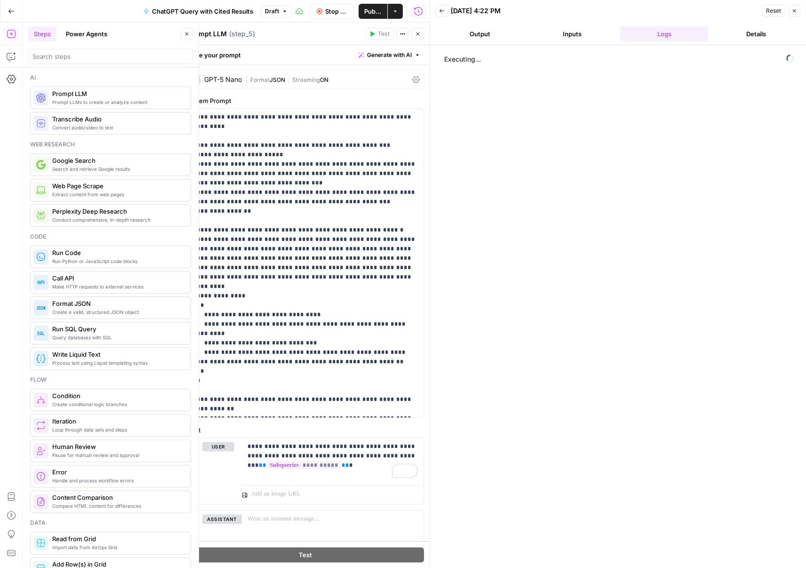
click at [569, 31] on button "Inputs" at bounding box center [572, 33] width 89 height 15
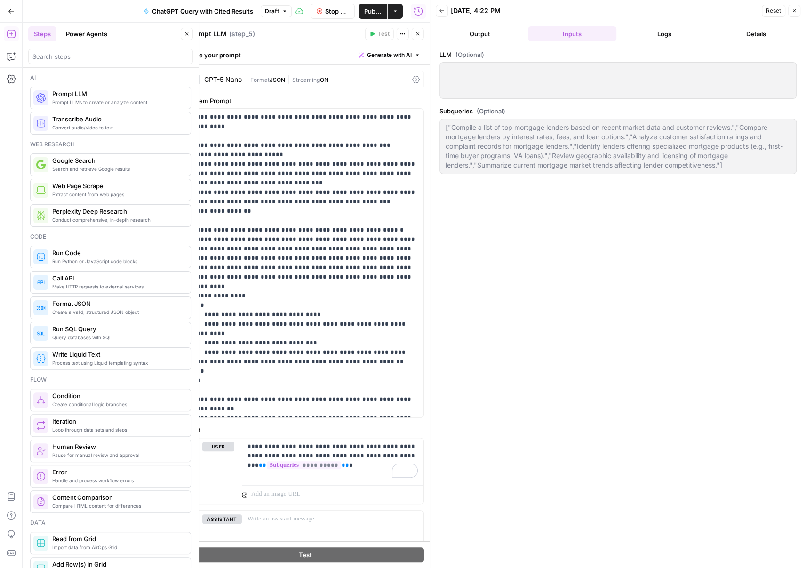
click at [653, 32] on button "Logs" at bounding box center [665, 33] width 89 height 15
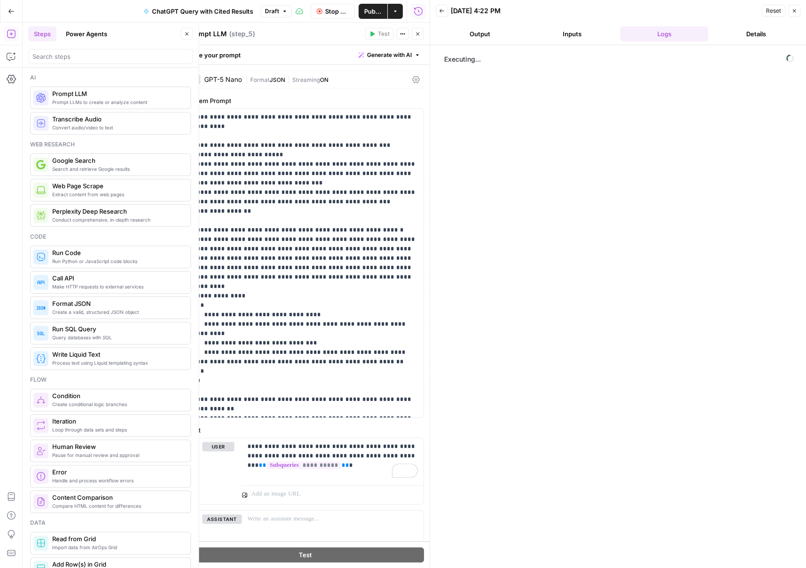
click at [716, 37] on button "Details" at bounding box center [756, 33] width 89 height 15
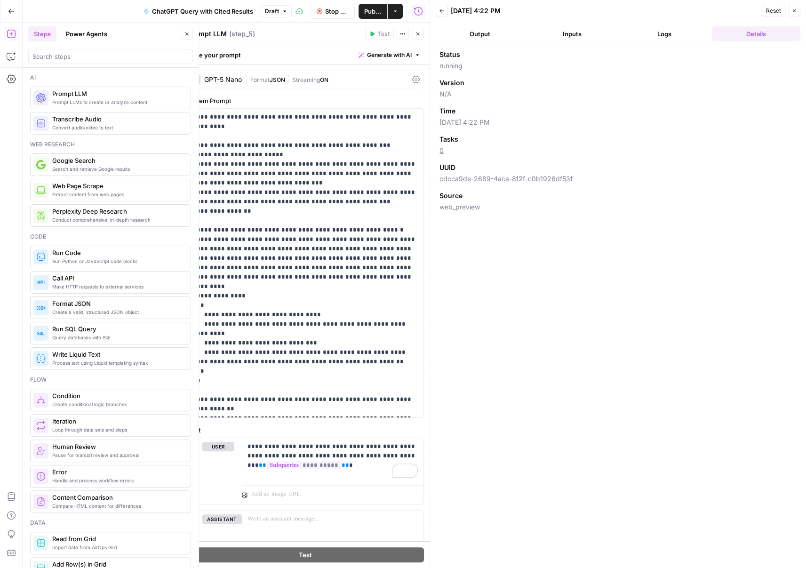
click at [663, 35] on button "Logs" at bounding box center [665, 33] width 89 height 15
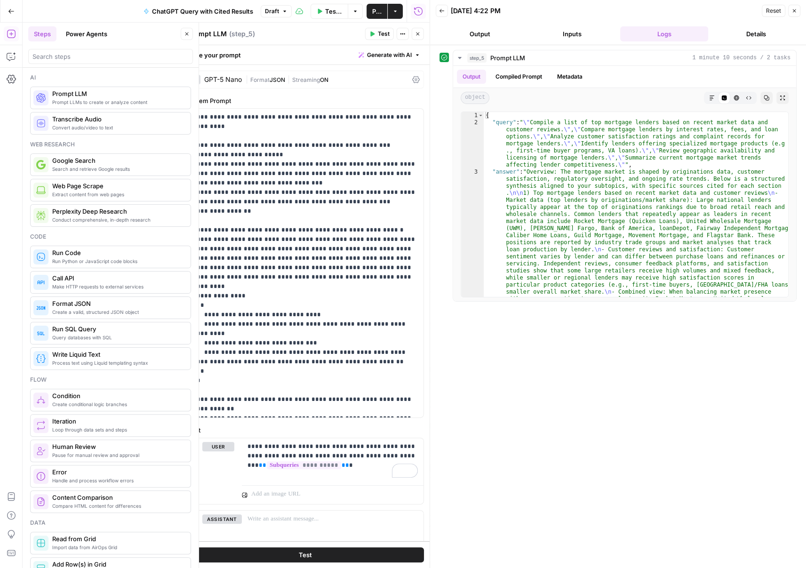
click at [329, 9] on span "Test Workflow" at bounding box center [333, 11] width 17 height 9
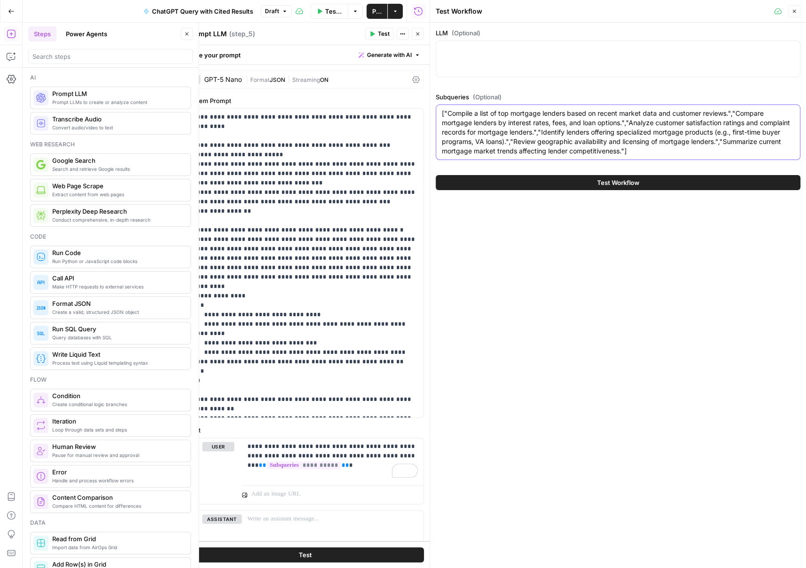
click at [598, 139] on textarea "["Compile a list of top mortgage lenders based on recent market data and custom…" at bounding box center [618, 132] width 353 height 47
click at [630, 154] on textarea "["Compile a list of top mortgage lenders based on recent market data and custom…" at bounding box center [618, 132] width 353 height 47
drag, startPoint x: 444, startPoint y: 113, endPoint x: 450, endPoint y: 119, distance: 7.7
click at [444, 114] on textarea "["Compile a list of top mortgage lenders based on recent market data and custom…" at bounding box center [618, 132] width 353 height 47
click at [645, 139] on textarea "["Compile a list of top mortgage lenders based on recent market data and custom…" at bounding box center [618, 132] width 353 height 47
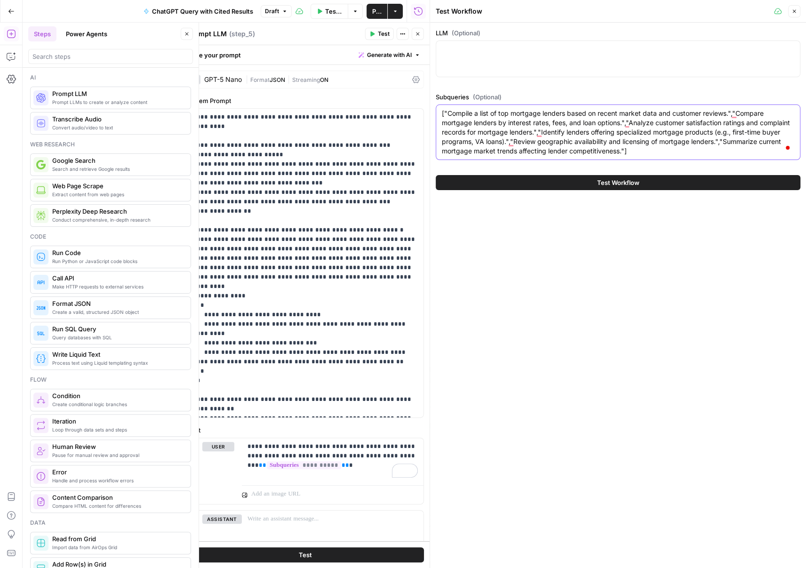
click at [640, 154] on textarea "["Compile a list of top mortgage lenders based on recent market data and custom…" at bounding box center [618, 132] width 353 height 47
drag, startPoint x: 650, startPoint y: 153, endPoint x: 462, endPoint y: 101, distance: 195.6
click at [462, 101] on div "Subqueries (Optional) ["Compile a list of top mortgage lenders based on recent …" at bounding box center [618, 128] width 365 height 72
type textarea "["Compile a list of top mortgage lenders based on recent market data and custom…"
click at [795, 9] on icon "button" at bounding box center [795, 11] width 6 height 6
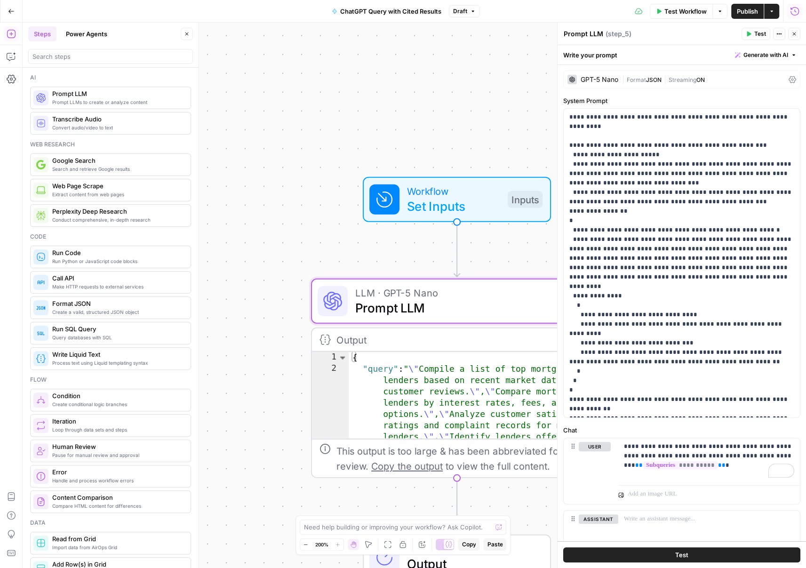
click at [797, 14] on icon "button" at bounding box center [795, 11] width 8 height 8
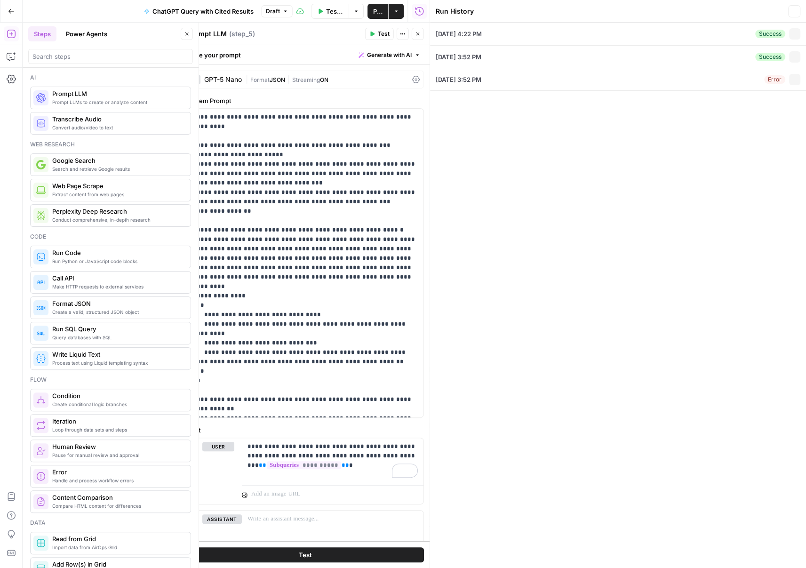
type textarea "["Compile a list of top mortgage lenders based on recent market data and custom…"
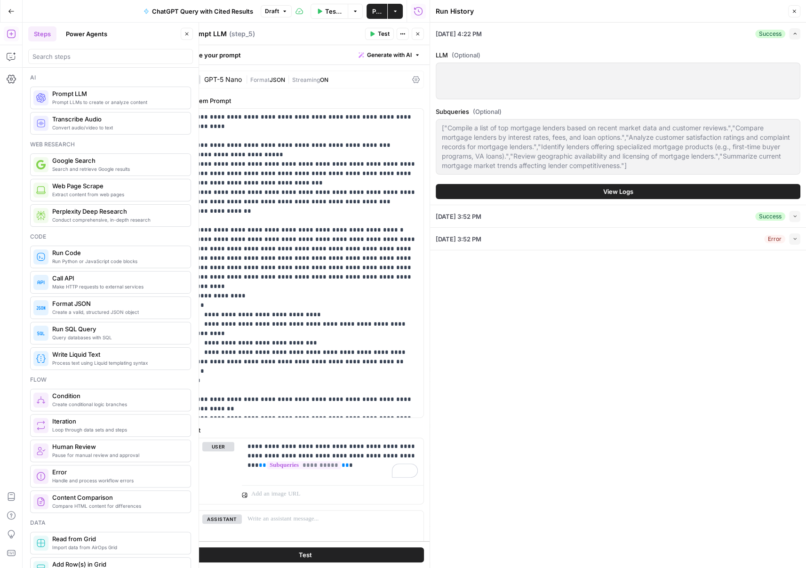
click at [587, 220] on div "[DATE] 3:52 PM Success Collapse" at bounding box center [618, 216] width 365 height 22
click at [797, 215] on icon "button" at bounding box center [795, 216] width 5 height 5
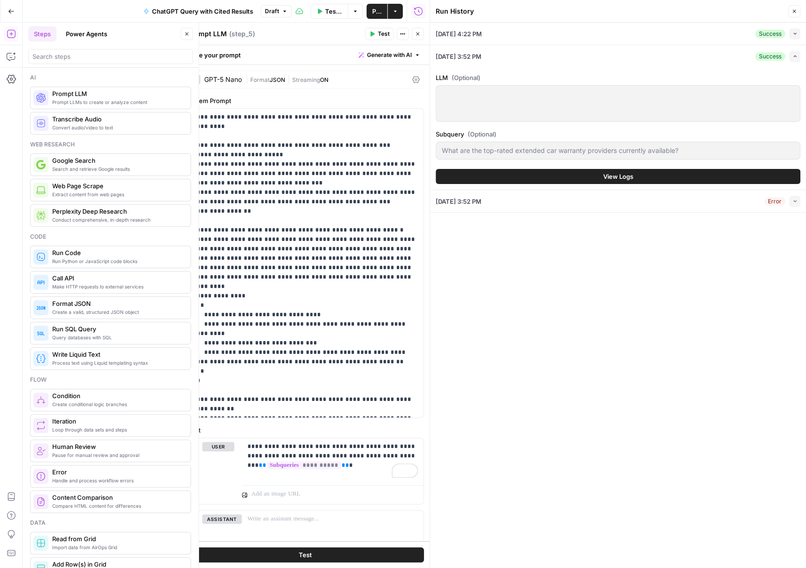
click at [586, 171] on button "View Logs" at bounding box center [618, 176] width 365 height 15
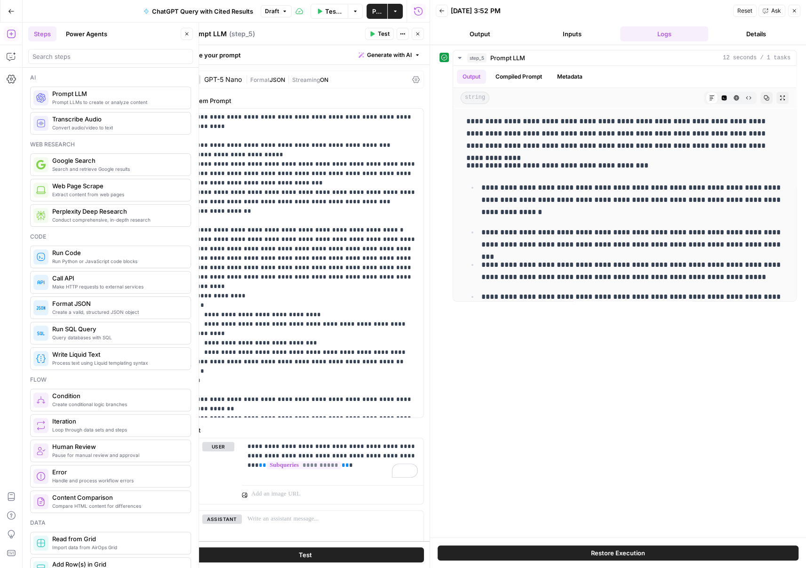
click at [757, 41] on button "Details" at bounding box center [756, 33] width 89 height 15
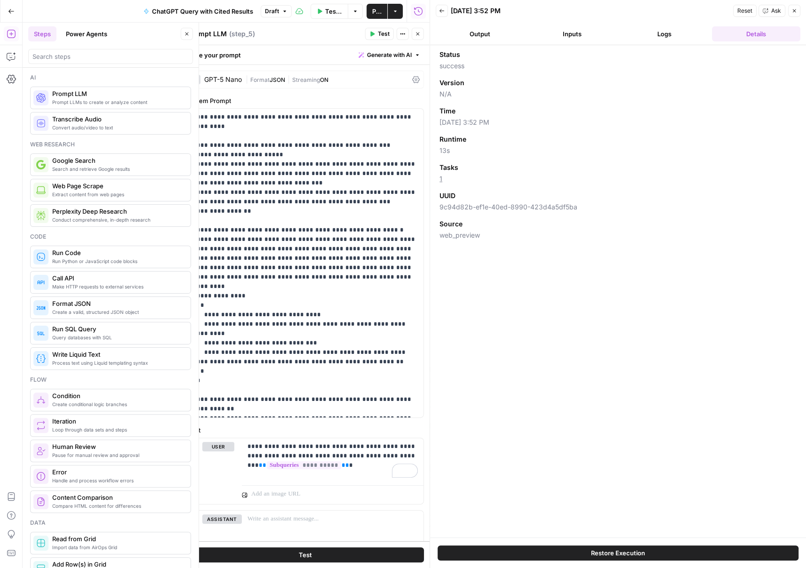
click at [686, 30] on button "Logs" at bounding box center [665, 33] width 89 height 15
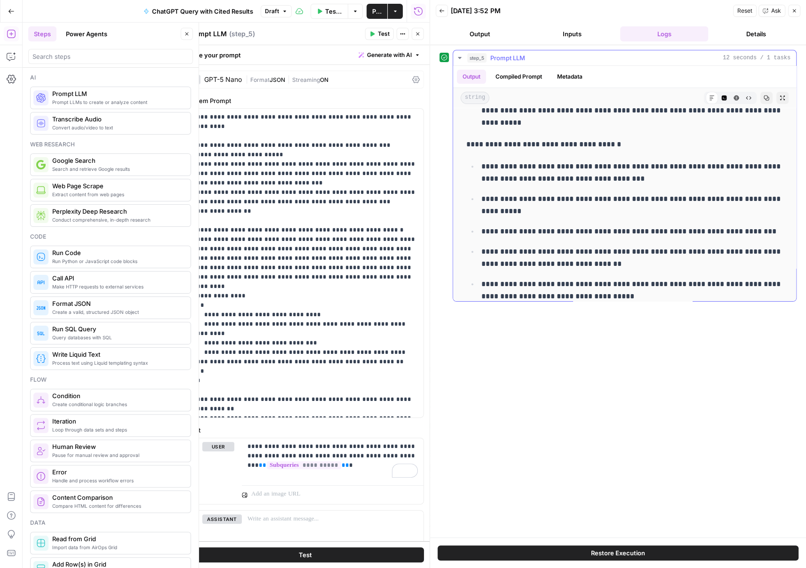
scroll to position [581, 0]
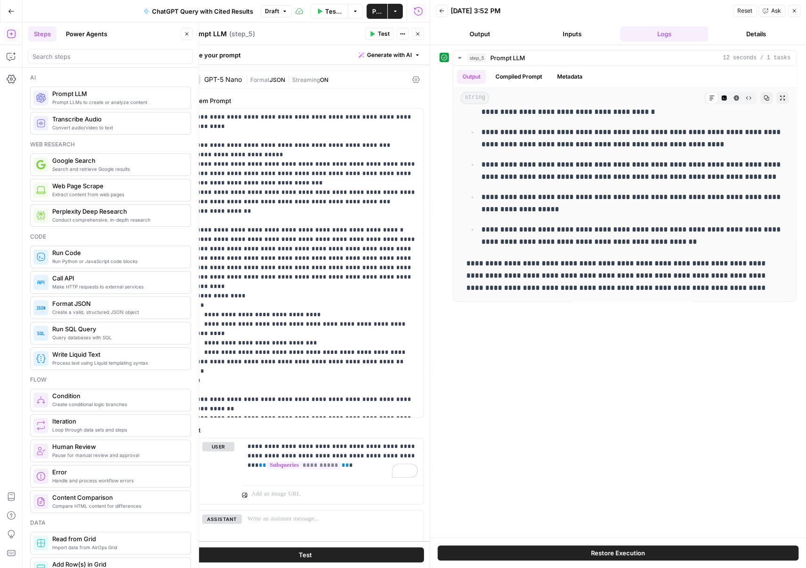
click at [412, 8] on button "Run History" at bounding box center [418, 11] width 15 height 15
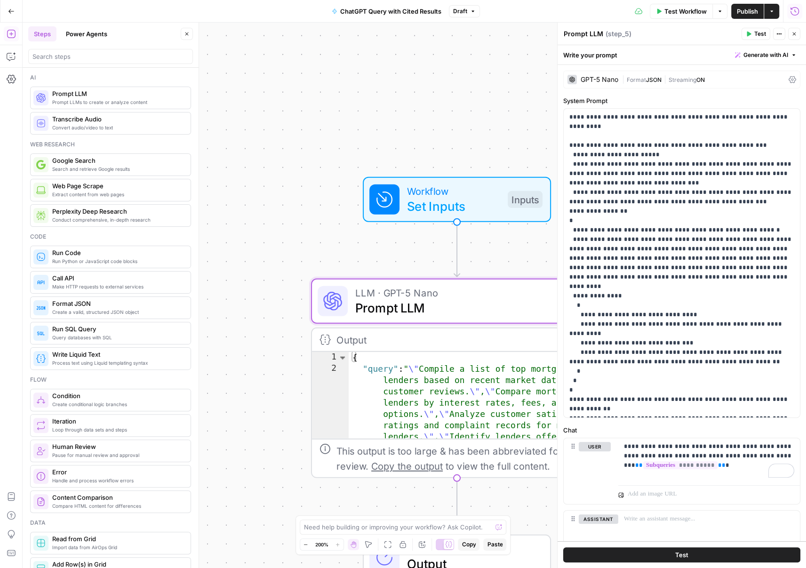
click at [800, 11] on button "Run History" at bounding box center [795, 11] width 15 height 15
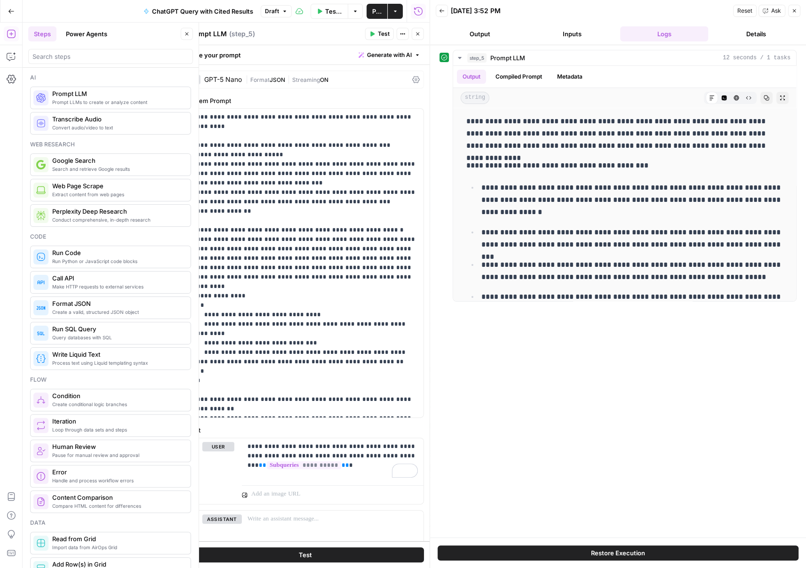
click at [444, 14] on button "Back" at bounding box center [442, 11] width 12 height 12
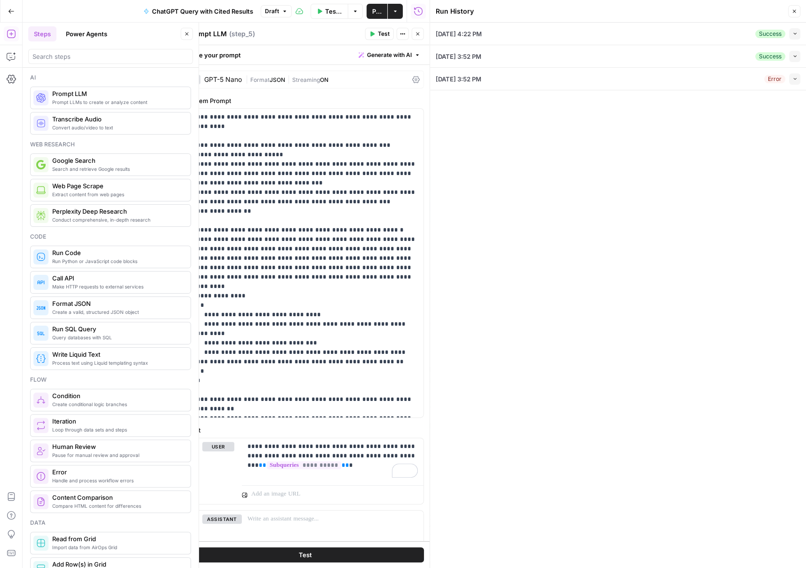
click at [802, 32] on li "[DATE] 4:22 PM Success Collapse View Logs" at bounding box center [618, 34] width 376 height 23
click at [798, 32] on button "Collapse" at bounding box center [795, 33] width 11 height 11
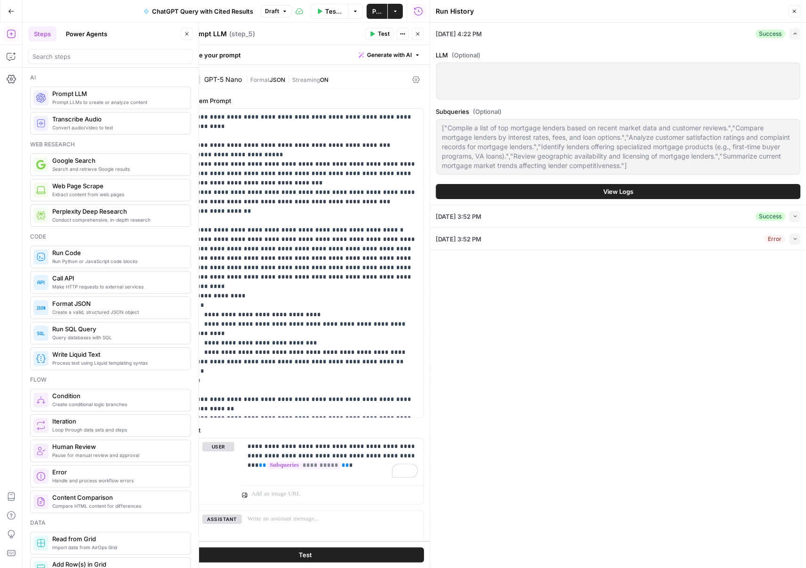
click at [653, 191] on button "View Logs" at bounding box center [618, 191] width 365 height 15
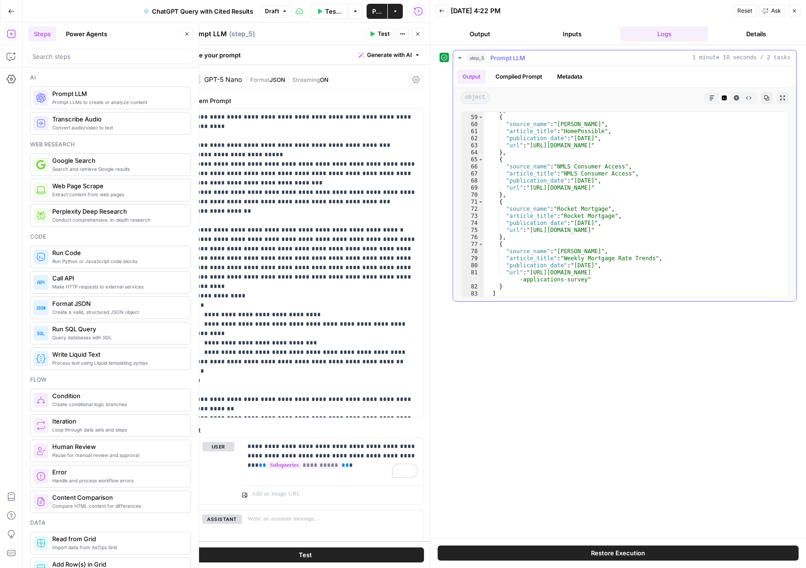
scroll to position [1319, 0]
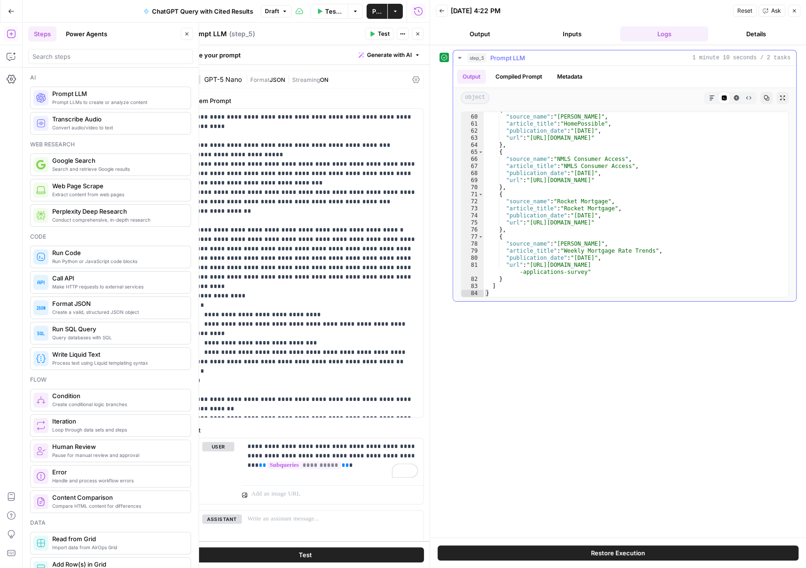
click at [559, 81] on button "Metadata" at bounding box center [570, 77] width 37 height 14
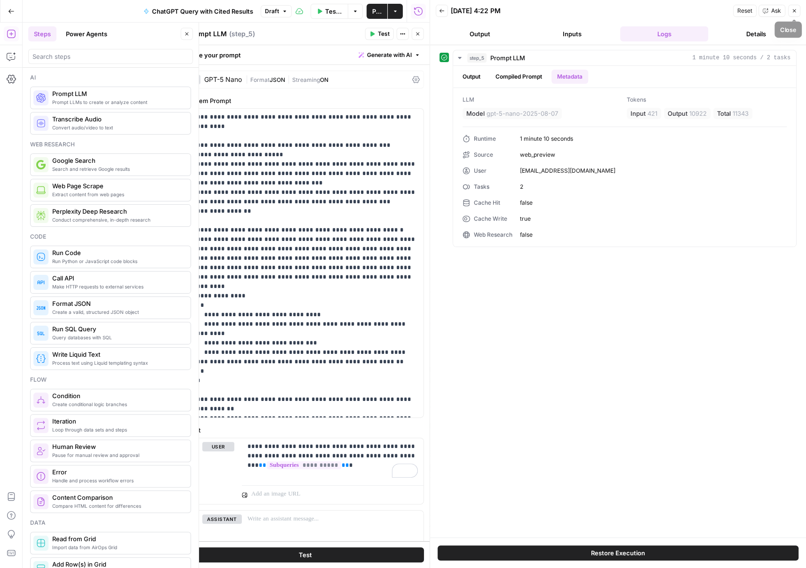
click at [798, 16] on button "Close" at bounding box center [795, 11] width 12 height 12
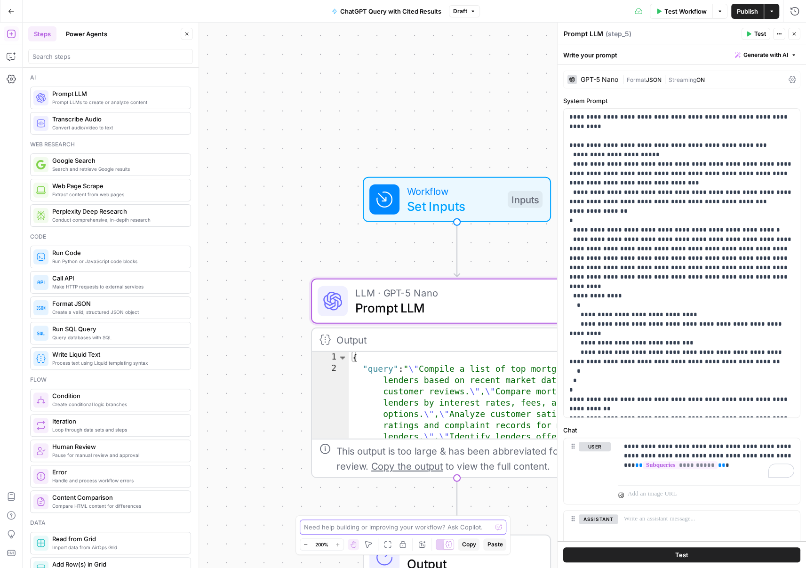
click at [325, 530] on textarea at bounding box center [398, 527] width 188 height 9
type textarea "I want this to iterate through the provided subqueries instead of trying to run…"
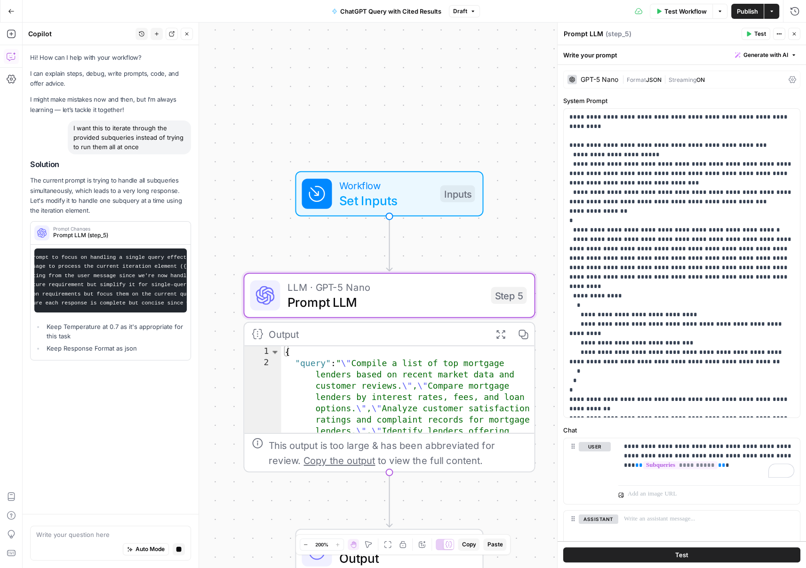
scroll to position [0, 230]
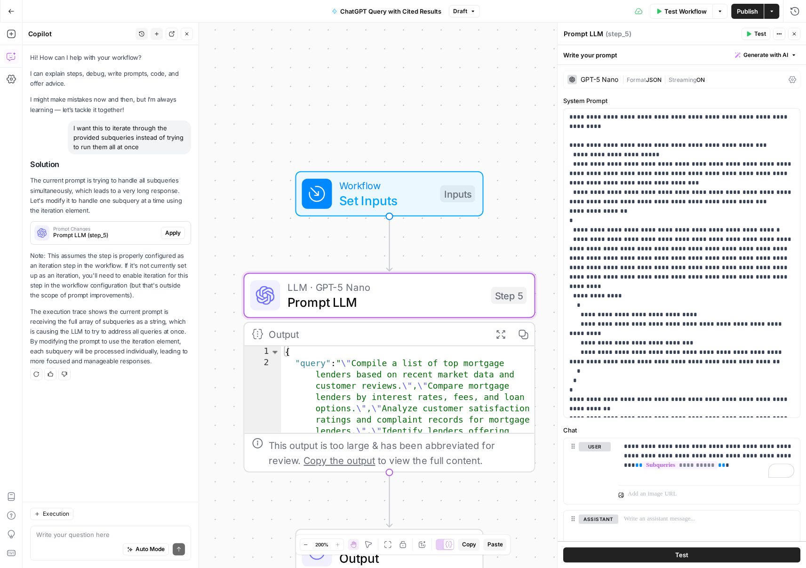
click at [102, 234] on span "Prompt LLM (step_5)" at bounding box center [105, 235] width 104 height 8
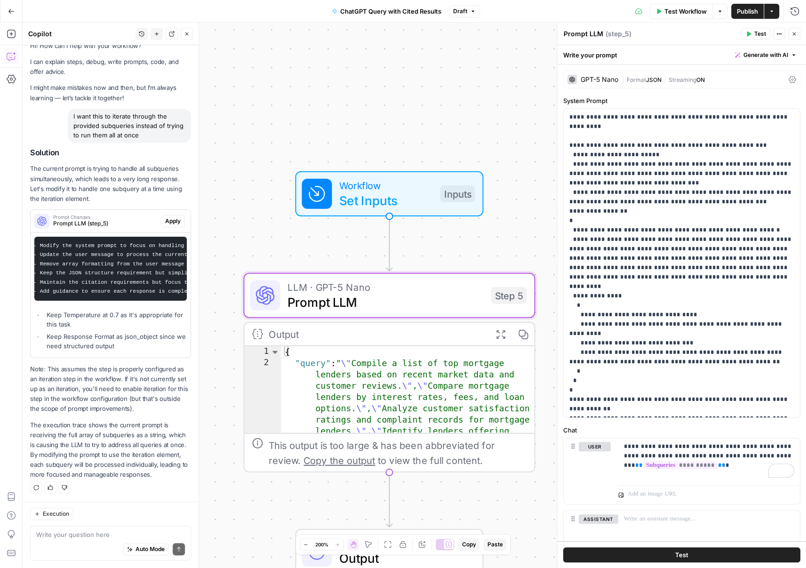
scroll to position [0, 0]
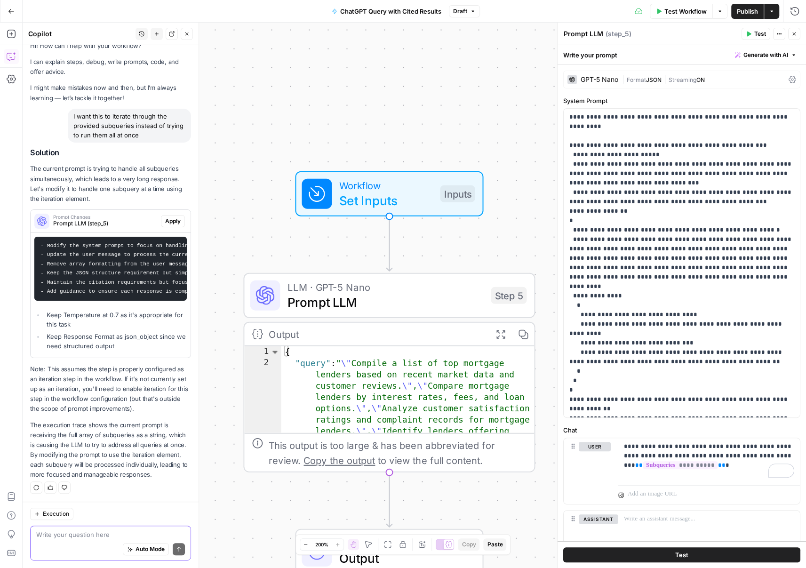
click at [75, 537] on textarea at bounding box center [110, 534] width 149 height 9
type textarea "It is not currently set up with an iteration step"
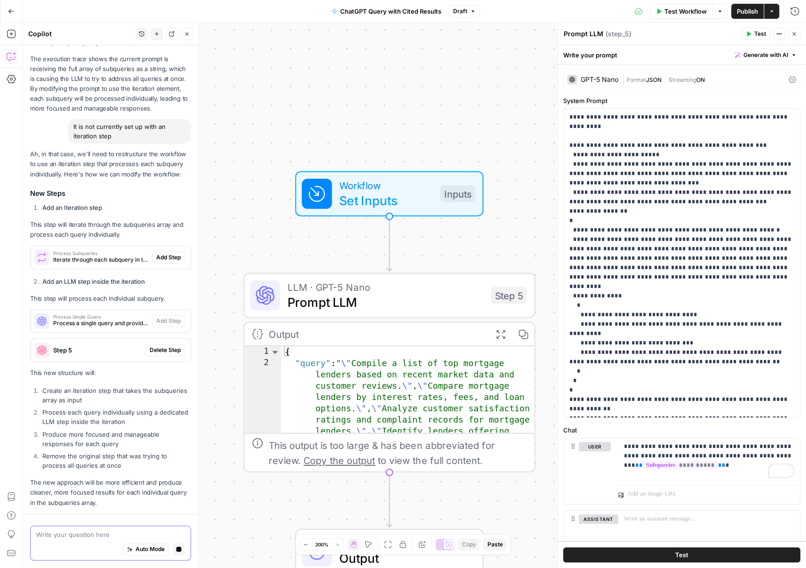
scroll to position [409, 0]
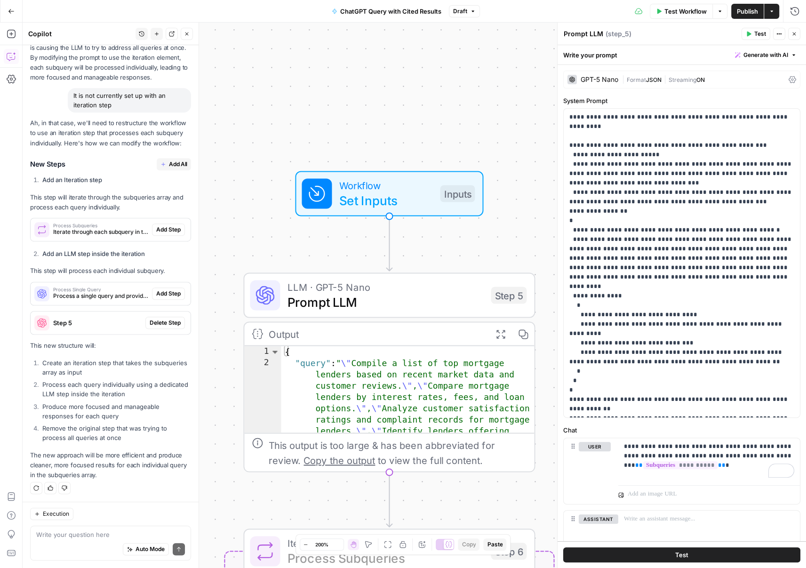
click at [177, 230] on span "Add Step" at bounding box center [168, 230] width 24 height 8
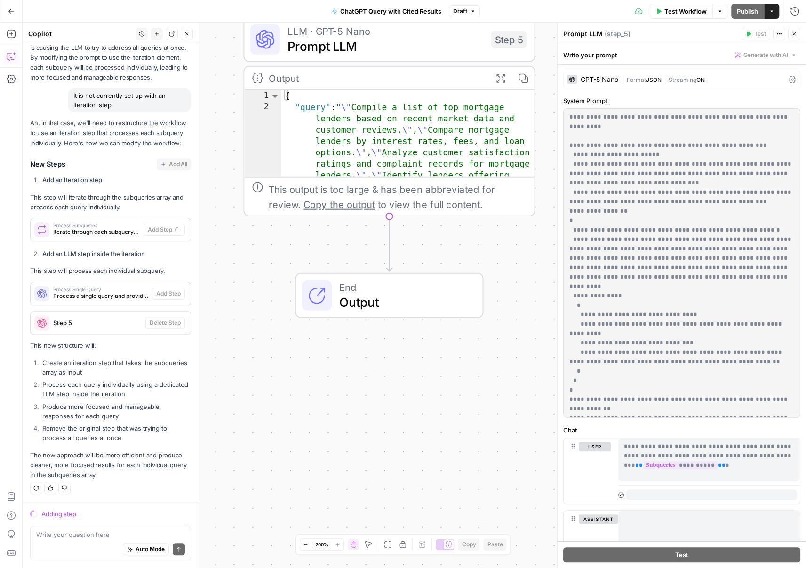
scroll to position [439, 0]
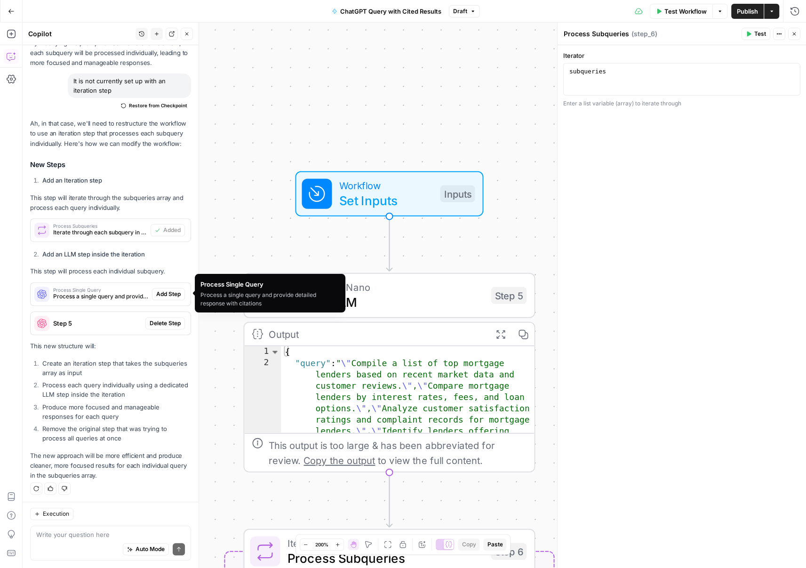
click at [114, 297] on span "Process a single query and provide detailed response with citations" at bounding box center [100, 296] width 95 height 8
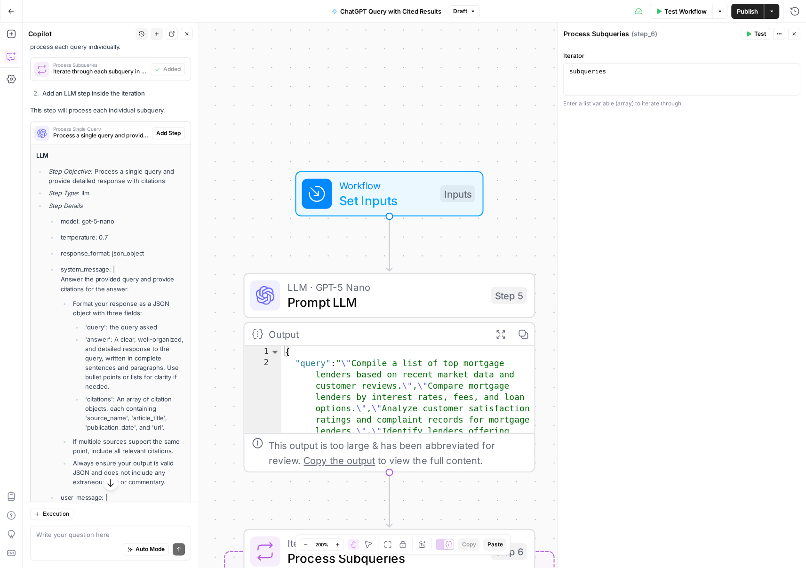
scroll to position [601, 0]
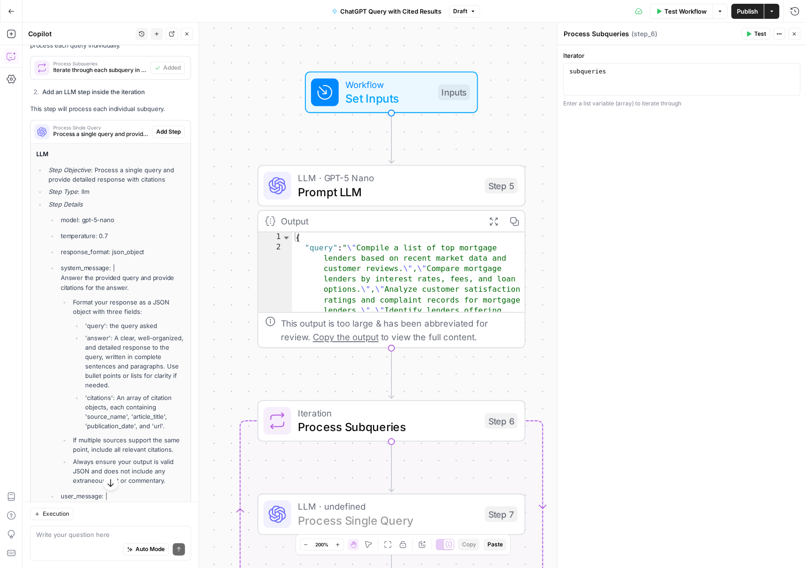
click at [177, 131] on span "Add Step" at bounding box center [168, 132] width 24 height 8
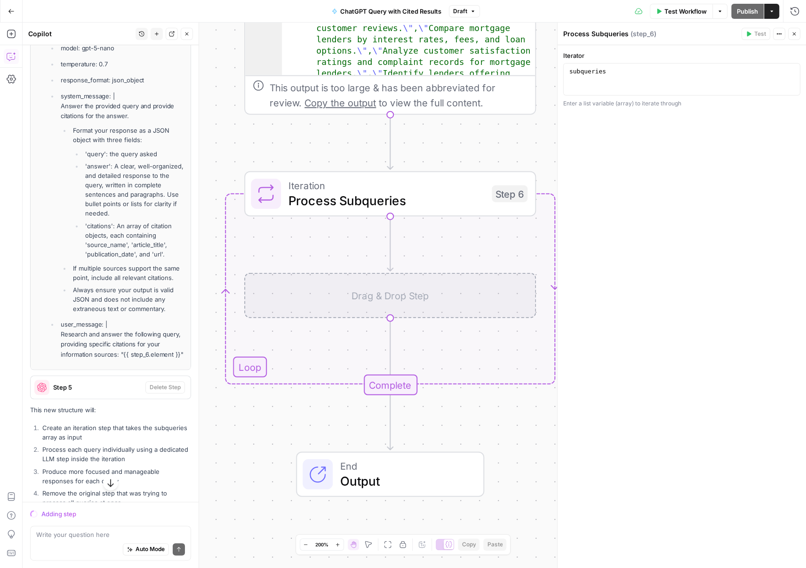
scroll to position [807, 0]
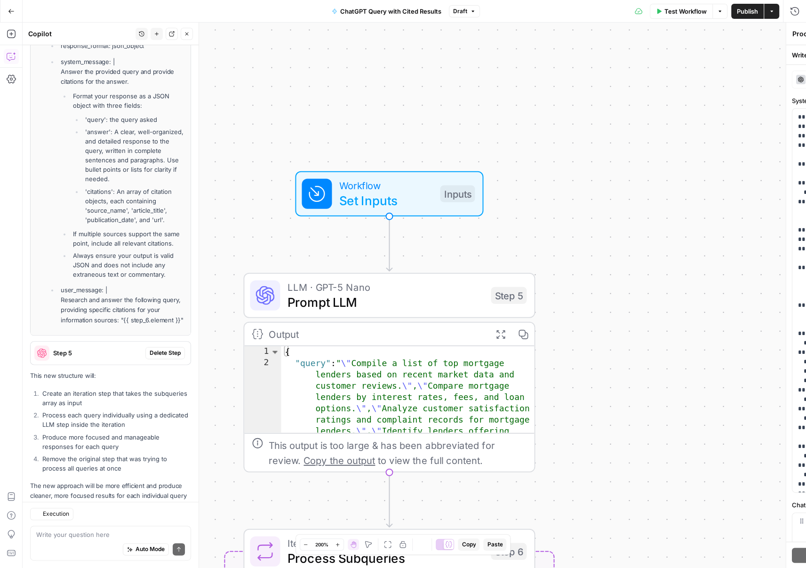
type textarea "Process Single Query"
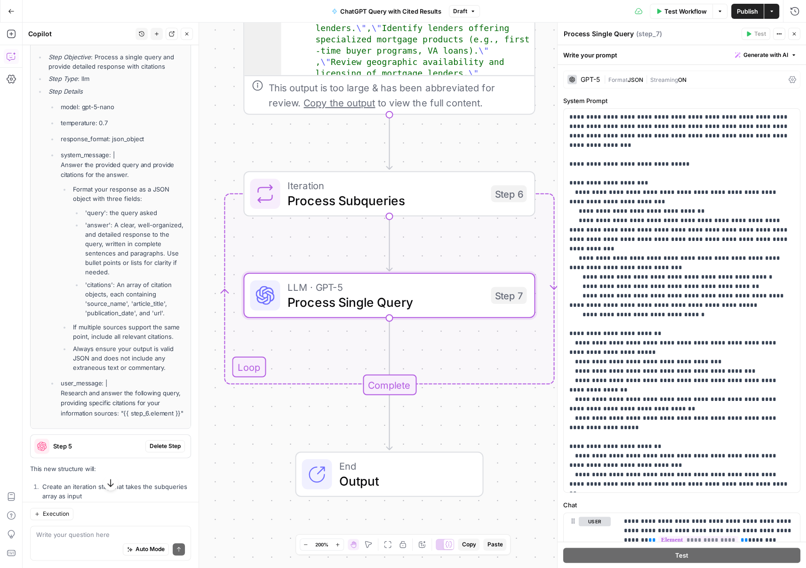
scroll to position [751, 0]
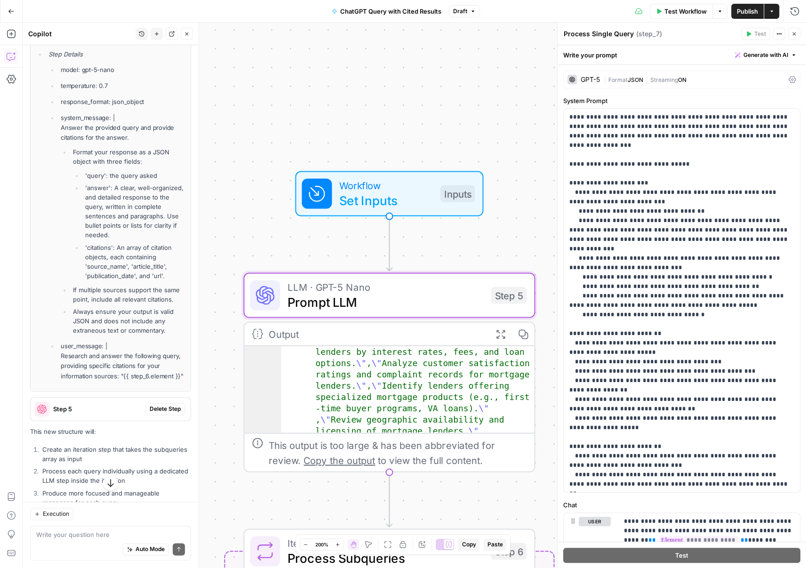
click at [164, 409] on span "Delete Step" at bounding box center [165, 409] width 31 height 8
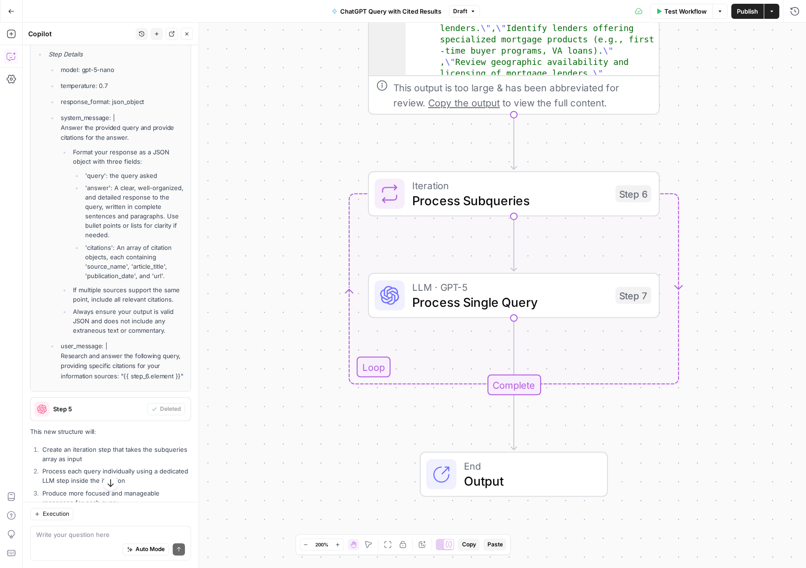
scroll to position [838, 0]
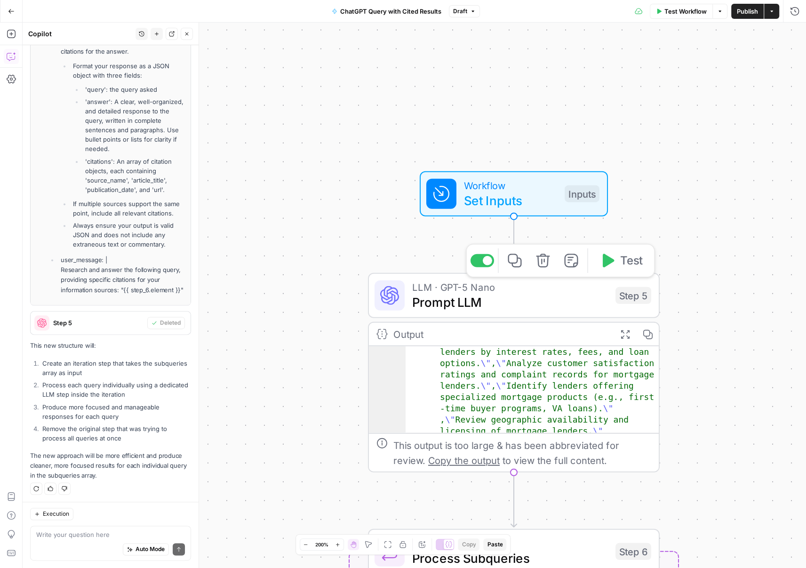
click at [554, 265] on button "Delete step" at bounding box center [543, 261] width 24 height 24
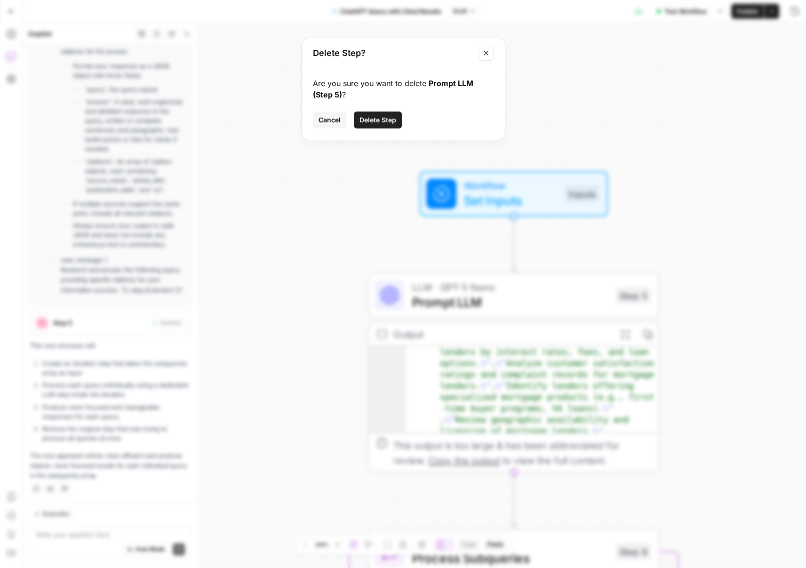
click at [371, 117] on span "Delete Step" at bounding box center [378, 119] width 37 height 9
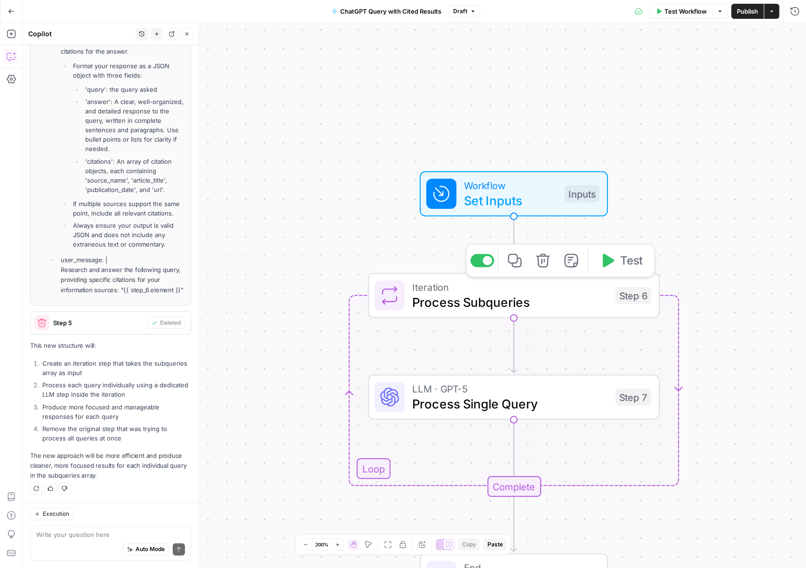
click at [523, 300] on span "Process Subqueries" at bounding box center [510, 302] width 196 height 19
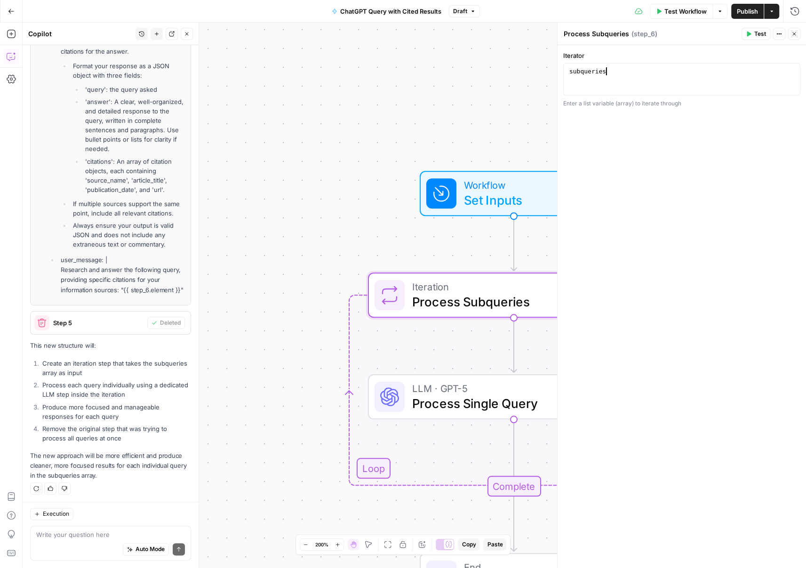
click at [623, 79] on div "subqueries" at bounding box center [682, 87] width 229 height 40
click at [791, 71] on icon "button" at bounding box center [791, 72] width 5 height 5
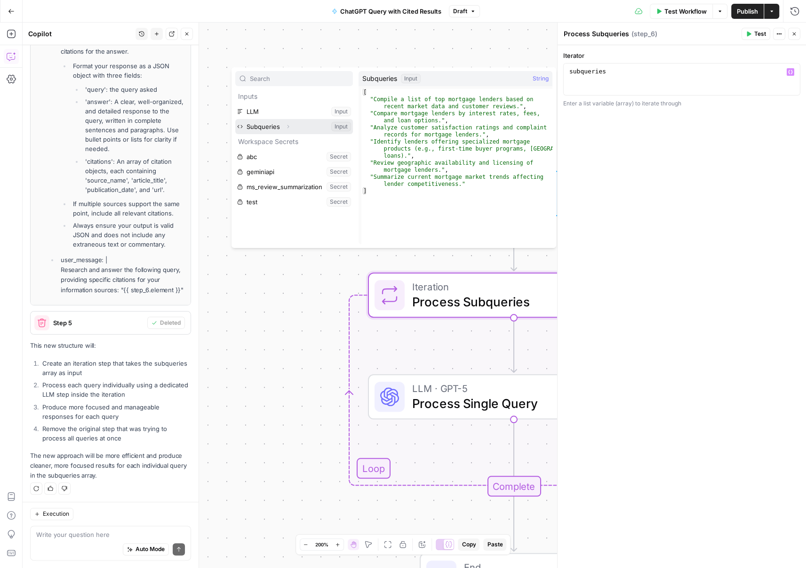
click at [298, 129] on button "Select variable Subqueries" at bounding box center [294, 126] width 118 height 15
type textarea "**********"
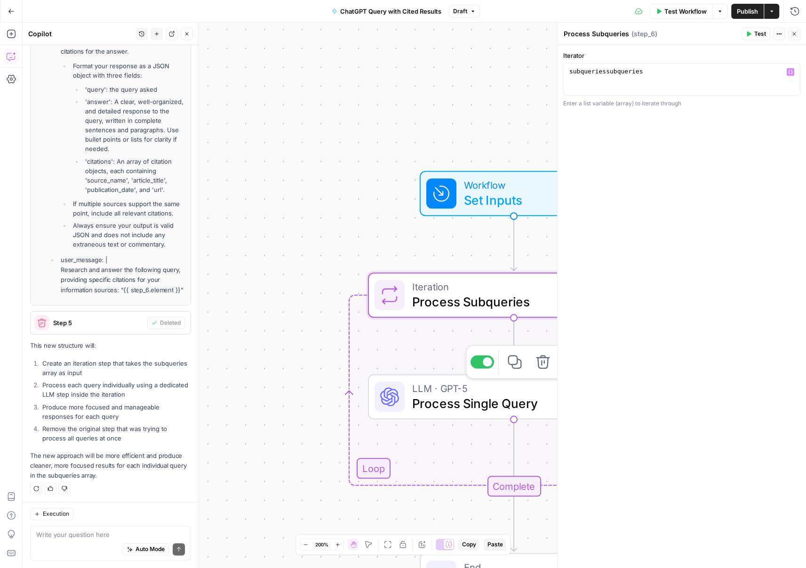
click at [448, 407] on span "Process Single Query" at bounding box center [510, 403] width 196 height 19
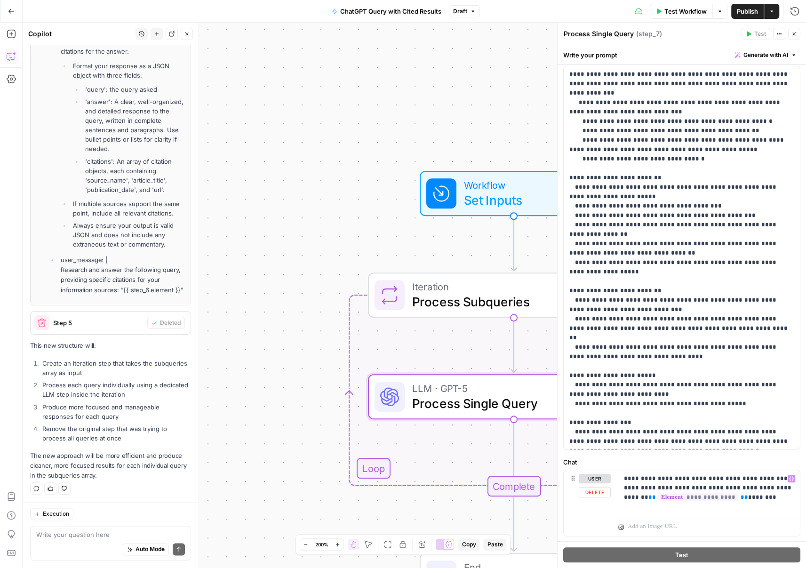
scroll to position [65, 0]
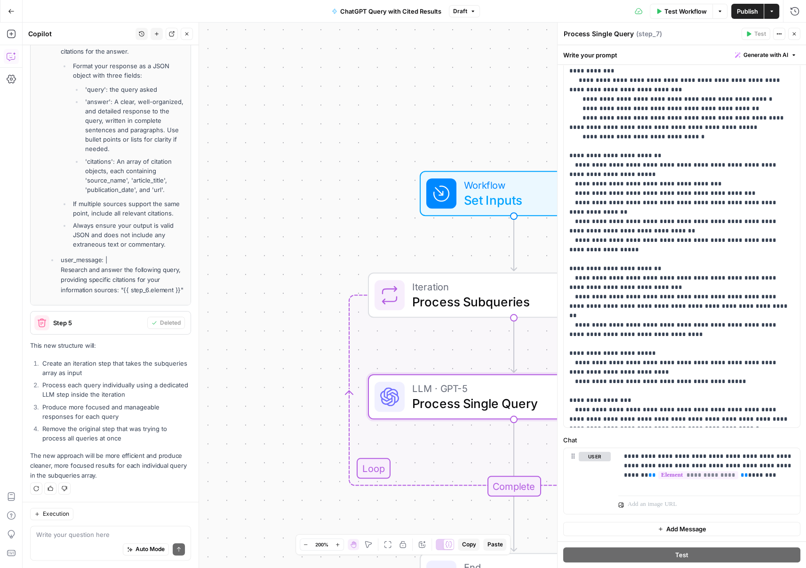
click at [439, 105] on div "Workflow Set Inputs Inputs Loop Iteration Process Subqueries Step 6 LLM · GPT-5…" at bounding box center [415, 296] width 784 height 546
click at [667, 8] on span "Test Workflow" at bounding box center [686, 11] width 42 height 9
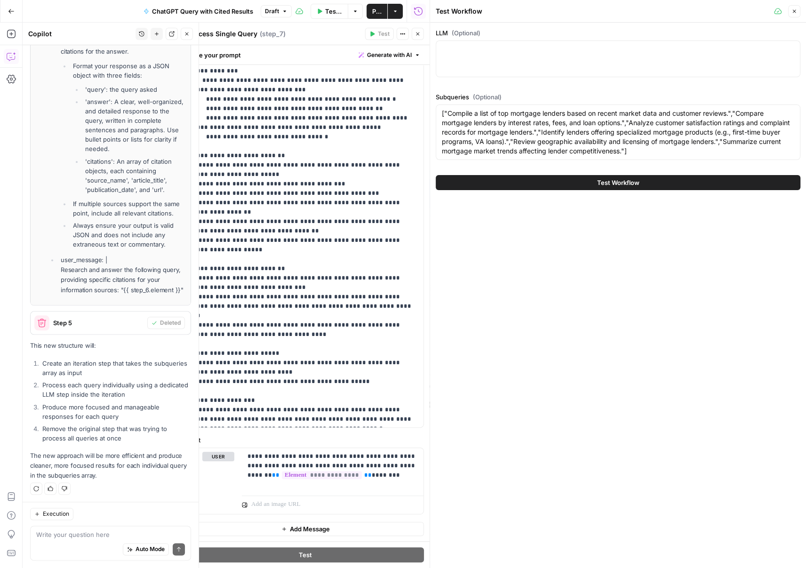
click at [604, 185] on span "Test Workflow" at bounding box center [618, 182] width 42 height 9
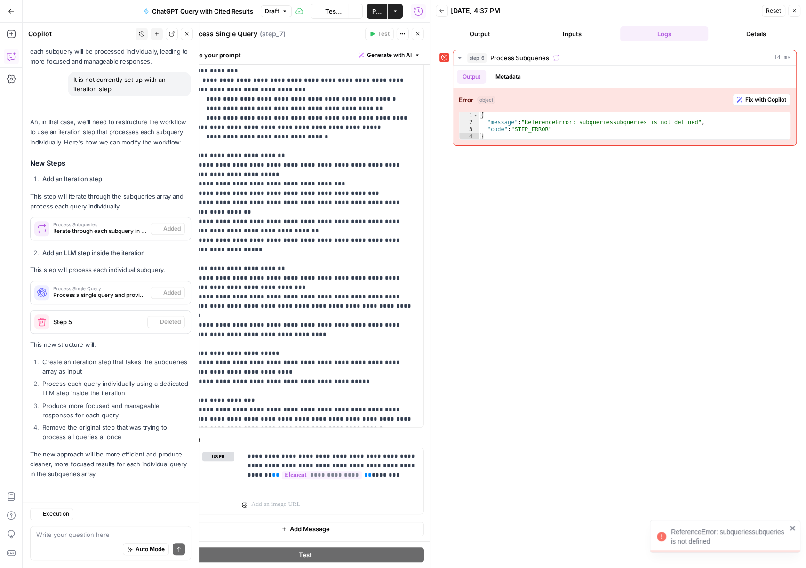
scroll to position [308, 0]
type textarea "**********"
click at [616, 123] on div "{ "message" : "ReferenceError: subqueriessubqueries is not defined" , "code" : …" at bounding box center [635, 133] width 312 height 42
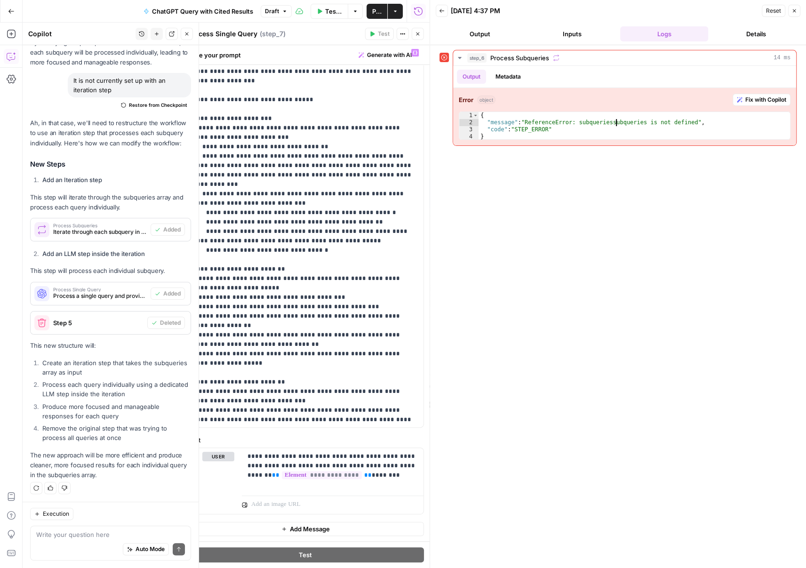
scroll to position [0, 0]
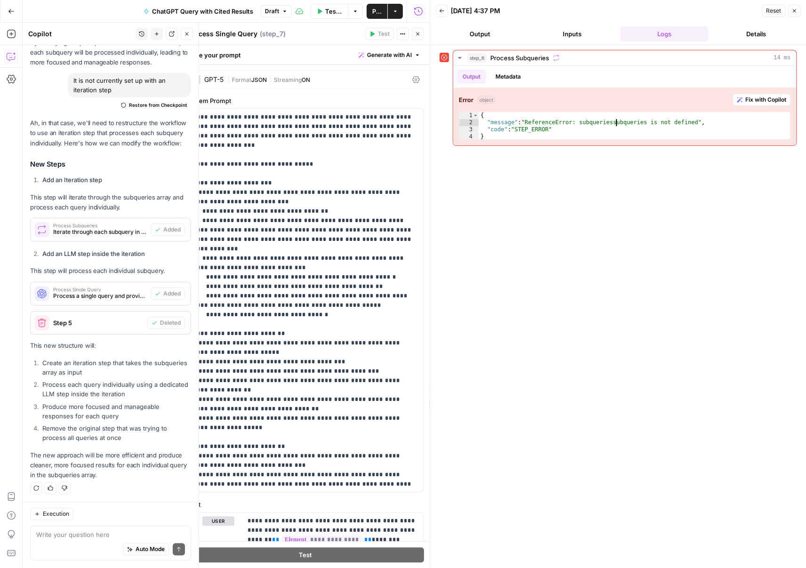
click at [421, 37] on button "Close" at bounding box center [418, 34] width 12 height 12
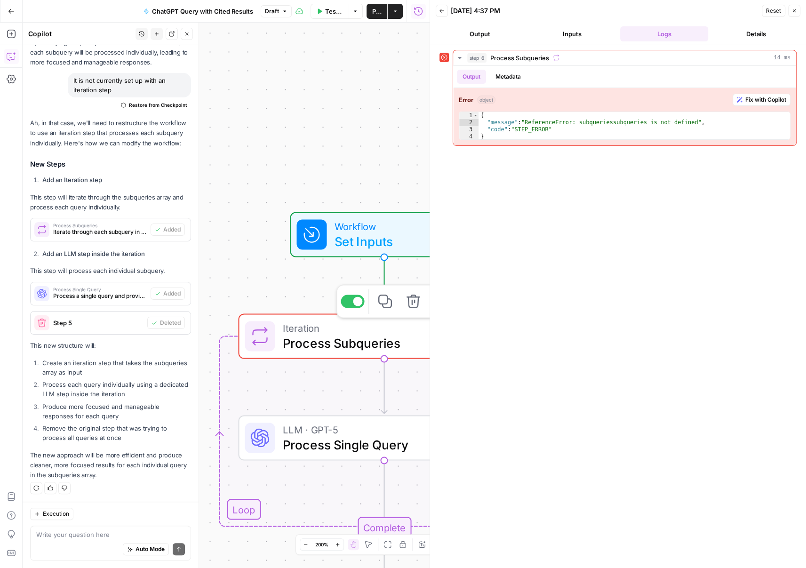
click at [266, 337] on icon at bounding box center [259, 336] width 19 height 19
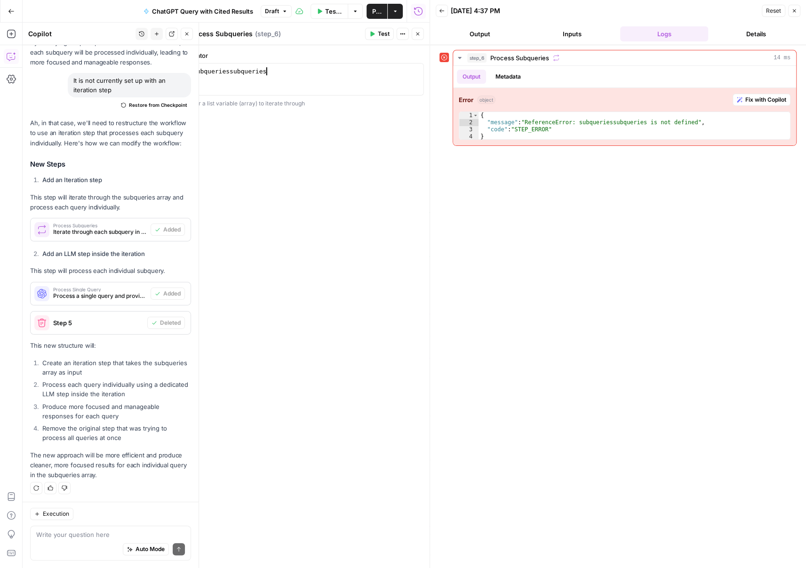
click at [300, 68] on div "subqueriessubqueries" at bounding box center [305, 87] width 229 height 40
drag, startPoint x: 232, startPoint y: 72, endPoint x: 324, endPoint y: 76, distance: 92.4
click at [321, 76] on div "subqueriessubqueries" at bounding box center [305, 87] width 229 height 40
type textarea "**********"
click at [321, 7] on button "Test Workflow" at bounding box center [330, 11] width 38 height 15
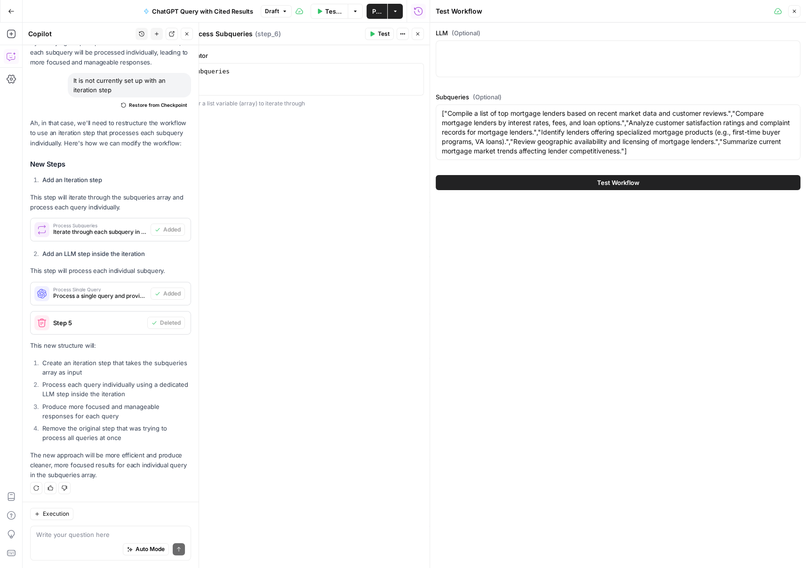
click at [568, 179] on button "Test Workflow" at bounding box center [618, 182] width 365 height 15
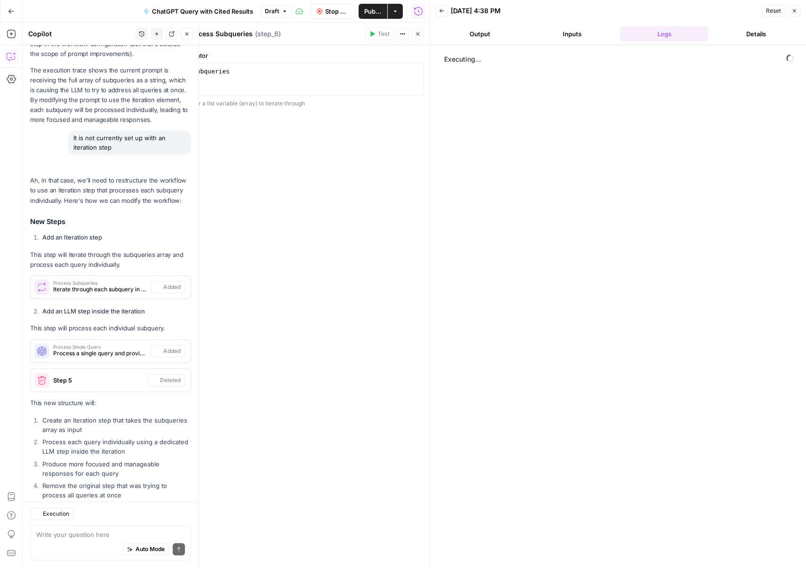
scroll to position [308, 0]
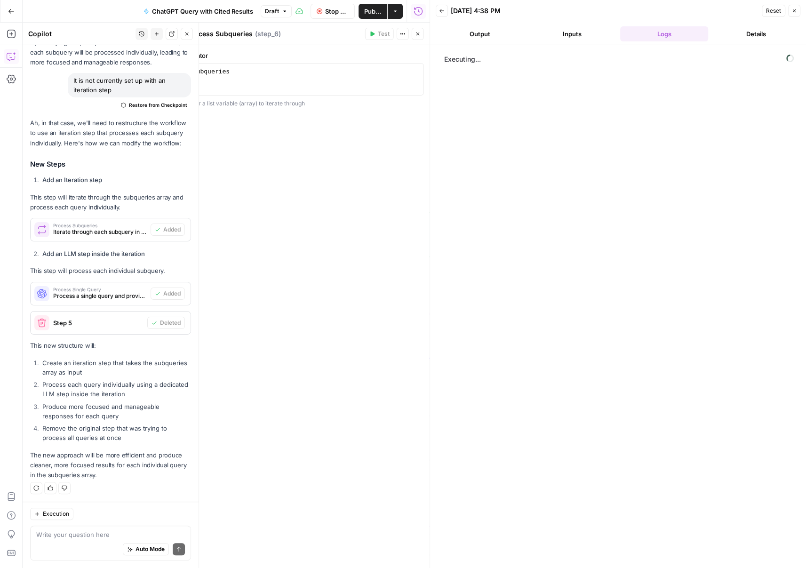
click at [566, 28] on button "Inputs" at bounding box center [572, 33] width 89 height 15
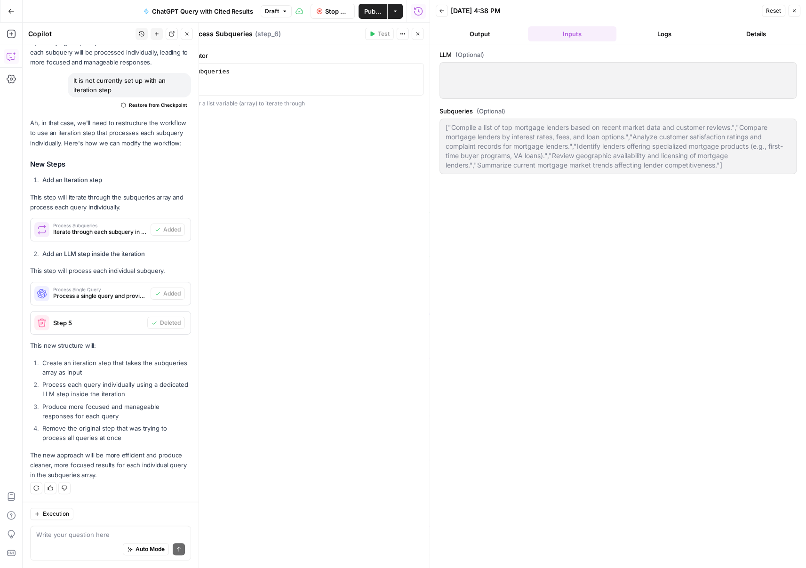
click at [660, 34] on button "Logs" at bounding box center [665, 33] width 89 height 15
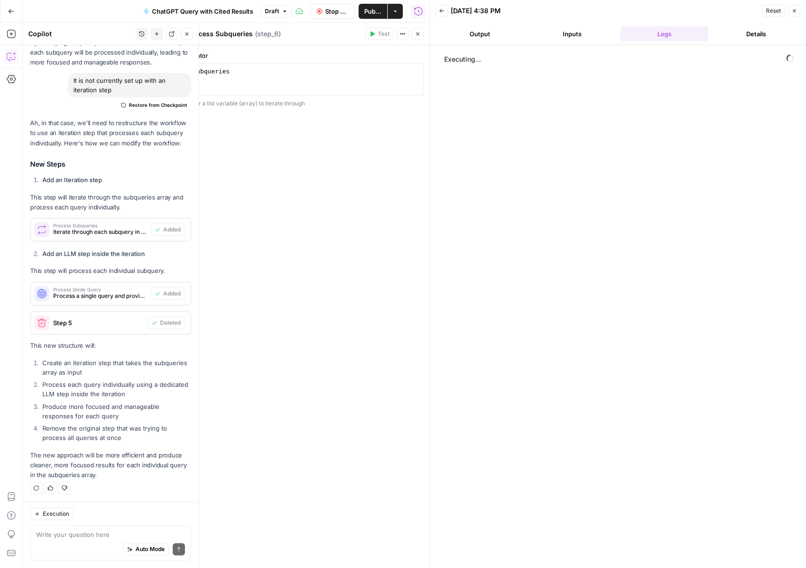
click at [738, 35] on button "Details" at bounding box center [756, 33] width 89 height 15
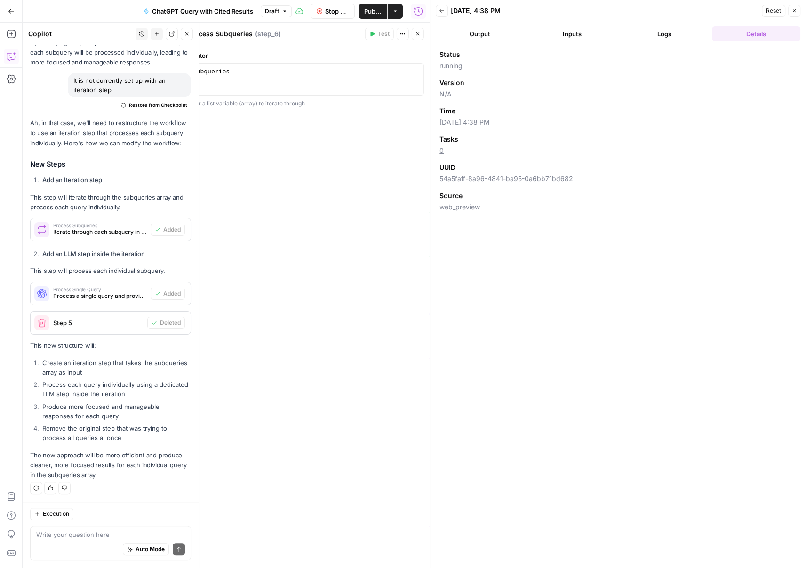
click at [638, 26] on button "Logs" at bounding box center [665, 33] width 89 height 15
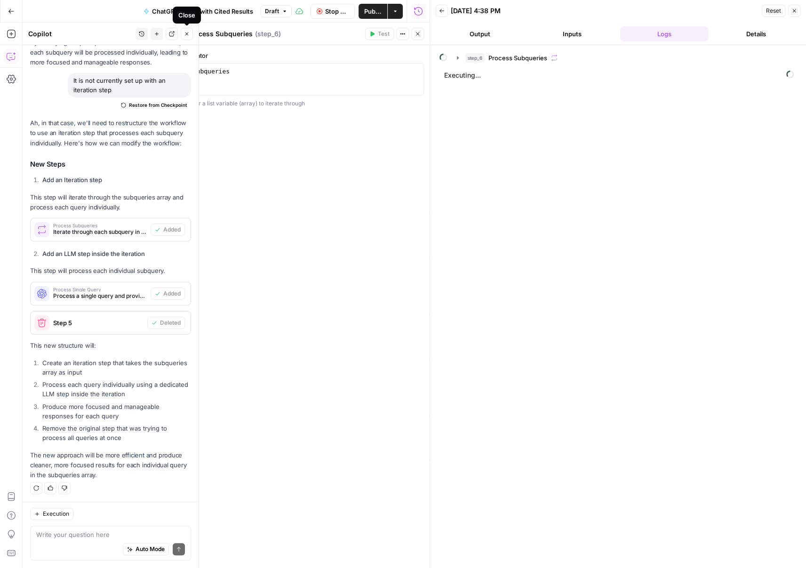
click at [188, 38] on button "Close" at bounding box center [187, 34] width 12 height 12
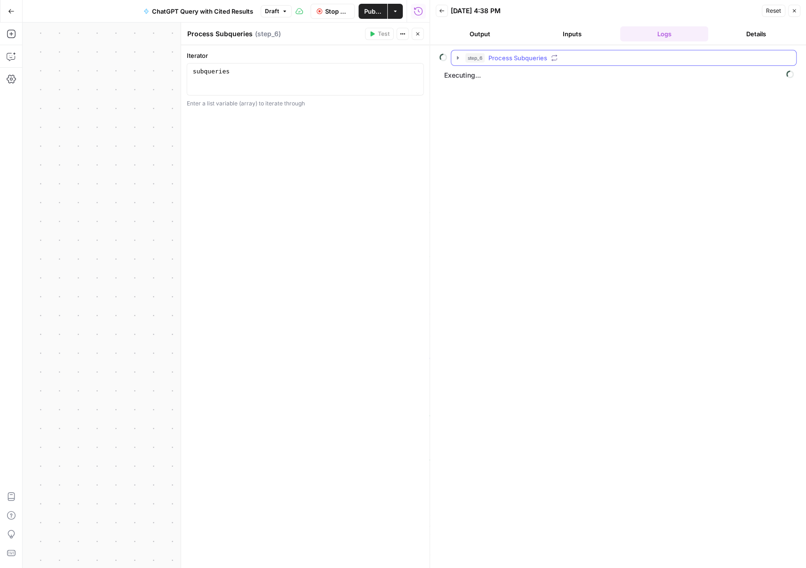
click at [457, 56] on icon "button" at bounding box center [458, 58] width 8 height 8
click at [482, 76] on icon "button" at bounding box center [480, 78] width 8 height 8
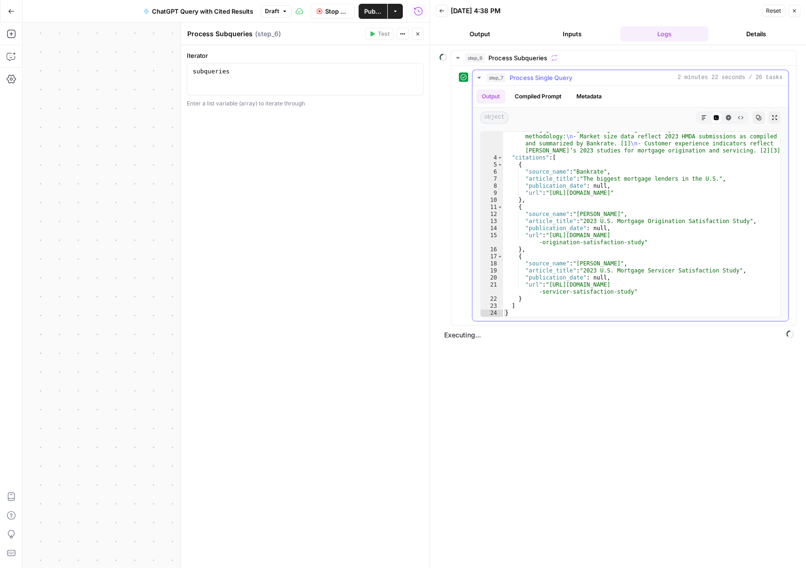
scroll to position [0, 0]
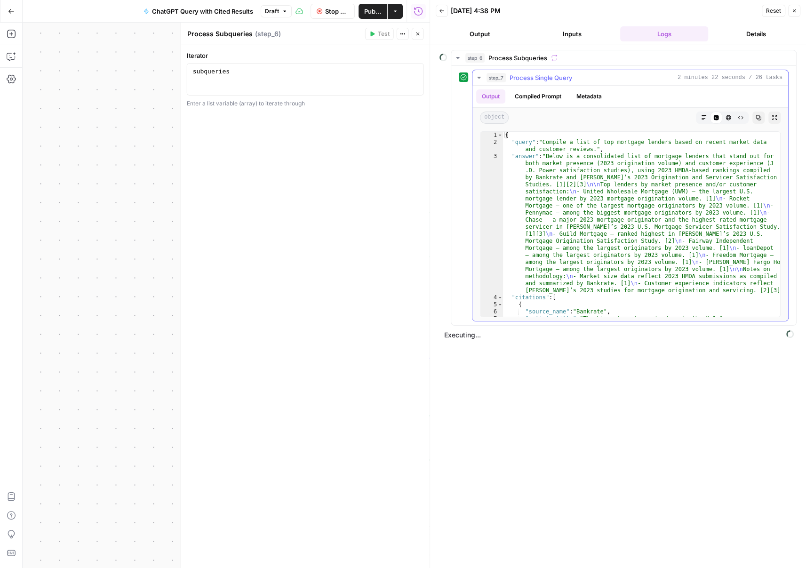
click at [477, 74] on icon "button" at bounding box center [480, 78] width 8 height 8
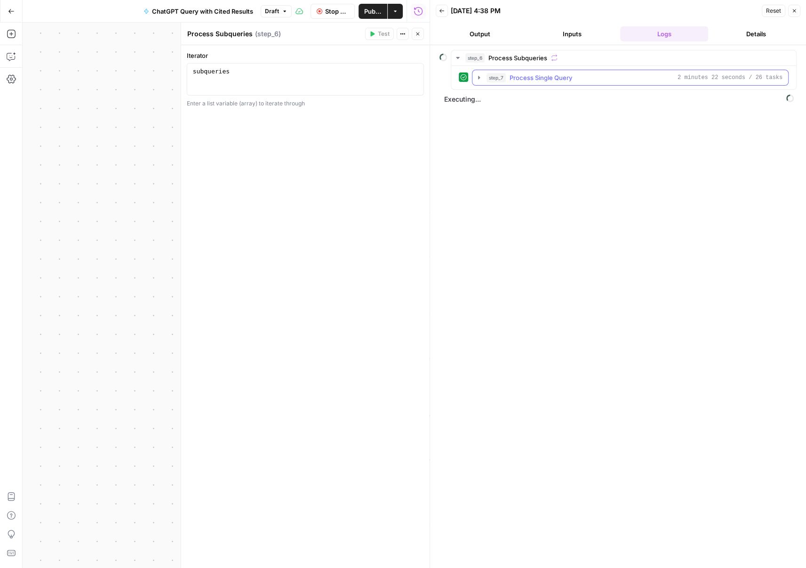
click at [477, 74] on icon "button" at bounding box center [480, 78] width 8 height 8
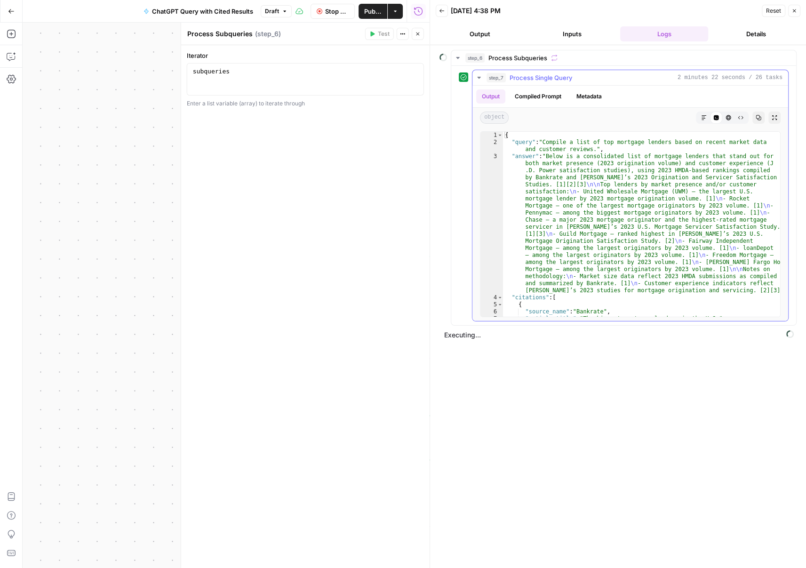
click at [482, 73] on button "step_7 Process Single Query 2 minutes 22 seconds / 26 tasks" at bounding box center [631, 77] width 316 height 15
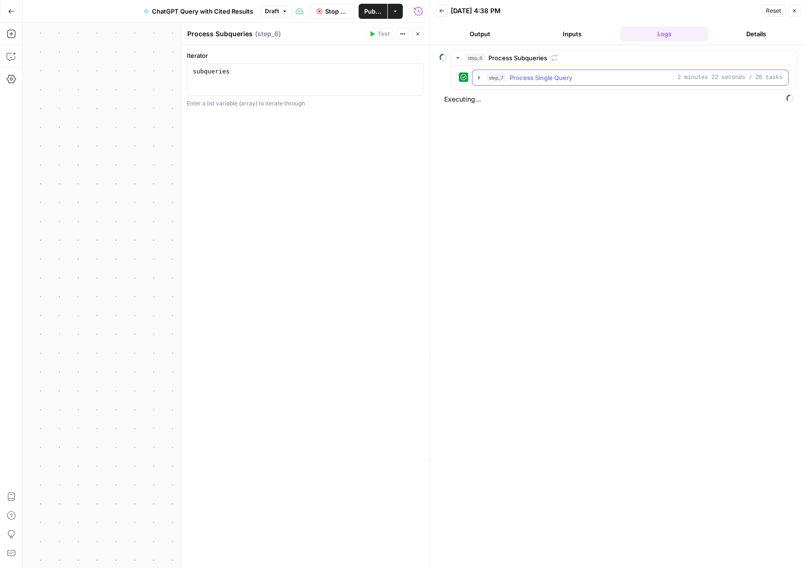
click at [491, 75] on span "step_7" at bounding box center [496, 77] width 19 height 9
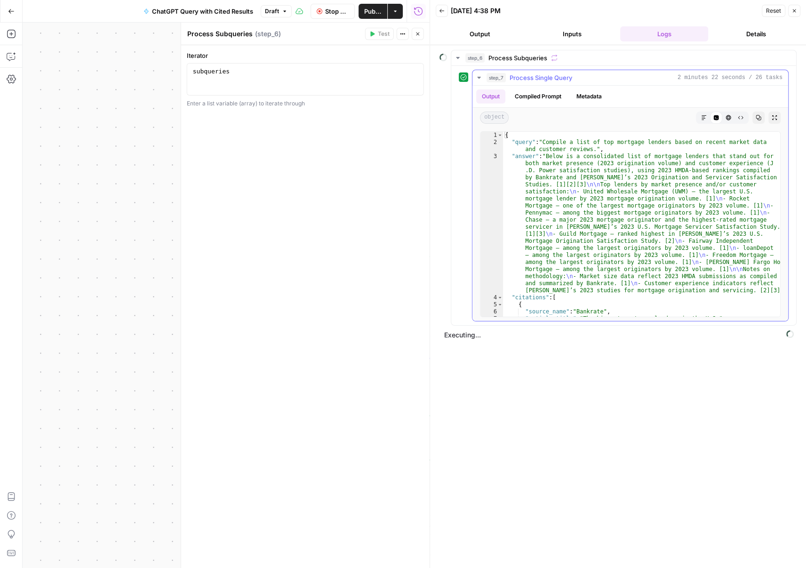
click at [568, 93] on ul "Output Compiled Prompt Metadata" at bounding box center [541, 96] width 131 height 14
click at [554, 96] on button "Compiled Prompt" at bounding box center [538, 96] width 58 height 14
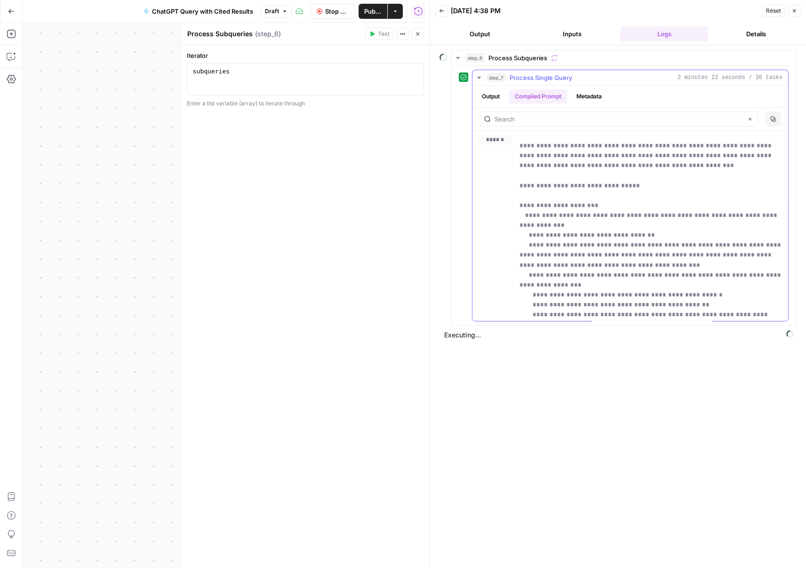
click at [505, 99] on button "Output" at bounding box center [490, 96] width 29 height 14
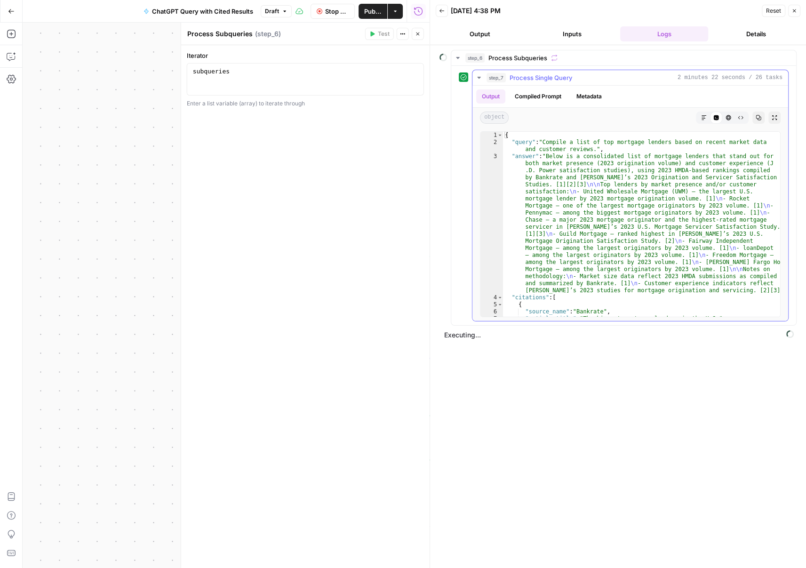
scroll to position [140, 0]
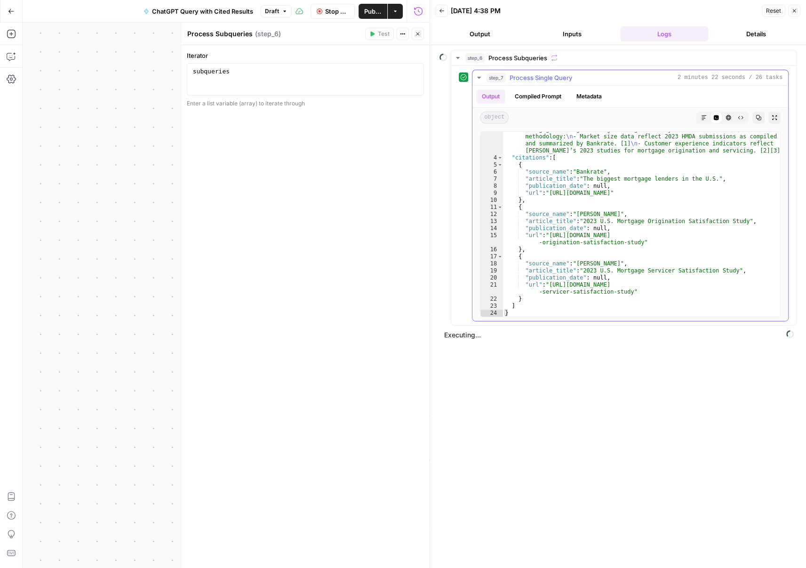
click at [612, 95] on div "Output Compiled Prompt Metadata" at bounding box center [631, 97] width 316 height 22
click at [611, 95] on div "Output Compiled Prompt Metadata" at bounding box center [631, 97] width 316 height 22
click at [603, 95] on button "Metadata" at bounding box center [589, 96] width 37 height 14
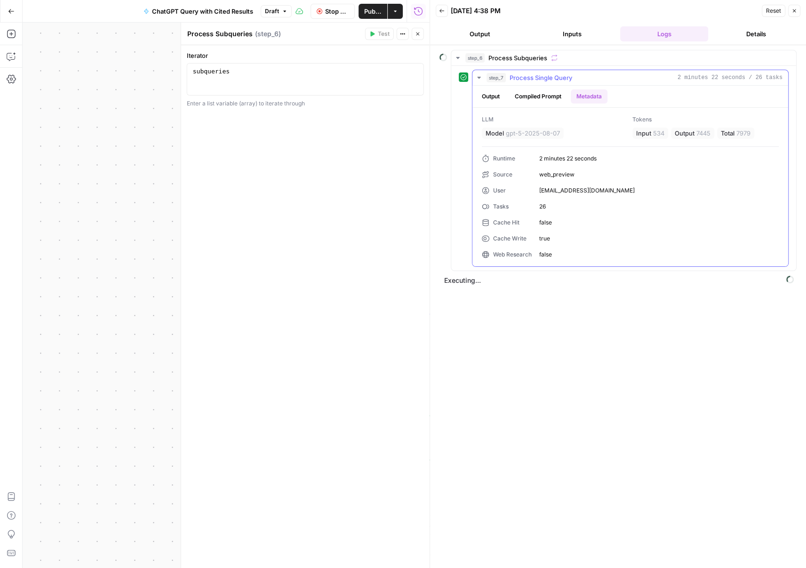
click at [480, 101] on button "Output" at bounding box center [490, 96] width 29 height 14
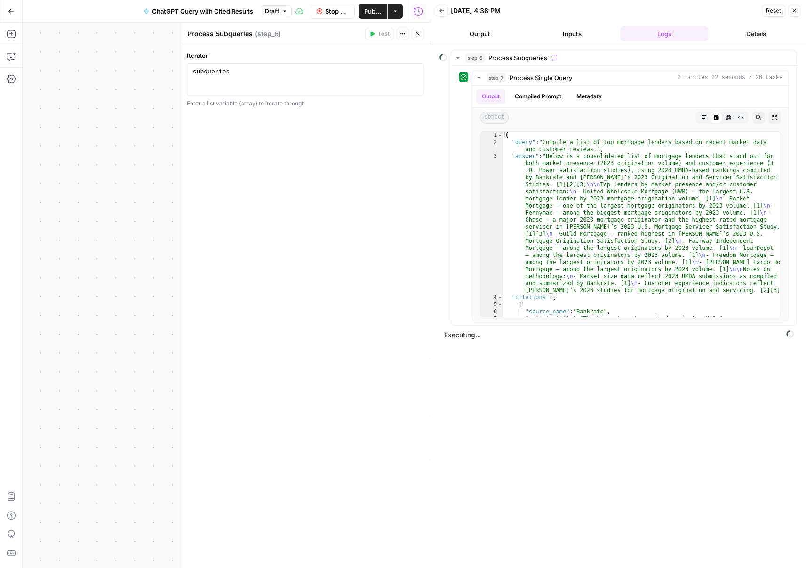
click at [767, 39] on button "Details" at bounding box center [756, 33] width 89 height 15
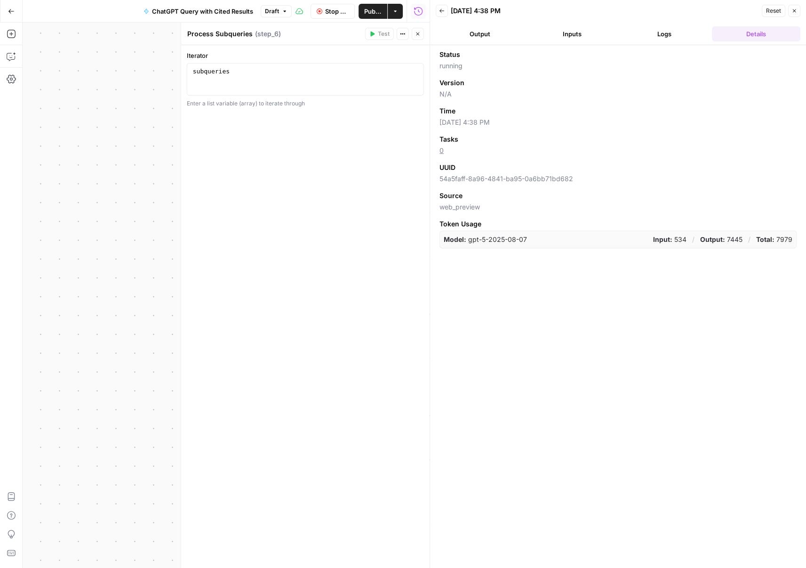
click at [626, 24] on header "Back 08/26/25 at 4:38 PM Reset Close Output Inputs Logs Details" at bounding box center [618, 22] width 376 height 45
click at [674, 40] on button "Logs" at bounding box center [665, 33] width 89 height 15
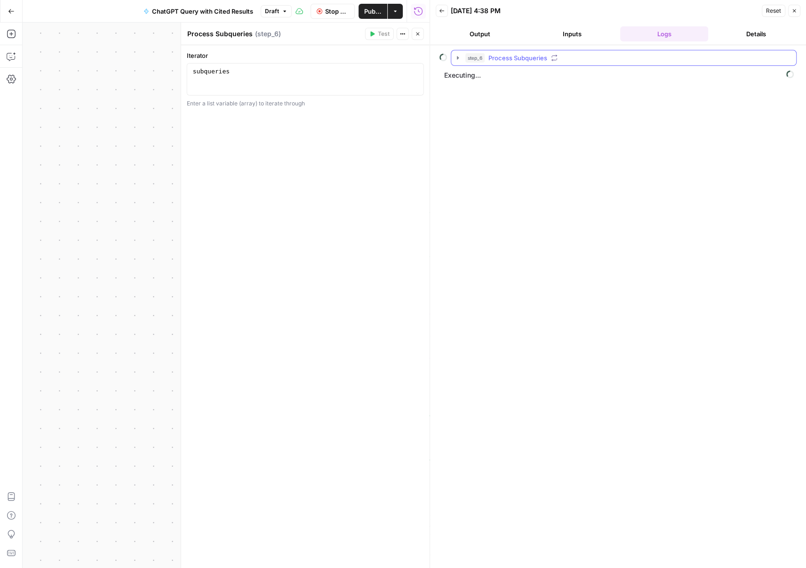
click at [503, 61] on span "Process Subqueries" at bounding box center [518, 57] width 59 height 9
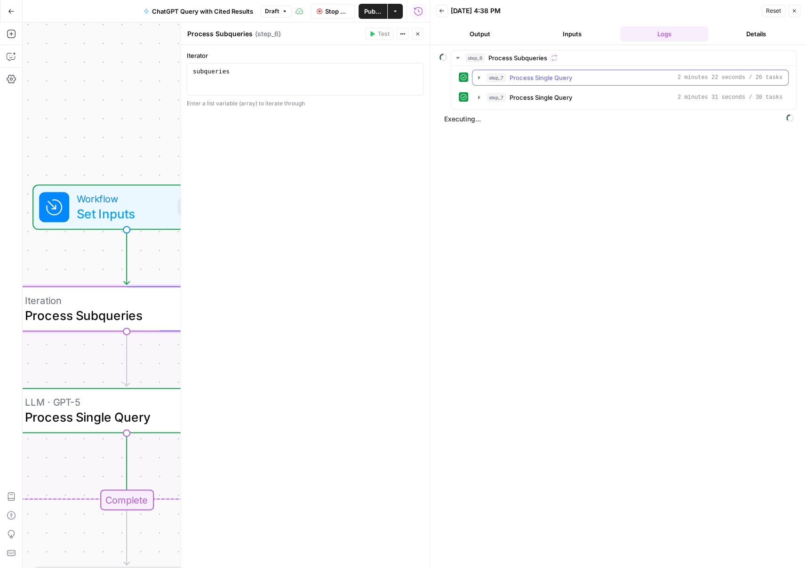
click at [560, 83] on button "step_7 Process Single Query 2 minutes 22 seconds / 26 tasks" at bounding box center [631, 77] width 316 height 15
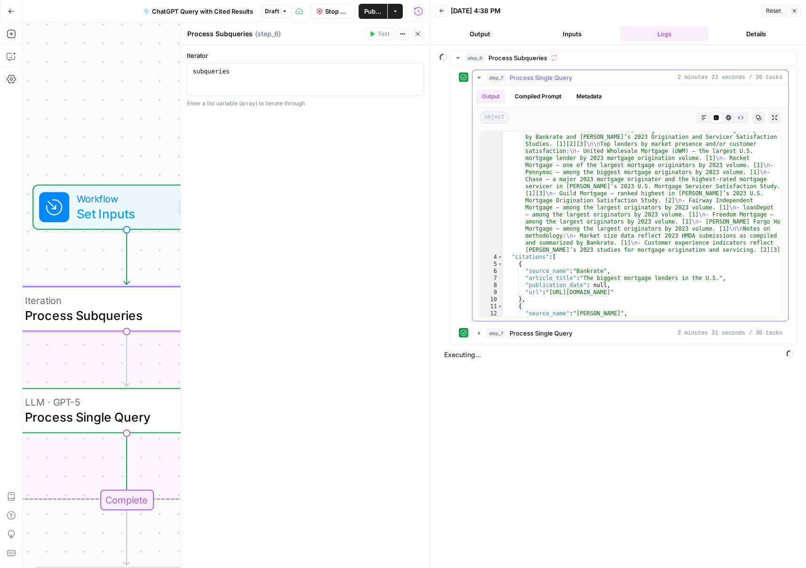
scroll to position [140, 0]
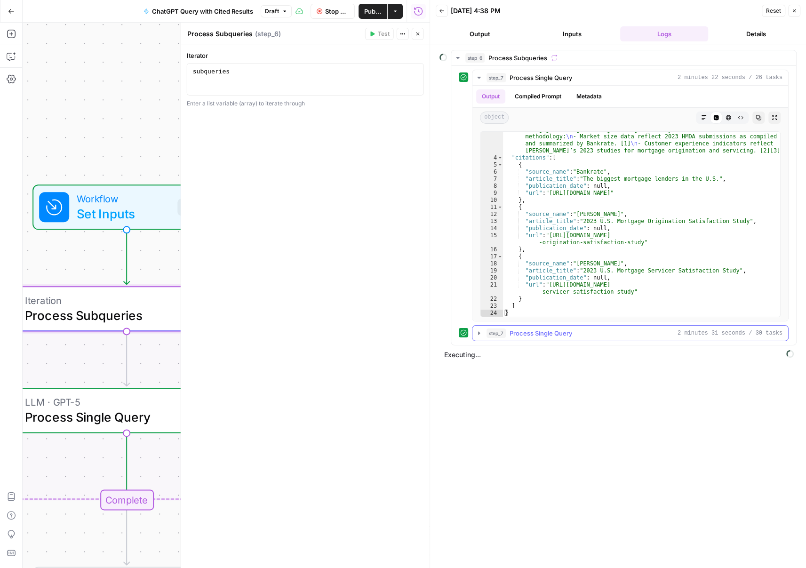
click at [573, 326] on button "step_7 Process Single Query 2 minutes 31 seconds / 30 tasks" at bounding box center [631, 333] width 316 height 15
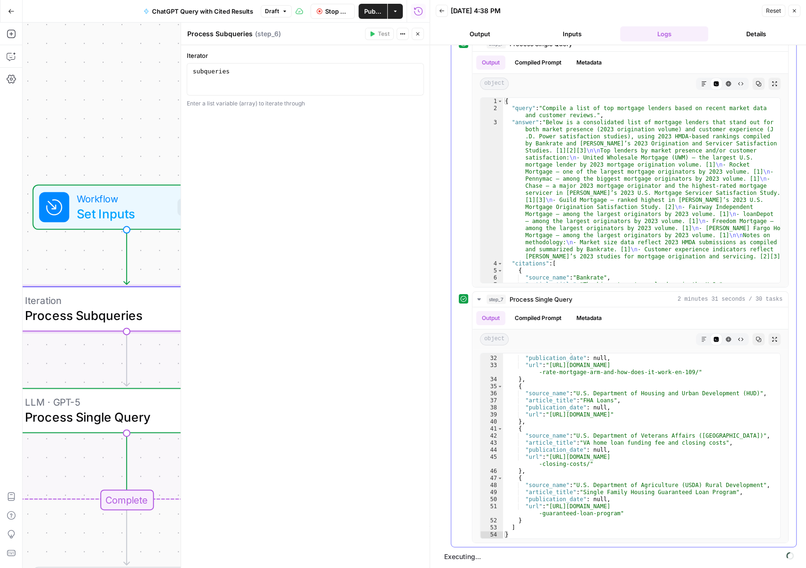
scroll to position [0, 0]
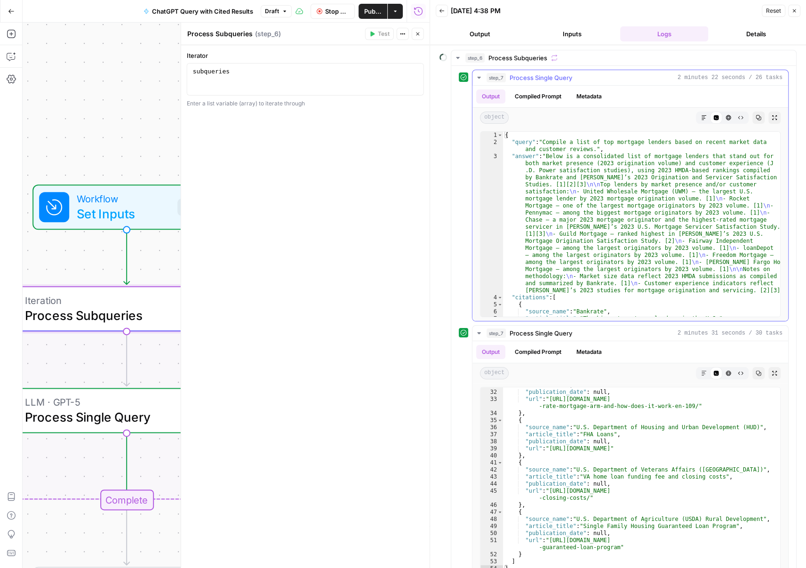
click at [476, 79] on icon "button" at bounding box center [480, 78] width 8 height 8
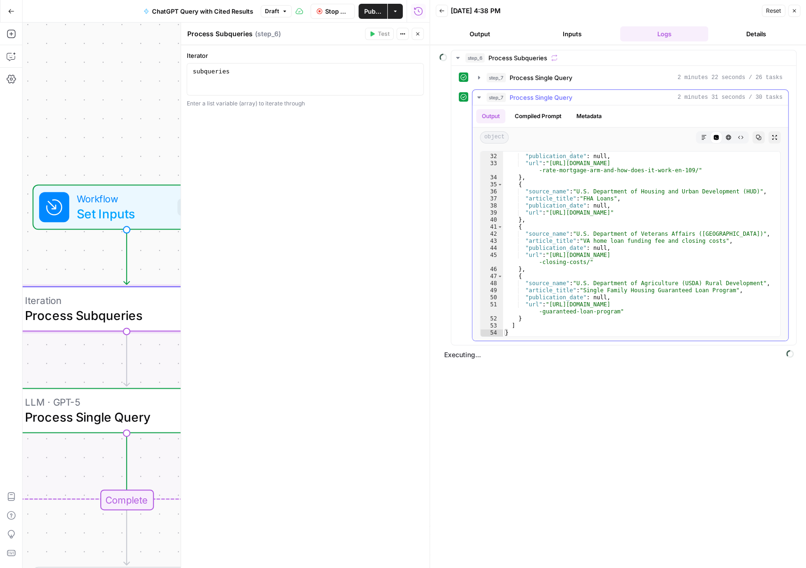
click at [484, 101] on button "step_7 Process Single Query 2 minutes 31 seconds / 30 tasks" at bounding box center [631, 97] width 316 height 15
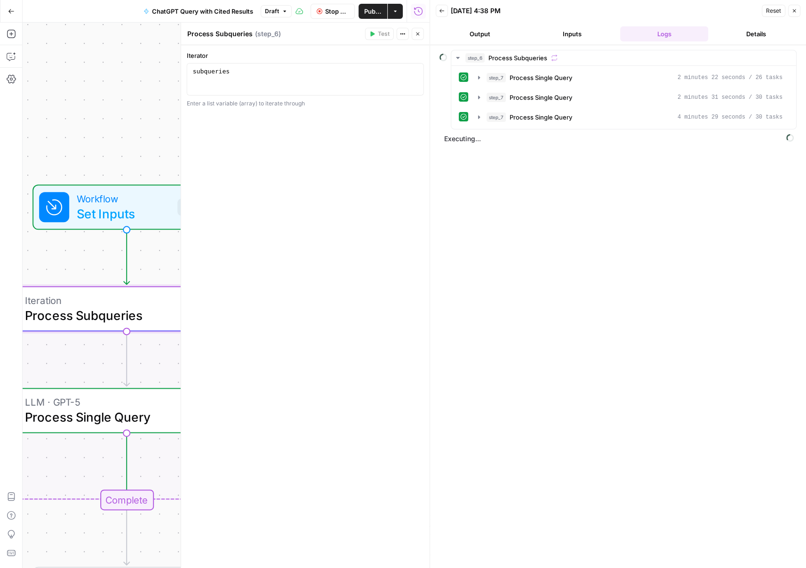
click at [335, 19] on div "Stop Run Publish Actions Run History" at bounding box center [361, 11] width 138 height 22
click at [344, 14] on span "Stop Run" at bounding box center [337, 11] width 24 height 9
click at [514, 118] on span "Process Single Query" at bounding box center [541, 117] width 63 height 9
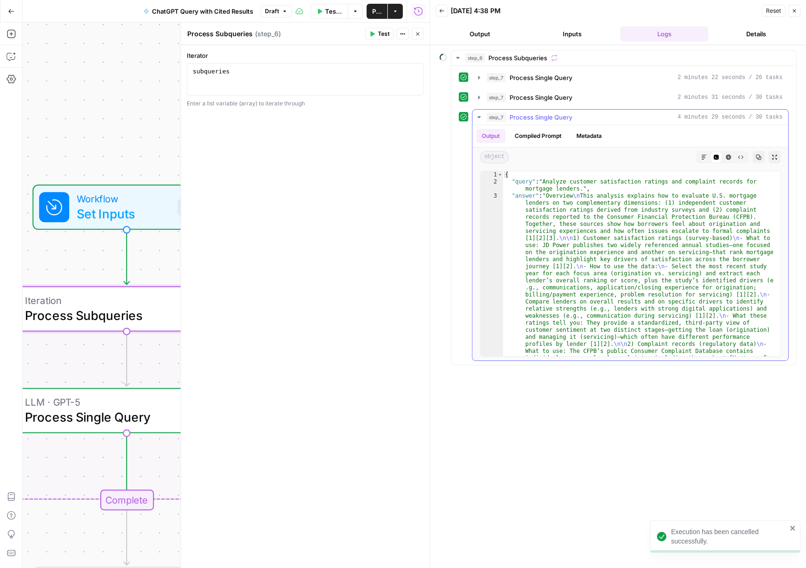
click at [514, 118] on span "Process Single Query" at bounding box center [541, 117] width 63 height 9
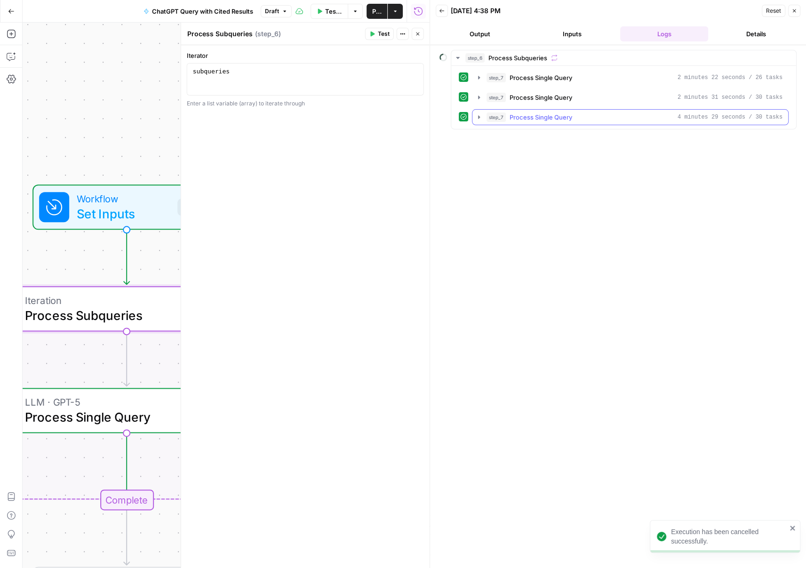
click at [514, 118] on span "Process Single Query" at bounding box center [541, 117] width 63 height 9
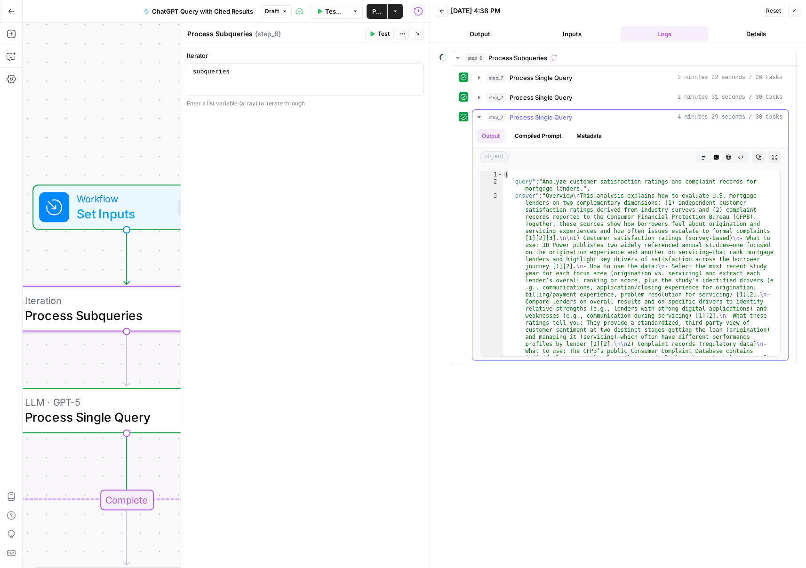
click at [581, 138] on button "Metadata" at bounding box center [589, 136] width 37 height 14
